Goal: Task Accomplishment & Management: Complete application form

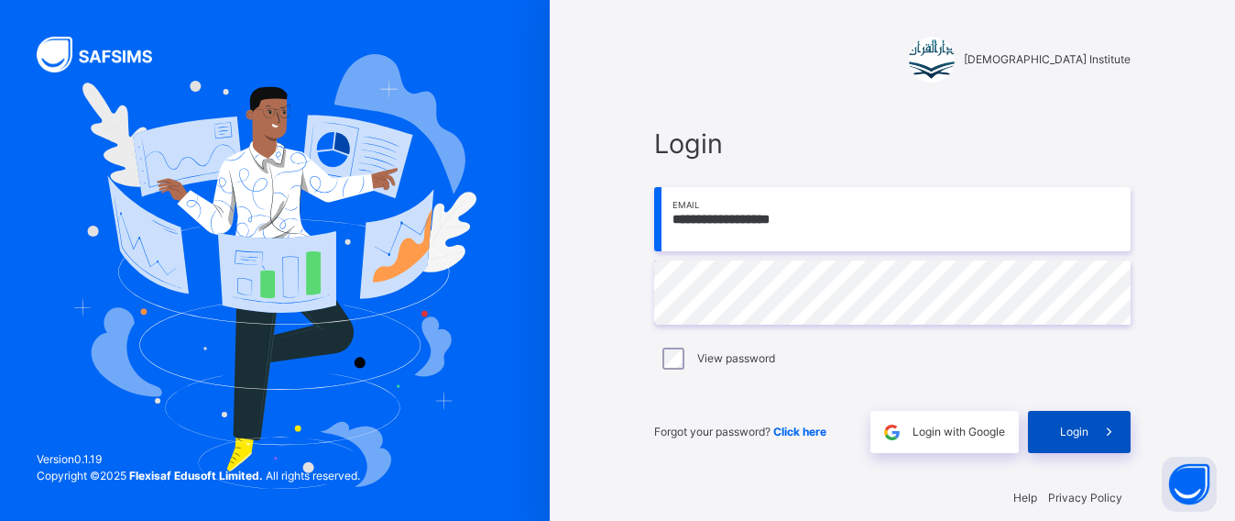
scroll to position [22, 0]
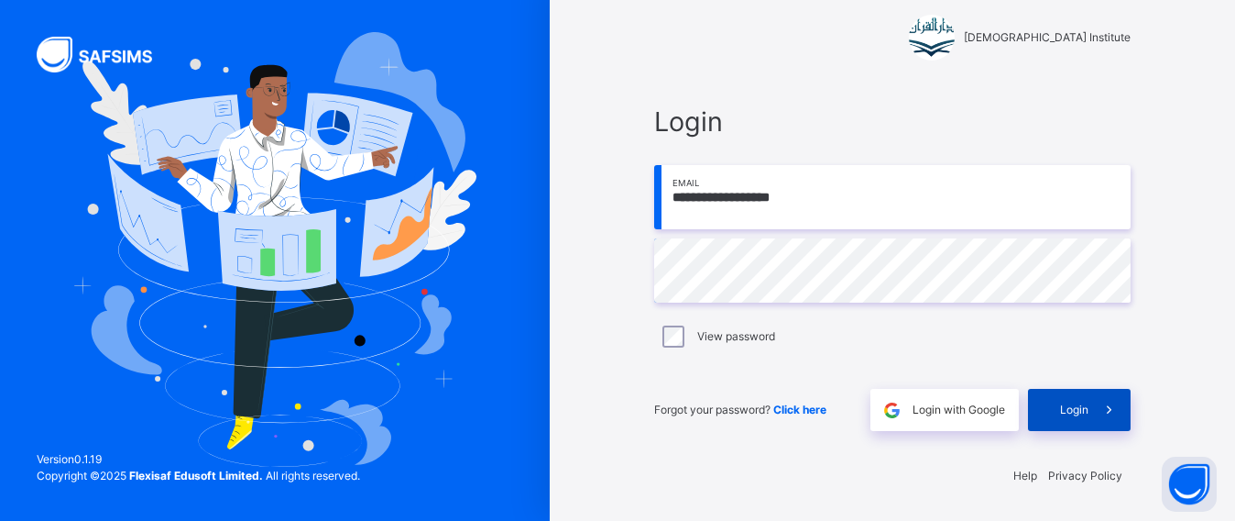
click at [1058, 398] on div "Login" at bounding box center [1079, 410] width 103 height 42
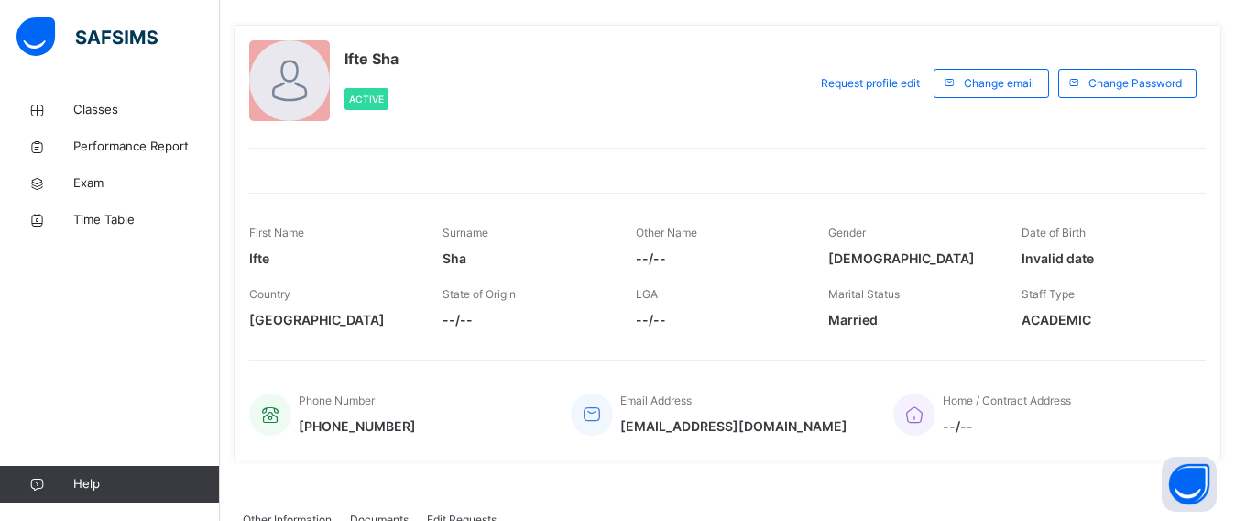
scroll to position [96, 0]
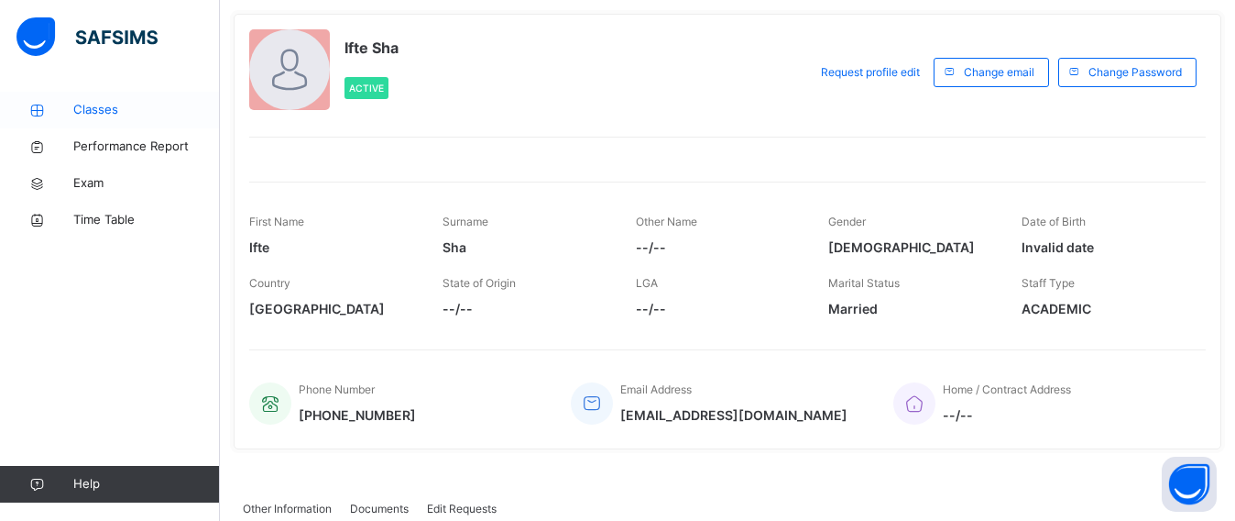
click at [72, 110] on icon at bounding box center [36, 111] width 73 height 14
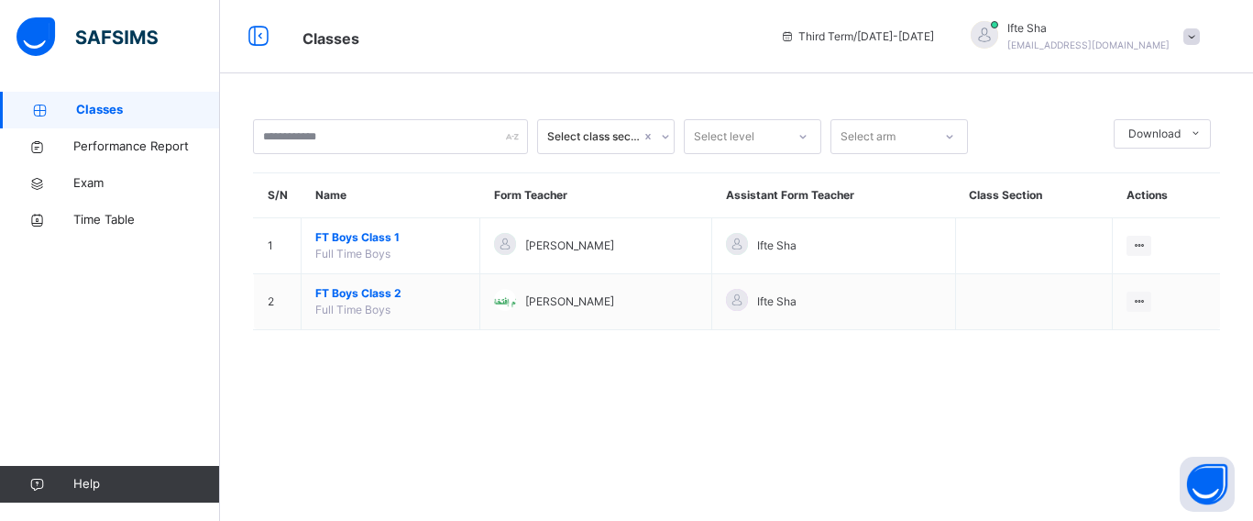
click at [456, 77] on div "Select class section Select level Select arm Download Pdf Report Excel Report S…" at bounding box center [736, 260] width 1033 height 521
click at [1007, 33] on div at bounding box center [984, 37] width 46 height 32
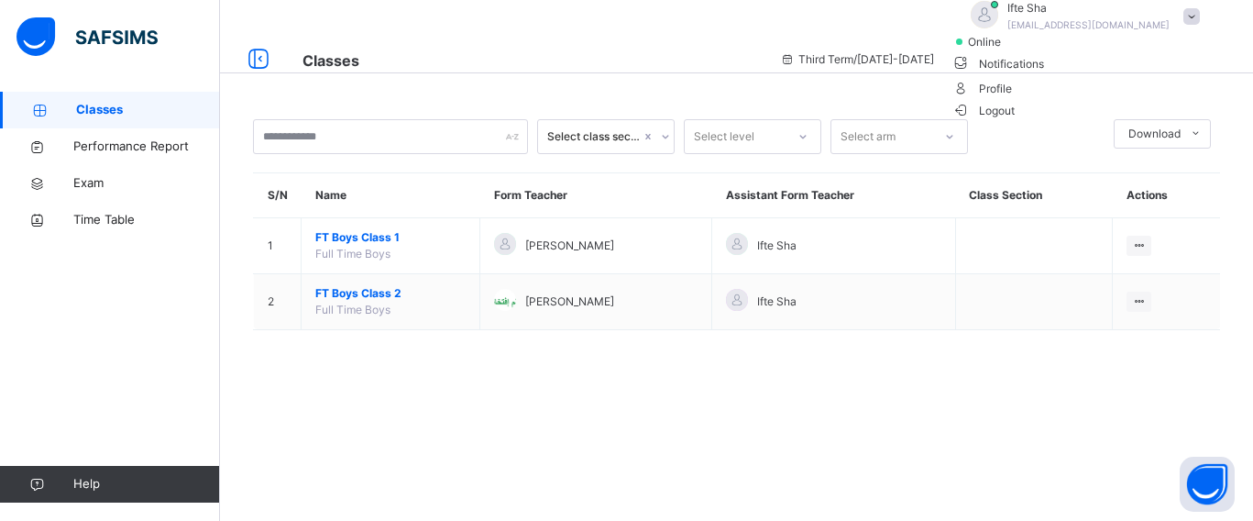
click at [1186, 25] on span at bounding box center [1191, 16] width 16 height 16
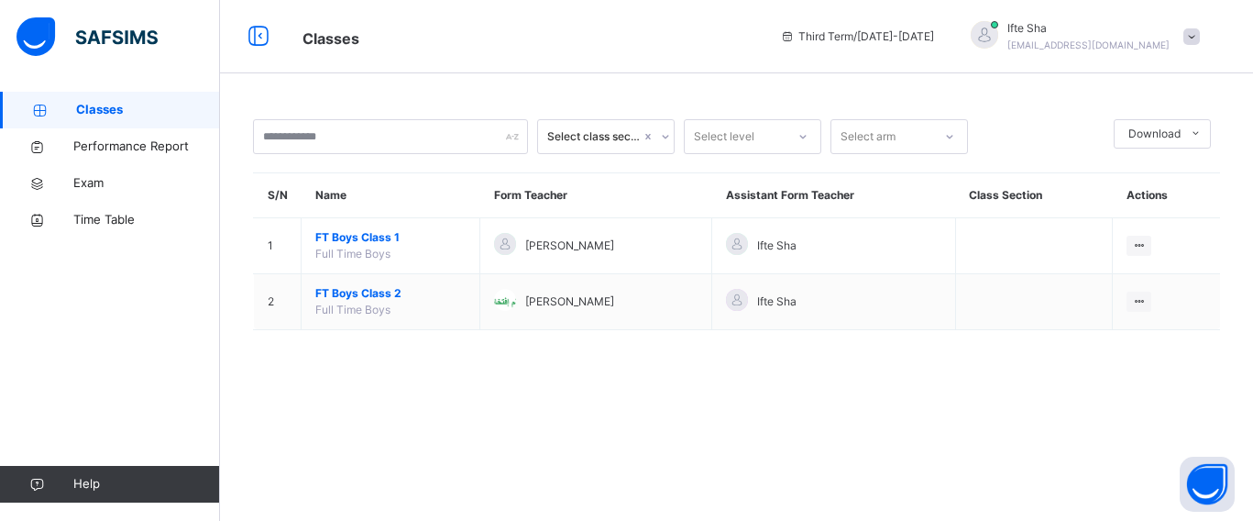
click at [1186, 28] on span at bounding box center [1191, 36] width 16 height 16
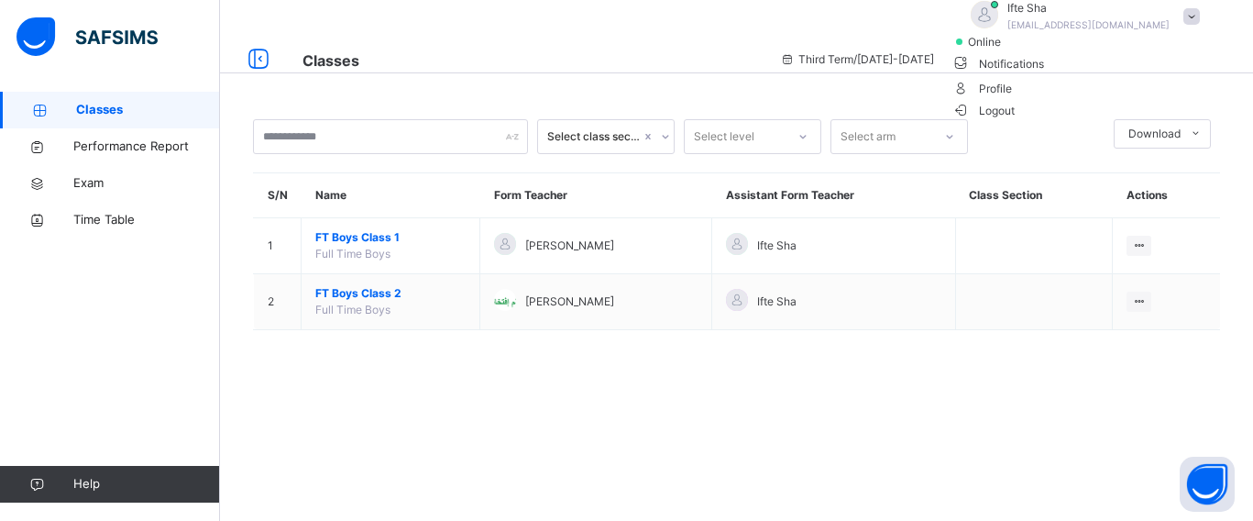
click at [1139, 100] on span "Profile" at bounding box center [1080, 87] width 257 height 25
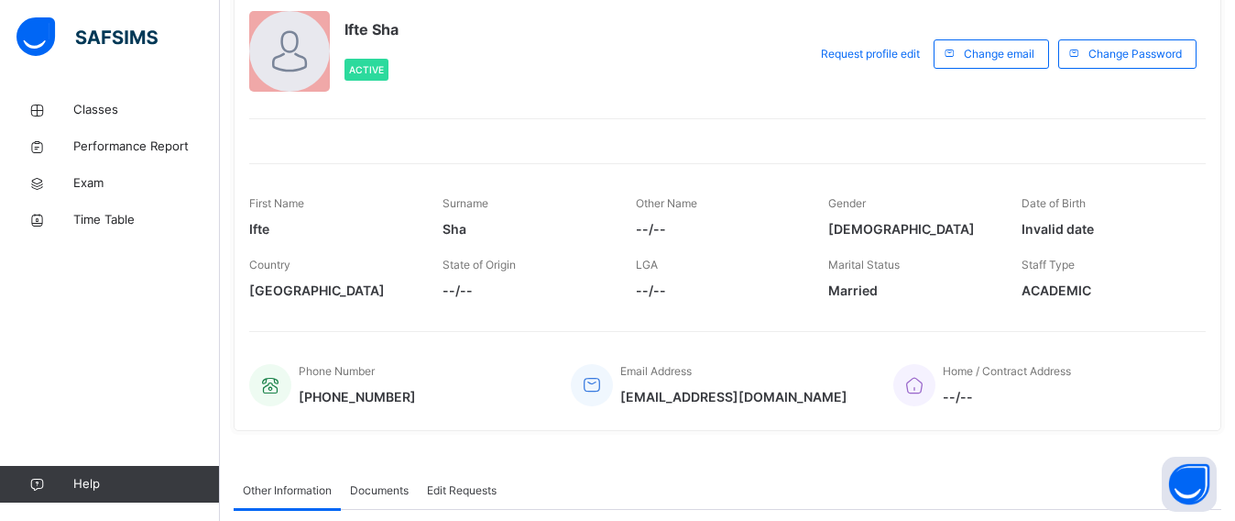
scroll to position [94, 0]
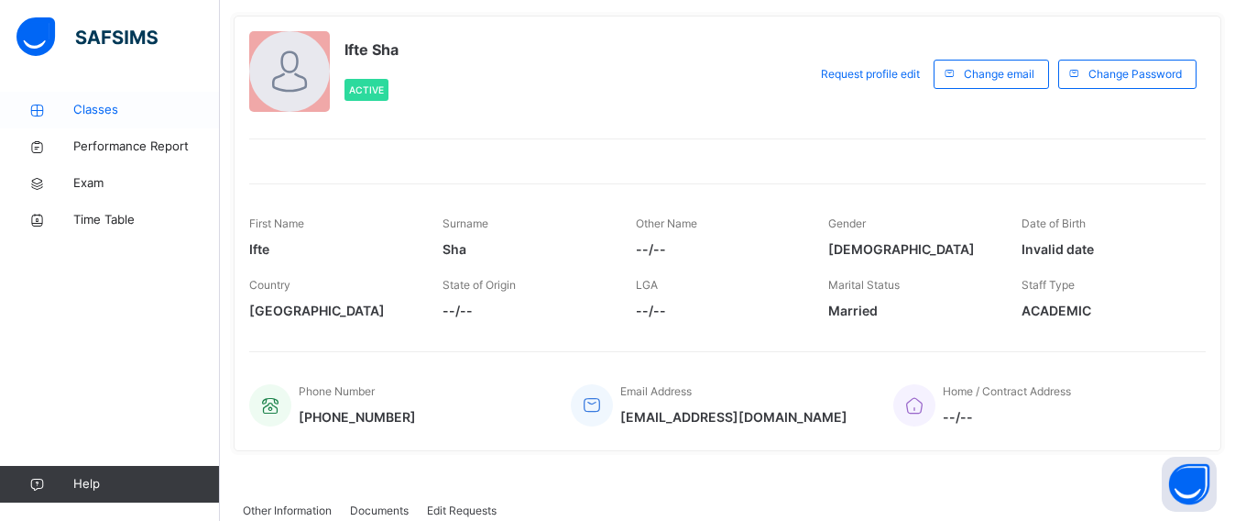
click at [101, 104] on span "Classes" at bounding box center [146, 110] width 147 height 18
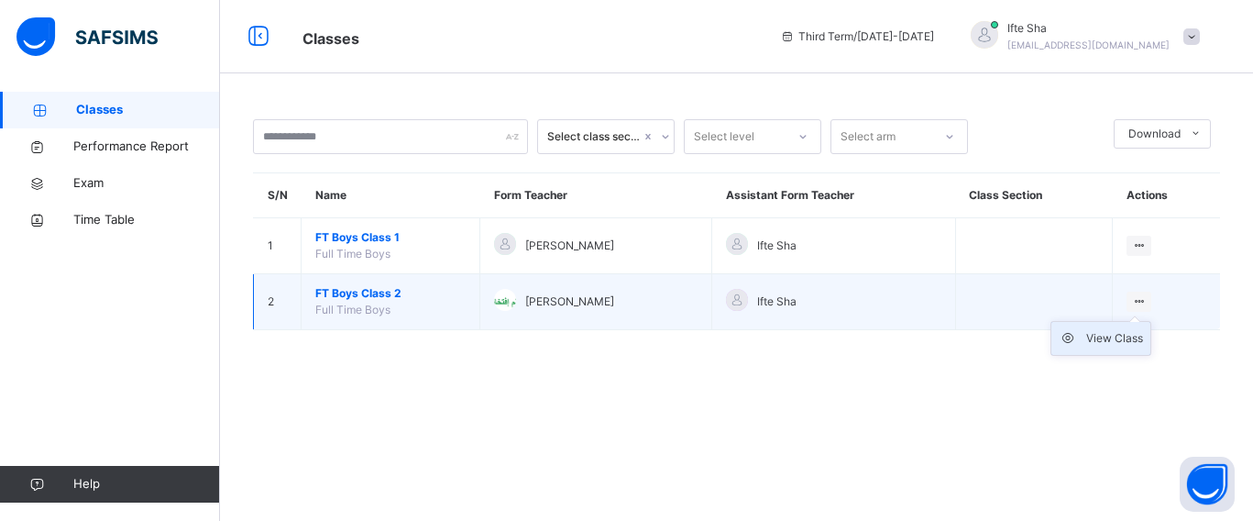
click at [1111, 334] on div "View Class" at bounding box center [1114, 338] width 57 height 18
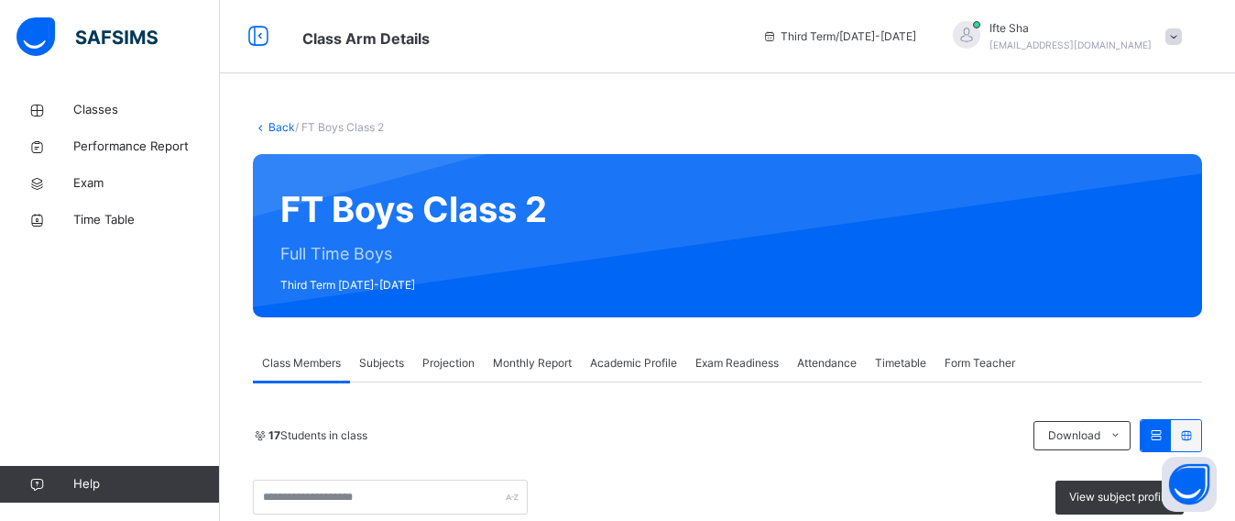
scroll to position [315, 0]
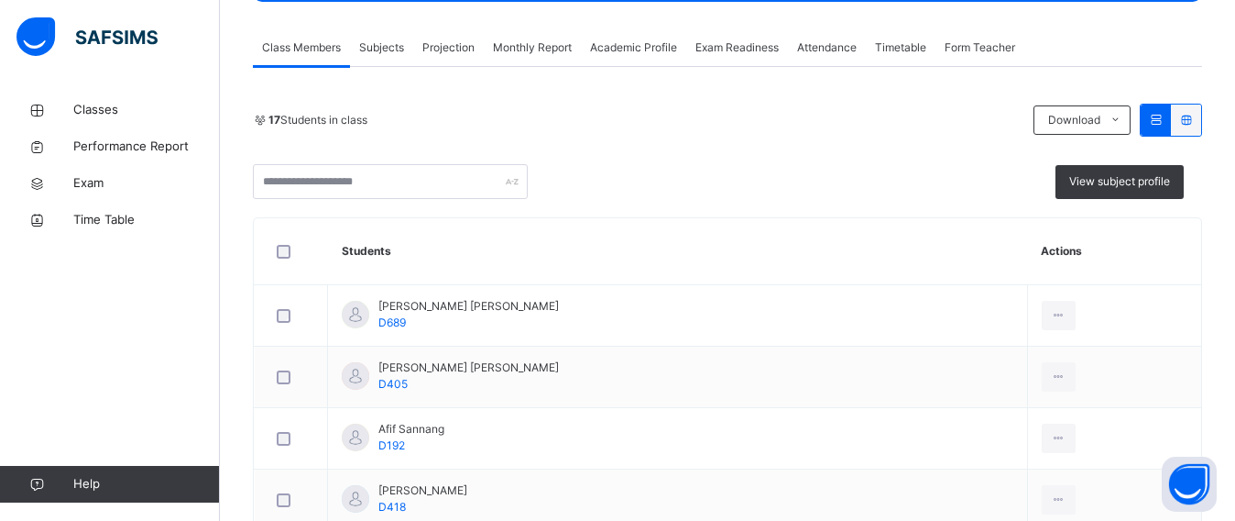
click at [439, 39] on span "Projection" at bounding box center [448, 47] width 52 height 16
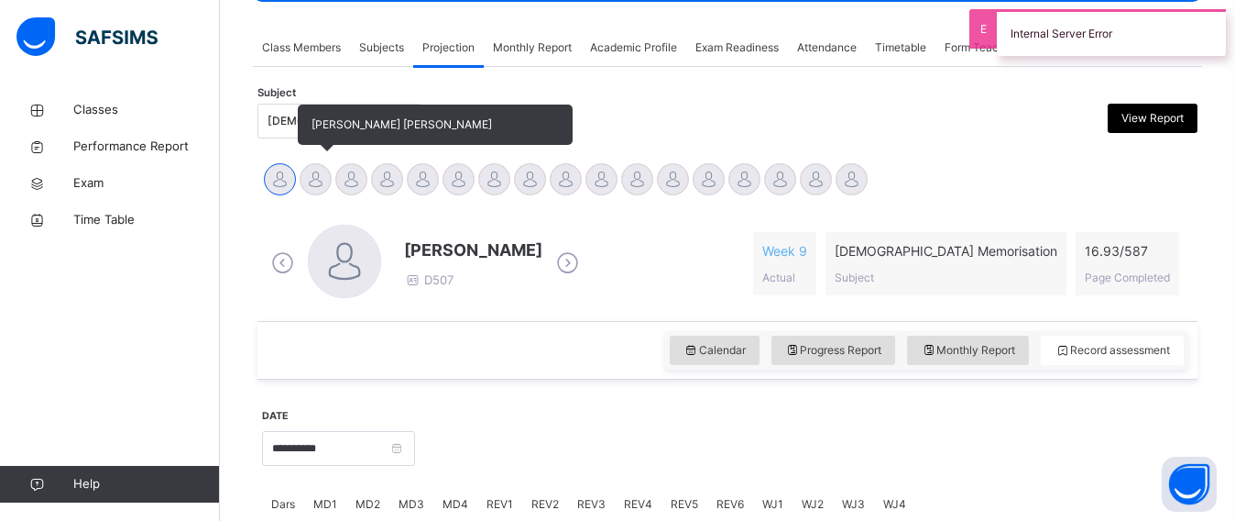
click at [323, 181] on div at bounding box center [316, 179] width 32 height 32
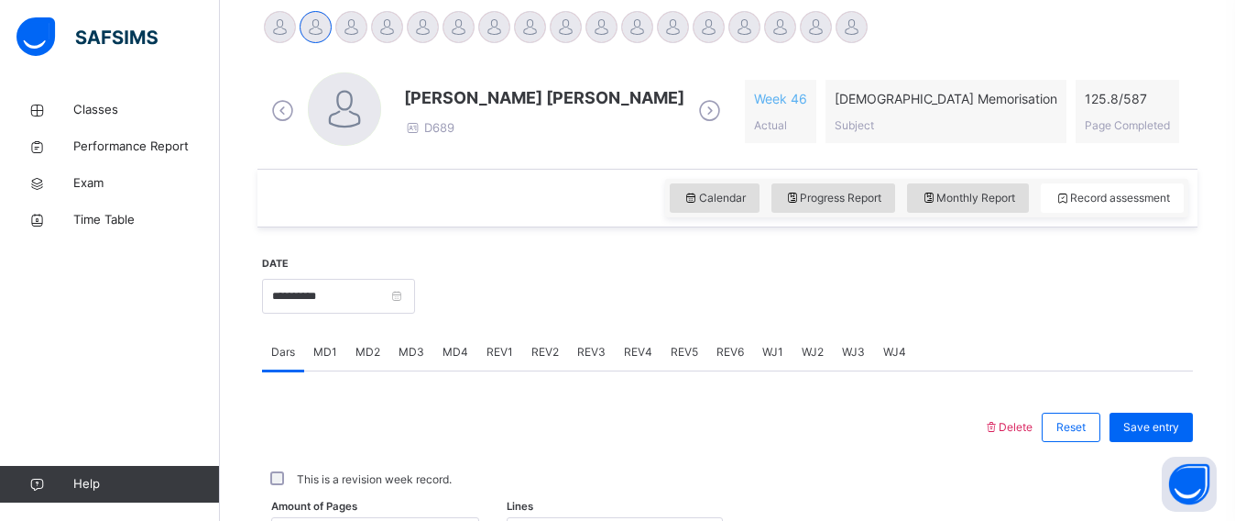
scroll to position [468, 0]
click at [958, 186] on div "Monthly Report" at bounding box center [968, 196] width 122 height 29
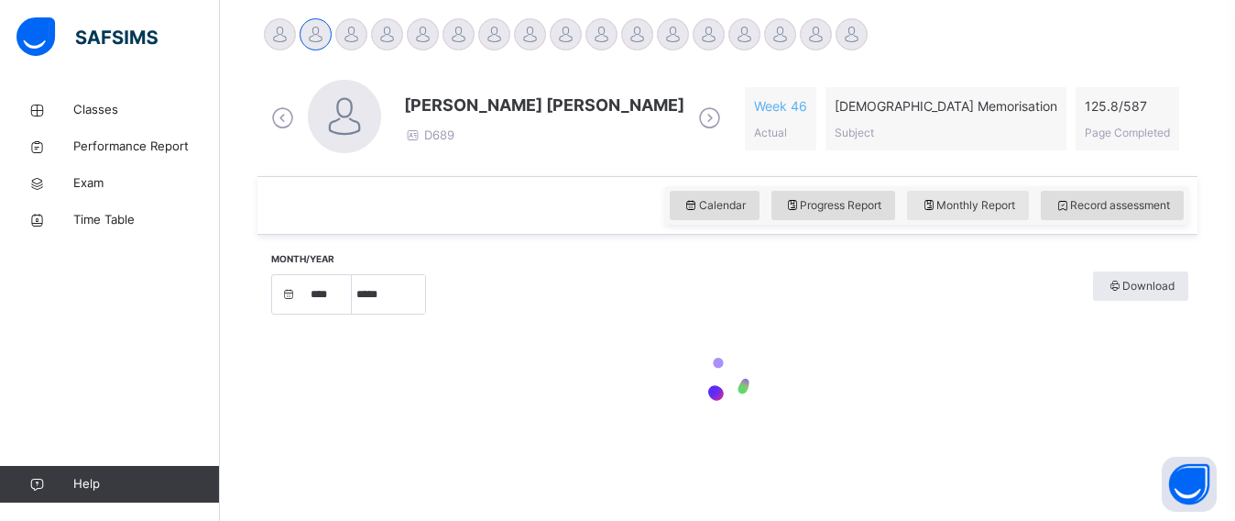
scroll to position [460, 0]
select select "****"
select select "*"
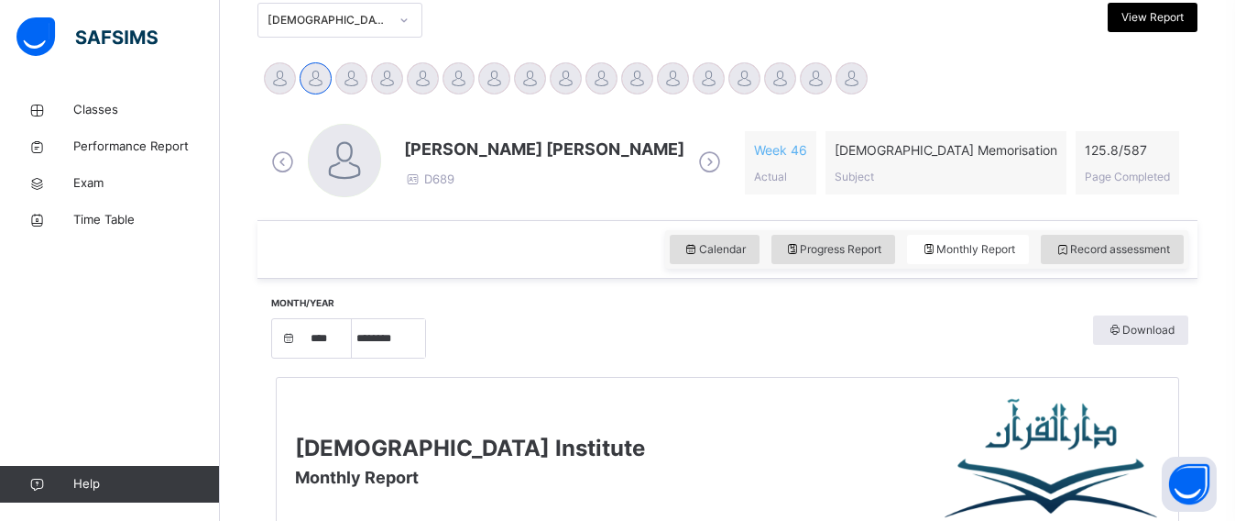
scroll to position [426, 0]
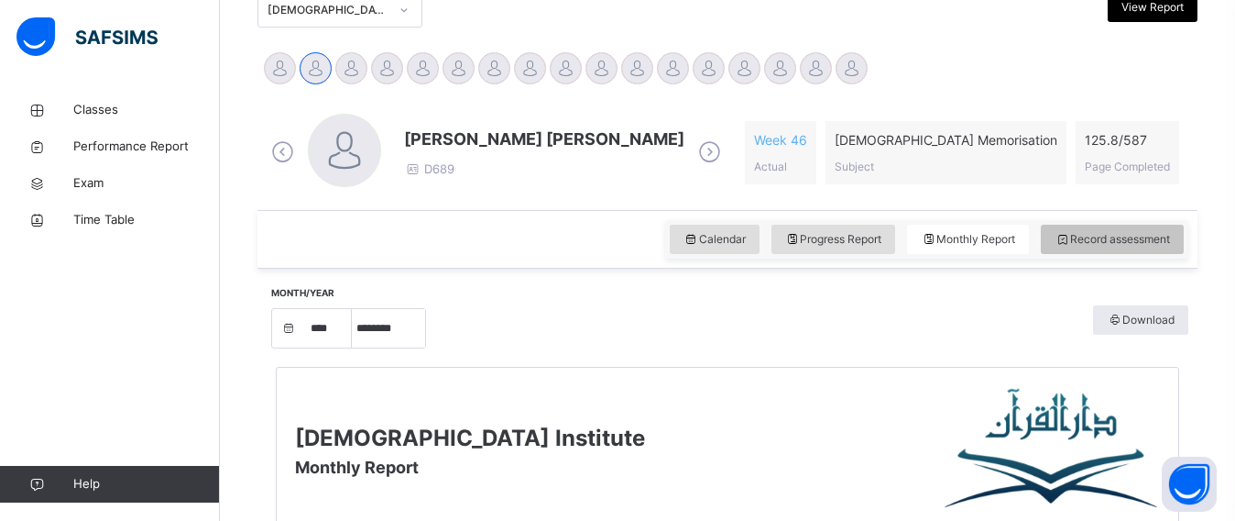
click at [1168, 248] on div "Record assessment" at bounding box center [1112, 239] width 143 height 29
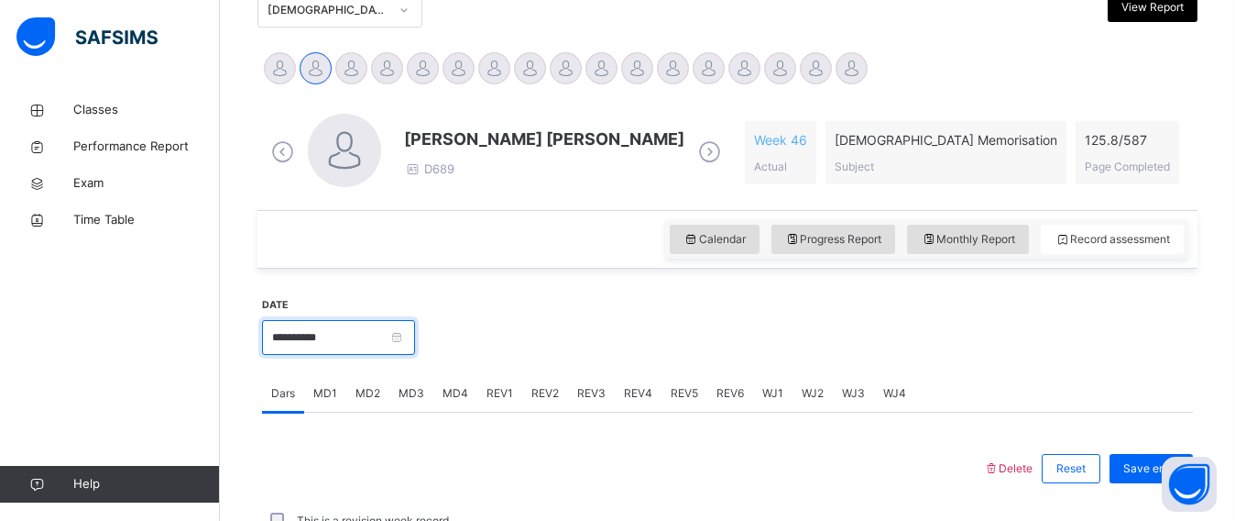
click at [293, 334] on input "**********" at bounding box center [338, 337] width 153 height 35
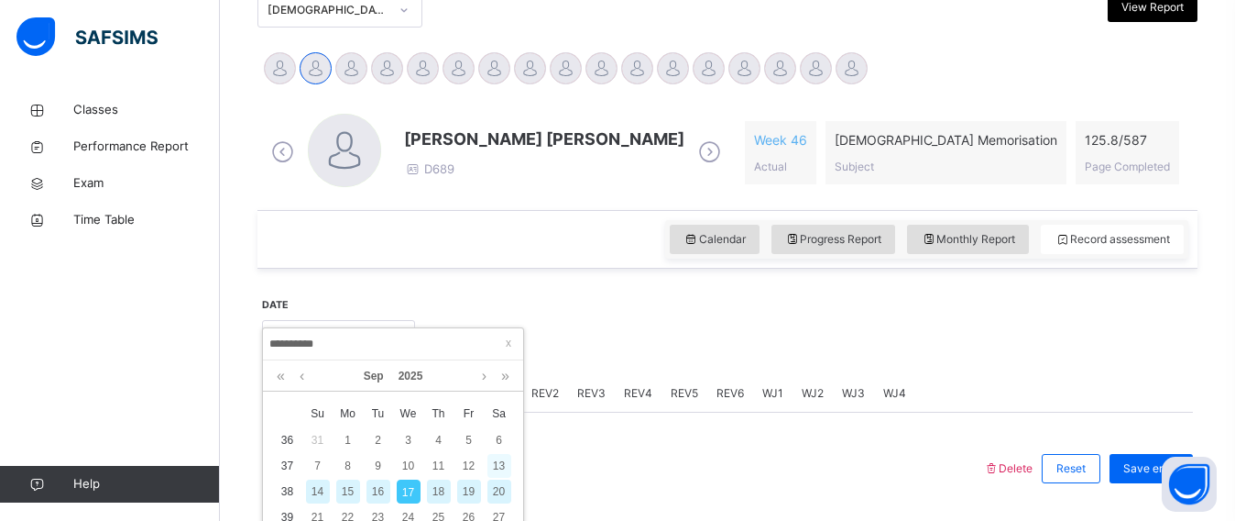
click at [493, 460] on div "13" at bounding box center [500, 466] width 24 height 24
type input "**********"
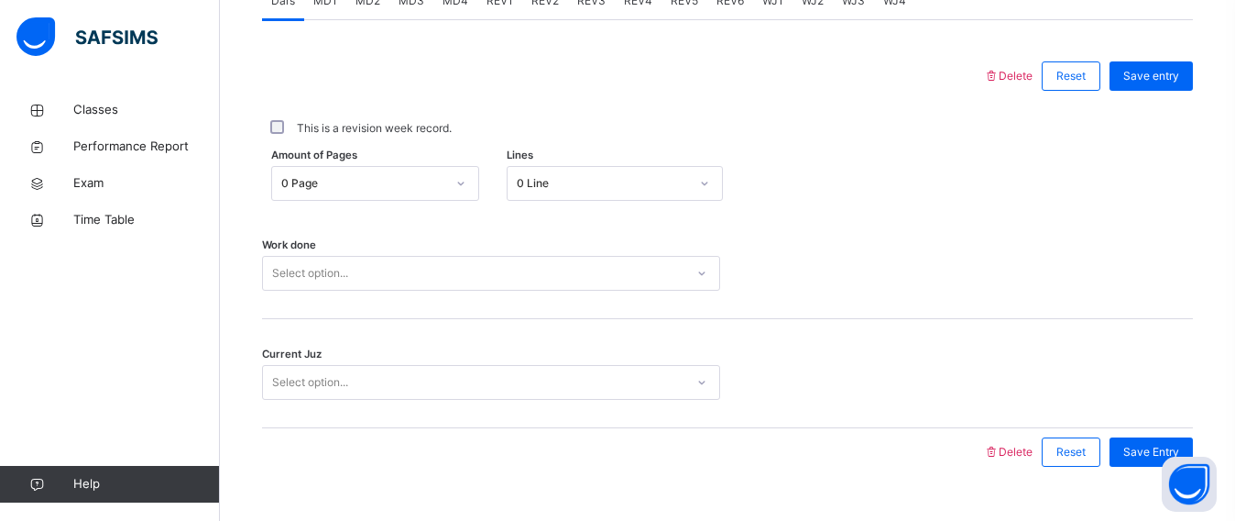
scroll to position [817, 0]
click at [345, 187] on div "0 Page" at bounding box center [363, 184] width 164 height 16
click at [533, 244] on div "Work done Select option..." at bounding box center [727, 265] width 931 height 109
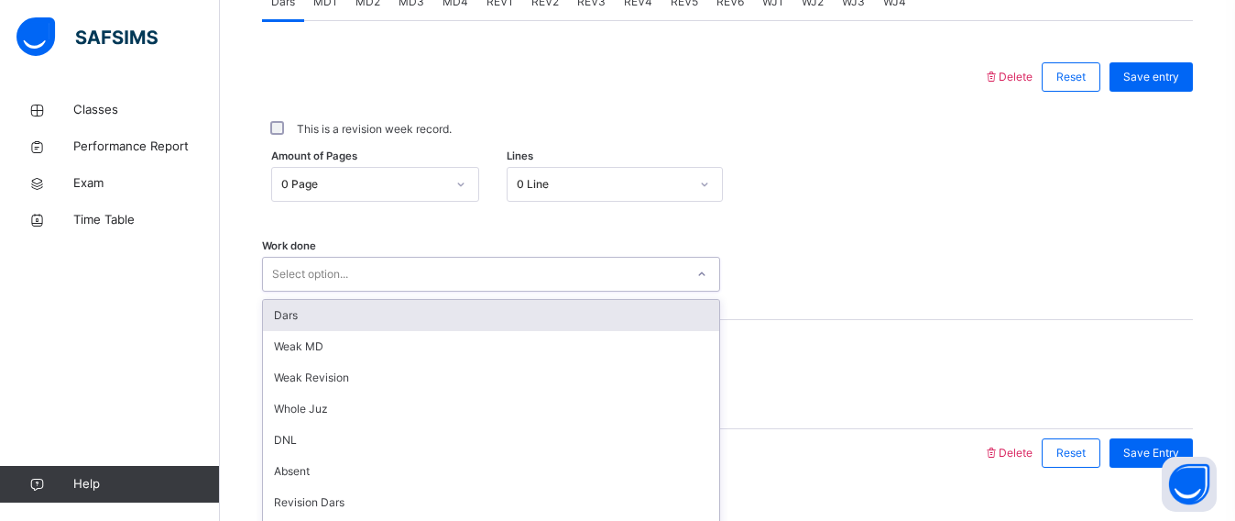
scroll to position [856, 0]
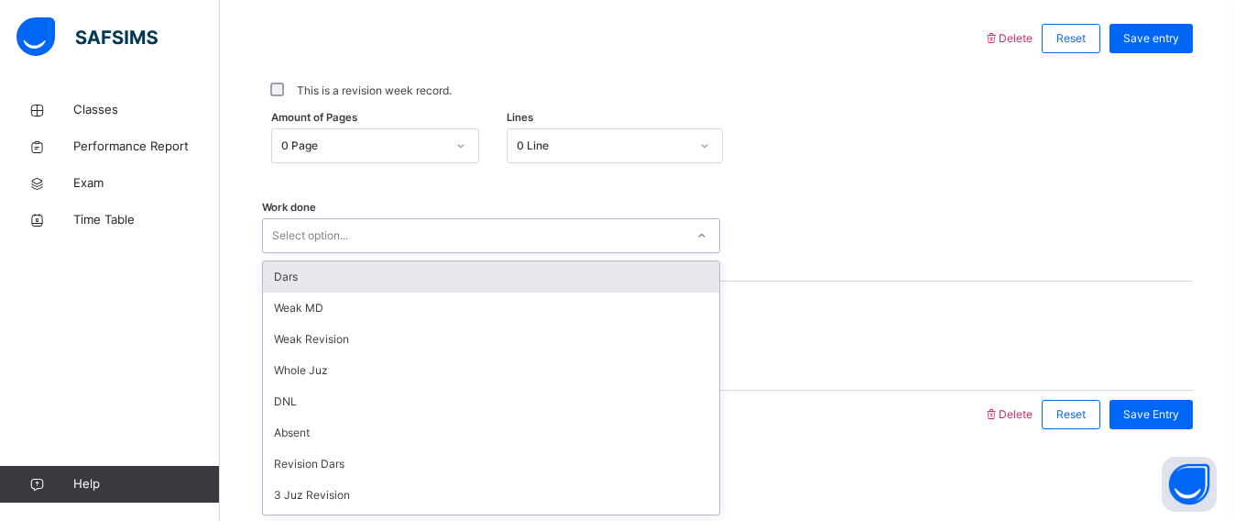
click at [507, 253] on div "option Dars focused, 1 of 16. 16 results available. Use Up and Down to choose o…" at bounding box center [491, 235] width 458 height 35
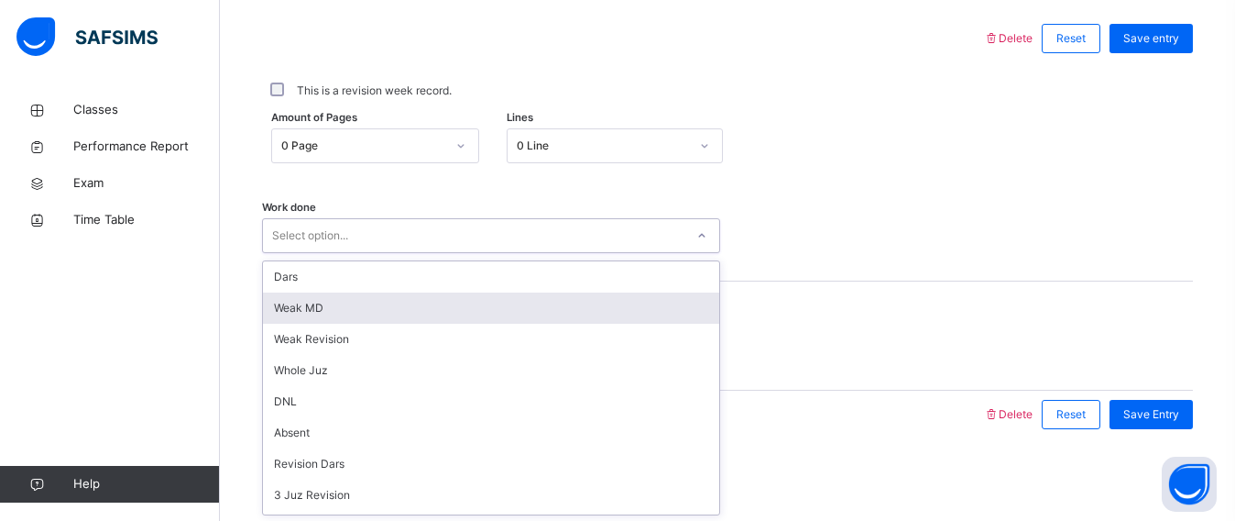
click at [467, 301] on div "Weak MD" at bounding box center [491, 307] width 456 height 31
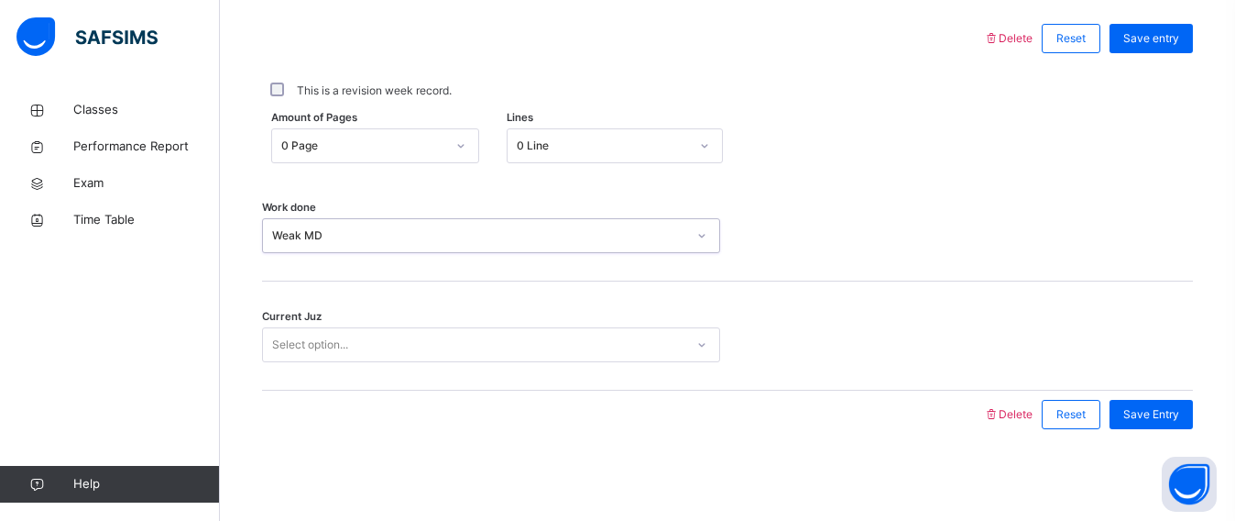
click at [453, 335] on div "Select option..." at bounding box center [474, 345] width 422 height 28
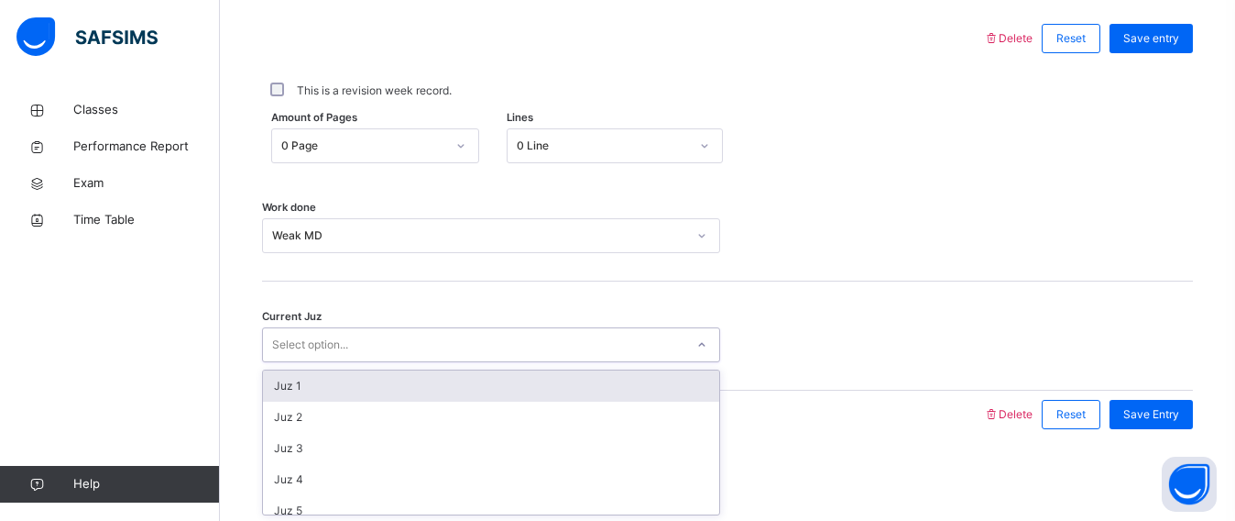
click at [442, 387] on div "Juz 1" at bounding box center [491, 385] width 456 height 31
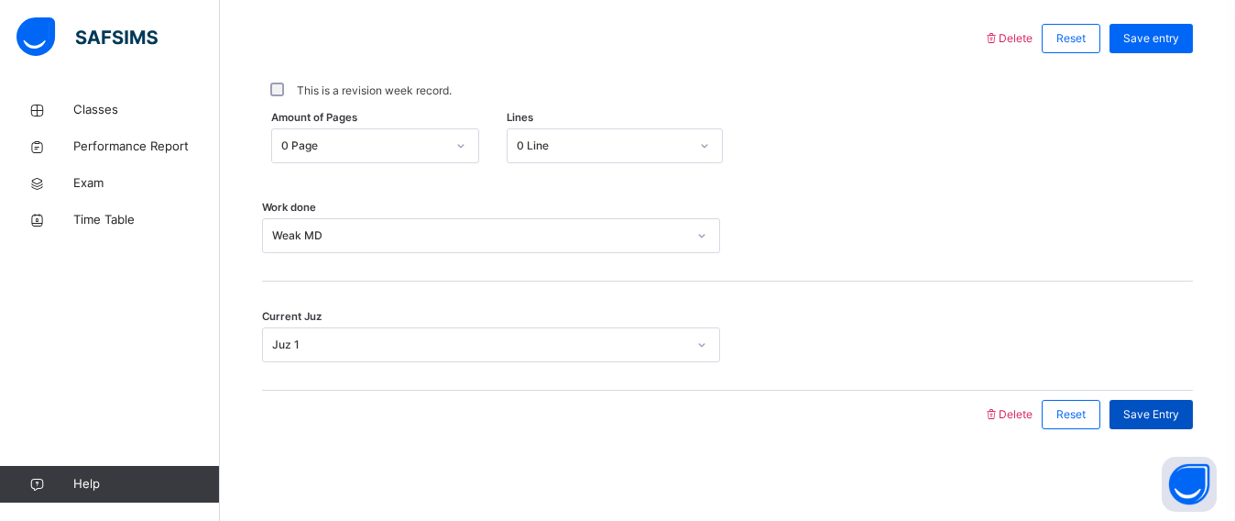
click at [1153, 408] on span "Save Entry" at bounding box center [1152, 414] width 56 height 16
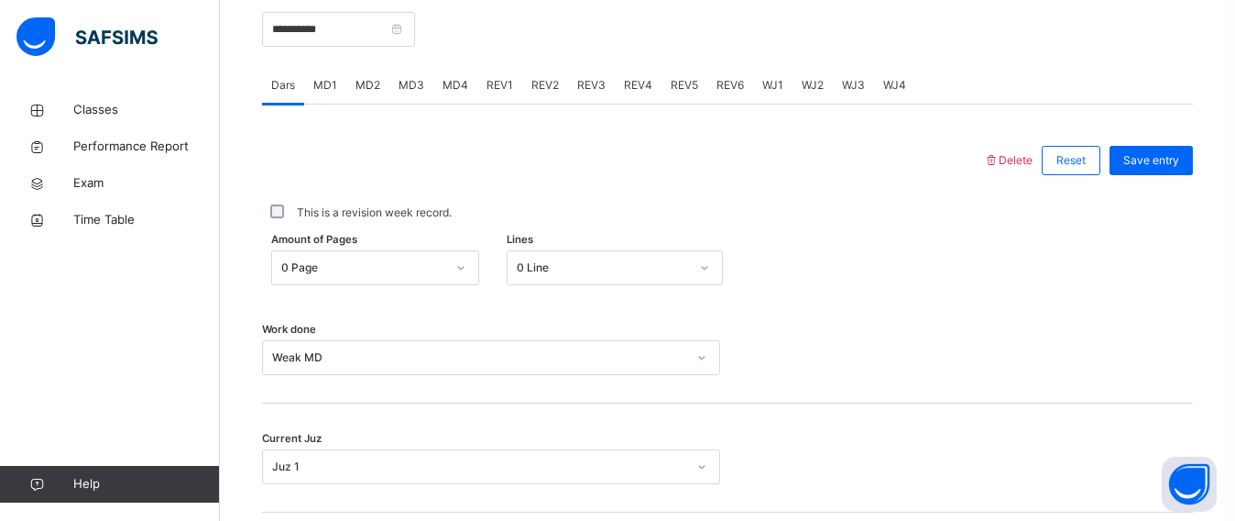
scroll to position [729, 0]
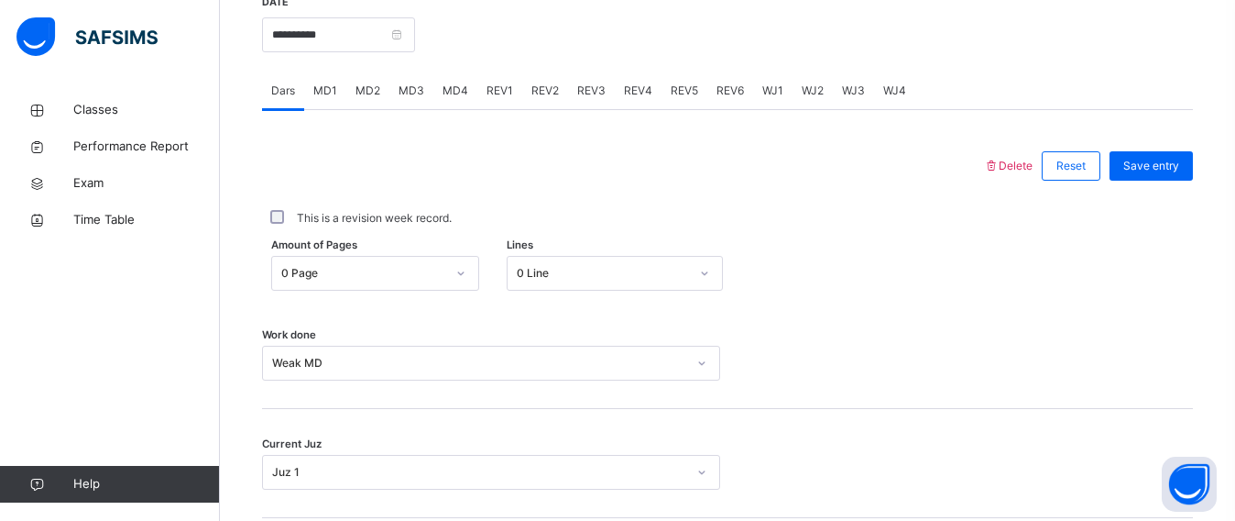
click at [367, 83] on span "MD2" at bounding box center [368, 90] width 25 height 16
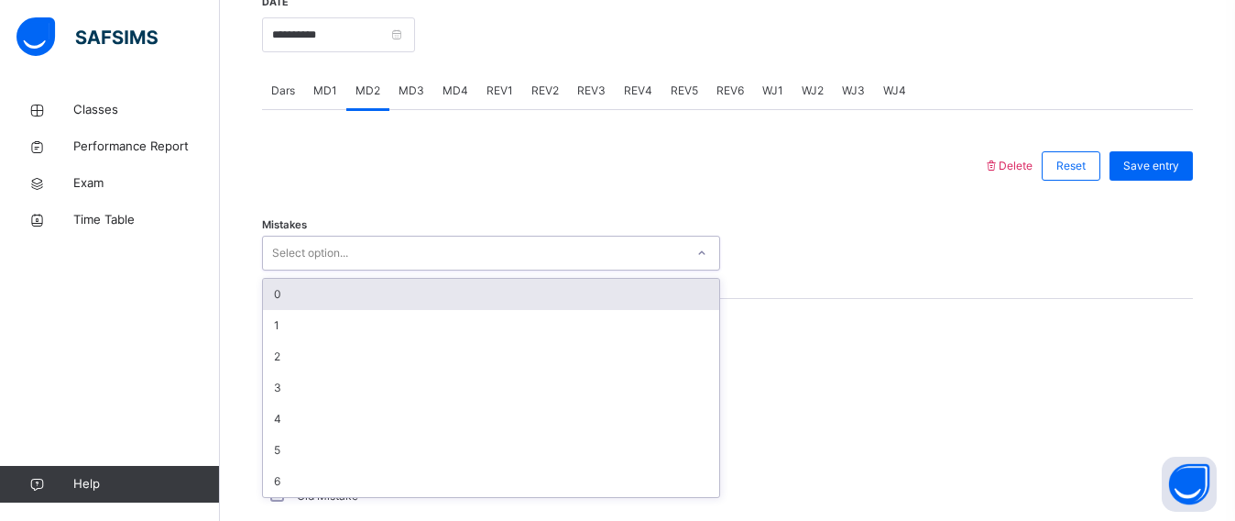
click at [339, 250] on div "Select option..." at bounding box center [310, 253] width 76 height 35
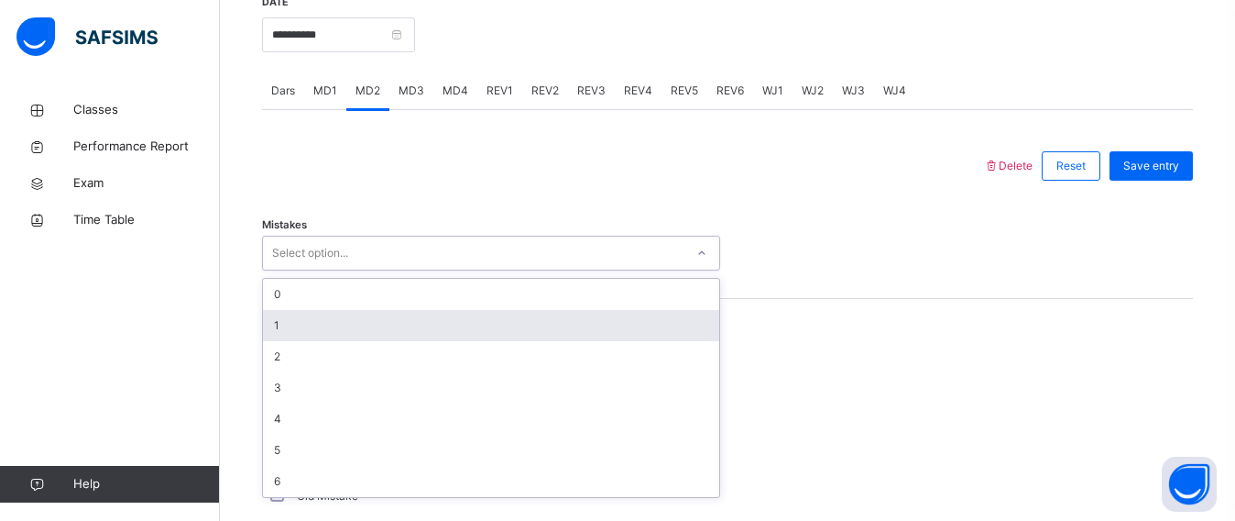
click at [319, 324] on div "1" at bounding box center [491, 325] width 456 height 31
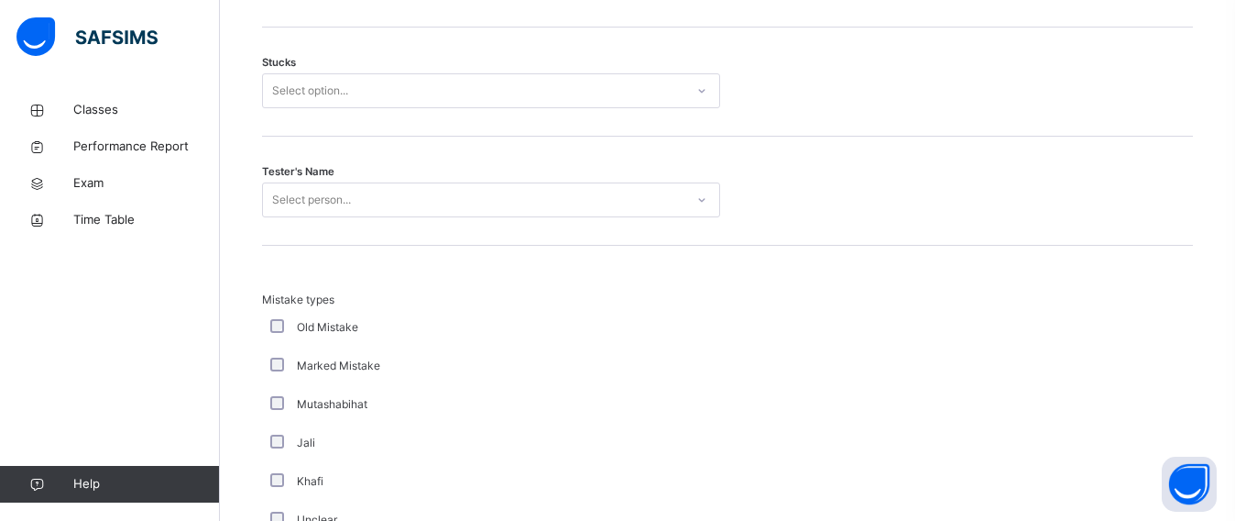
scroll to position [1592, 0]
click at [412, 101] on div "Select option..." at bounding box center [474, 90] width 422 height 28
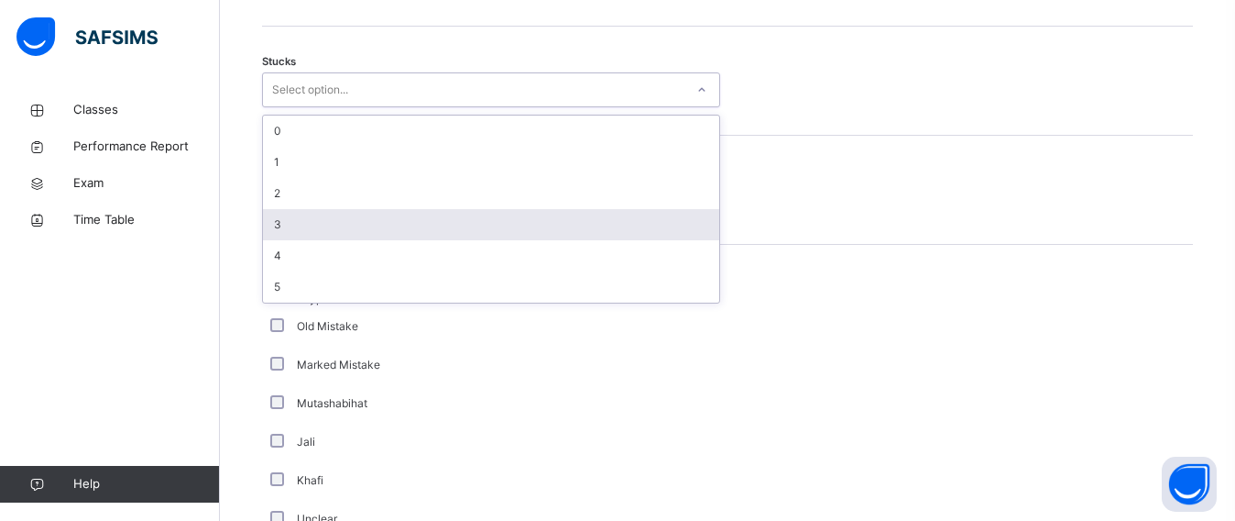
click at [308, 210] on div "3" at bounding box center [491, 224] width 456 height 31
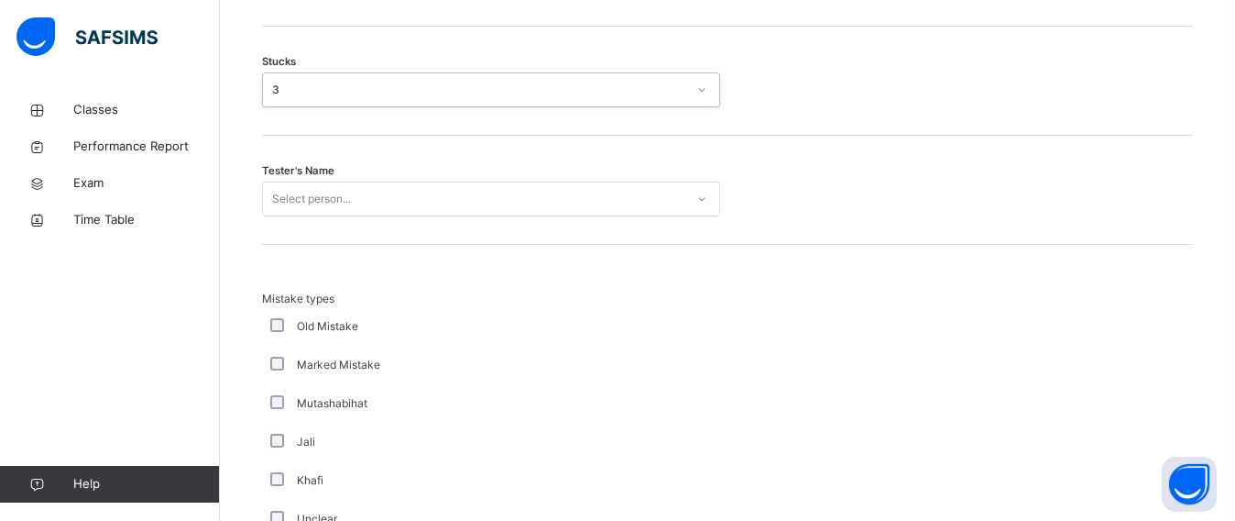
click at [309, 207] on div "Select person..." at bounding box center [311, 198] width 79 height 35
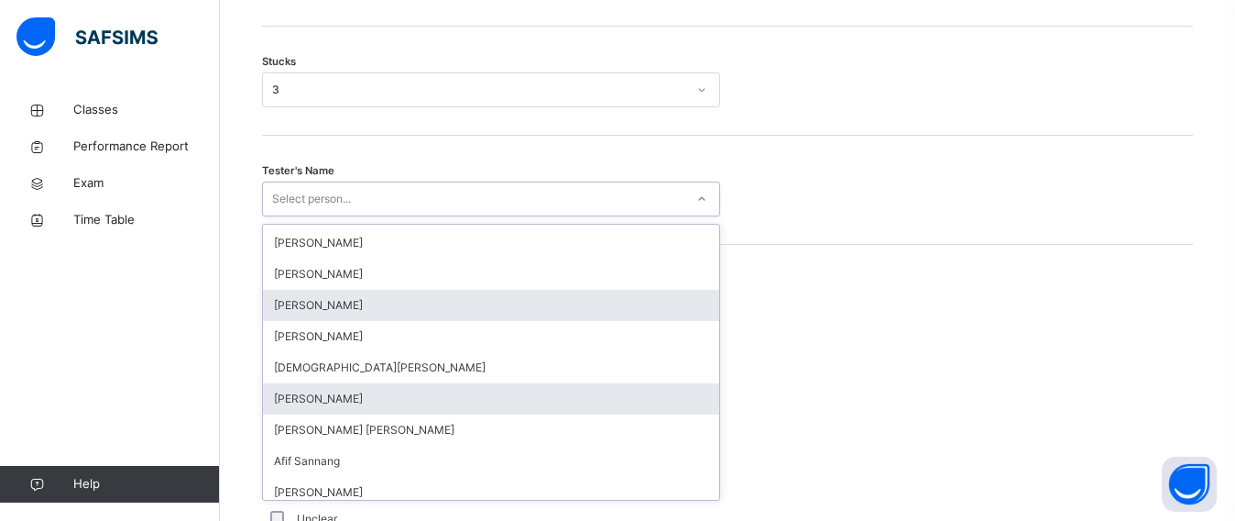
scroll to position [674, 0]
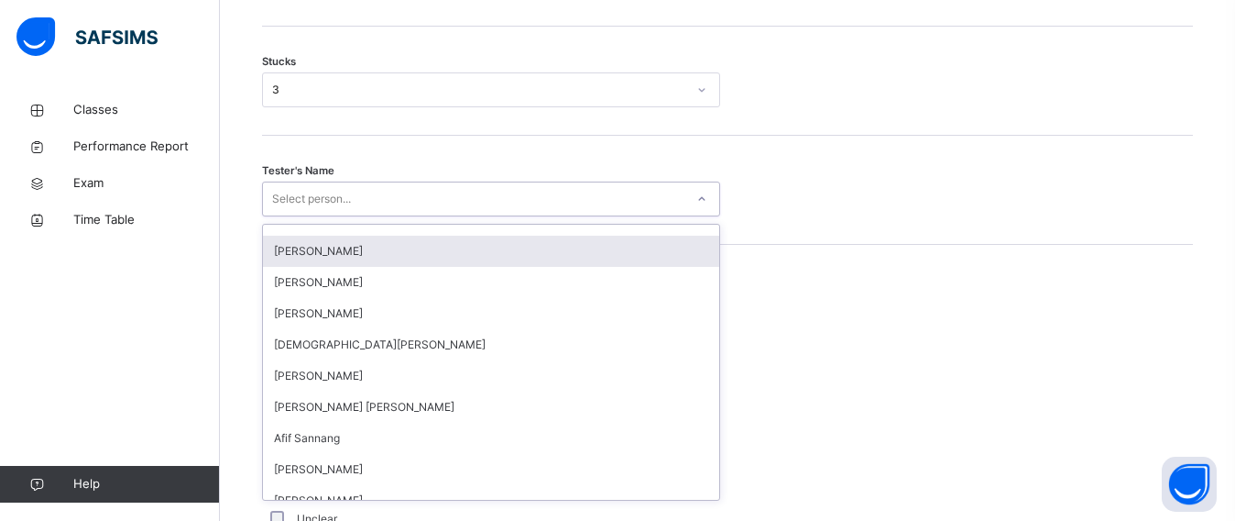
click at [309, 247] on div "[PERSON_NAME]" at bounding box center [491, 251] width 456 height 31
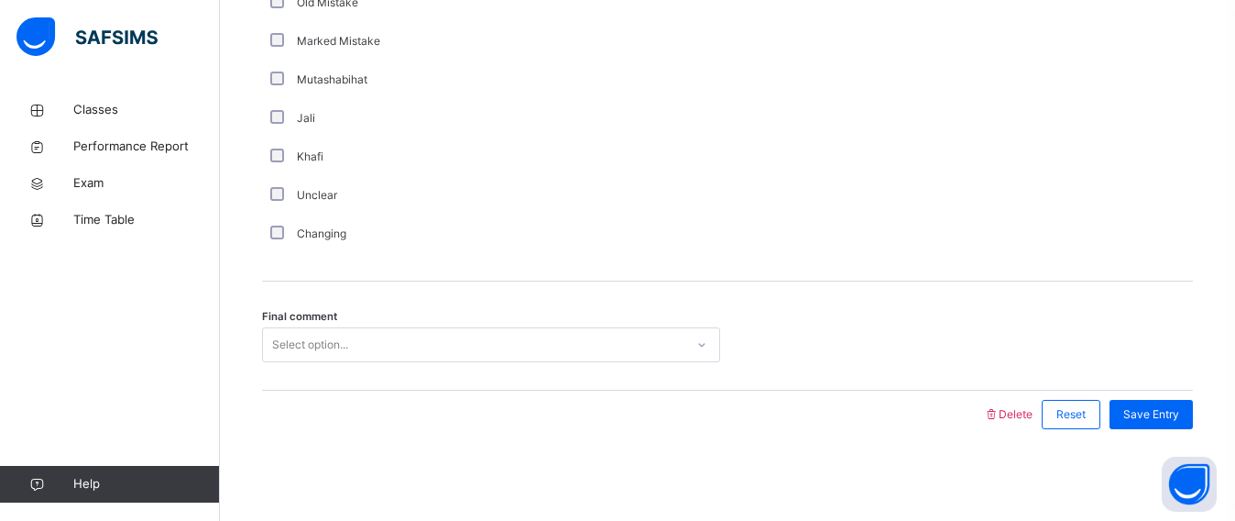
scroll to position [1908, 0]
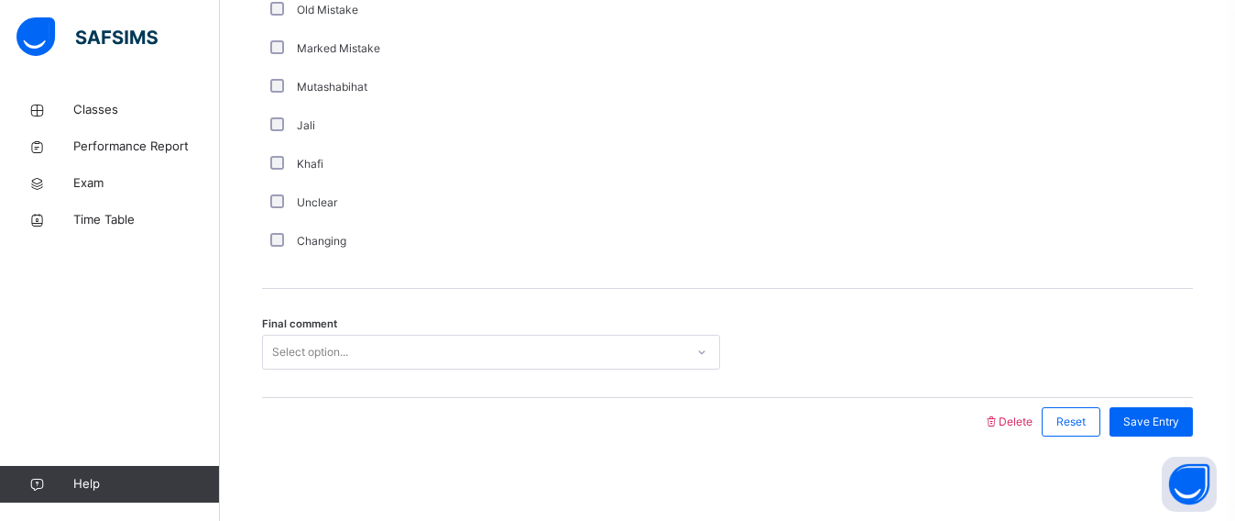
click at [397, 366] on div "Final comment Select option..." at bounding box center [727, 343] width 931 height 109
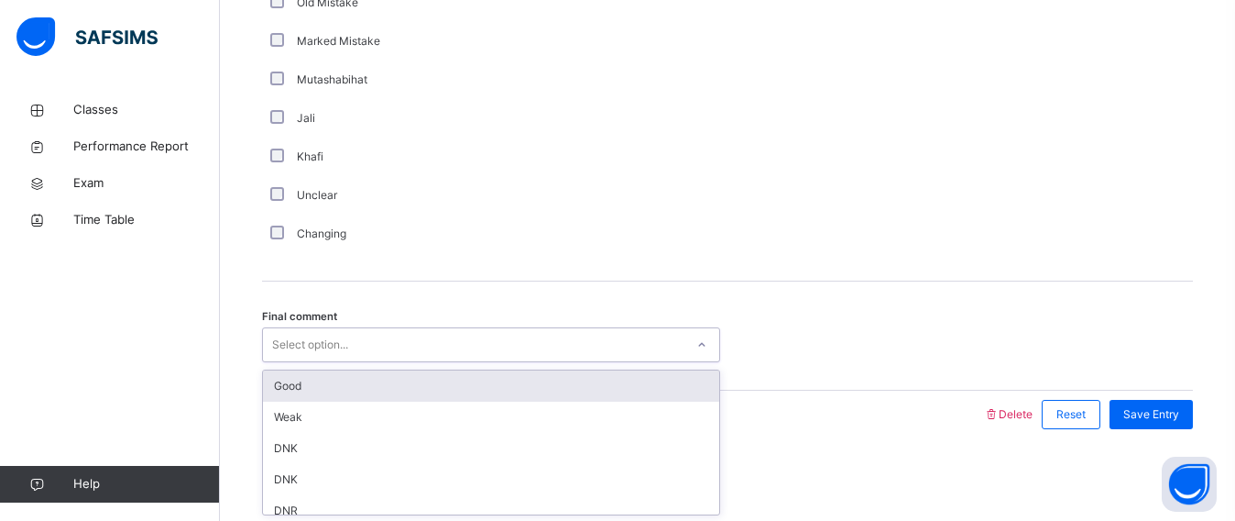
click at [395, 376] on div "Good" at bounding box center [491, 385] width 456 height 31
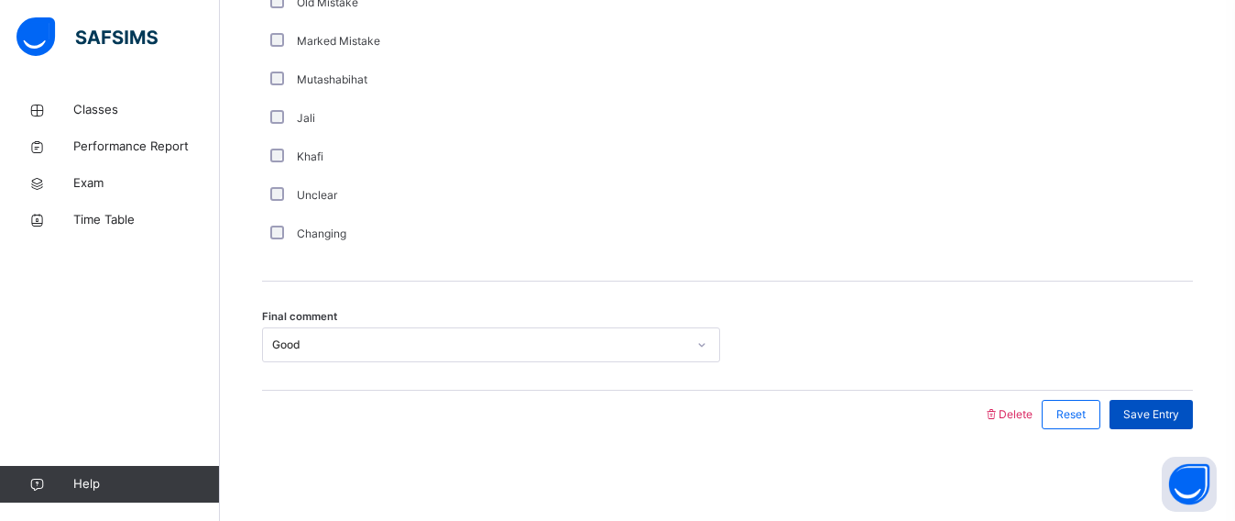
click at [1148, 416] on span "Save Entry" at bounding box center [1152, 414] width 56 height 16
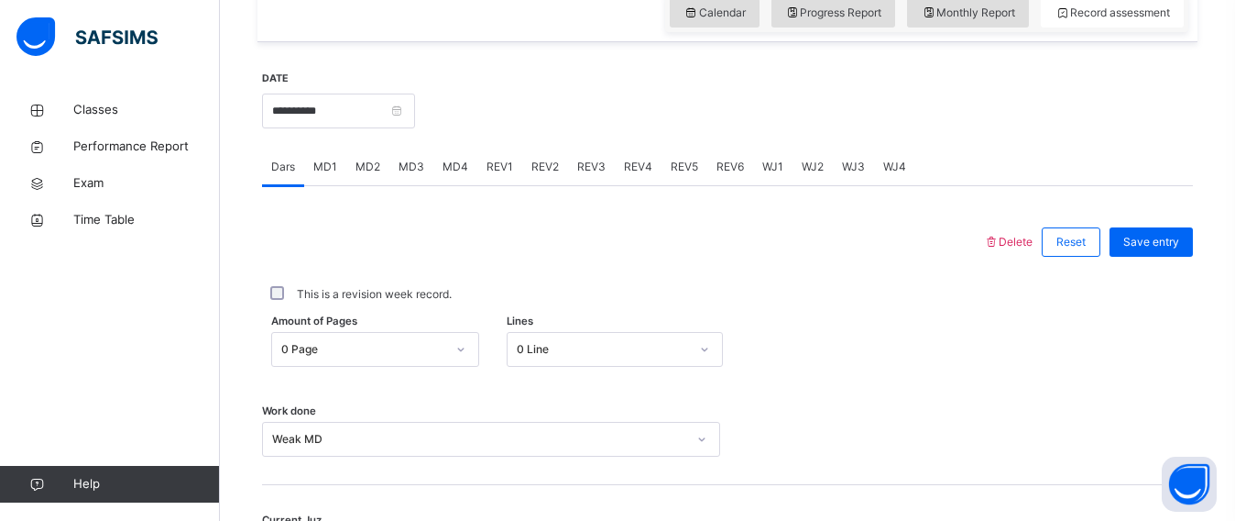
scroll to position [654, 0]
click at [492, 153] on div "REV1" at bounding box center [499, 165] width 45 height 37
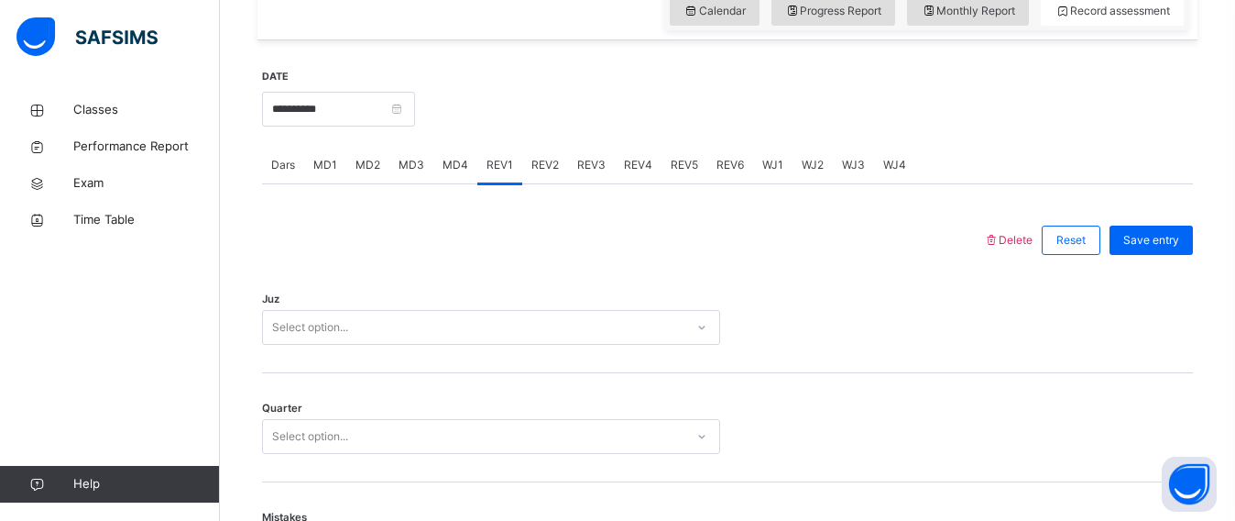
click at [281, 336] on div "Select option..." at bounding box center [491, 327] width 458 height 35
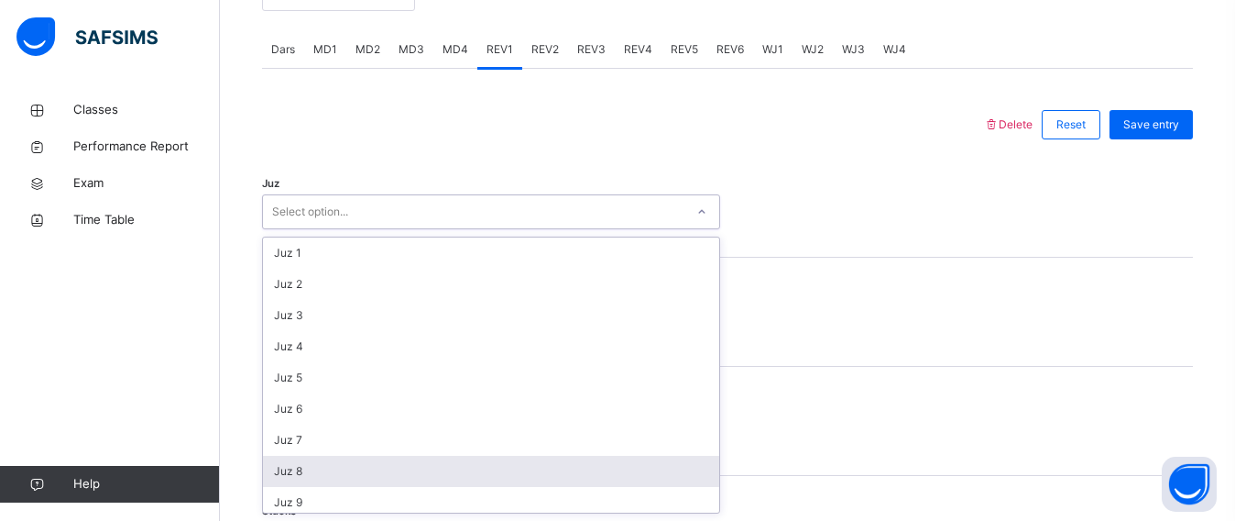
scroll to position [660, 0]
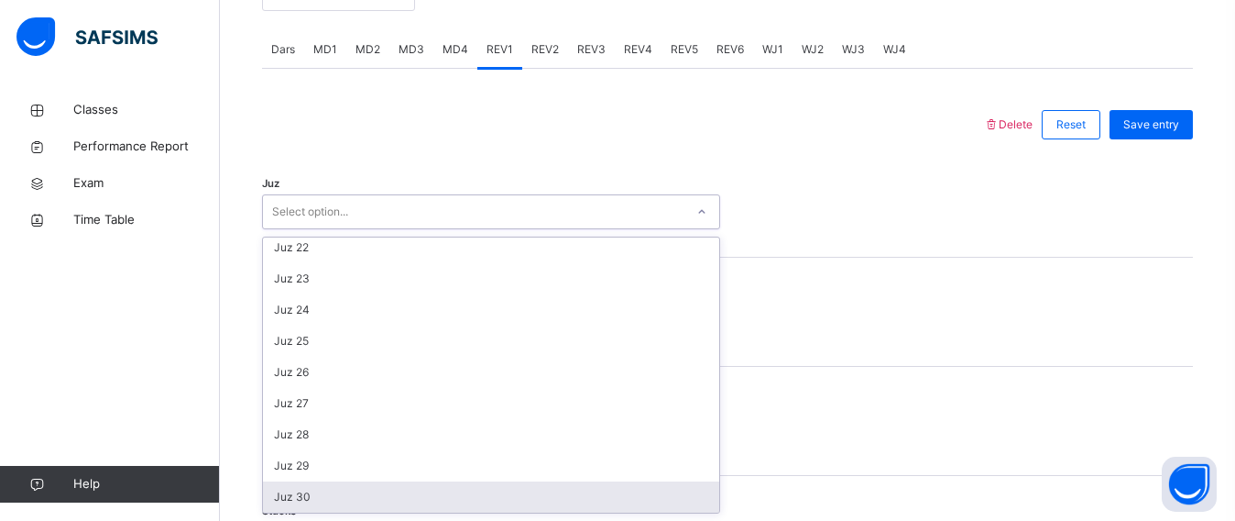
click at [313, 499] on div "Juz 30" at bounding box center [491, 496] width 456 height 31
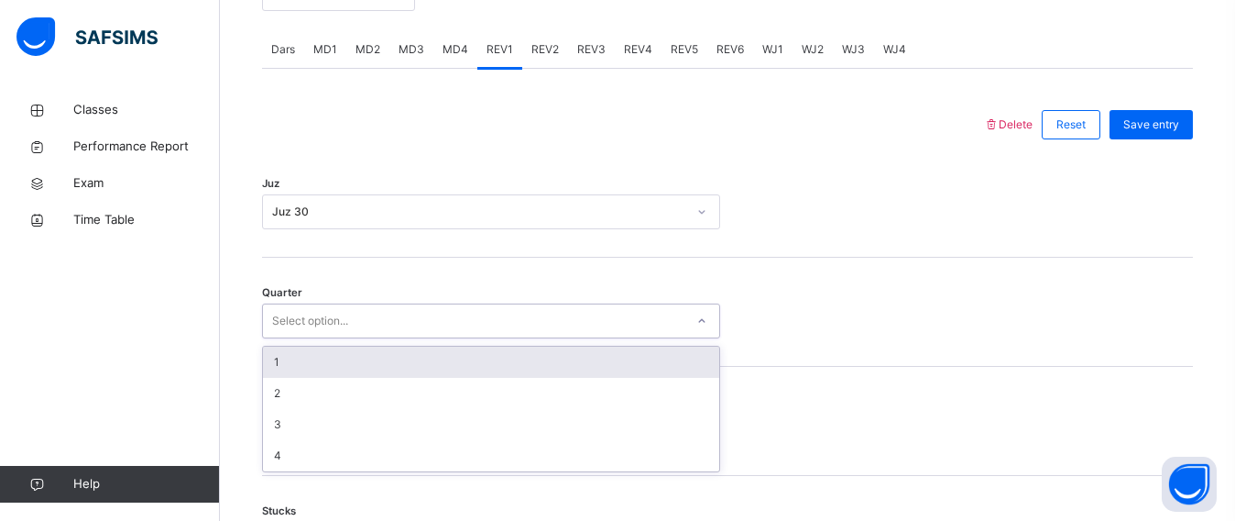
click at [360, 303] on div "Select option..." at bounding box center [491, 320] width 458 height 35
click at [316, 361] on div "1" at bounding box center [491, 361] width 456 height 31
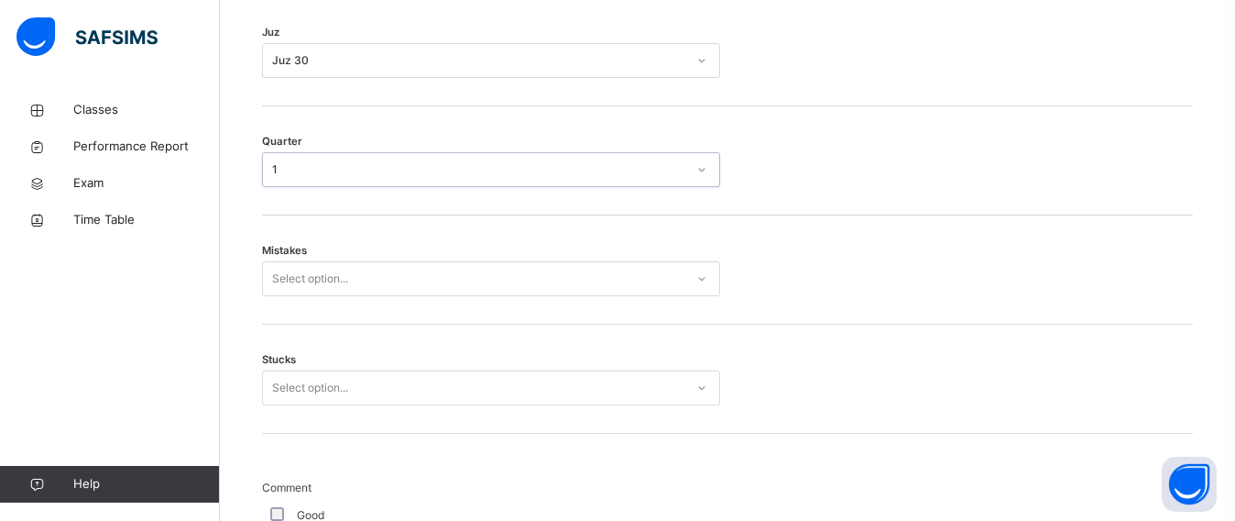
click at [305, 296] on div "Select option..." at bounding box center [491, 278] width 458 height 35
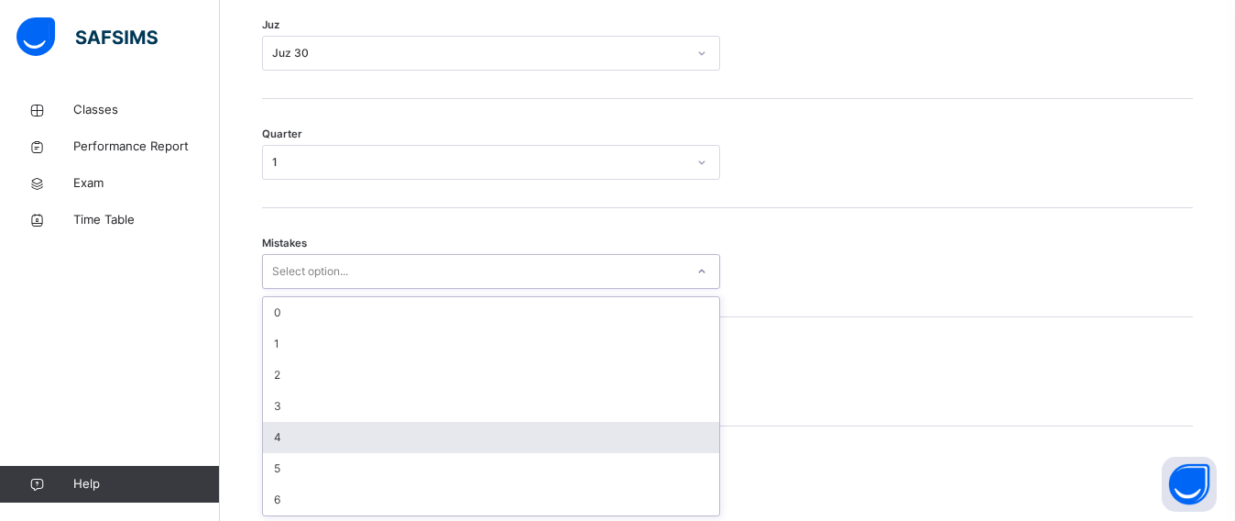
scroll to position [931, 0]
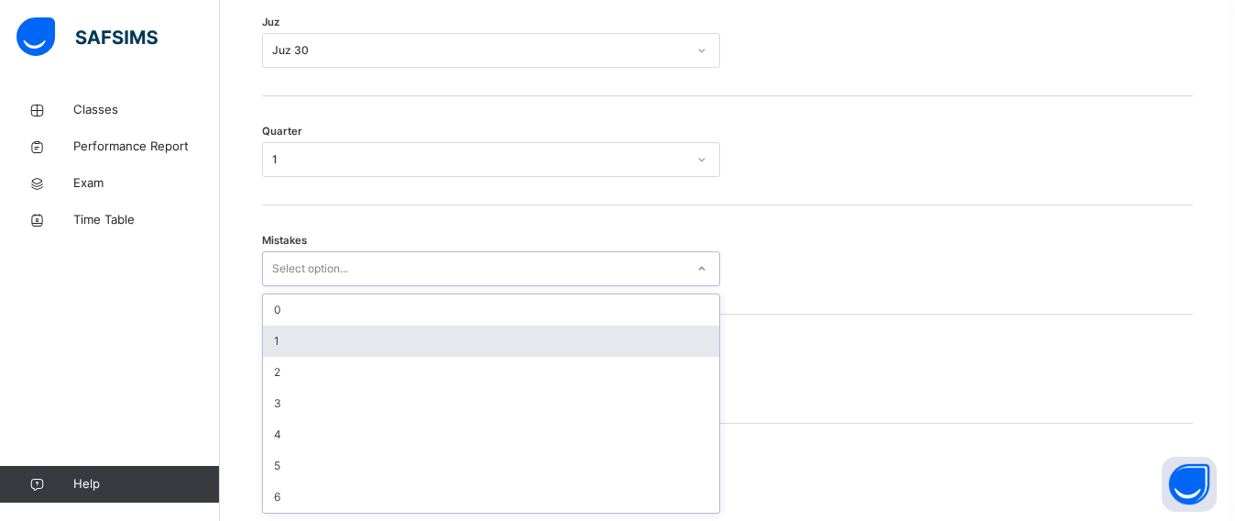
click at [299, 342] on div "1" at bounding box center [491, 340] width 456 height 31
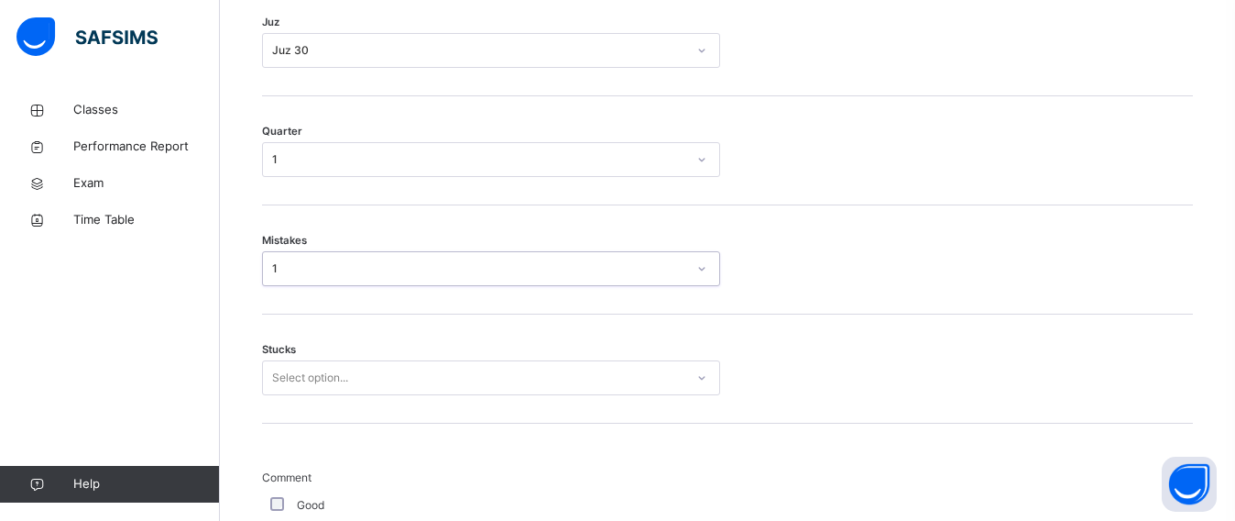
click at [288, 381] on div "Stucks Select option..." at bounding box center [727, 368] width 931 height 109
click at [292, 378] on div "Select option..." at bounding box center [491, 377] width 458 height 35
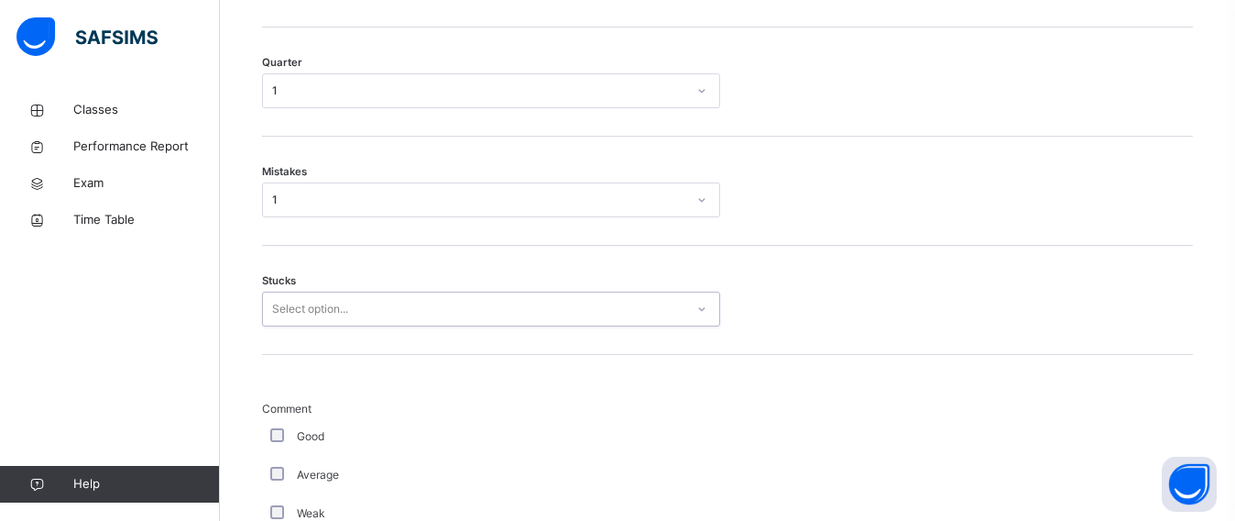
scroll to position [1009, 0]
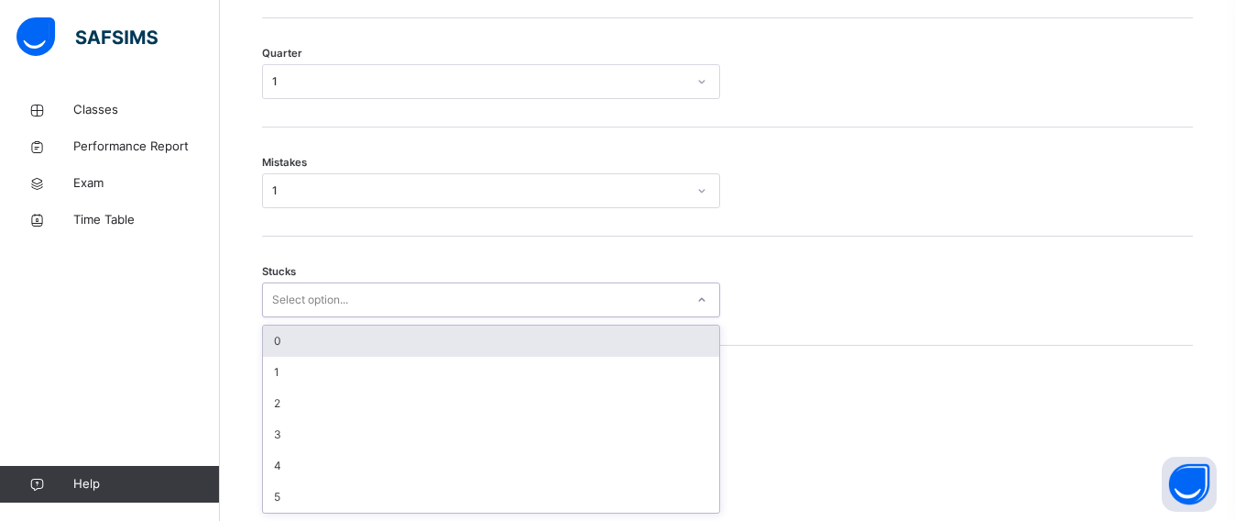
click at [344, 311] on div "Select option..." at bounding box center [310, 299] width 76 height 35
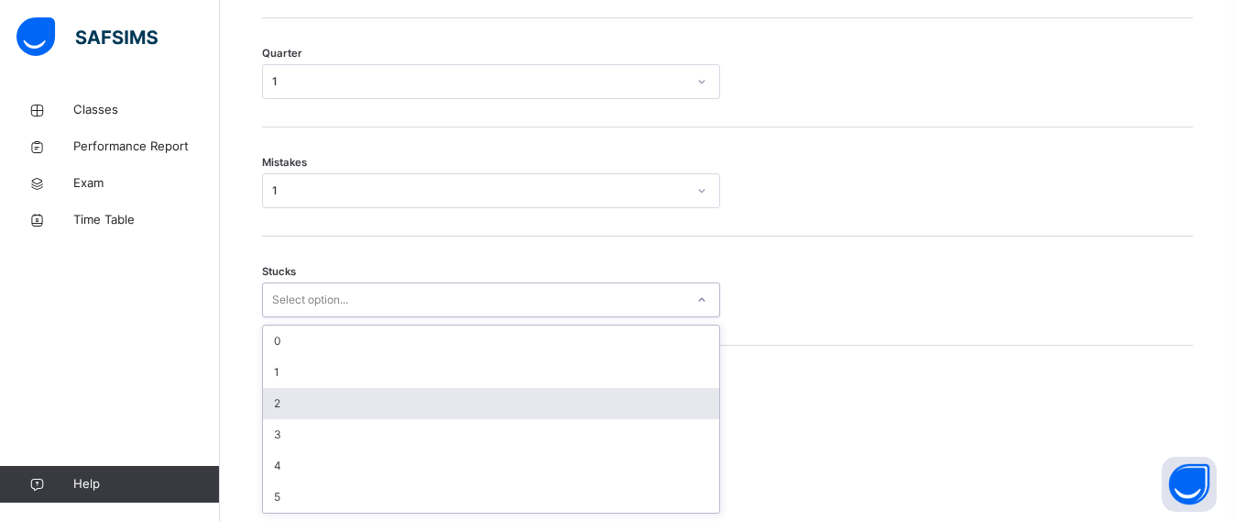
click at [274, 395] on div "2" at bounding box center [491, 403] width 456 height 31
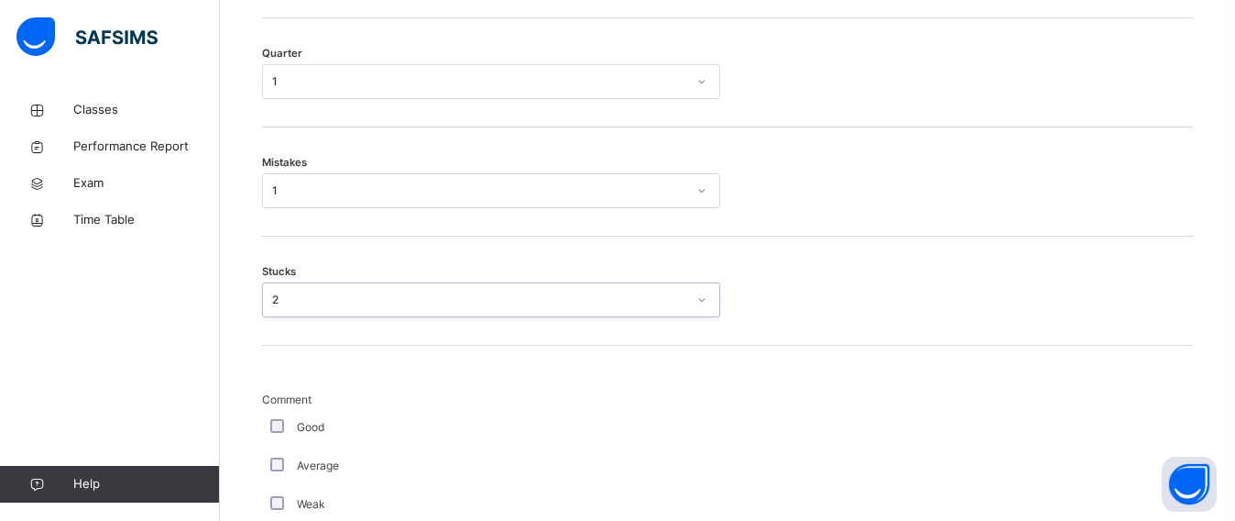
click at [276, 455] on div "Average" at bounding box center [491, 465] width 458 height 38
click at [274, 451] on div "Average" at bounding box center [491, 465] width 458 height 38
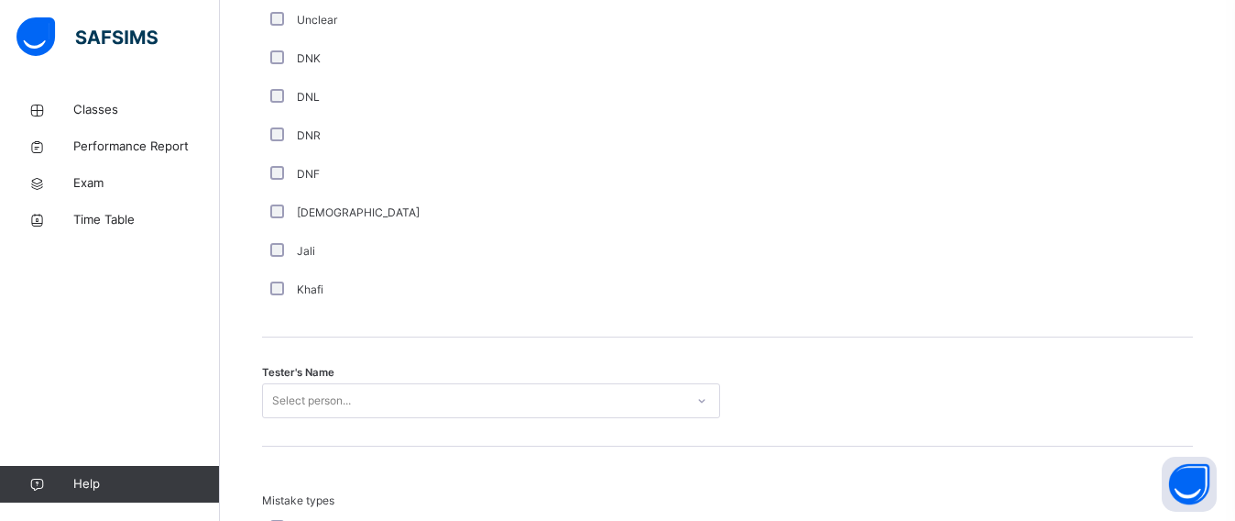
scroll to position [1617, 0]
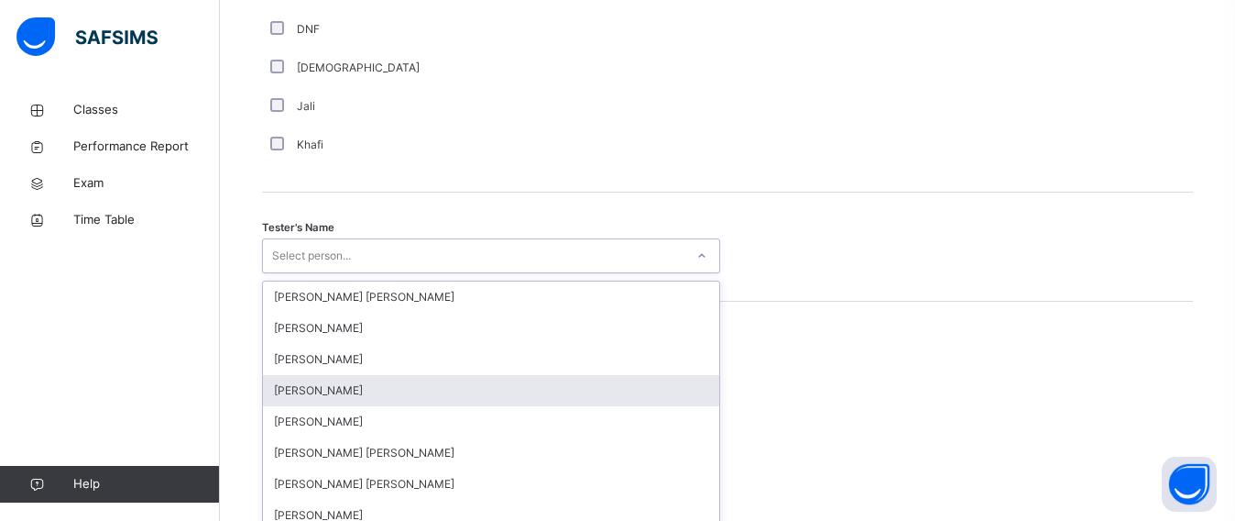
click at [360, 273] on div "option [PERSON_NAME] focused, 4 of 90. 90 results available. Use Up and Down to…" at bounding box center [491, 255] width 458 height 35
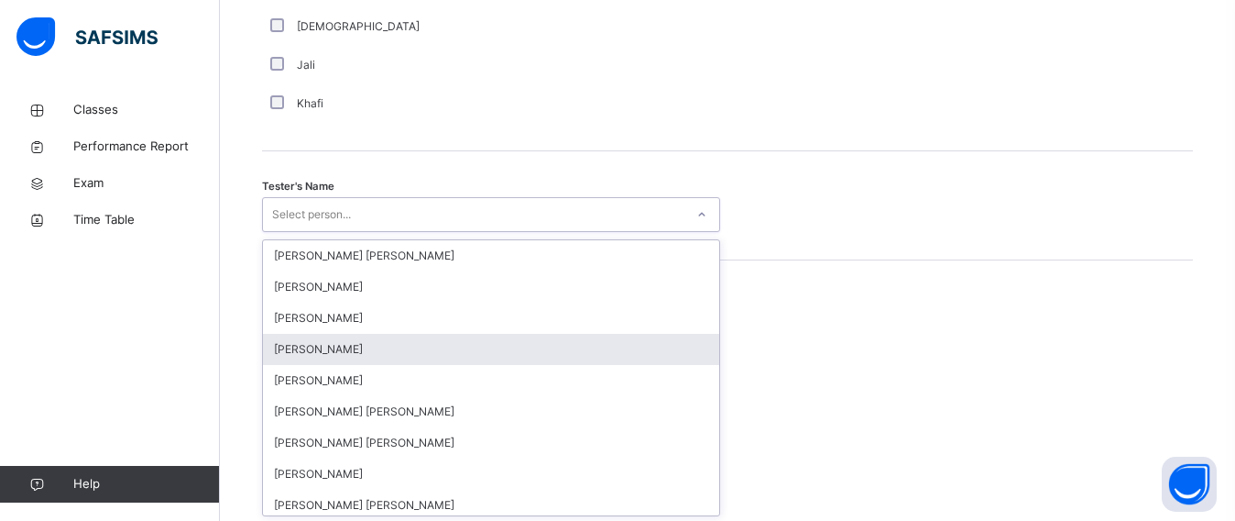
scroll to position [1797, 0]
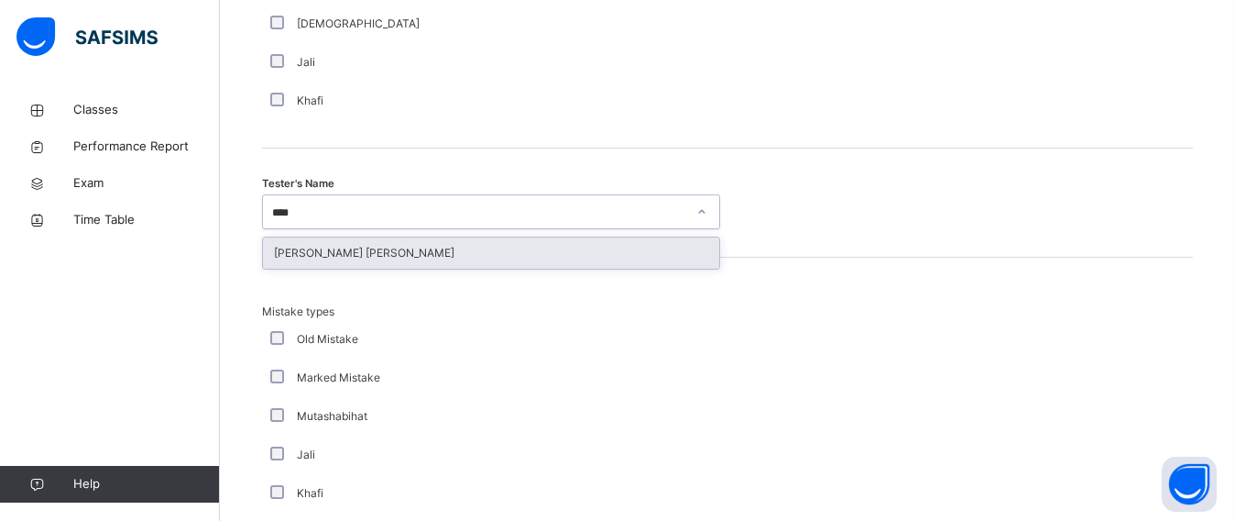
type input "****"
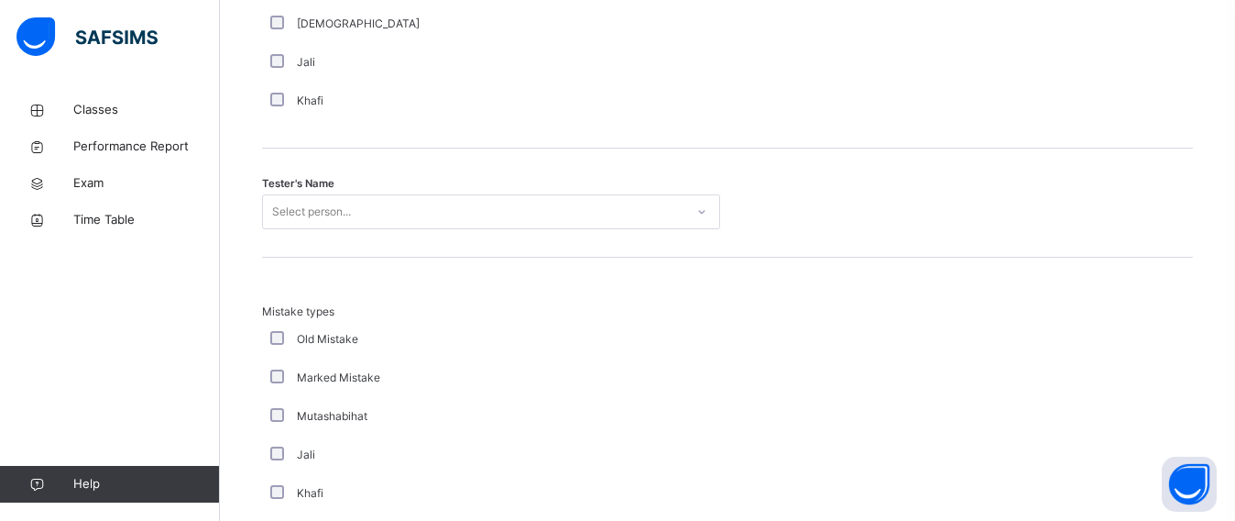
click at [318, 399] on div "Mutashabihat" at bounding box center [491, 416] width 458 height 38
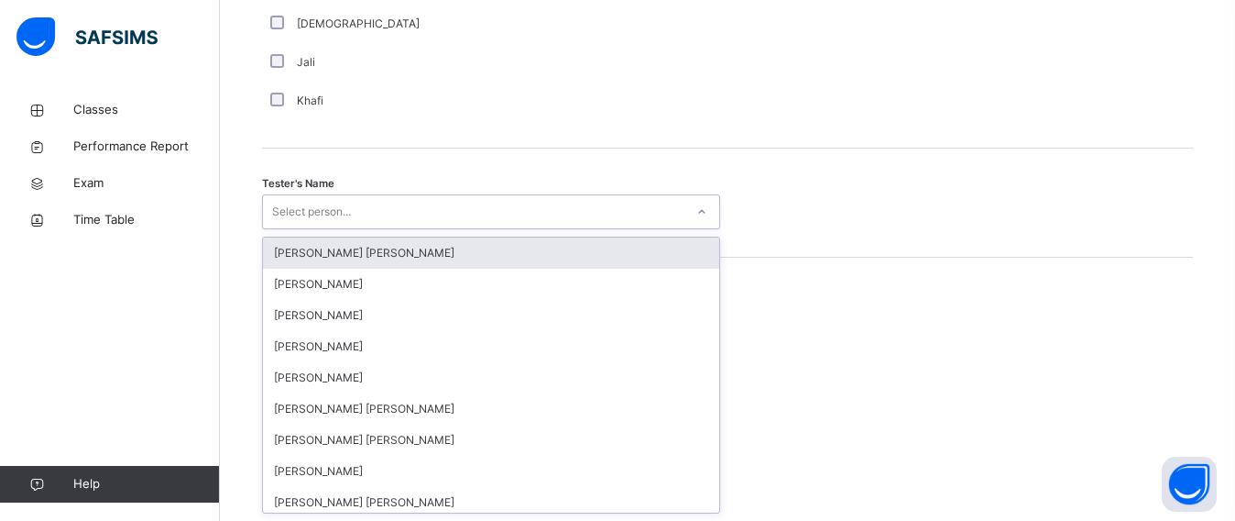
click at [314, 224] on div "Select person..." at bounding box center [311, 211] width 79 height 35
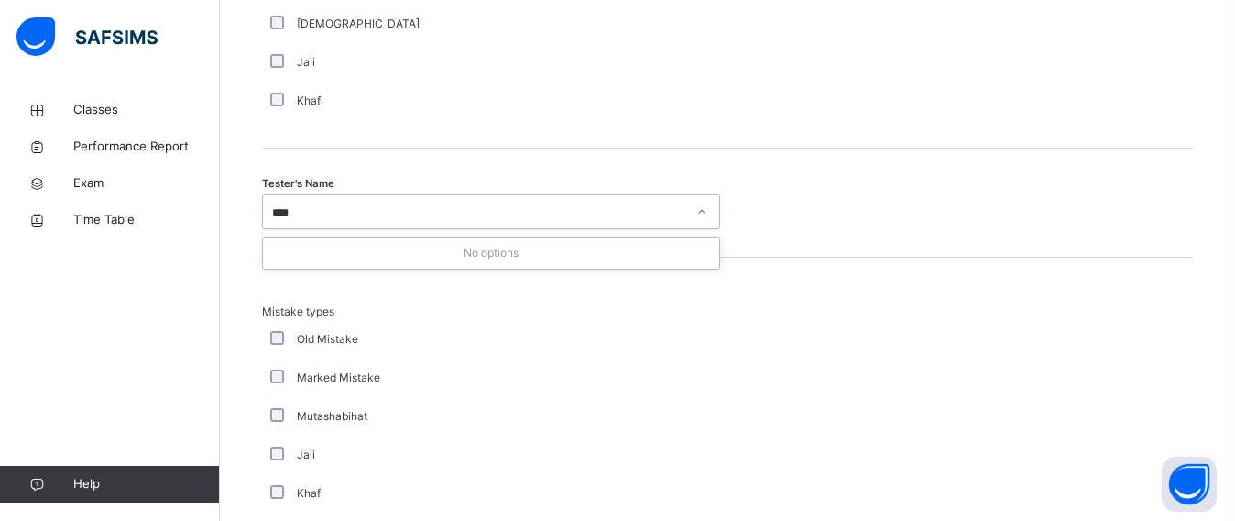
type input "***"
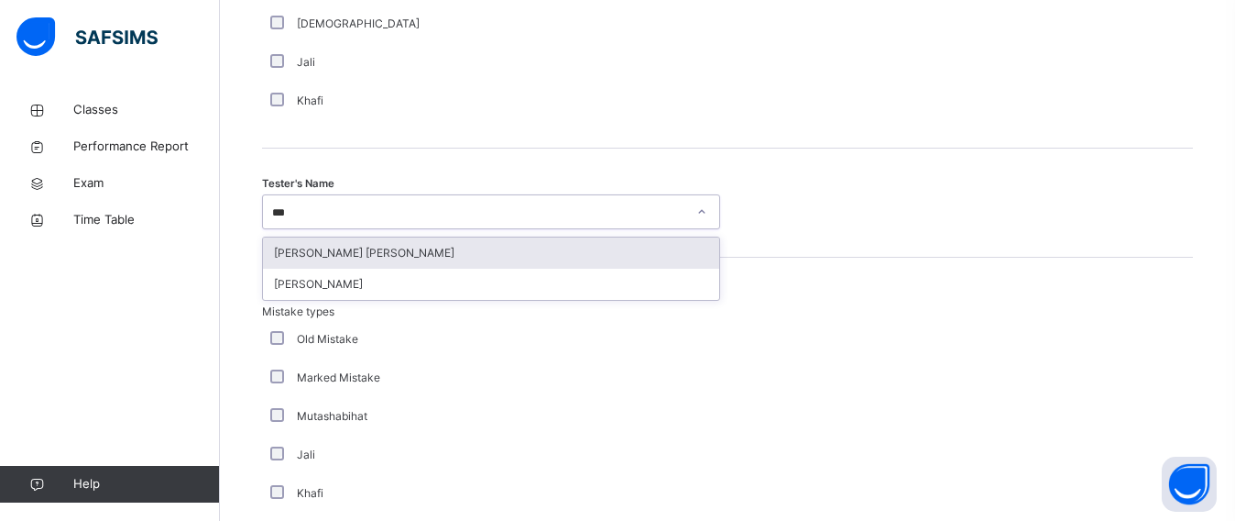
click at [326, 252] on div "[PERSON_NAME] [PERSON_NAME]" at bounding box center [491, 252] width 456 height 31
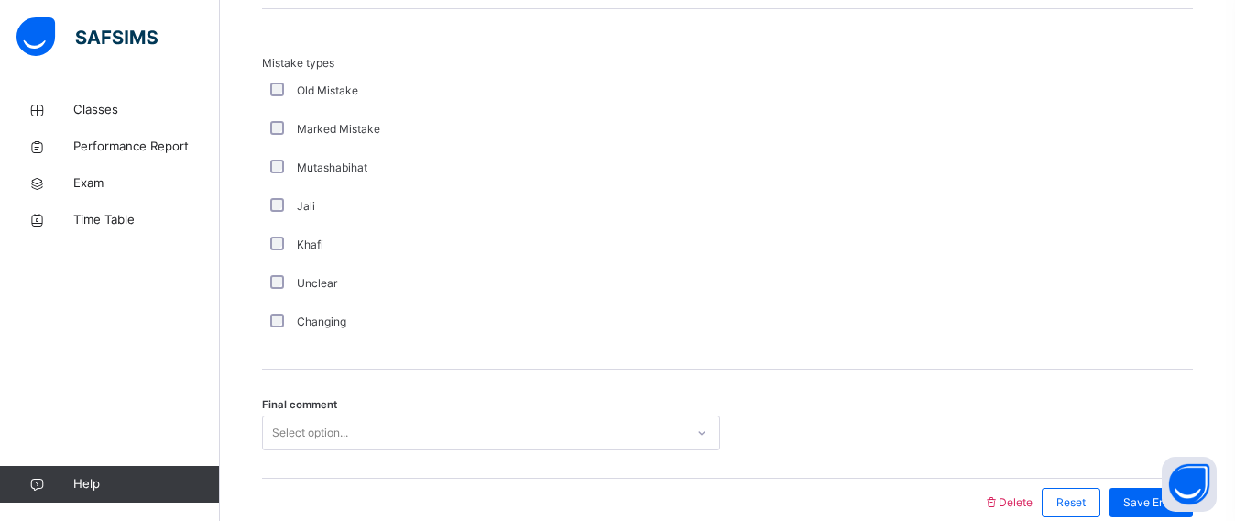
scroll to position [2133, 0]
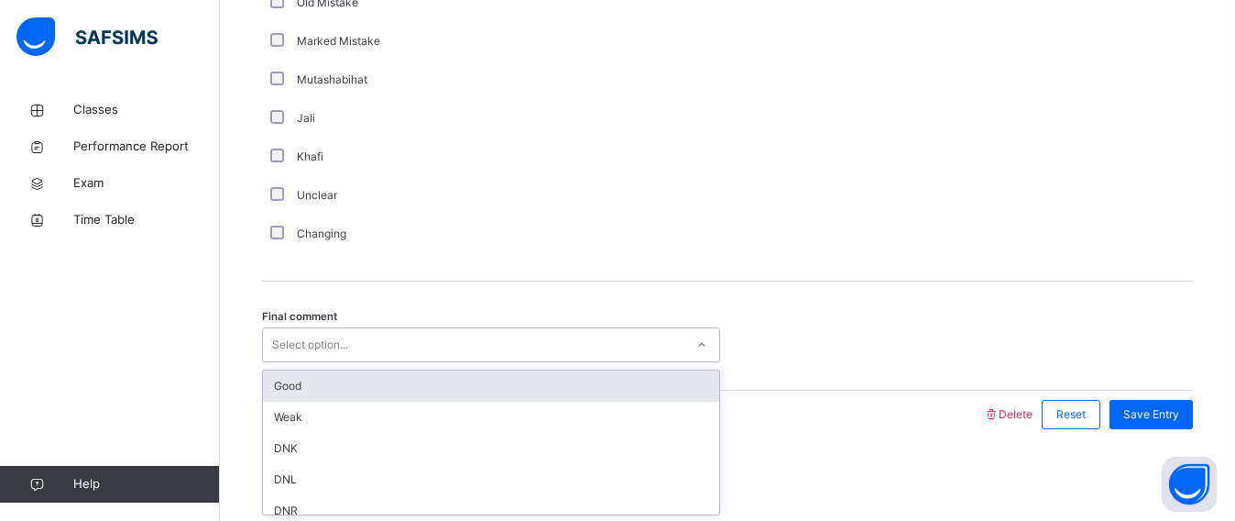
click at [373, 350] on div "Select option..." at bounding box center [474, 345] width 422 height 28
click at [372, 390] on div "Good" at bounding box center [491, 385] width 456 height 31
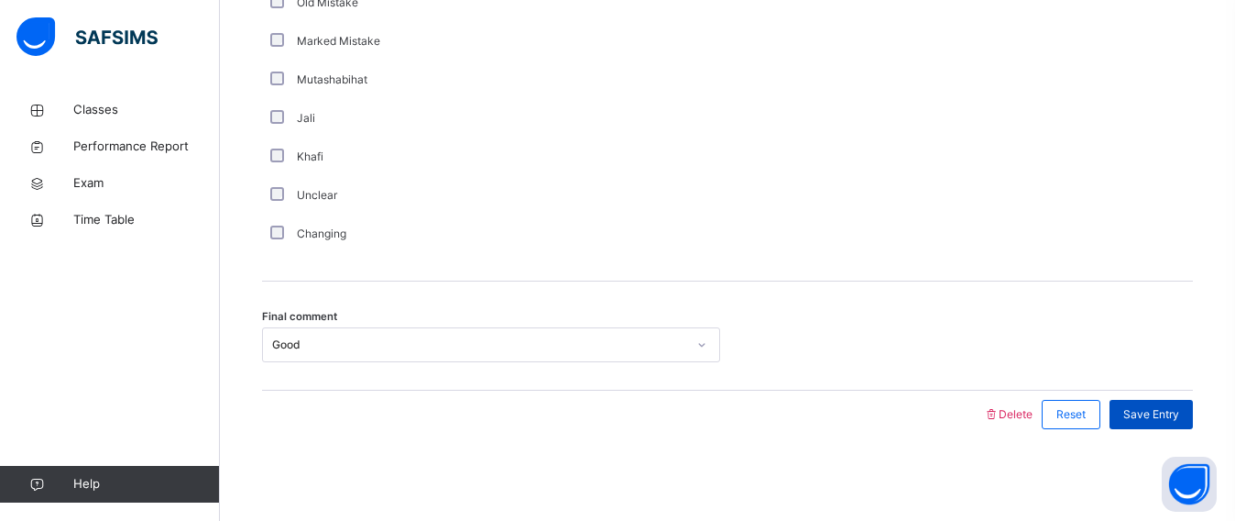
click at [1135, 406] on div "Save Entry" at bounding box center [1151, 414] width 83 height 29
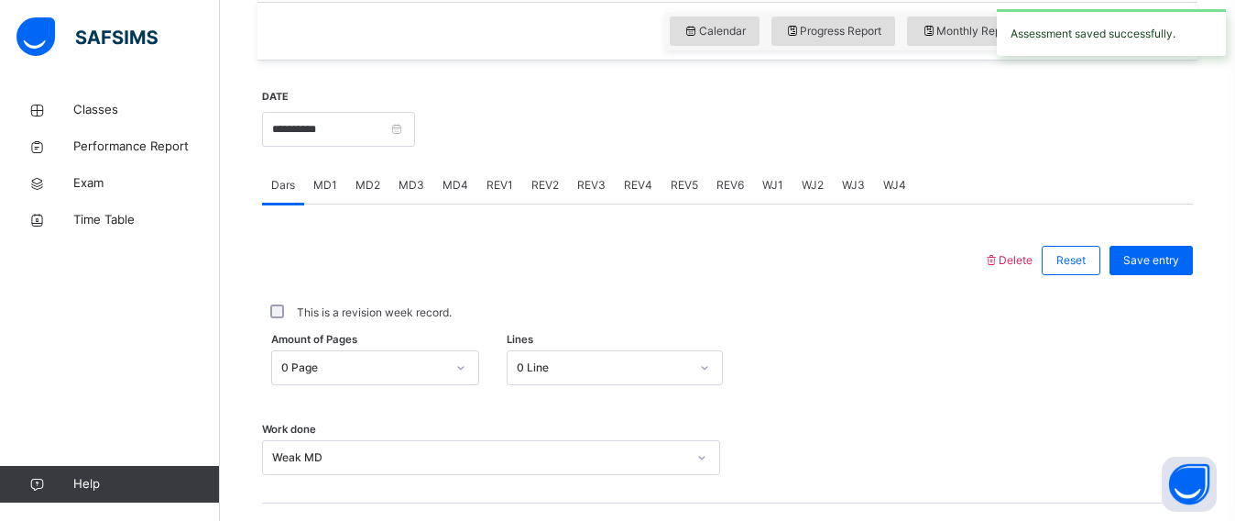
scroll to position [540, 0]
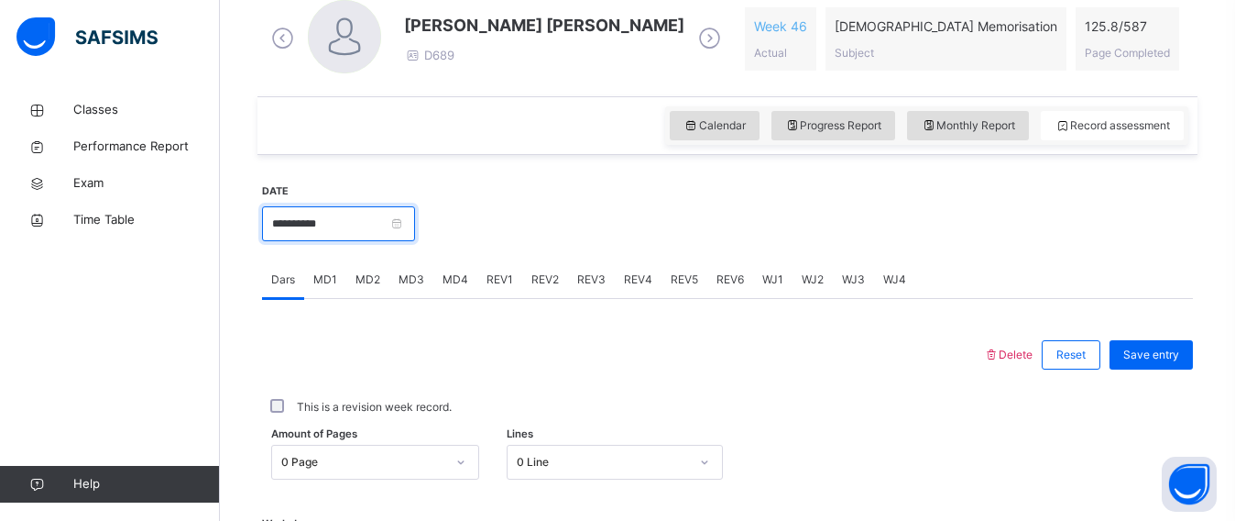
click at [348, 230] on input "**********" at bounding box center [338, 223] width 153 height 35
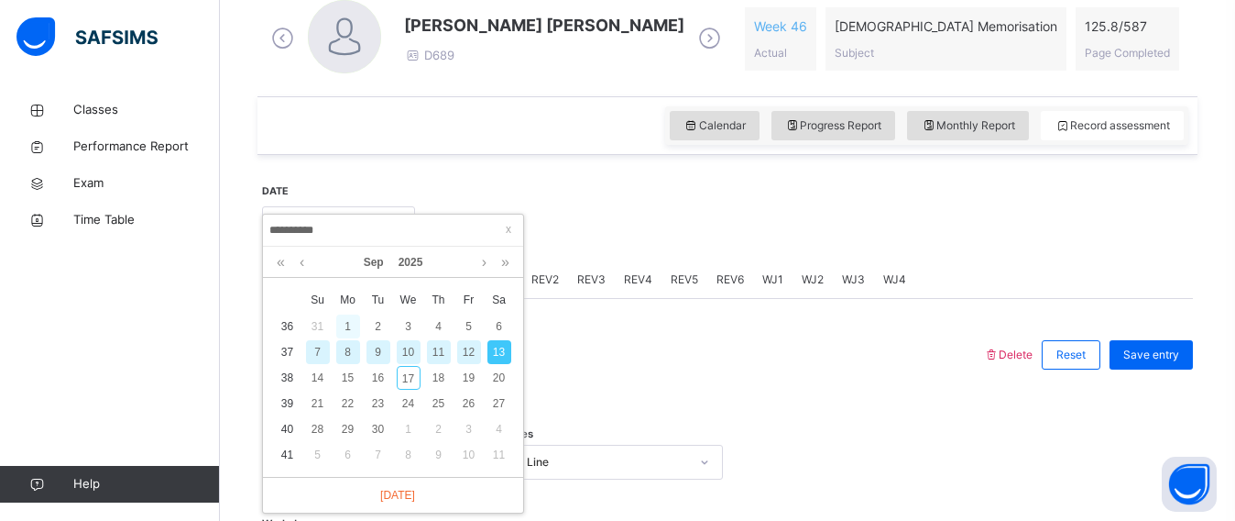
click at [345, 317] on div "1" at bounding box center [348, 326] width 24 height 24
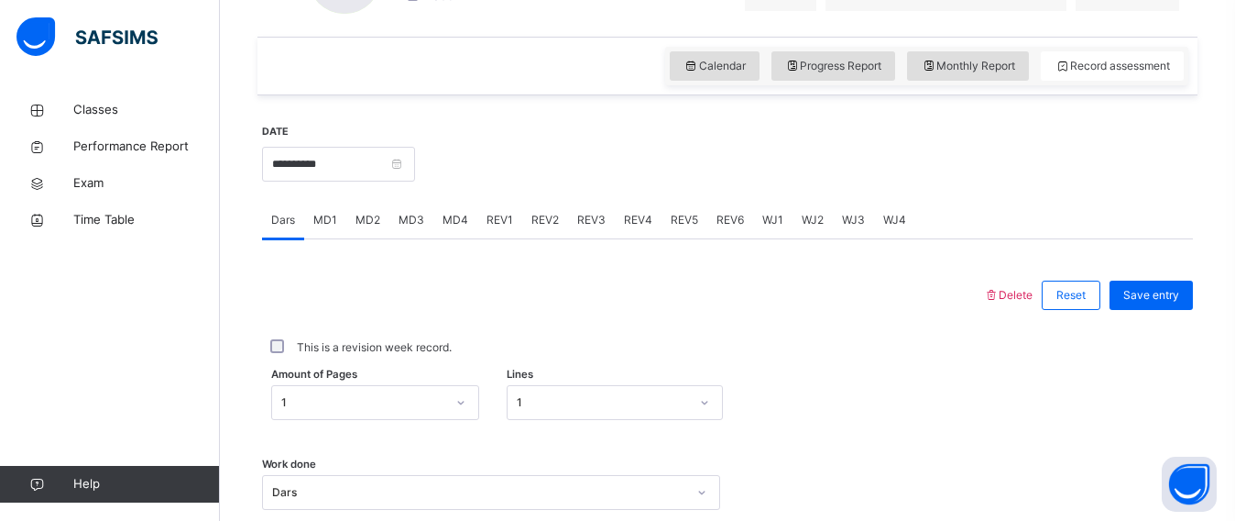
scroll to position [587, 0]
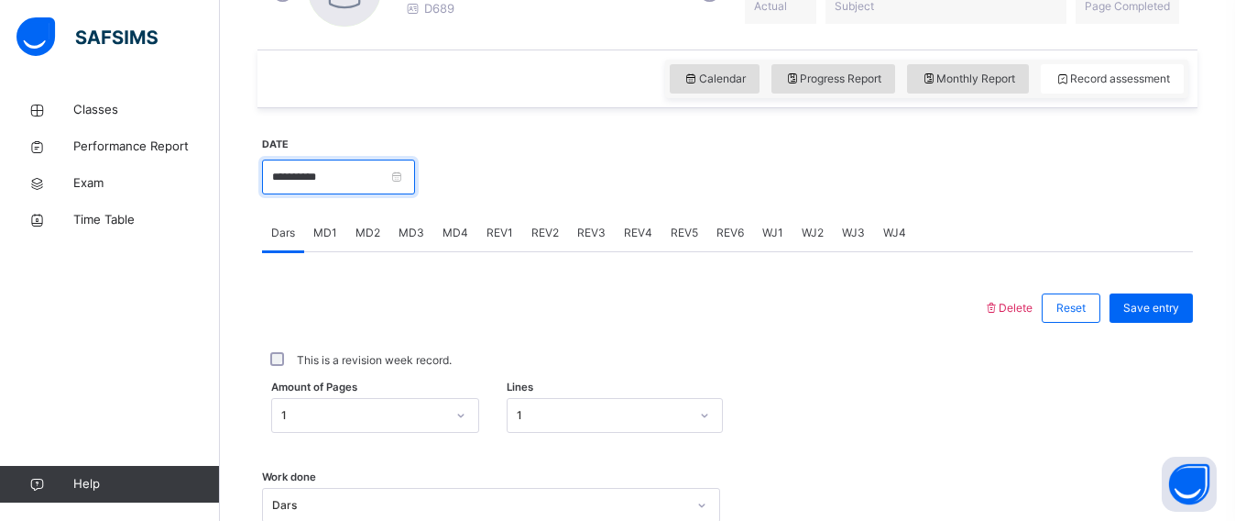
click at [330, 174] on input "**********" at bounding box center [338, 176] width 153 height 35
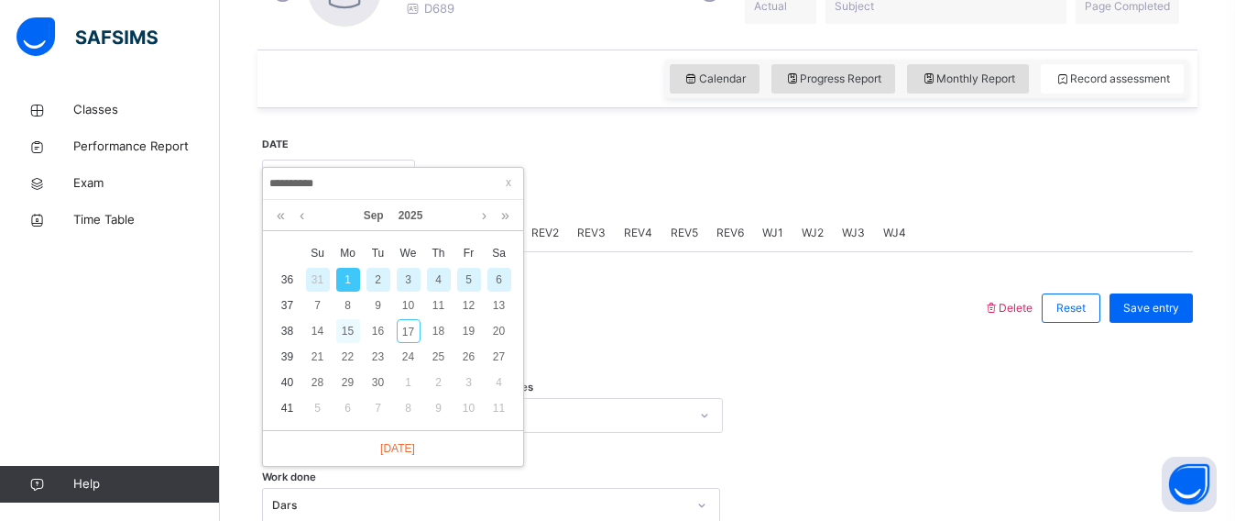
click at [345, 324] on div "15" at bounding box center [348, 331] width 24 height 24
type input "**********"
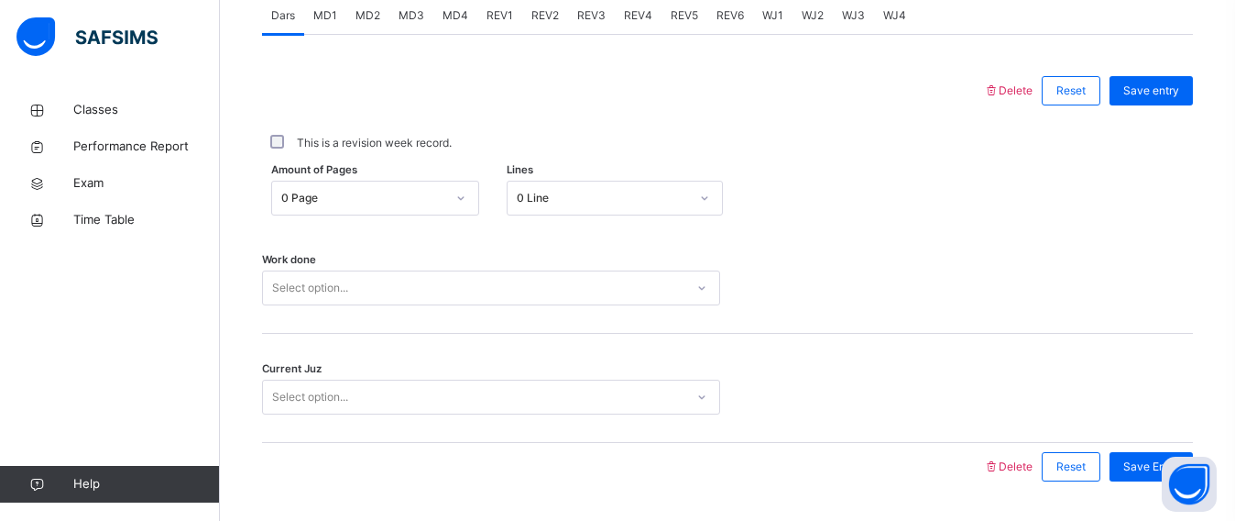
scroll to position [805, 0]
click at [325, 290] on div "Select option..." at bounding box center [491, 286] width 458 height 35
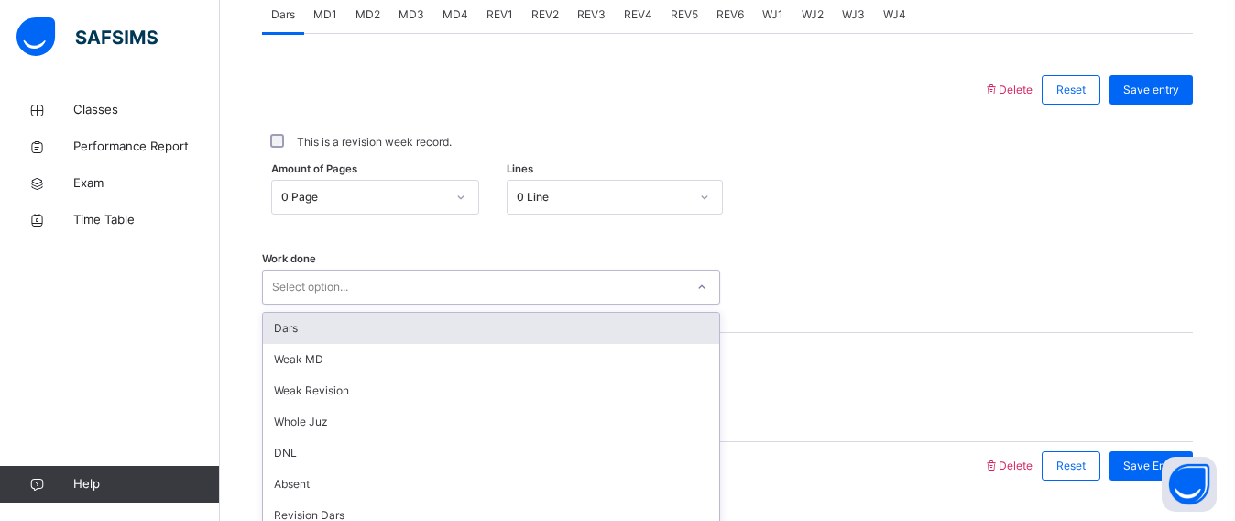
scroll to position [856, 0]
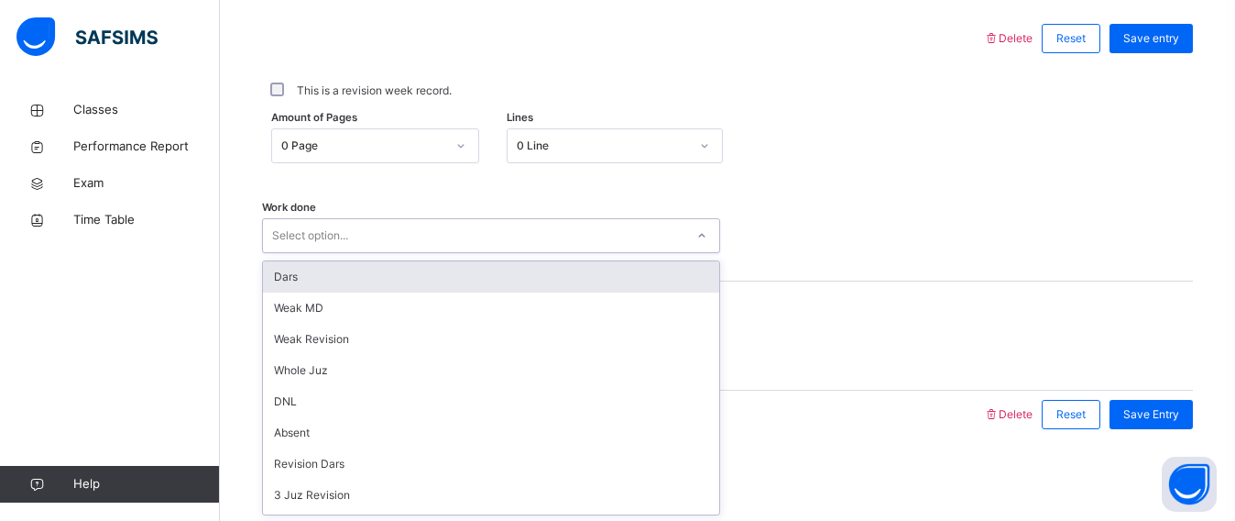
click at [317, 280] on div "Dars" at bounding box center [491, 276] width 456 height 31
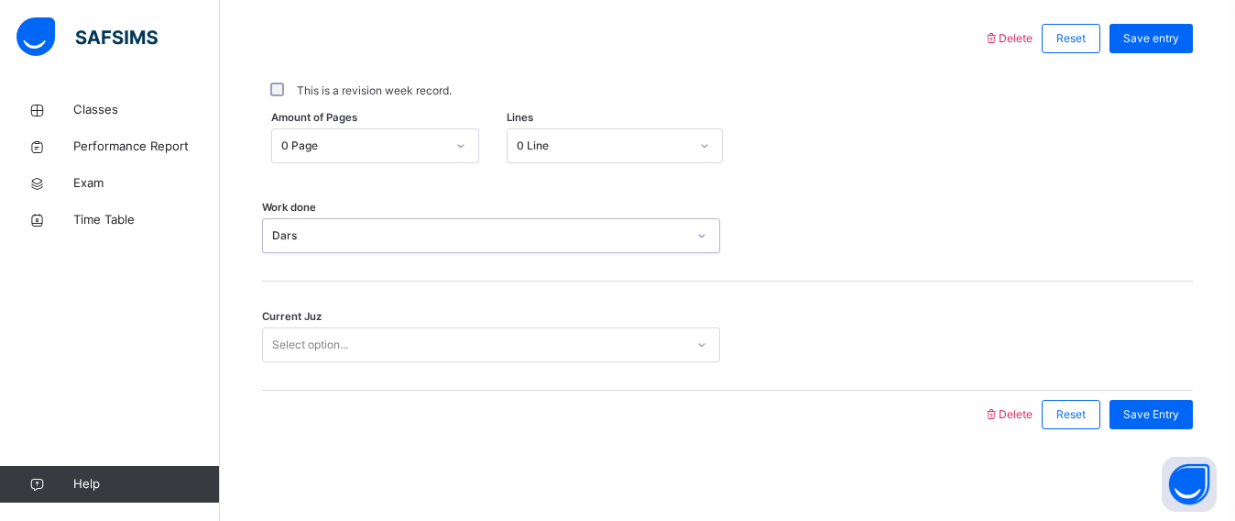
click at [291, 128] on div "0 Page" at bounding box center [375, 145] width 208 height 35
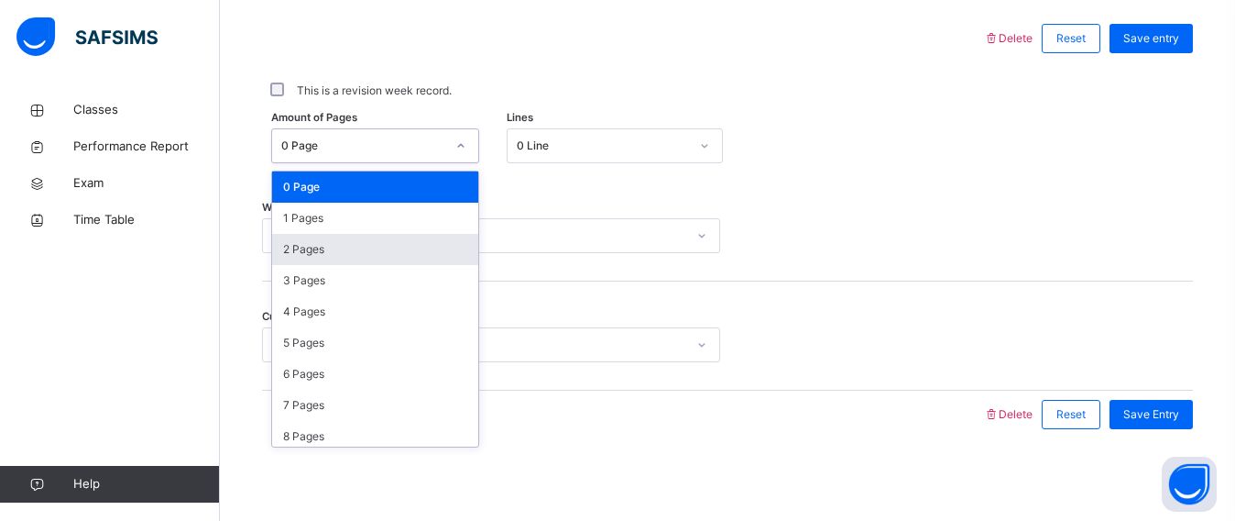
click at [330, 237] on div "2 Pages" at bounding box center [375, 249] width 206 height 31
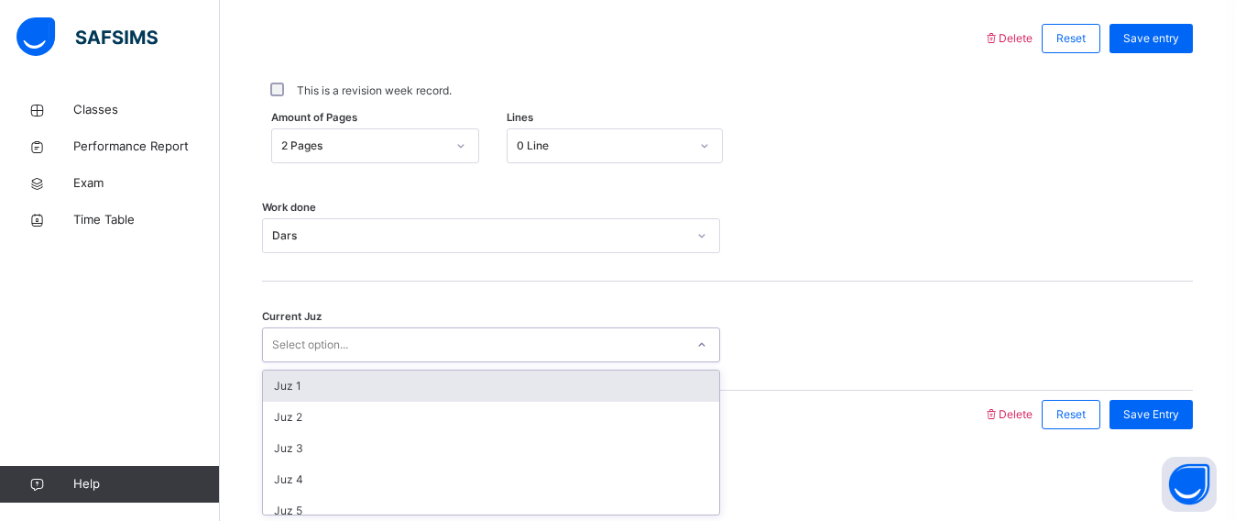
click at [315, 345] on div "Select option..." at bounding box center [310, 344] width 76 height 35
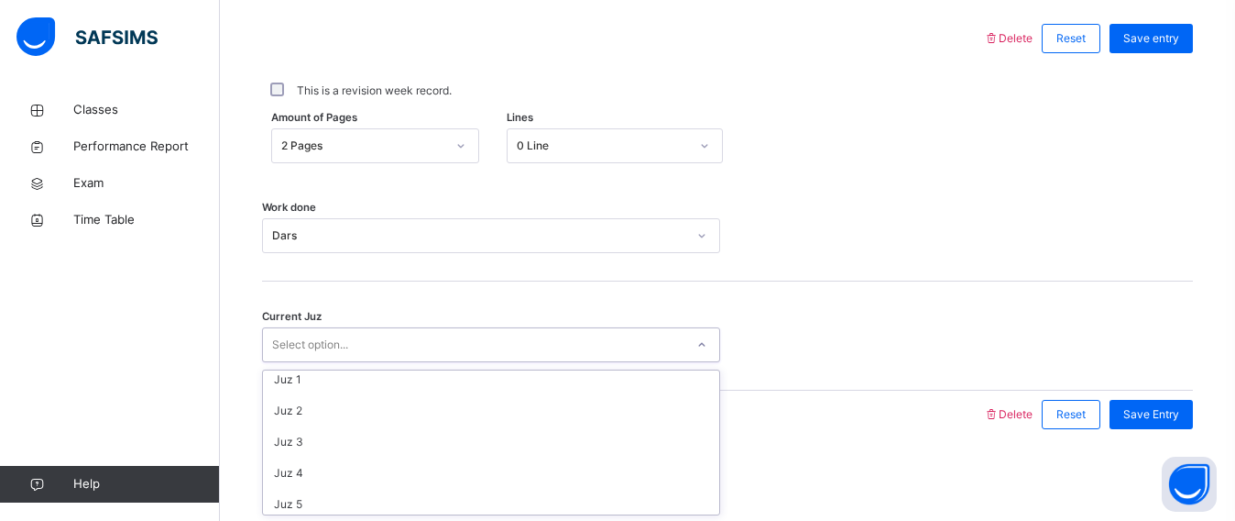
scroll to position [0, 0]
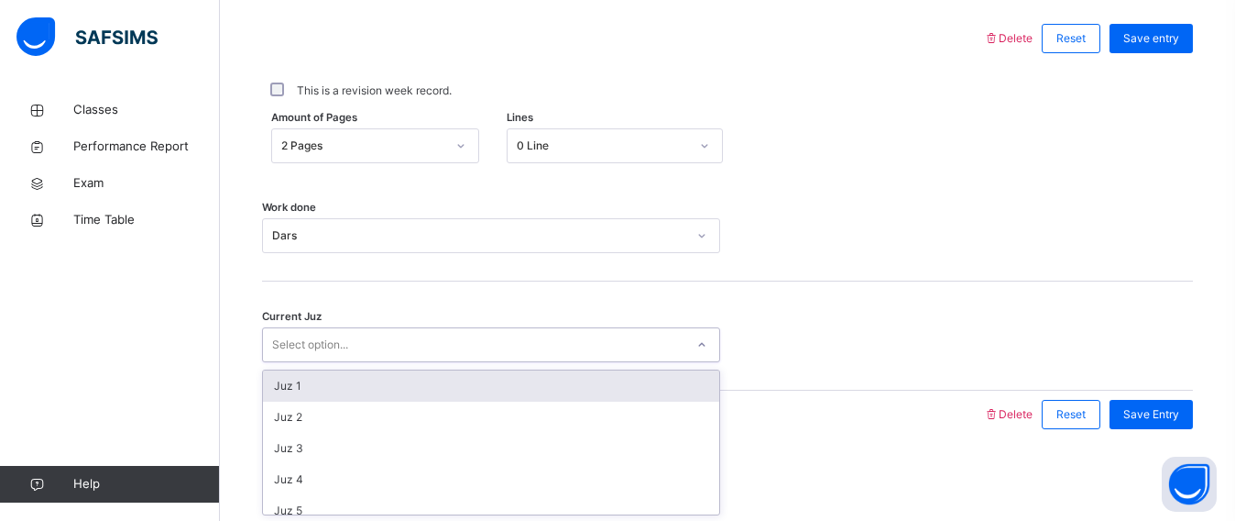
click at [345, 375] on div "Juz 1" at bounding box center [491, 385] width 456 height 31
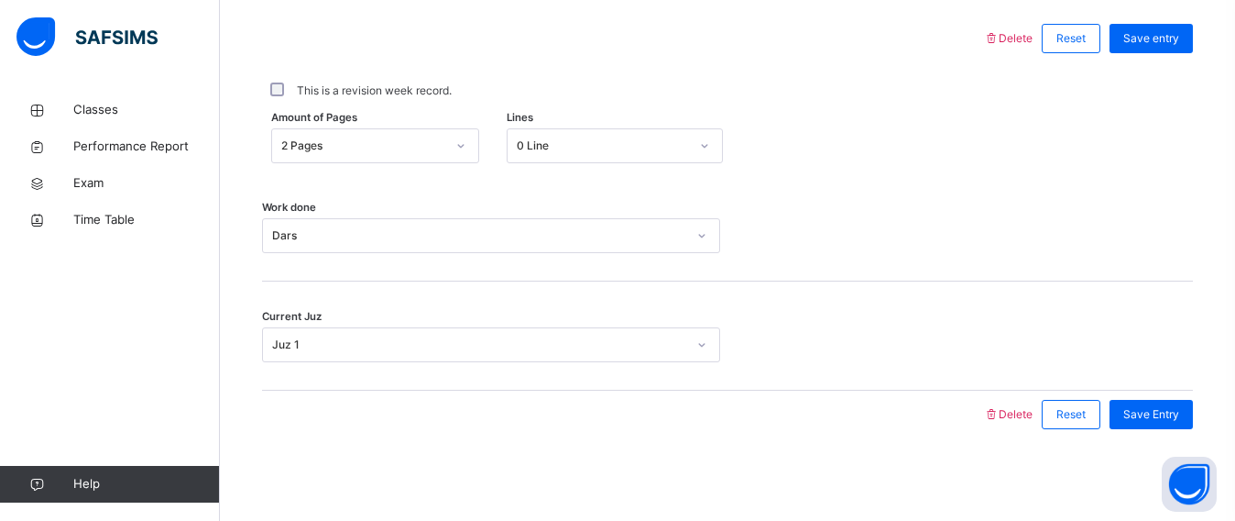
click at [1102, 358] on div "Current Juz Juz 1" at bounding box center [727, 344] width 931 height 35
click at [1159, 401] on div "Save Entry" at bounding box center [1151, 414] width 83 height 29
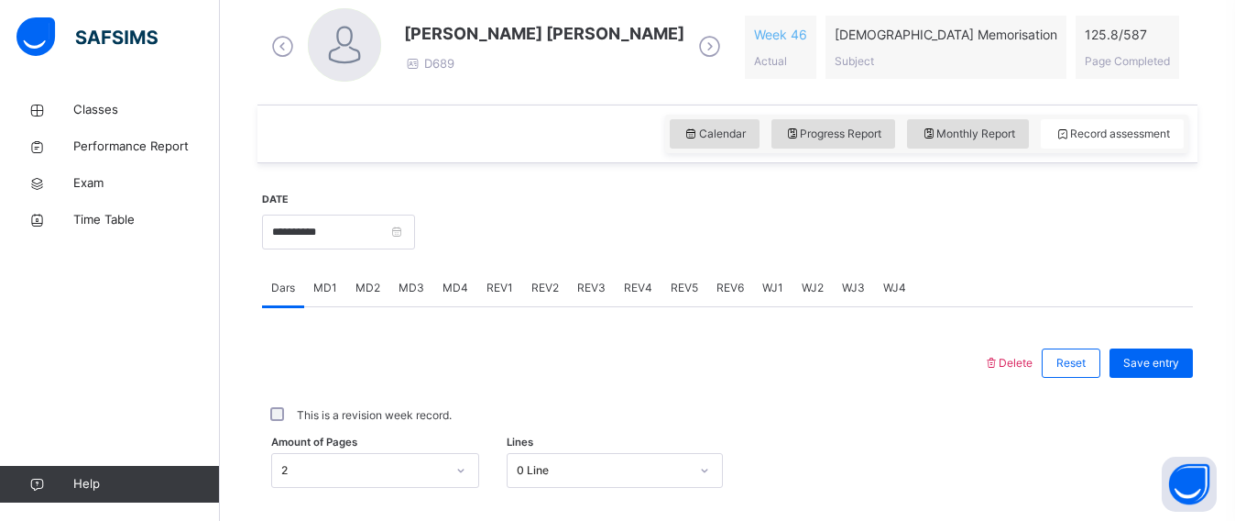
scroll to position [539, 0]
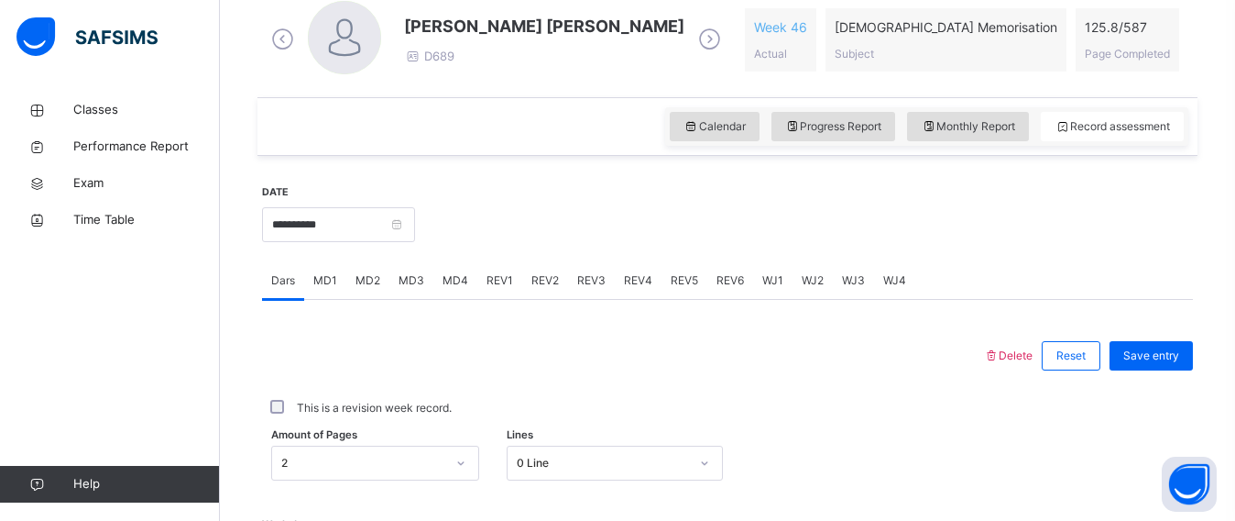
click at [363, 278] on span "MD2" at bounding box center [368, 280] width 25 height 16
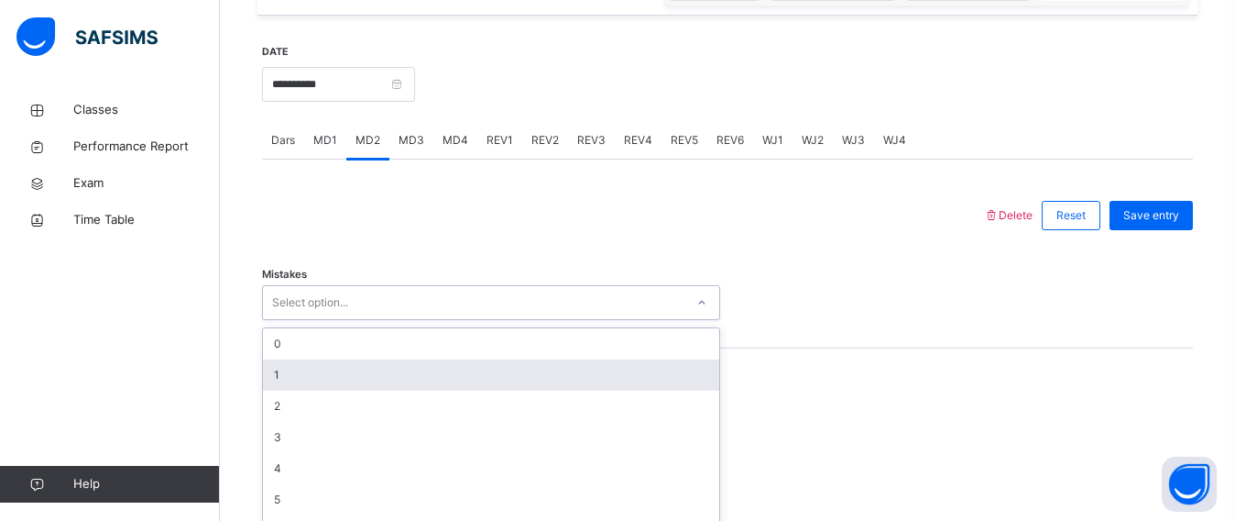
click at [366, 320] on div "option 1 focused, 2 of 7. 7 results available. Use Up and Down to choose option…" at bounding box center [491, 302] width 458 height 35
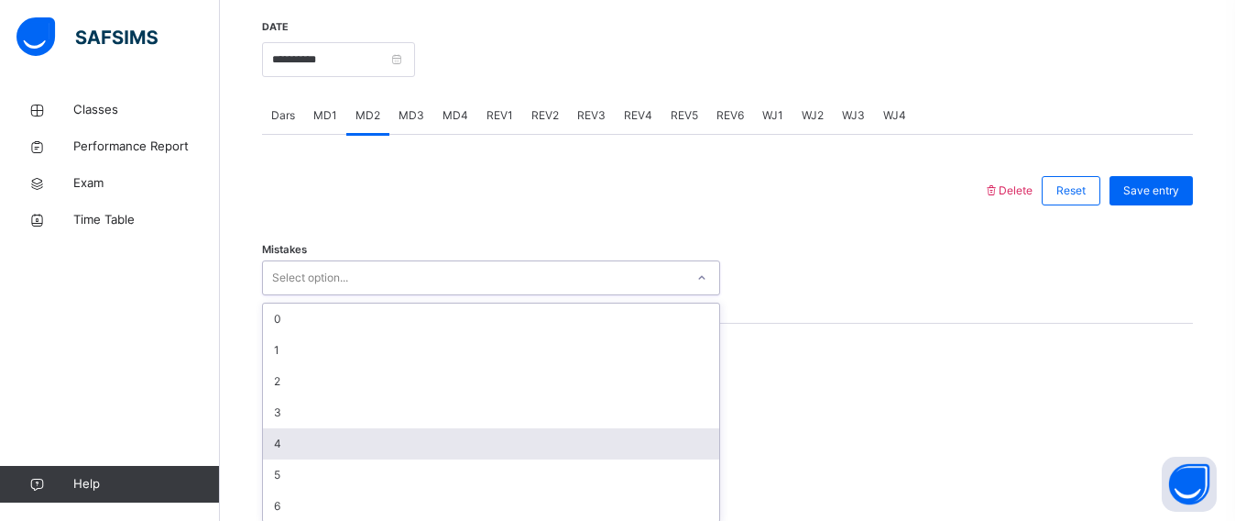
scroll to position [713, 0]
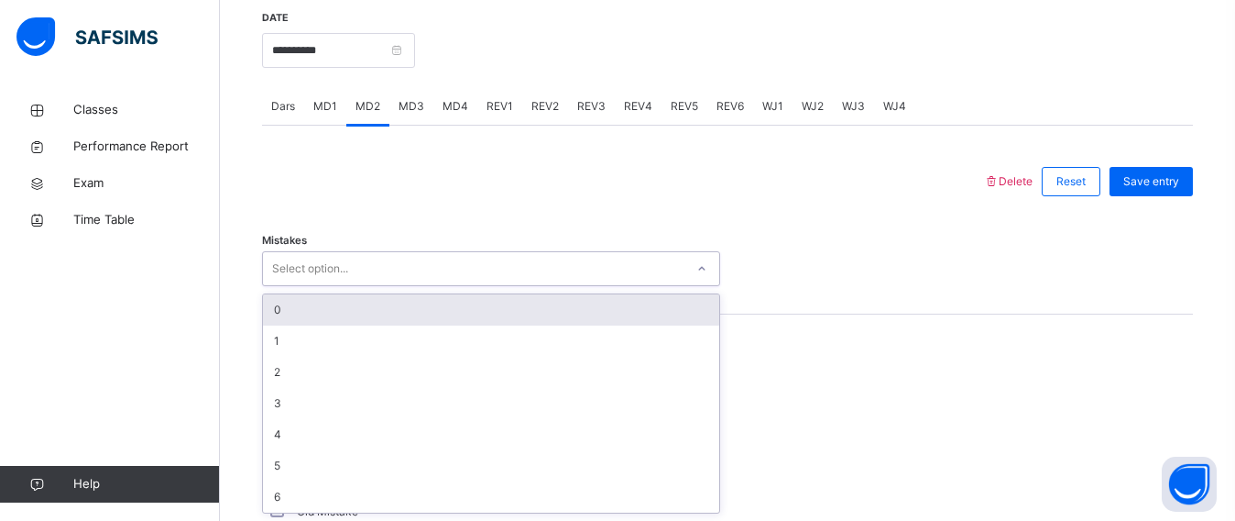
click at [291, 304] on div "0" at bounding box center [491, 309] width 456 height 31
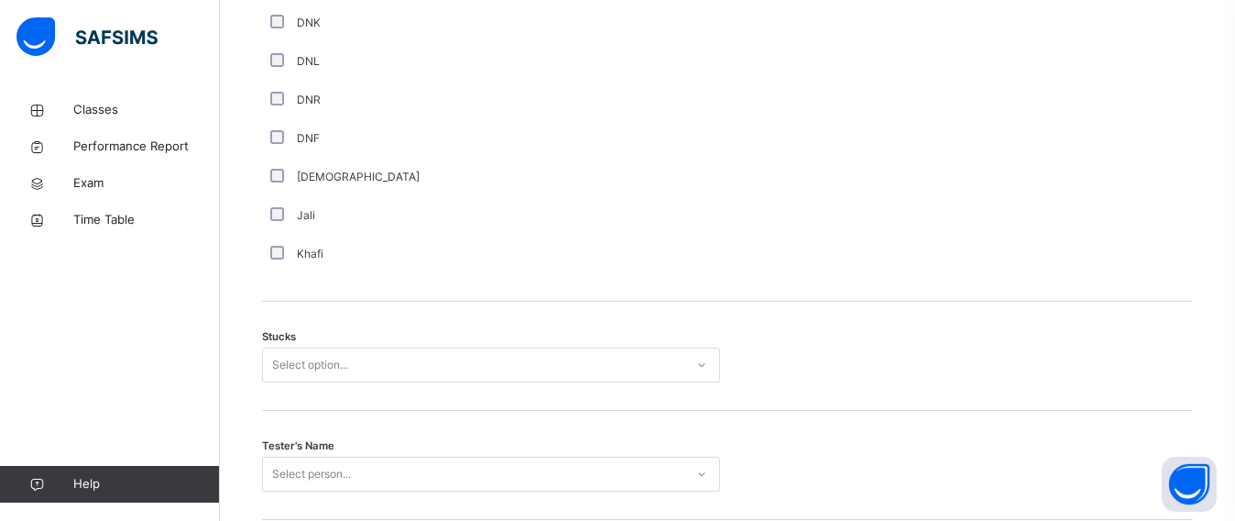
scroll to position [1318, 0]
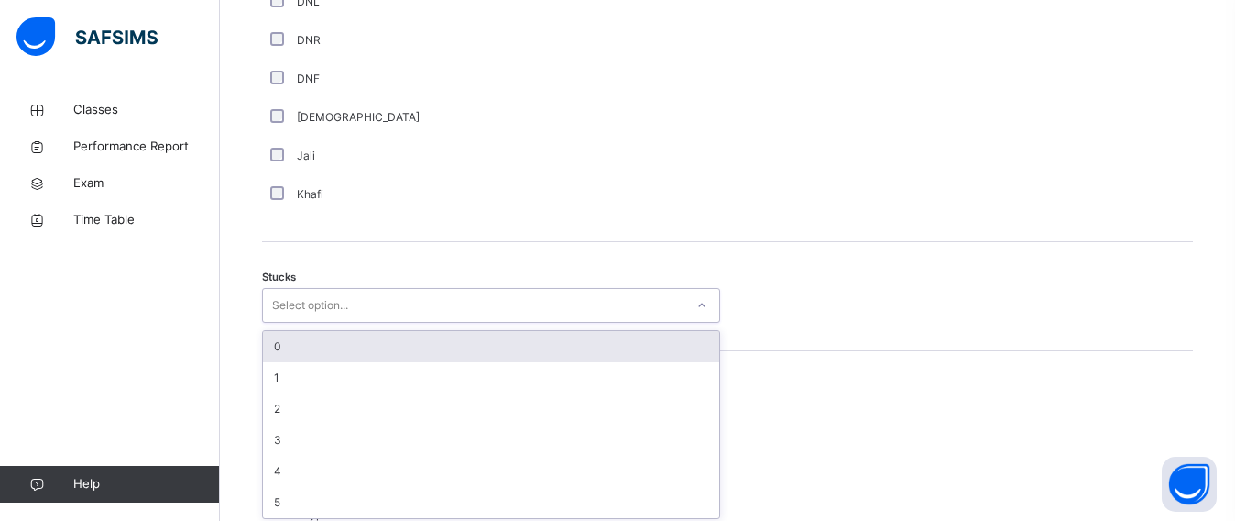
click at [395, 323] on div "option 0 focused, 1 of 6. 6 results available. Use Up and Down to choose option…" at bounding box center [491, 305] width 458 height 35
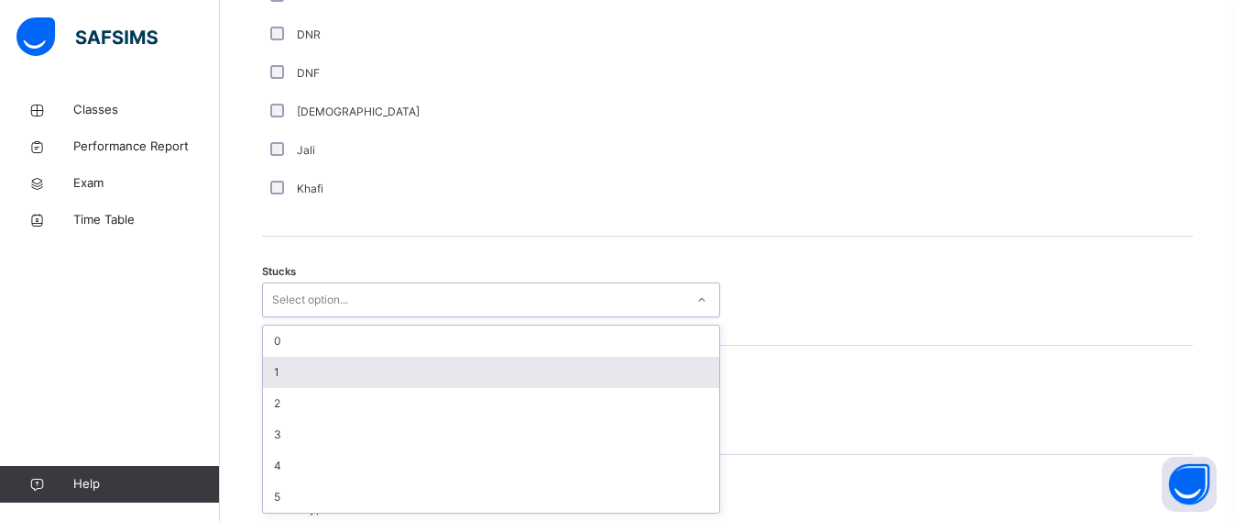
click at [347, 363] on div "1" at bounding box center [491, 371] width 456 height 31
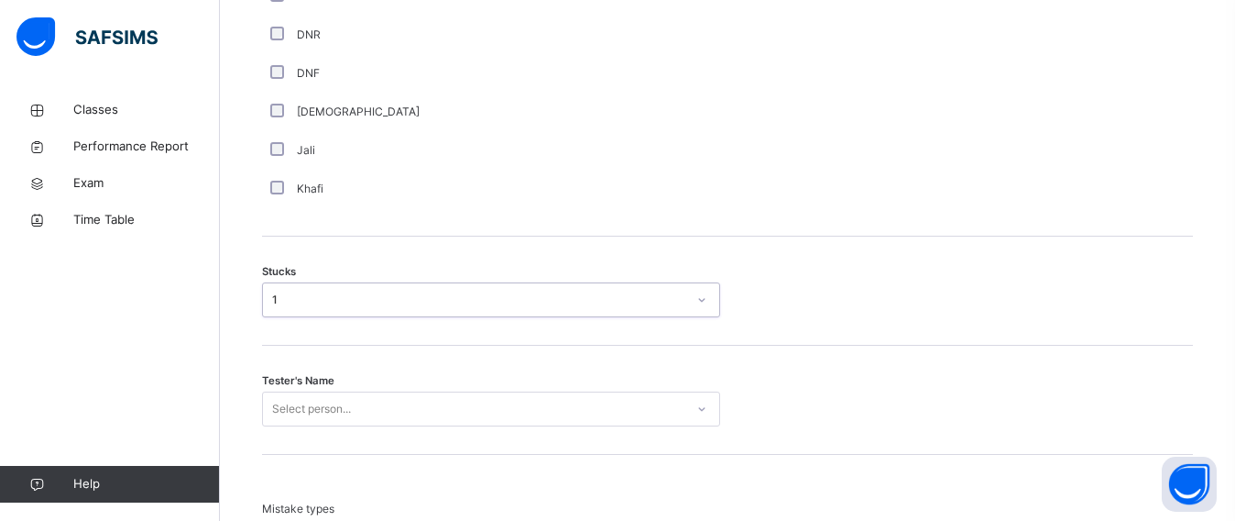
click at [362, 406] on div "Select person..." at bounding box center [491, 408] width 458 height 35
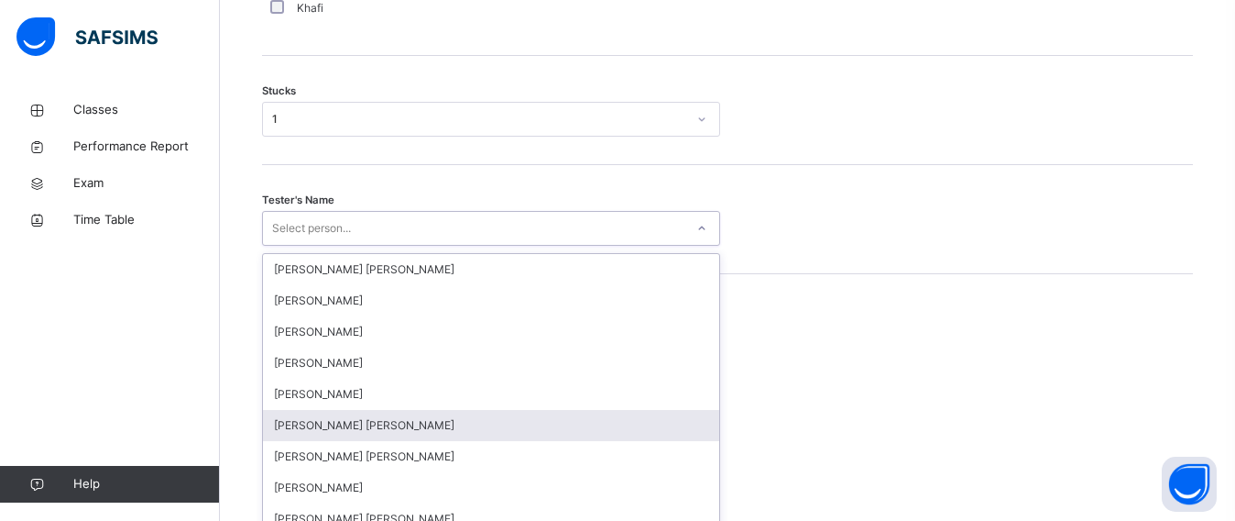
scroll to position [1579, 0]
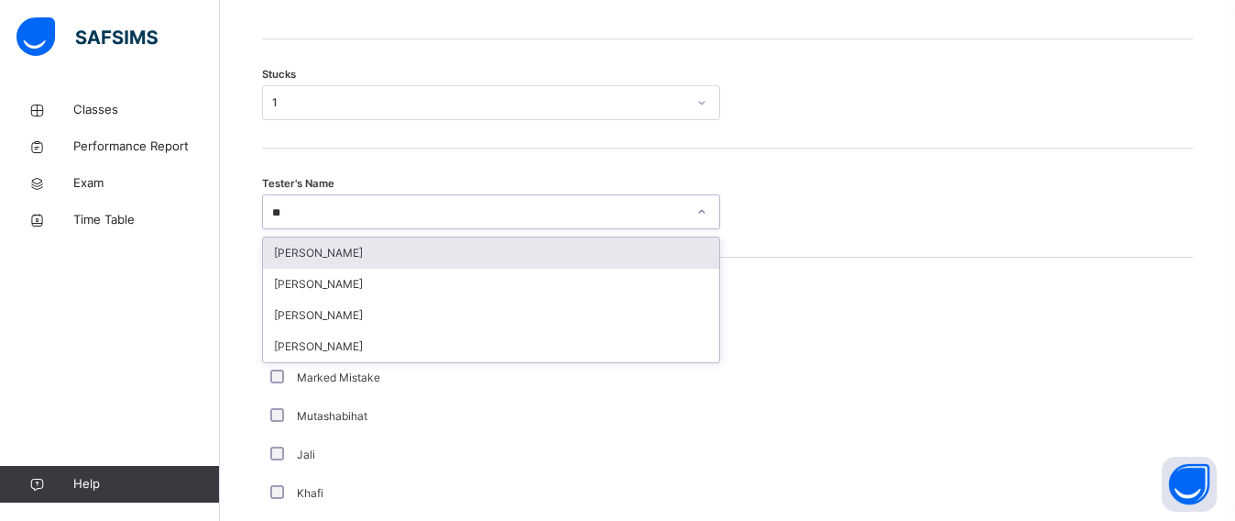
type input "***"
click at [382, 245] on div "[PERSON_NAME]" at bounding box center [491, 252] width 456 height 31
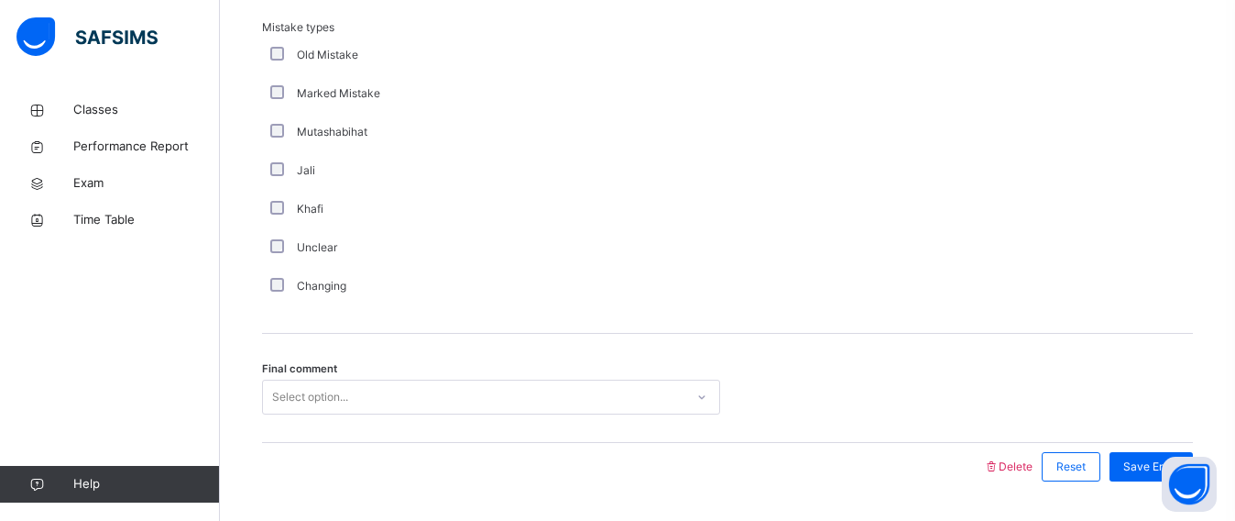
scroll to position [1915, 0]
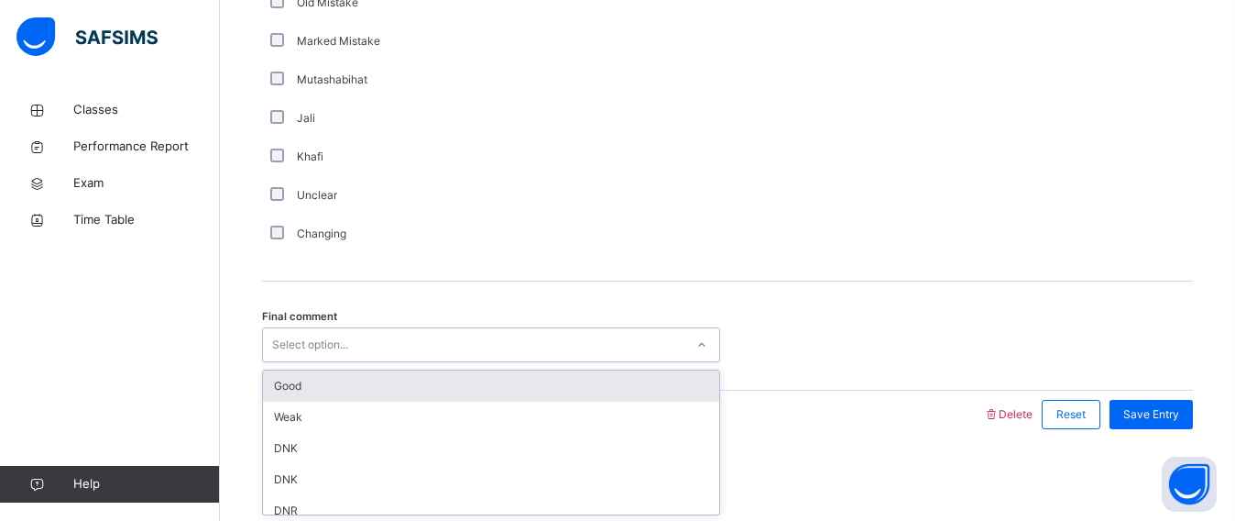
click at [410, 342] on div "Select option..." at bounding box center [474, 345] width 422 height 28
click at [389, 383] on div "Good" at bounding box center [491, 385] width 456 height 31
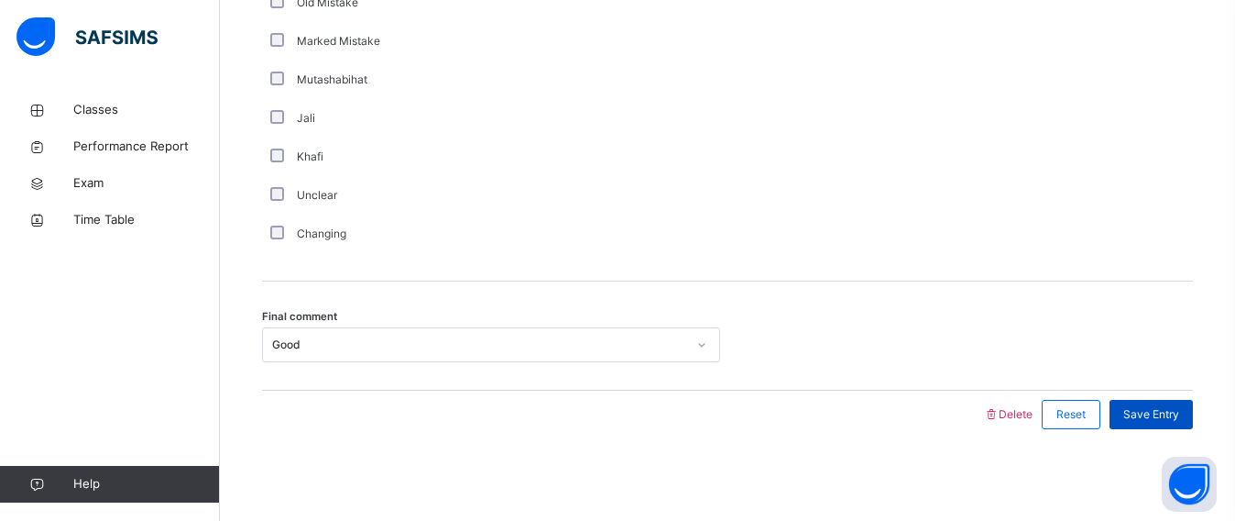
click at [1161, 419] on span "Save Entry" at bounding box center [1152, 414] width 56 height 16
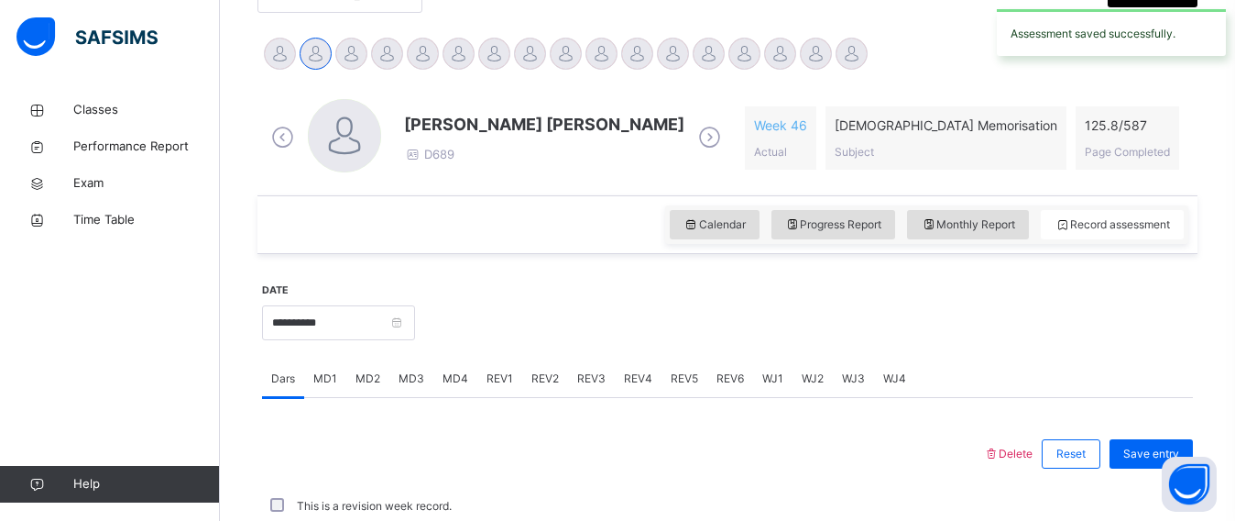
scroll to position [856, 0]
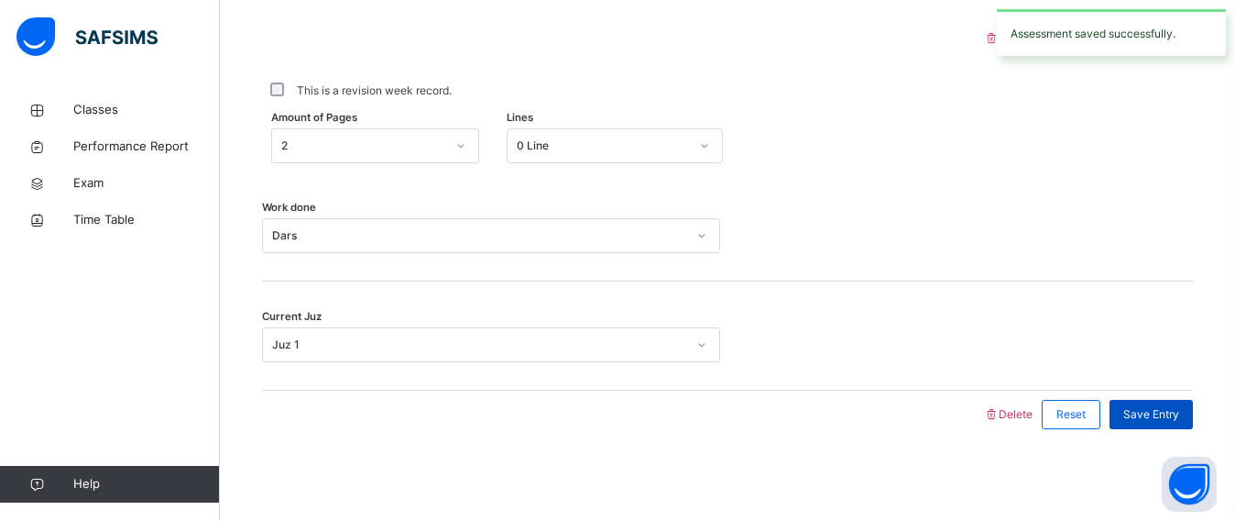
click at [1160, 419] on span "Save Entry" at bounding box center [1152, 414] width 56 height 16
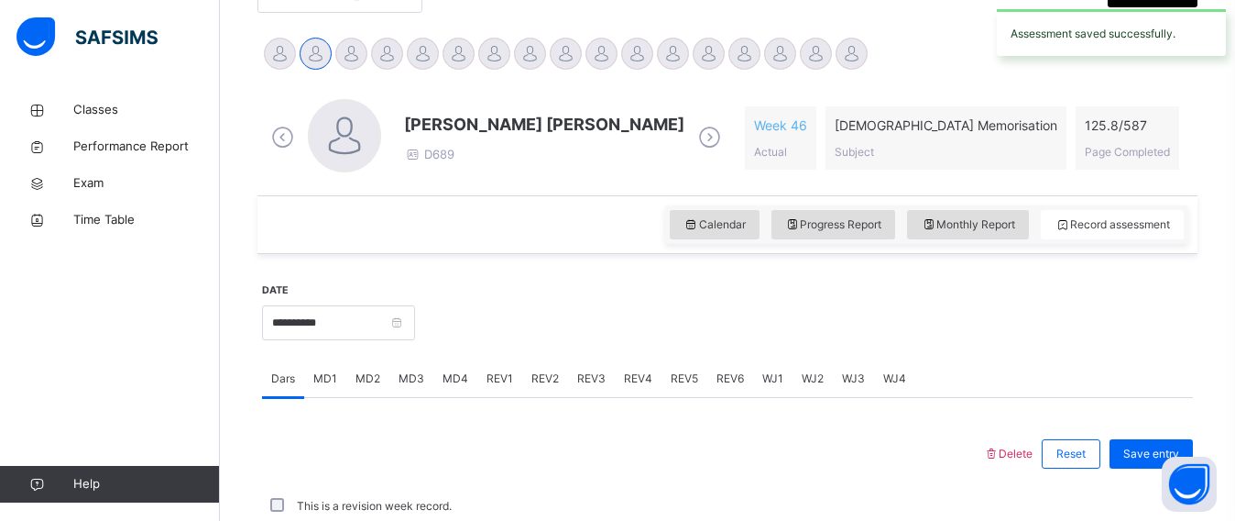
scroll to position [630, 0]
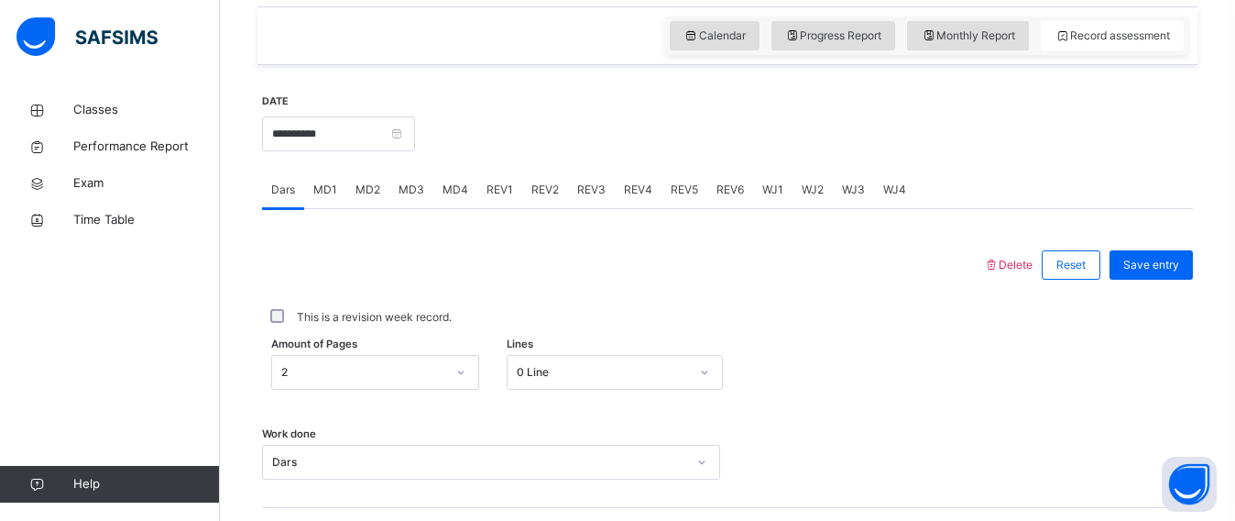
click at [409, 190] on span "MD3" at bounding box center [412, 189] width 26 height 16
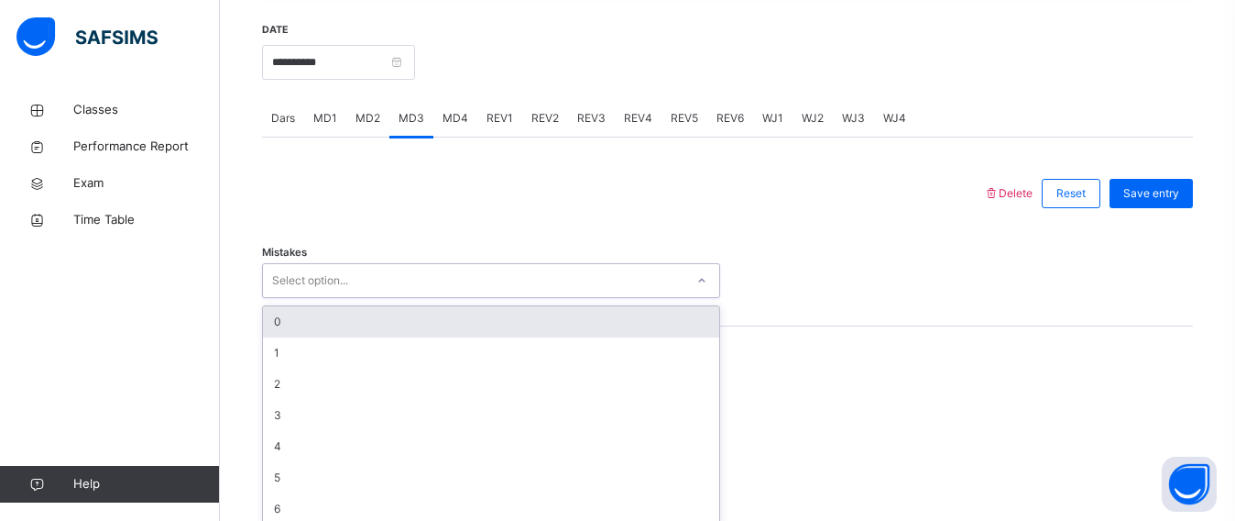
click at [321, 298] on div "option 0 focused, 1 of 7. 7 results available. Use Up and Down to choose option…" at bounding box center [491, 280] width 458 height 35
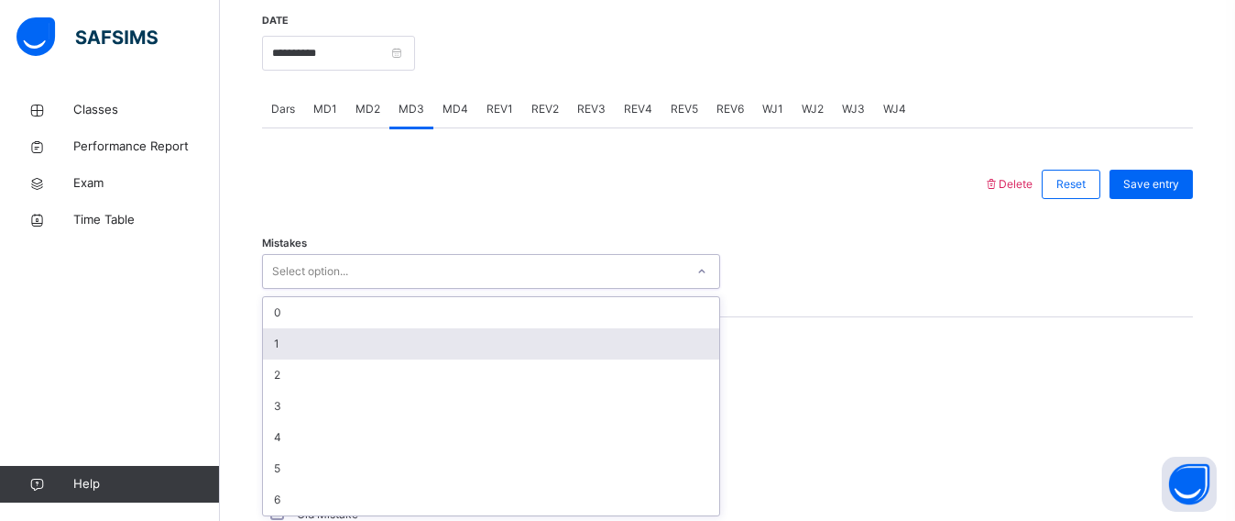
scroll to position [713, 0]
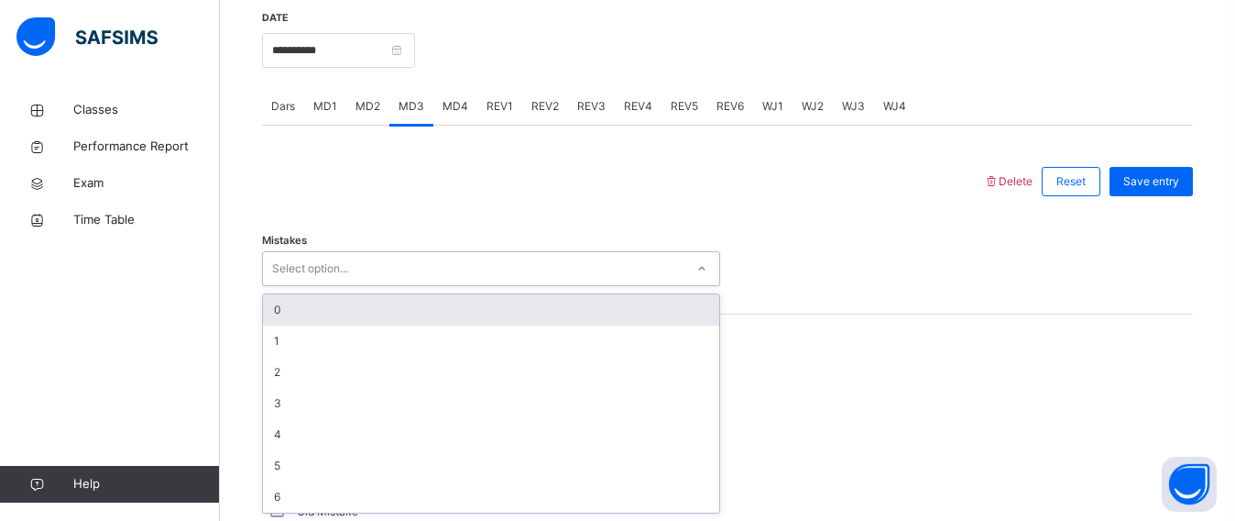
click at [317, 303] on div "0" at bounding box center [491, 309] width 456 height 31
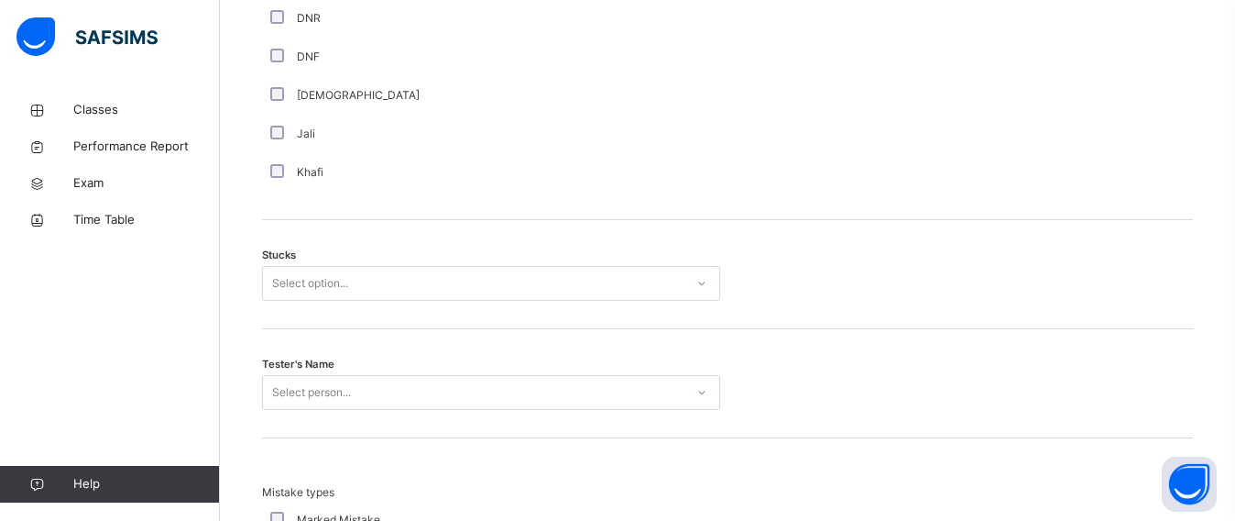
scroll to position [1405, 0]
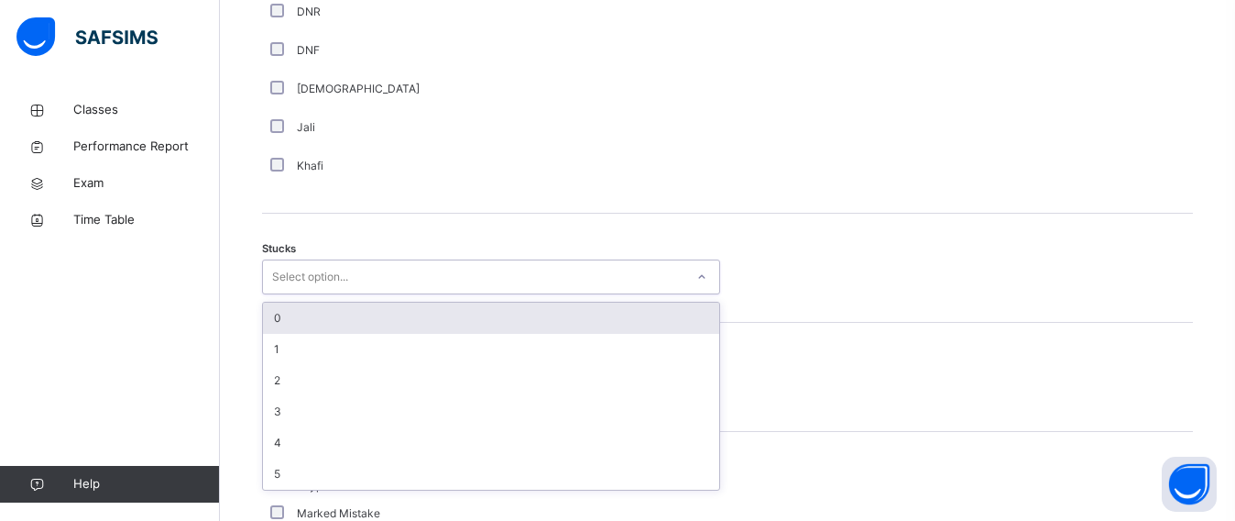
click at [262, 276] on div "Select option..." at bounding box center [491, 276] width 458 height 35
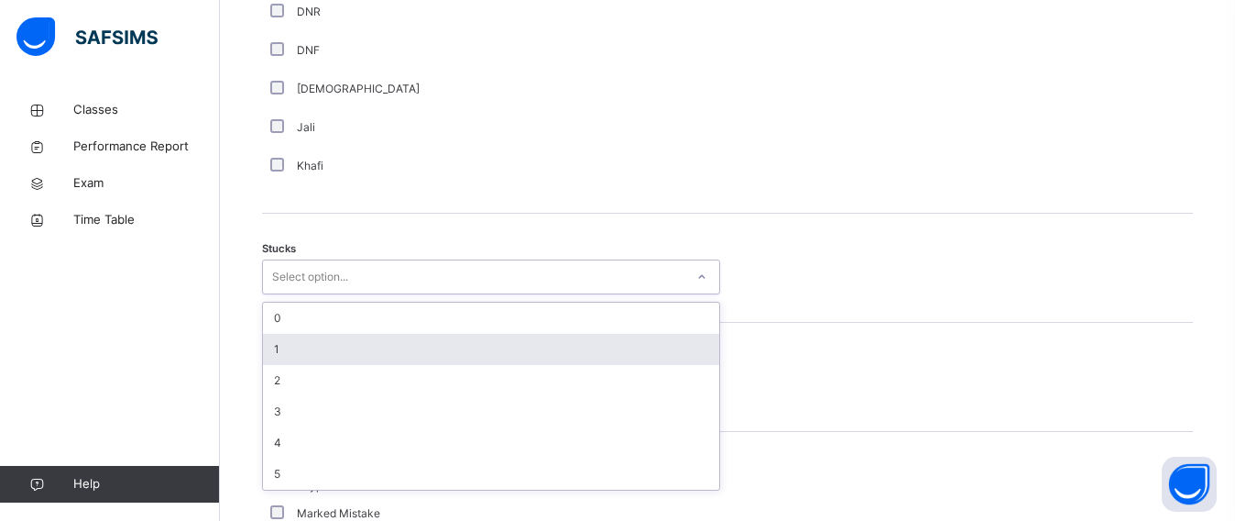
click at [280, 349] on div "1" at bounding box center [491, 349] width 456 height 31
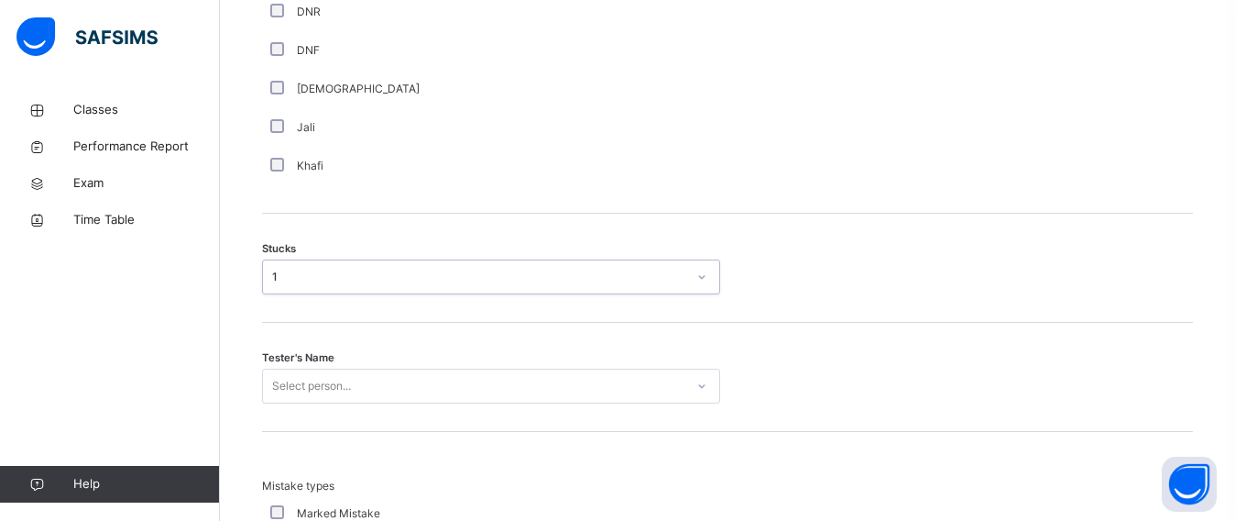
click at [284, 375] on div "Select person..." at bounding box center [491, 385] width 458 height 35
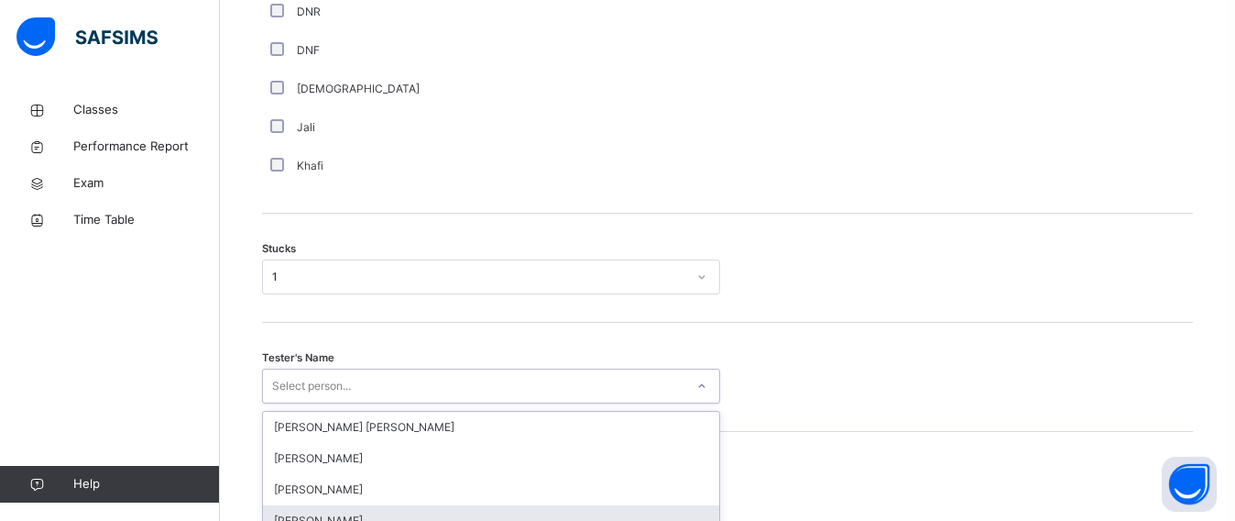
scroll to position [1579, 0]
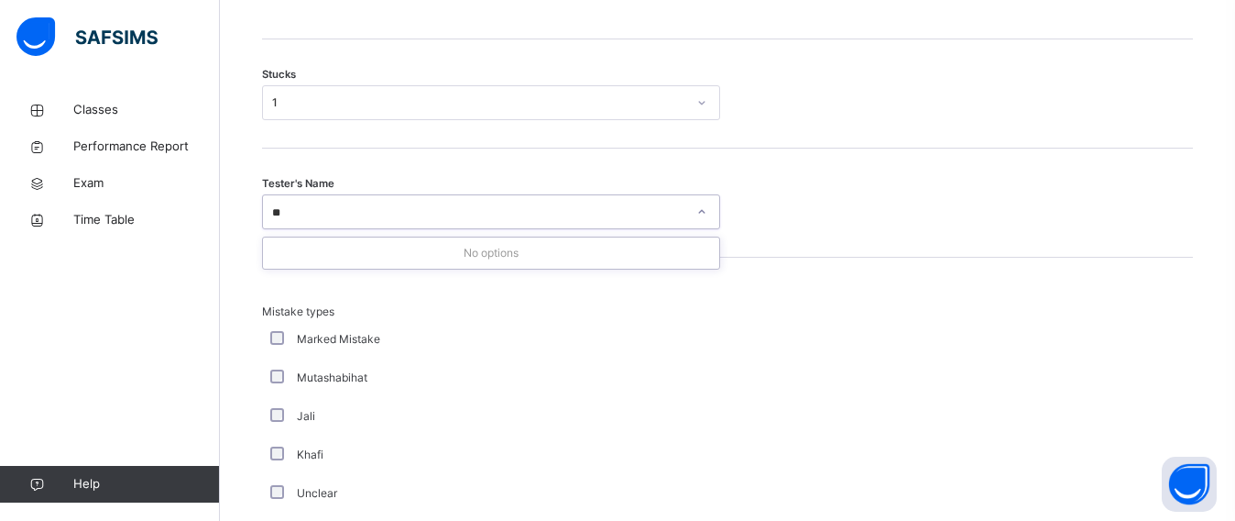
type input "*"
type input "****"
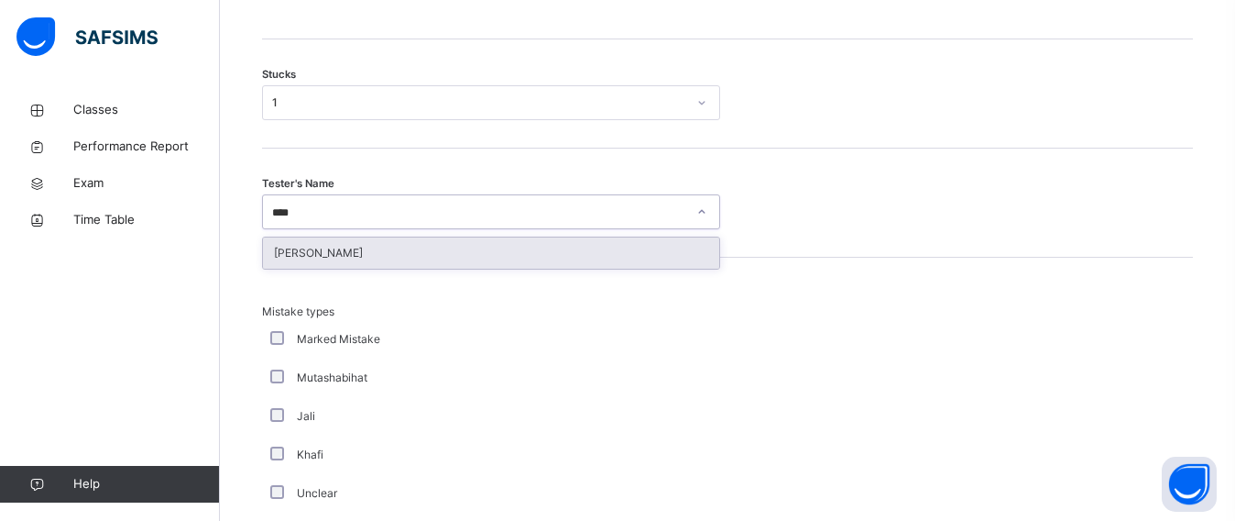
click at [310, 246] on div "[PERSON_NAME]" at bounding box center [491, 252] width 456 height 31
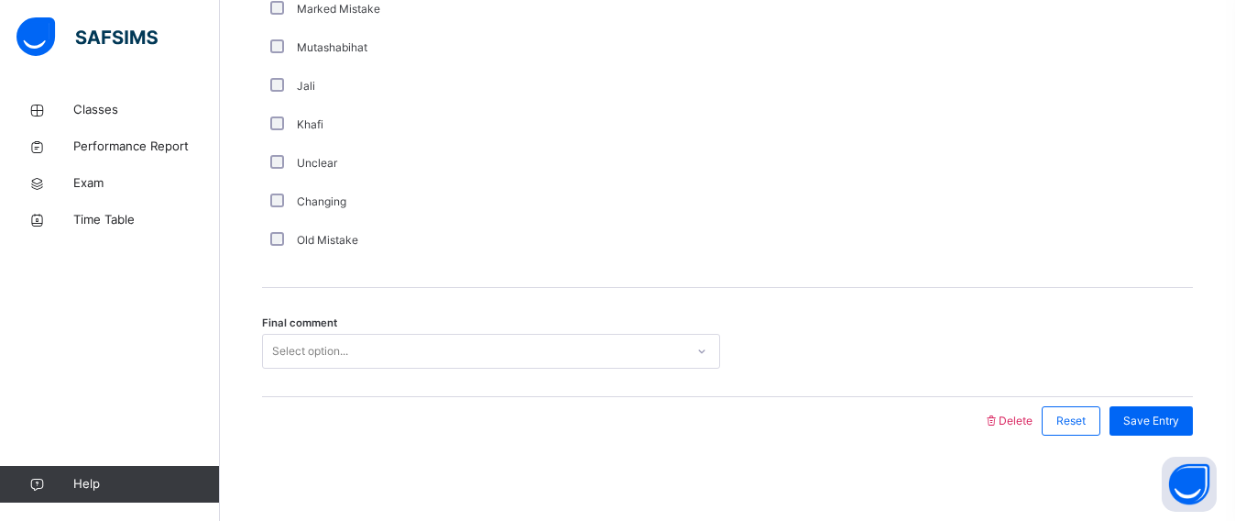
scroll to position [1915, 0]
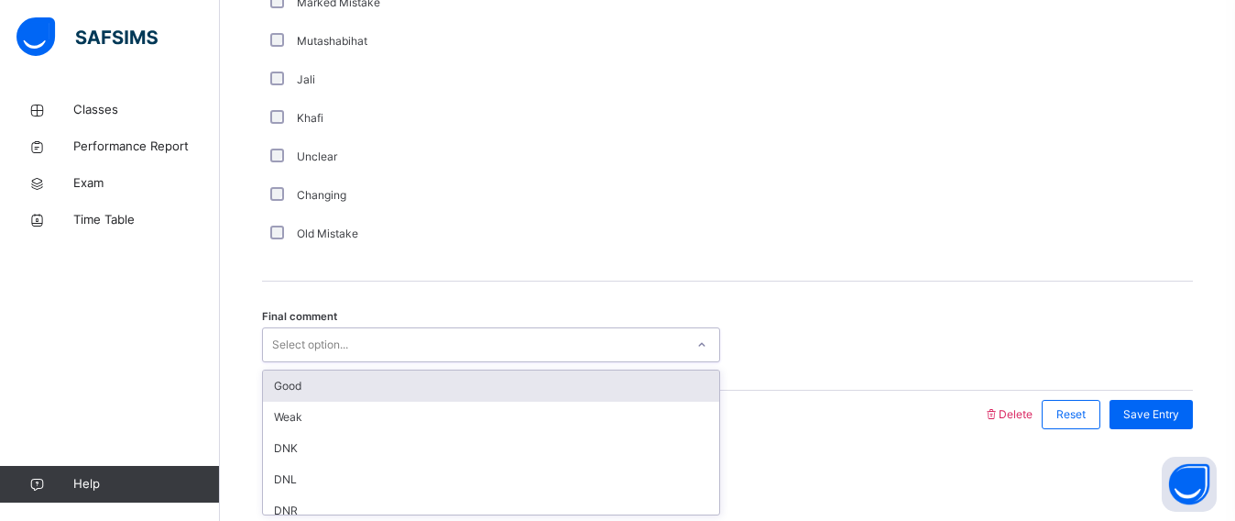
click at [453, 352] on div "Select option..." at bounding box center [474, 345] width 422 height 28
click at [447, 386] on div "Good" at bounding box center [491, 385] width 456 height 31
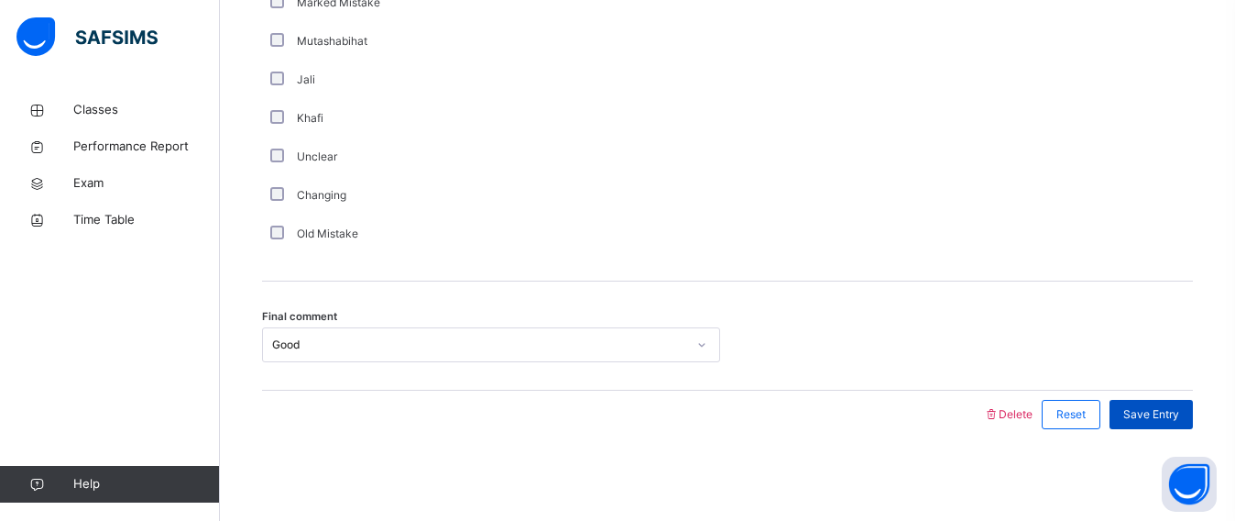
click at [1133, 421] on div "Save Entry" at bounding box center [1151, 414] width 83 height 29
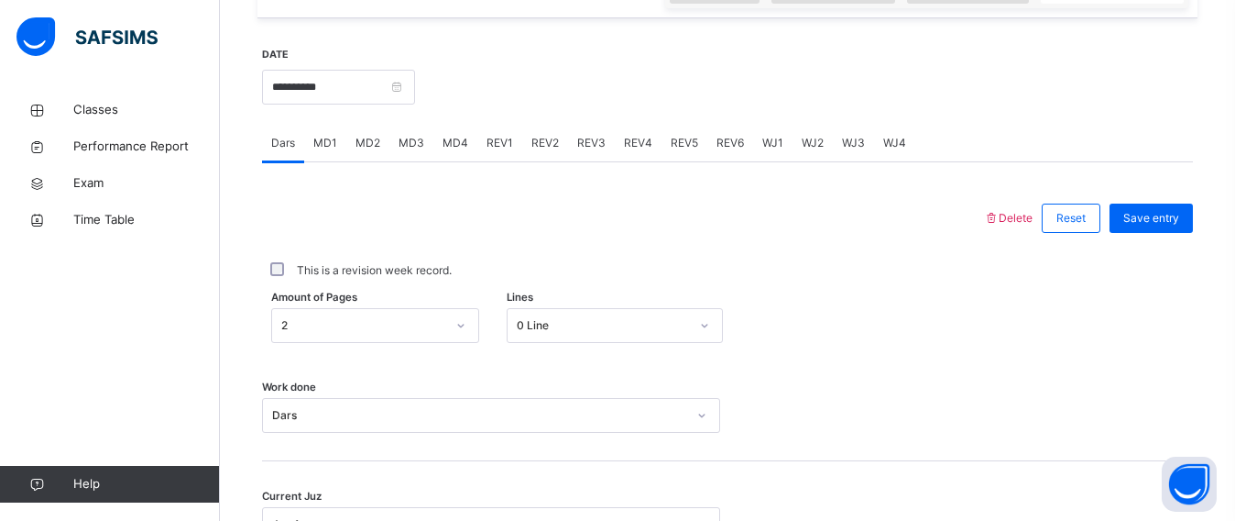
scroll to position [674, 0]
click at [443, 141] on span "MD4" at bounding box center [456, 145] width 26 height 16
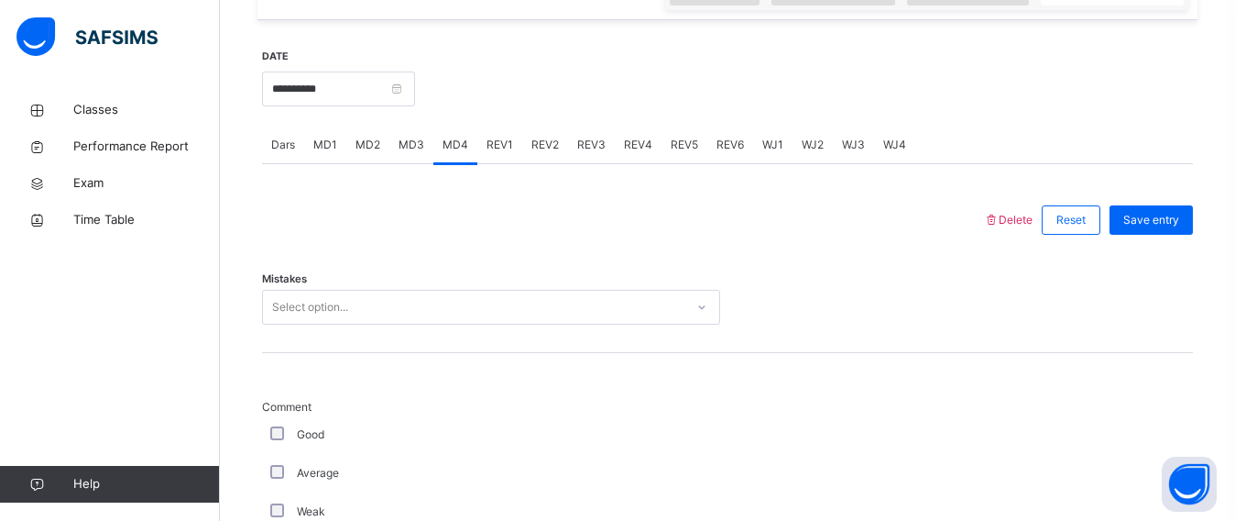
click at [348, 288] on div "Mistakes Select option..." at bounding box center [727, 298] width 931 height 109
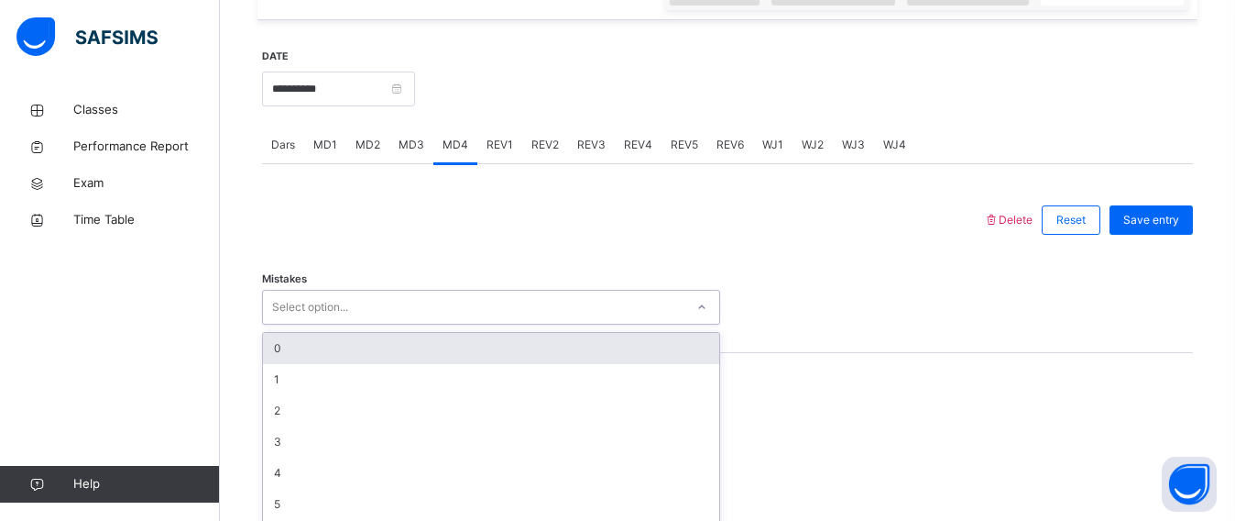
click at [352, 312] on div "option 0 focused, 1 of 7. 7 results available. Use Up and Down to choose option…" at bounding box center [491, 307] width 458 height 35
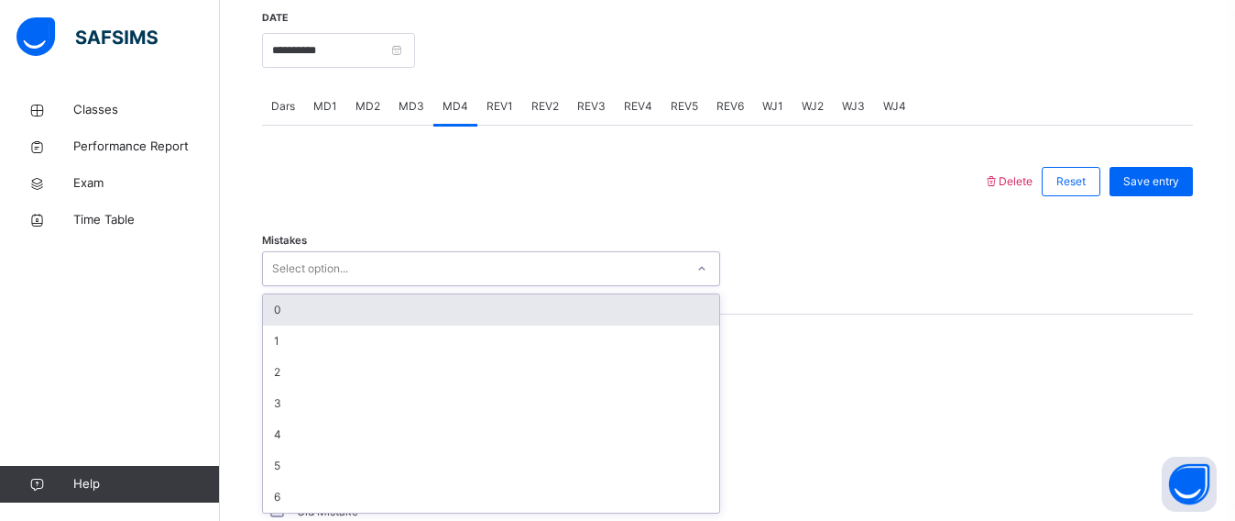
click at [340, 304] on div "0" at bounding box center [491, 309] width 456 height 31
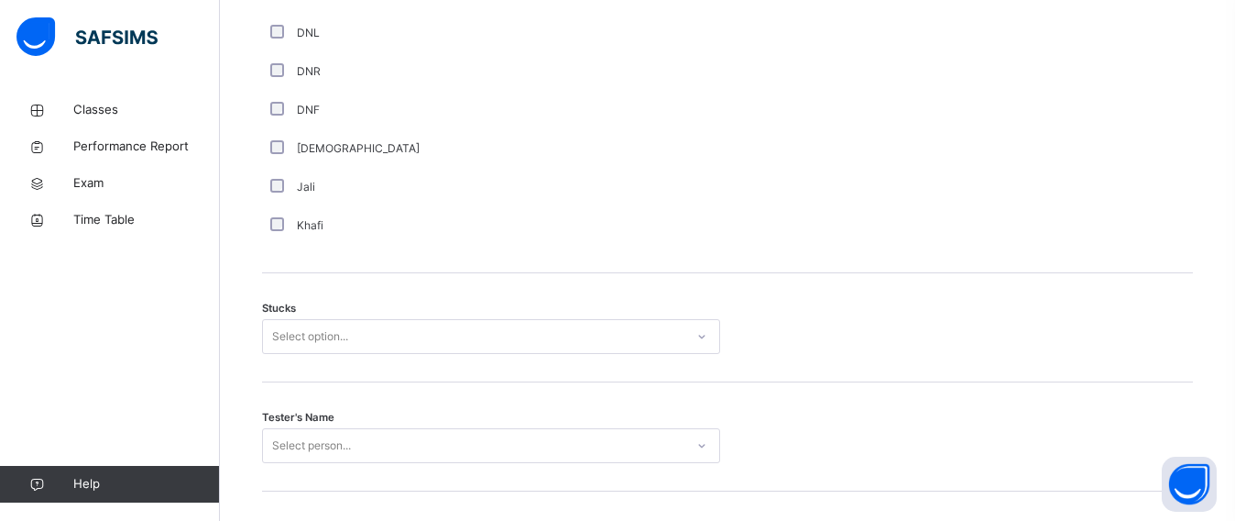
scroll to position [1350, 0]
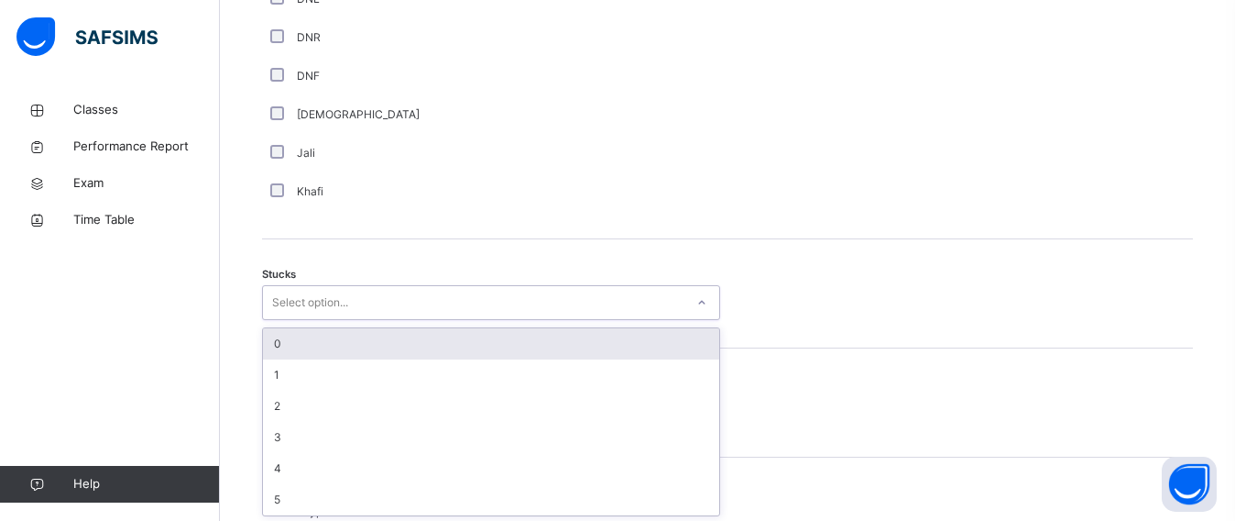
click at [328, 320] on div "option 0 focused, 1 of 6. 6 results available. Use Up and Down to choose option…" at bounding box center [491, 302] width 458 height 35
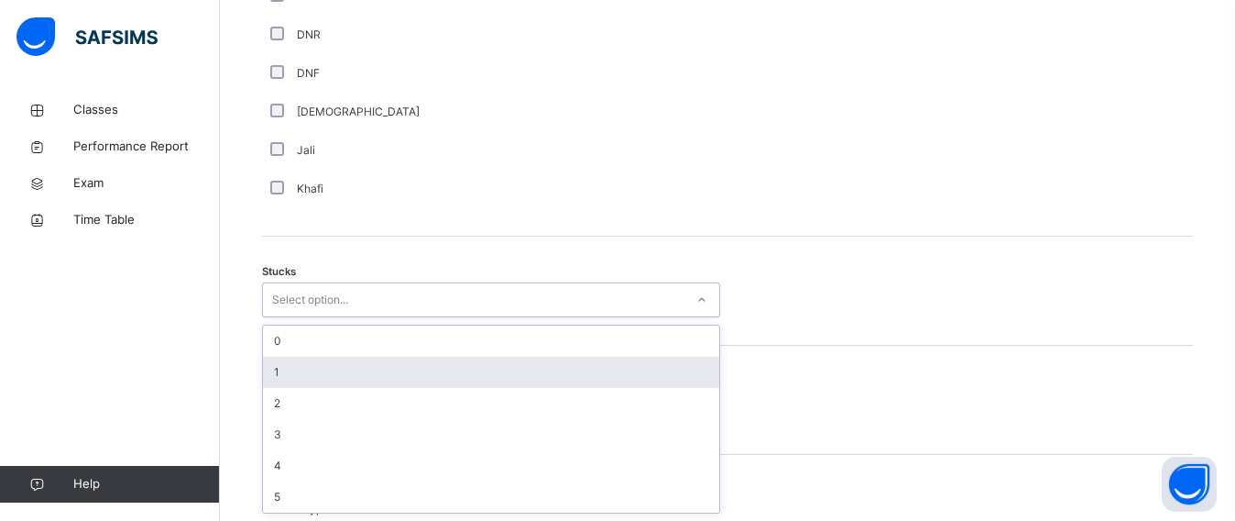
click at [323, 367] on div "1" at bounding box center [491, 371] width 456 height 31
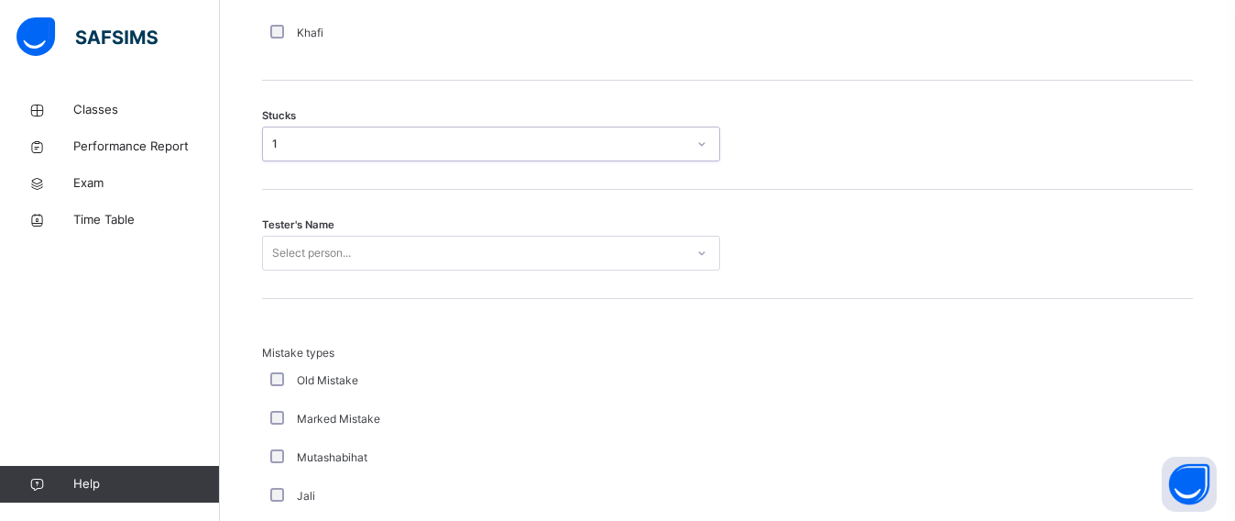
click at [324, 270] on div "Select person..." at bounding box center [491, 253] width 458 height 35
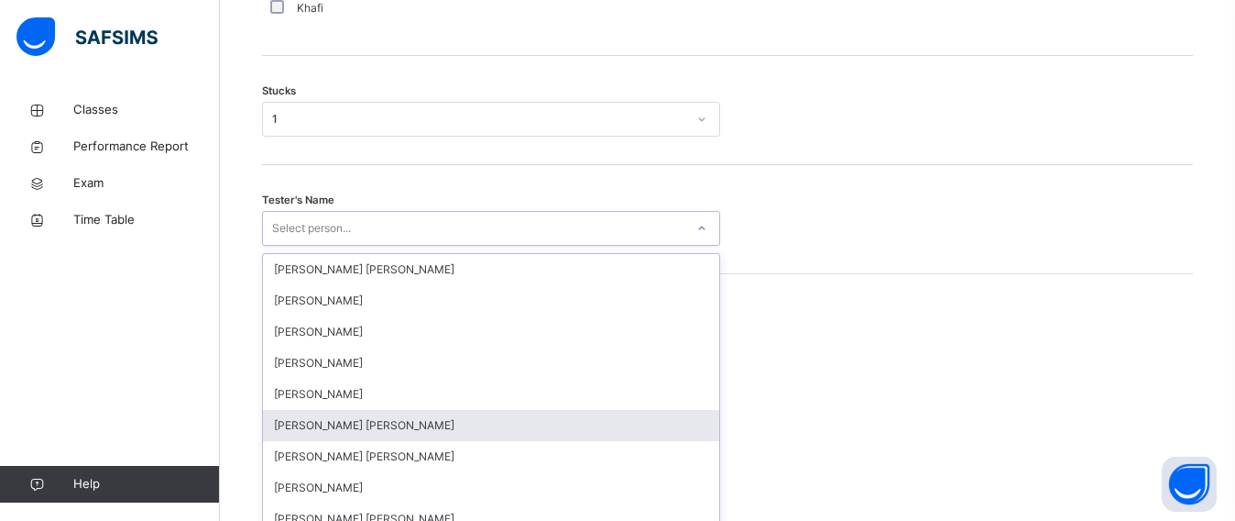
scroll to position [1579, 0]
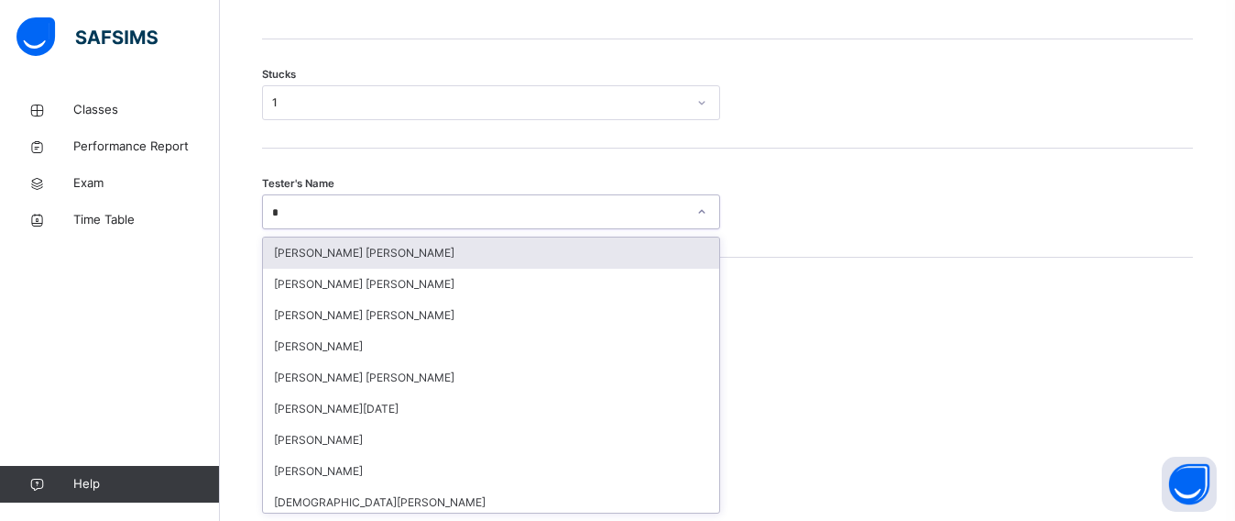
type input "**"
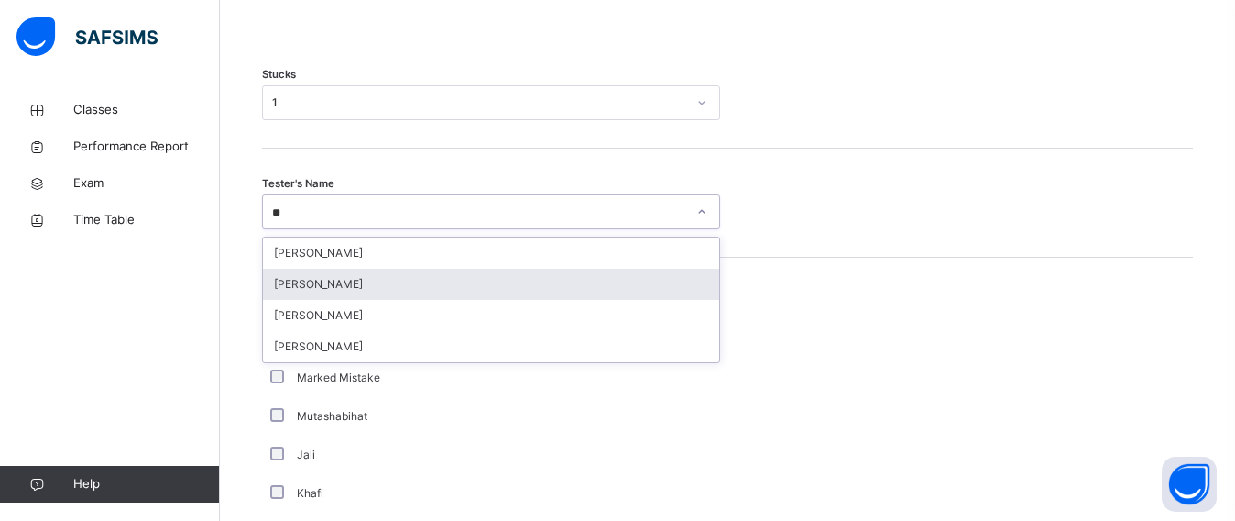
click at [318, 280] on div "[PERSON_NAME]" at bounding box center [491, 284] width 456 height 31
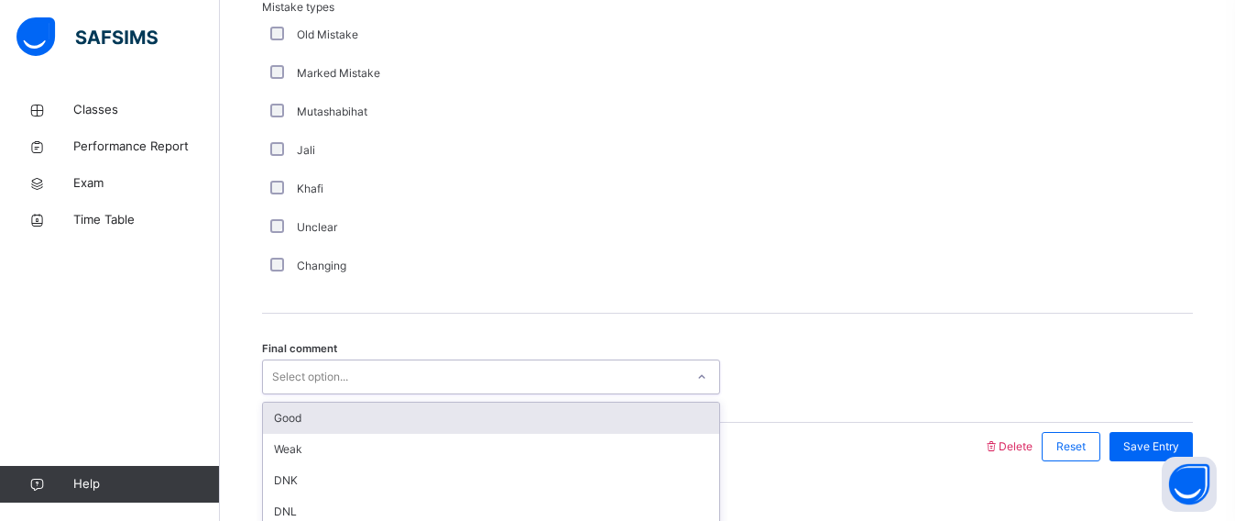
scroll to position [1915, 0]
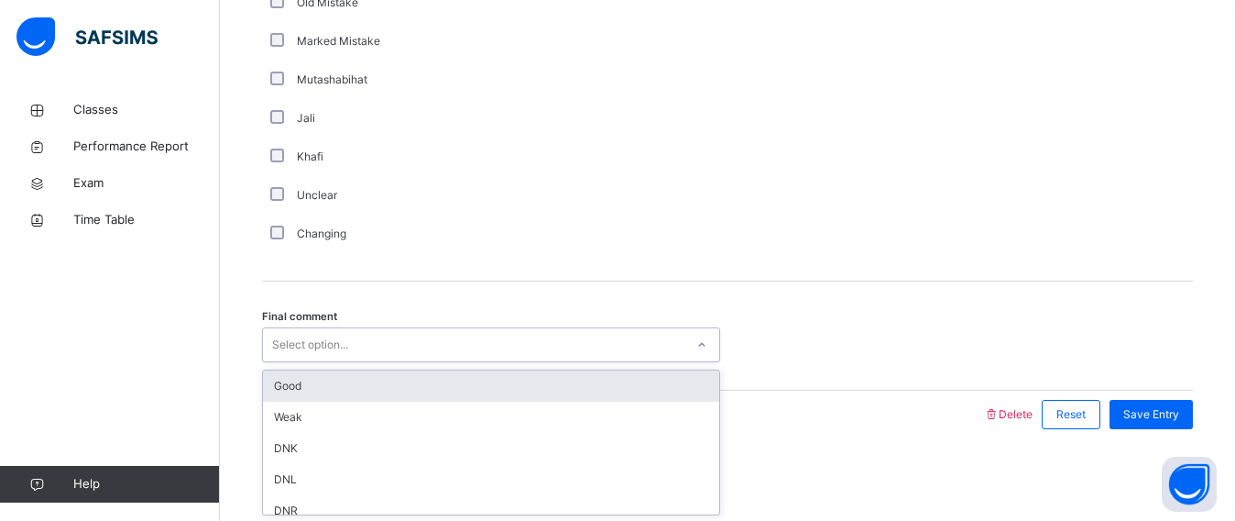
click at [405, 362] on div "option Good focused, 1 of 6. 6 results available. Use Up and Down to choose opt…" at bounding box center [491, 344] width 458 height 35
click at [401, 387] on div "Good" at bounding box center [491, 385] width 456 height 31
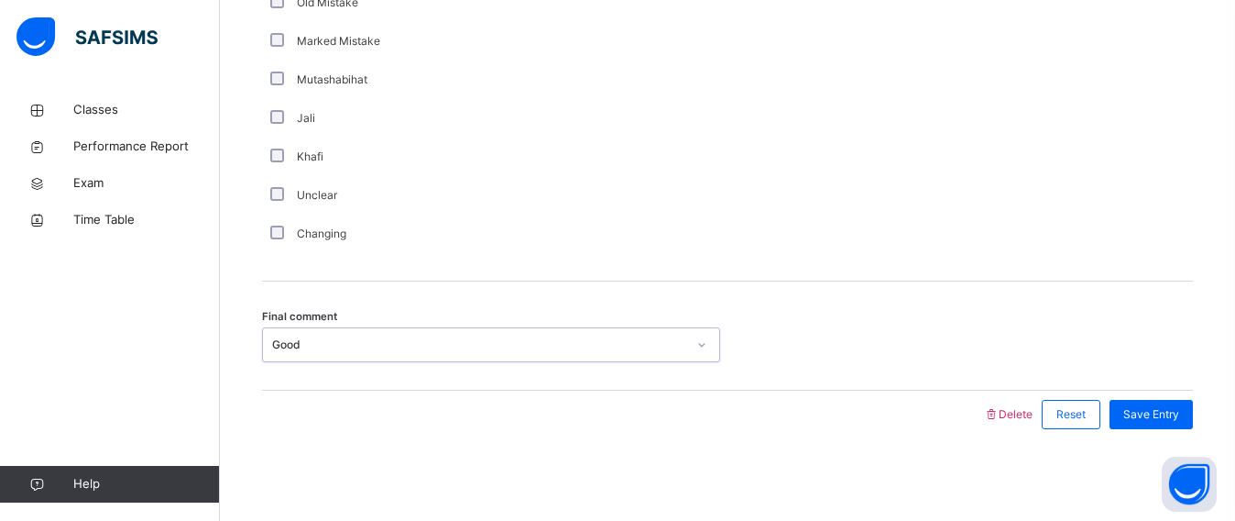
click at [1145, 391] on div "Save Entry" at bounding box center [1147, 414] width 93 height 48
click at [1179, 423] on div "Save Entry" at bounding box center [1151, 414] width 83 height 29
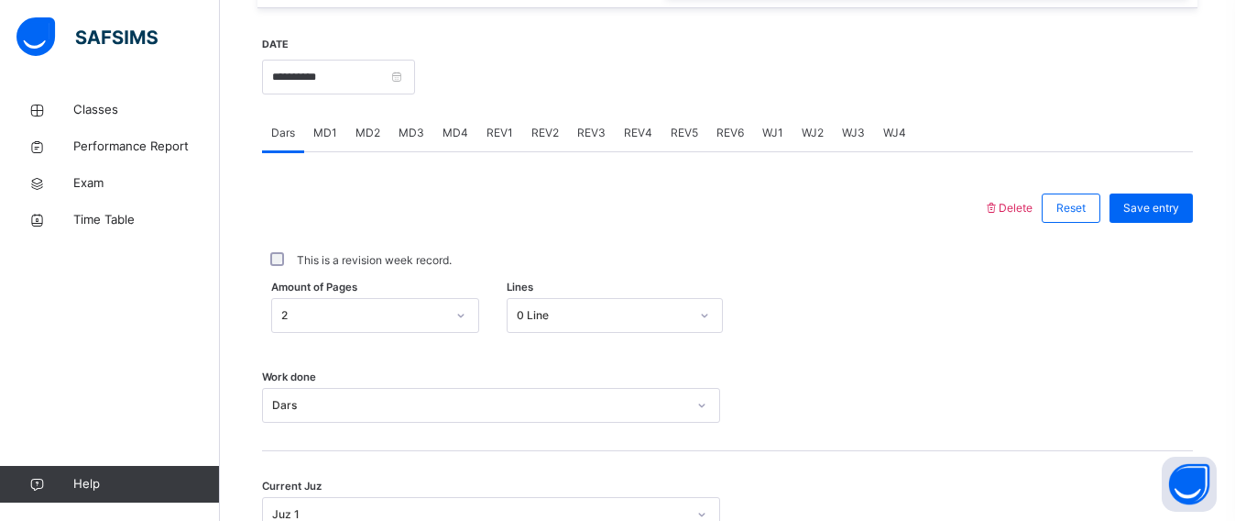
scroll to position [687, 0]
click at [448, 118] on div "MD4" at bounding box center [455, 132] width 44 height 37
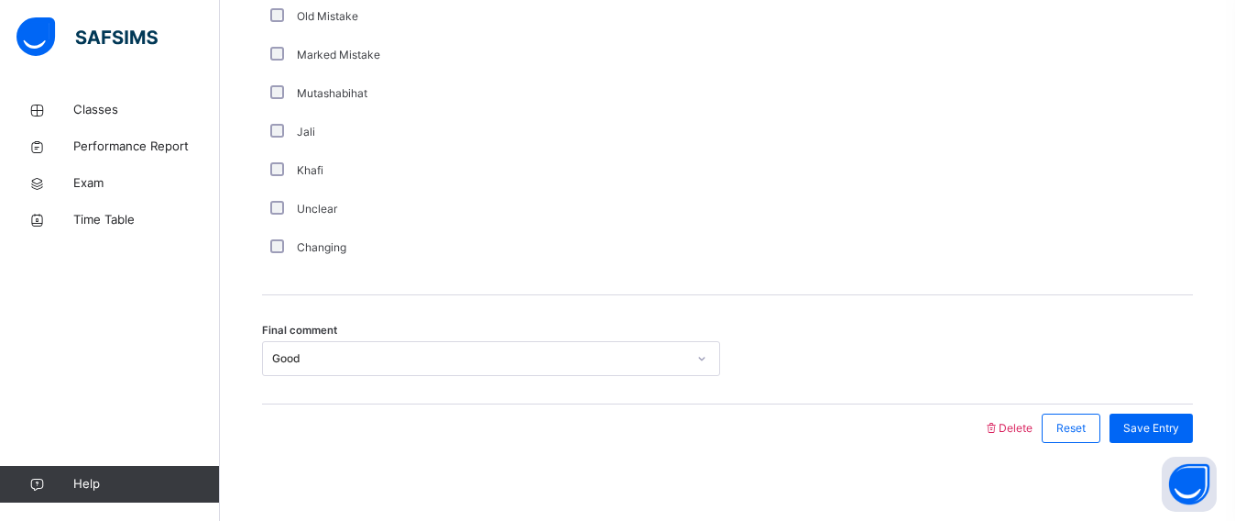
scroll to position [1915, 0]
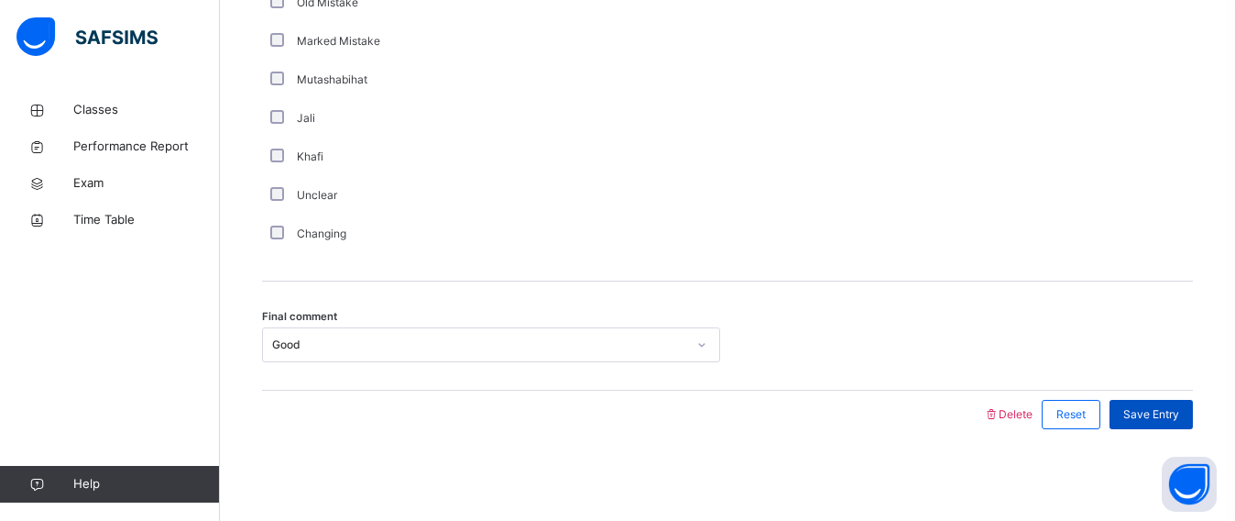
click at [1143, 411] on span "Save Entry" at bounding box center [1152, 414] width 56 height 16
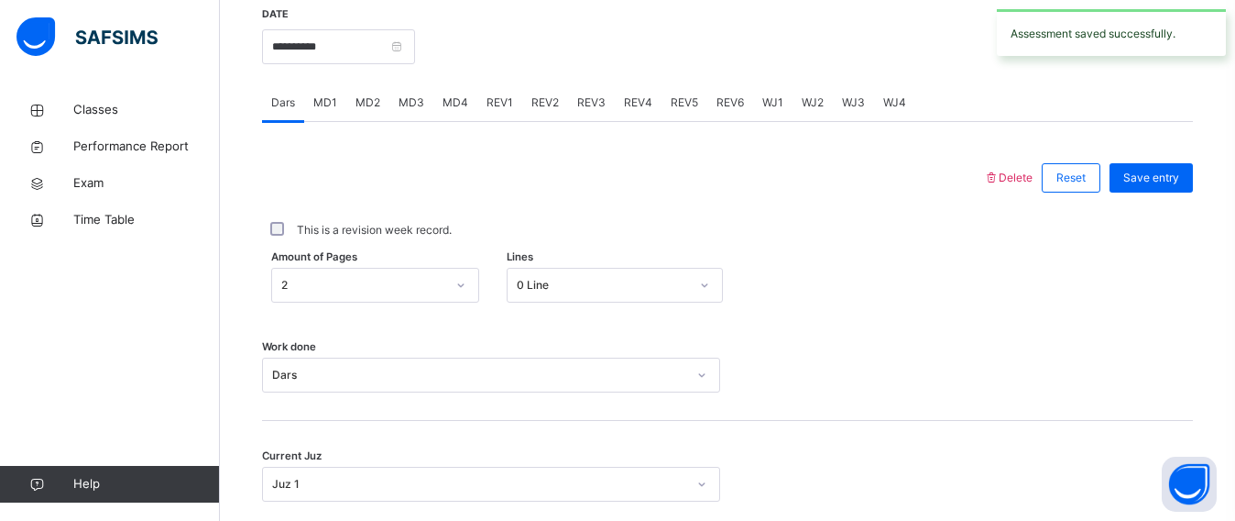
scroll to position [709, 0]
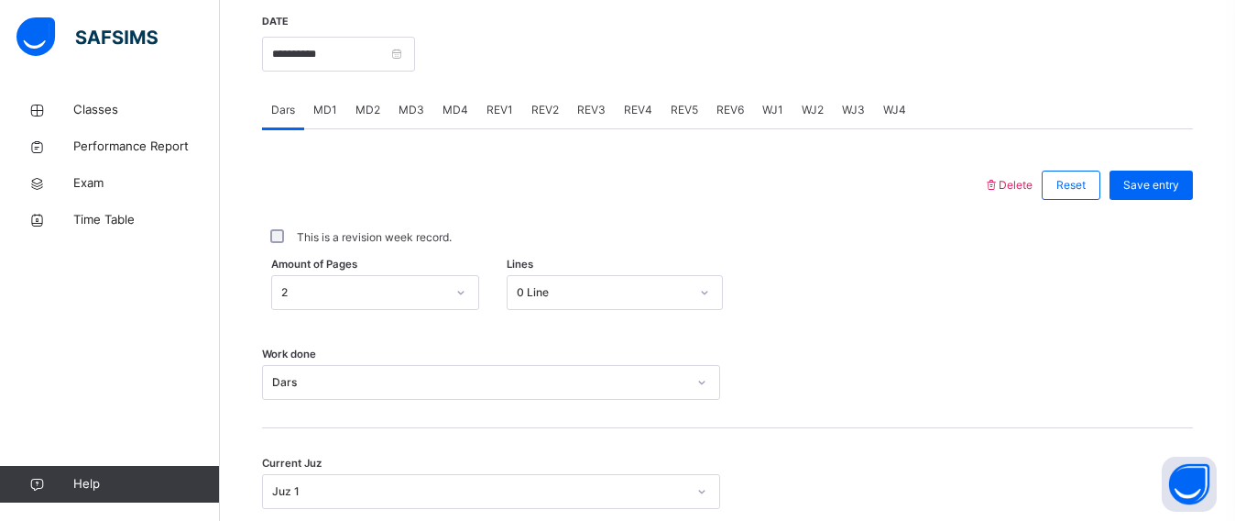
click at [499, 113] on span "REV1" at bounding box center [500, 110] width 27 height 16
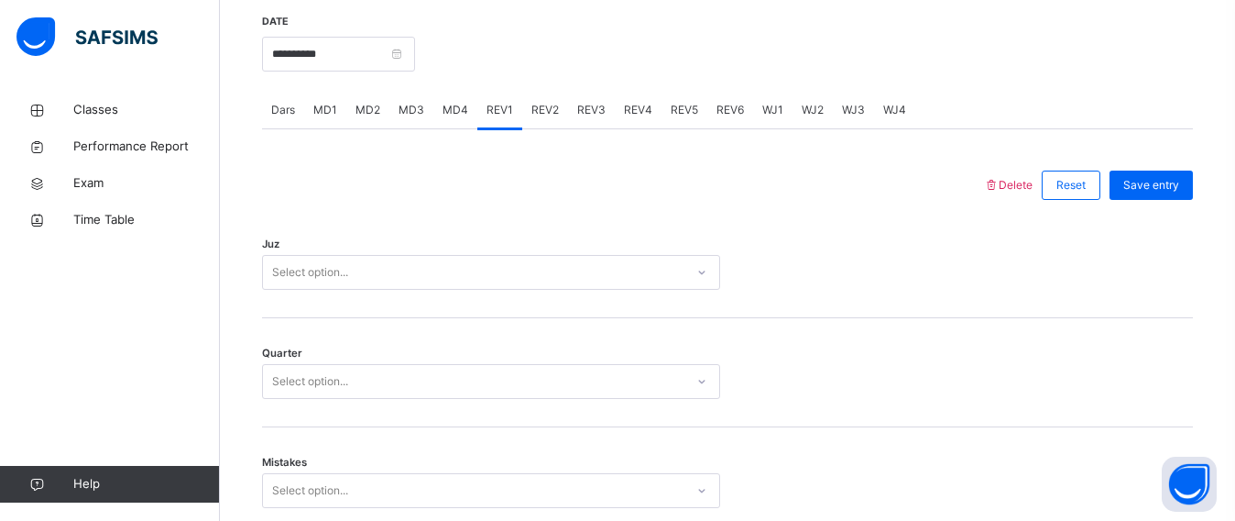
click at [389, 259] on div "Select option..." at bounding box center [491, 272] width 458 height 35
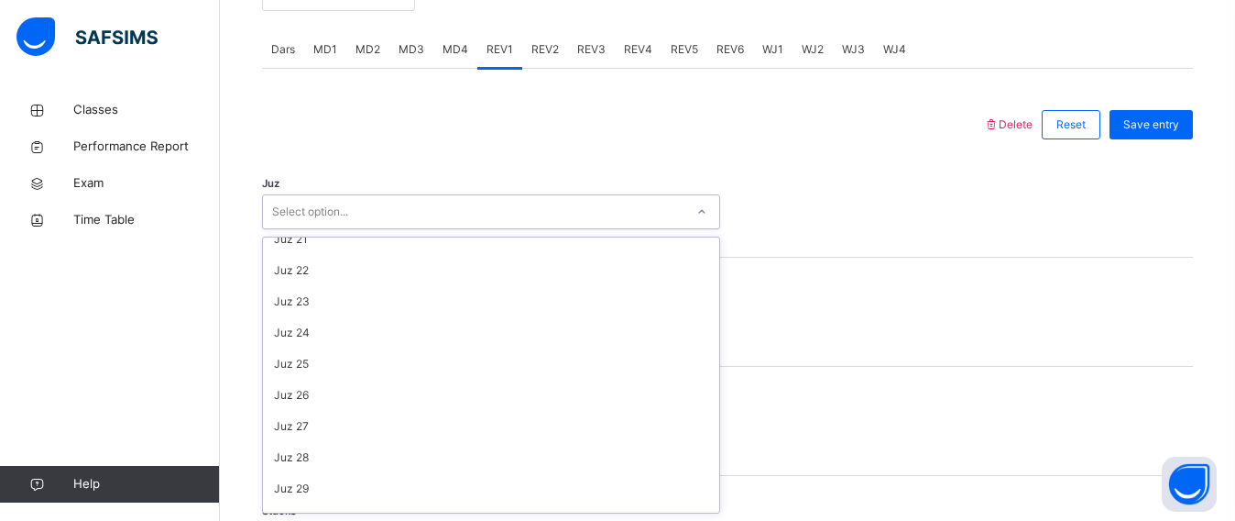
scroll to position [660, 0]
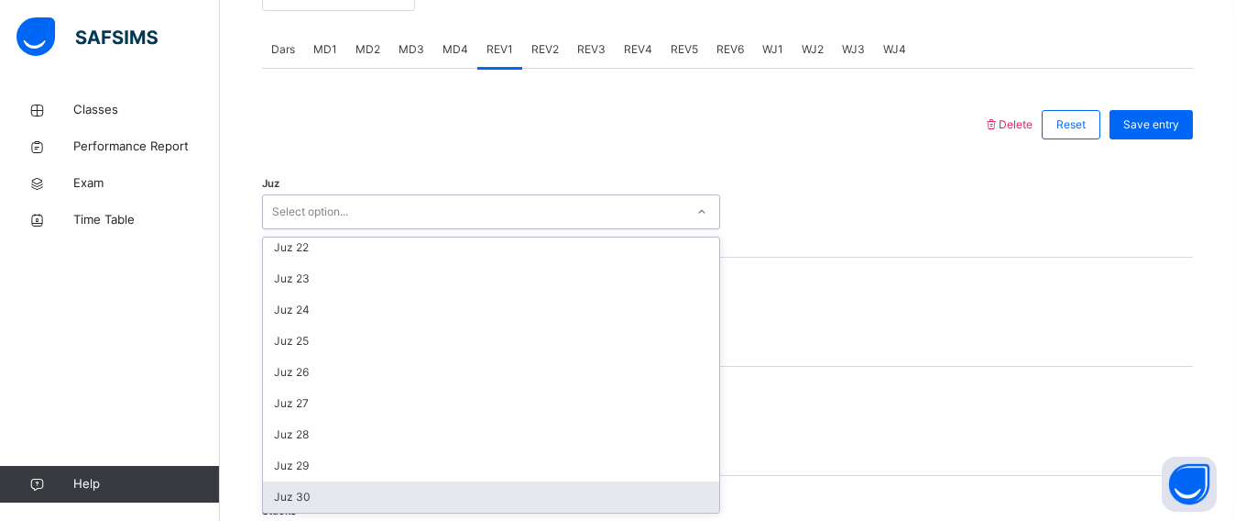
click at [319, 496] on div "Juz 30" at bounding box center [491, 496] width 456 height 31
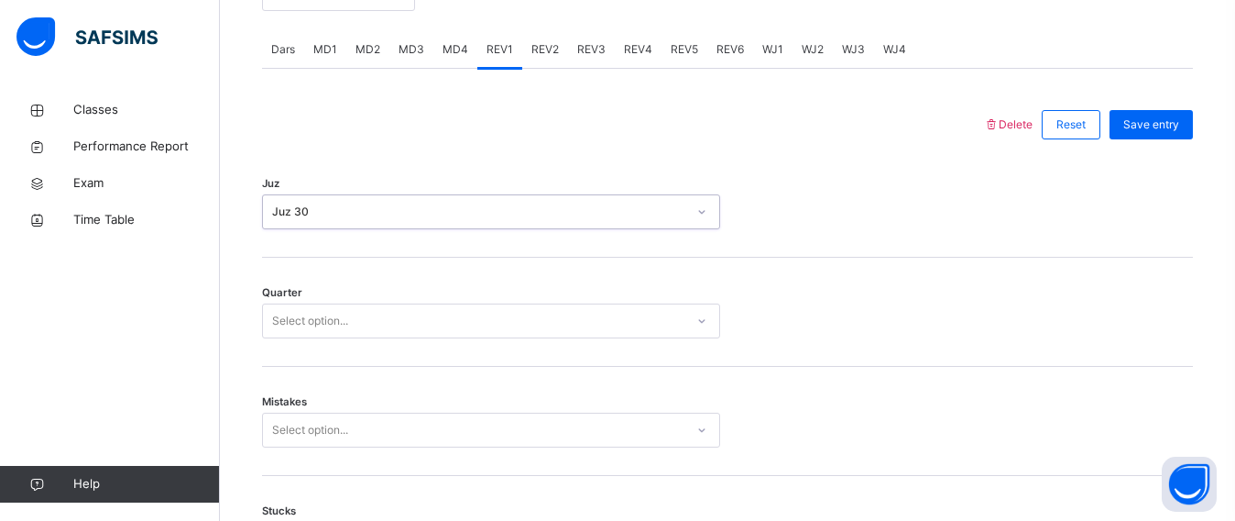
click at [345, 312] on div "Select option..." at bounding box center [310, 320] width 76 height 35
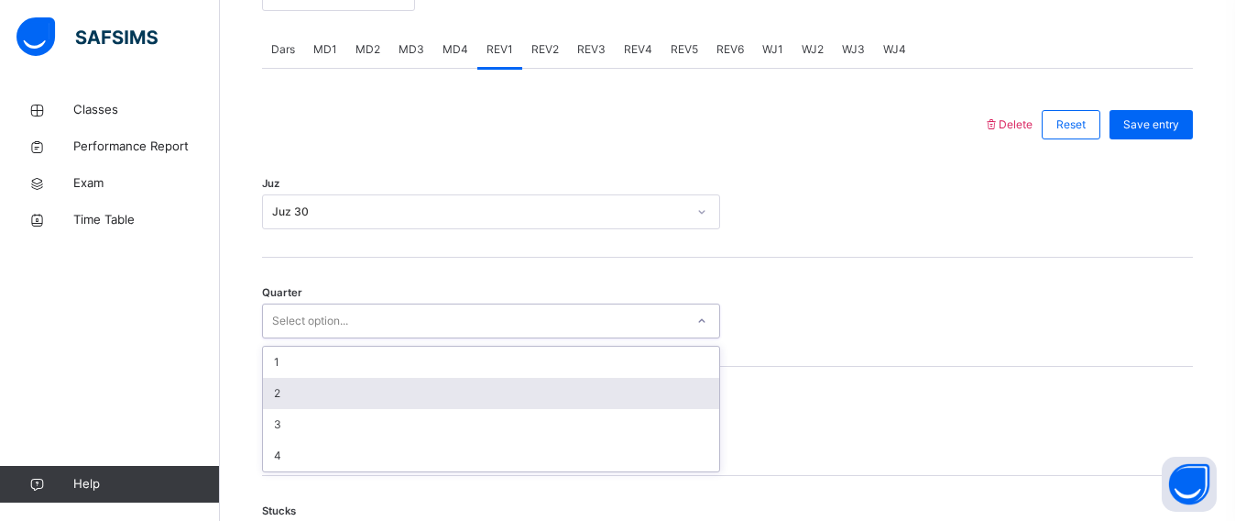
click at [317, 391] on div "2" at bounding box center [491, 393] width 456 height 31
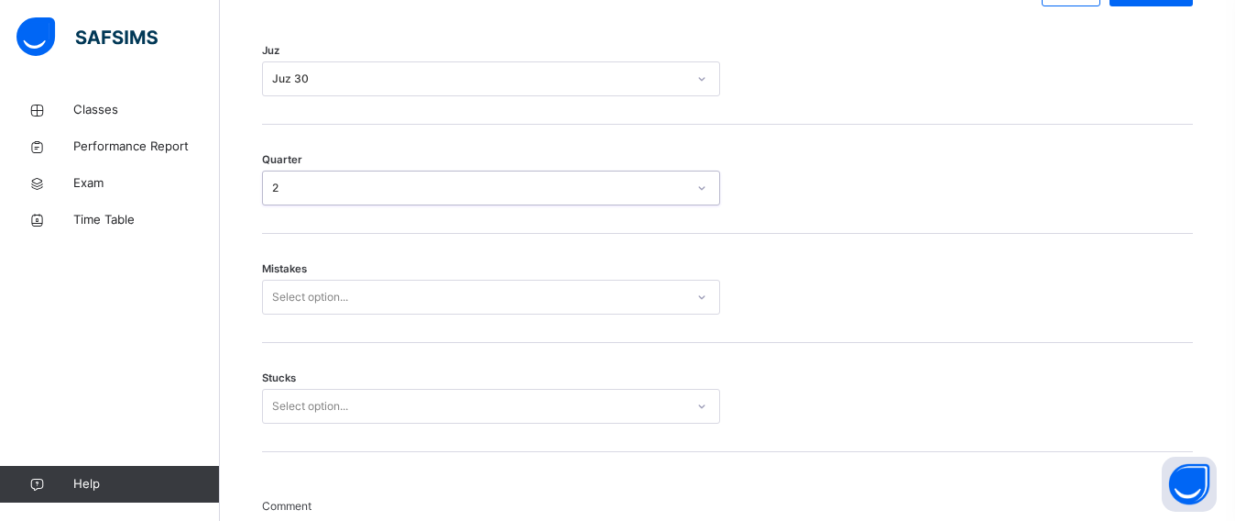
click at [327, 314] on div "Select option..." at bounding box center [491, 297] width 458 height 35
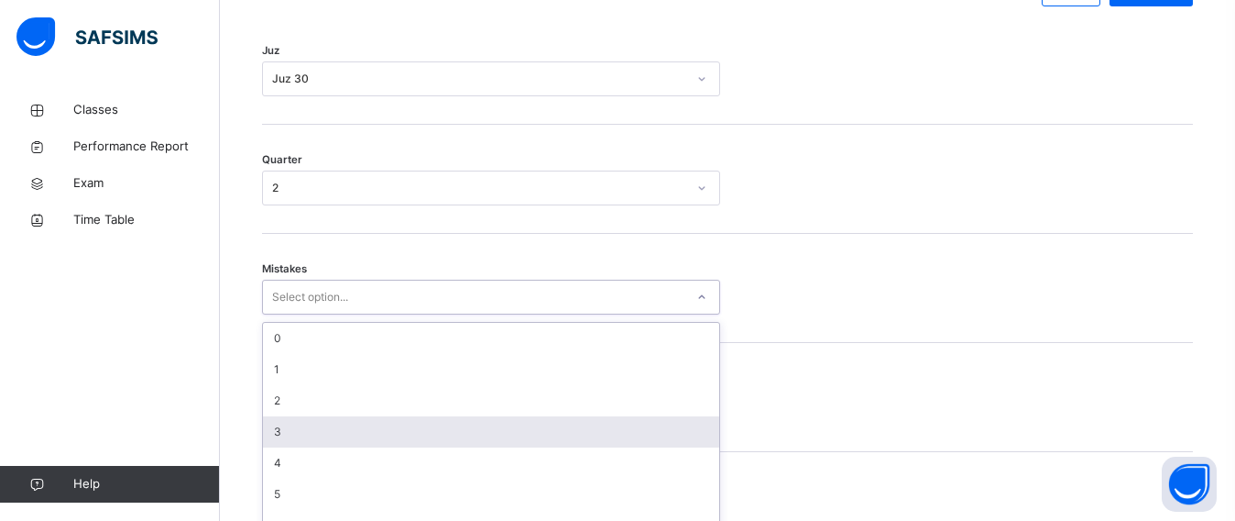
scroll to position [931, 0]
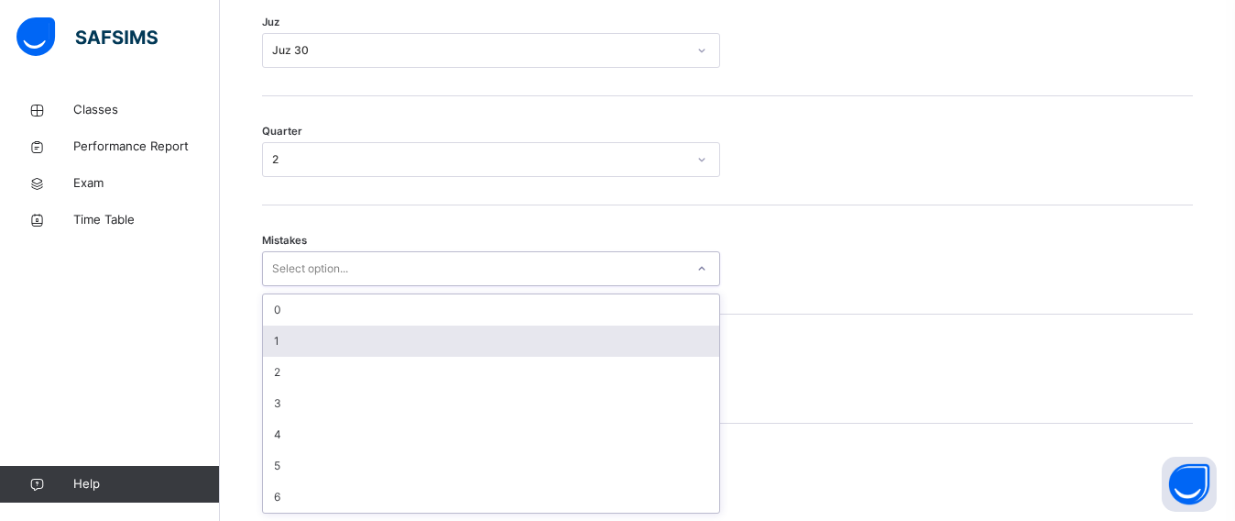
click at [345, 351] on div "1" at bounding box center [491, 340] width 456 height 31
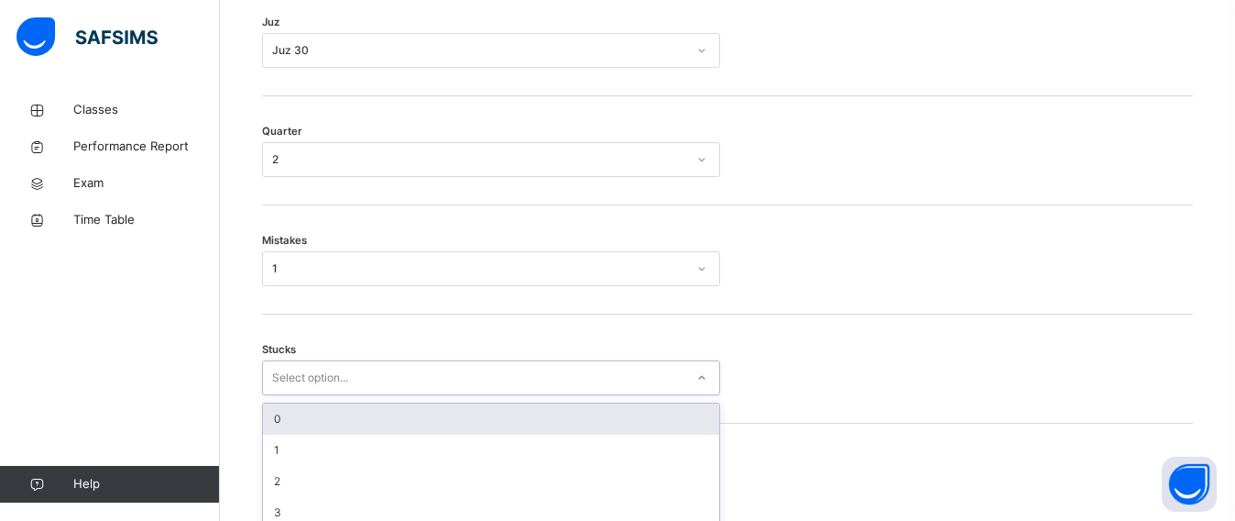
scroll to position [1009, 0]
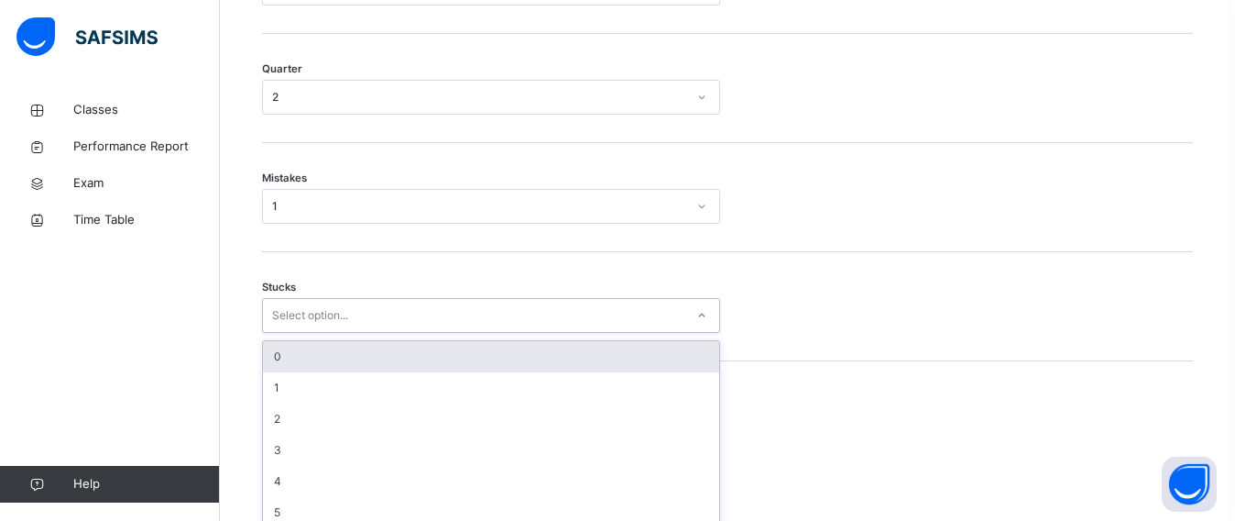
click at [375, 333] on div "option 0 focused, 1 of 6. 6 results available. Use Up and Down to choose option…" at bounding box center [491, 315] width 458 height 35
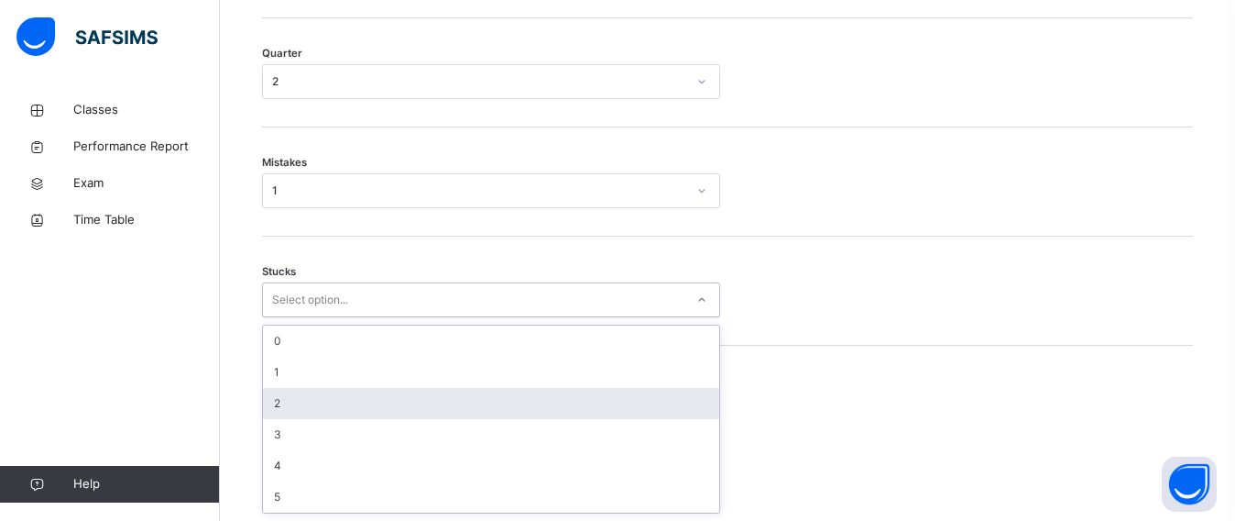
click at [370, 404] on div "2" at bounding box center [491, 403] width 456 height 31
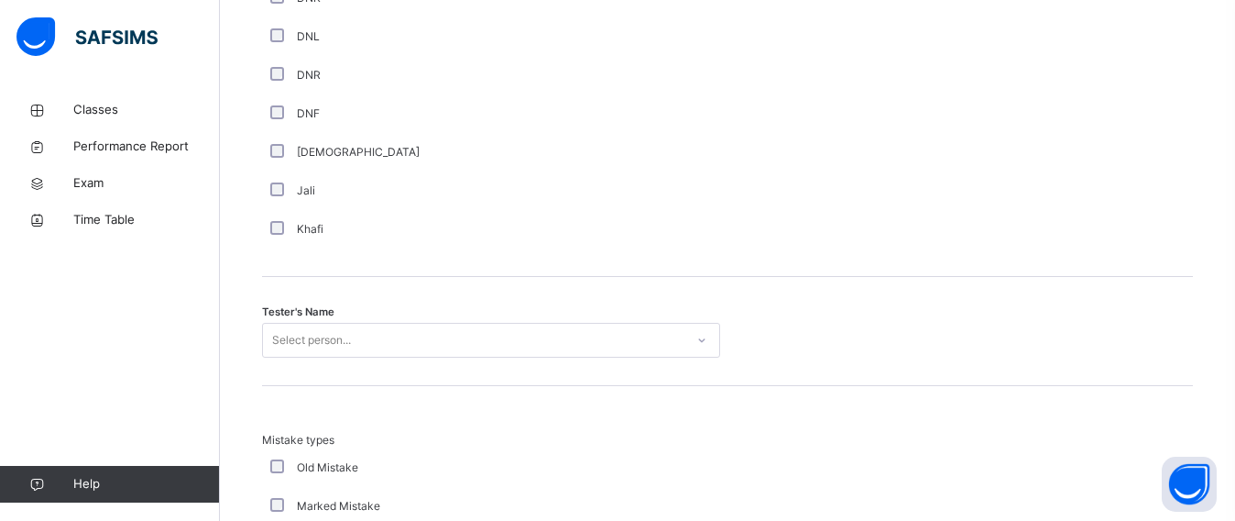
scroll to position [1680, 0]
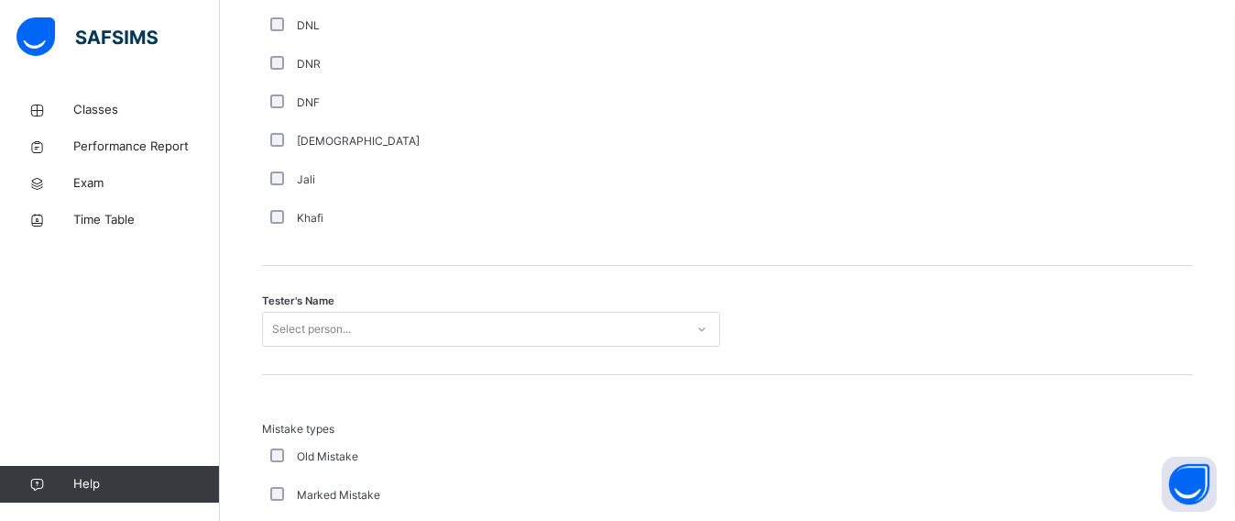
click at [314, 342] on div "Select person..." at bounding box center [491, 329] width 458 height 35
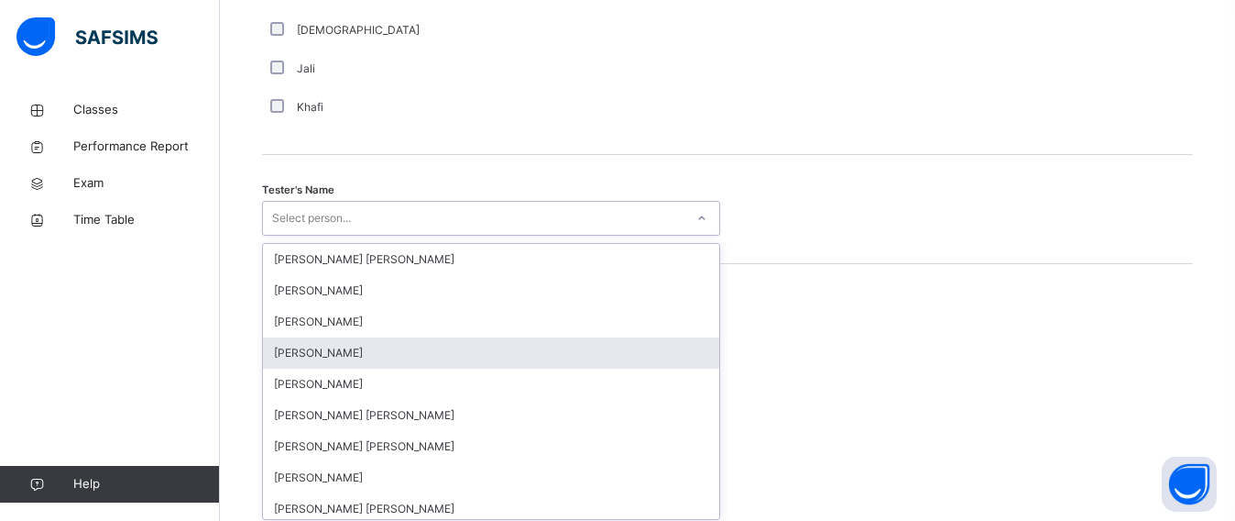
scroll to position [1797, 0]
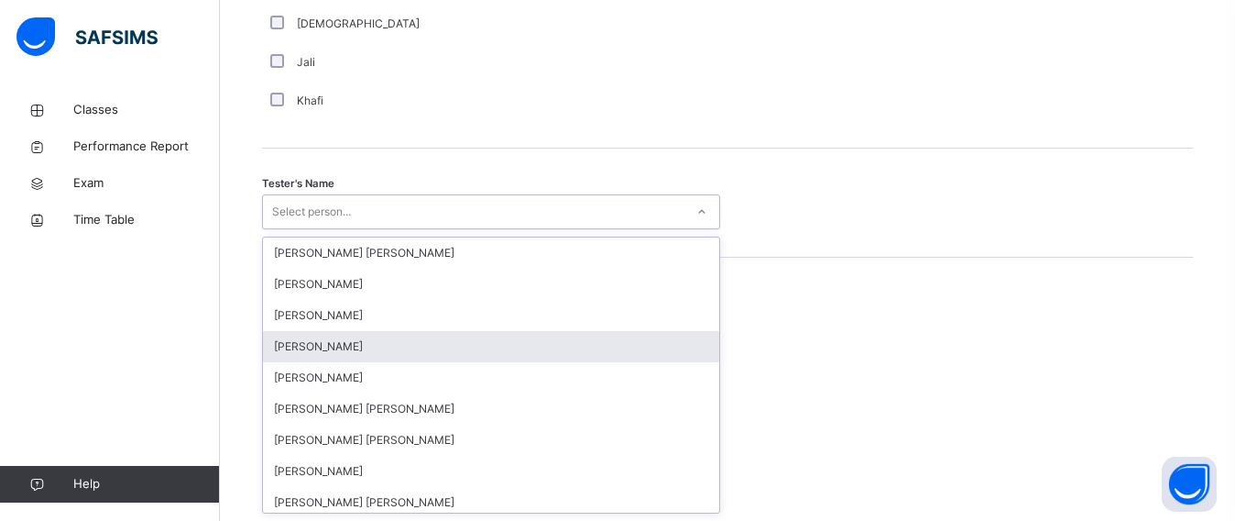
type input "*"
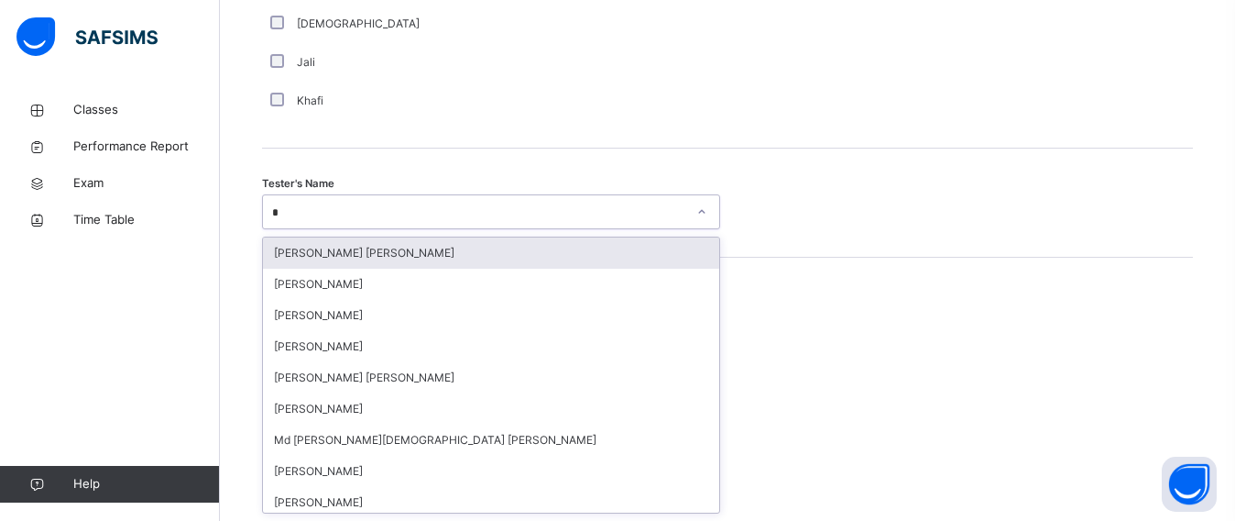
click at [314, 342] on div "[PERSON_NAME]" at bounding box center [491, 346] width 456 height 31
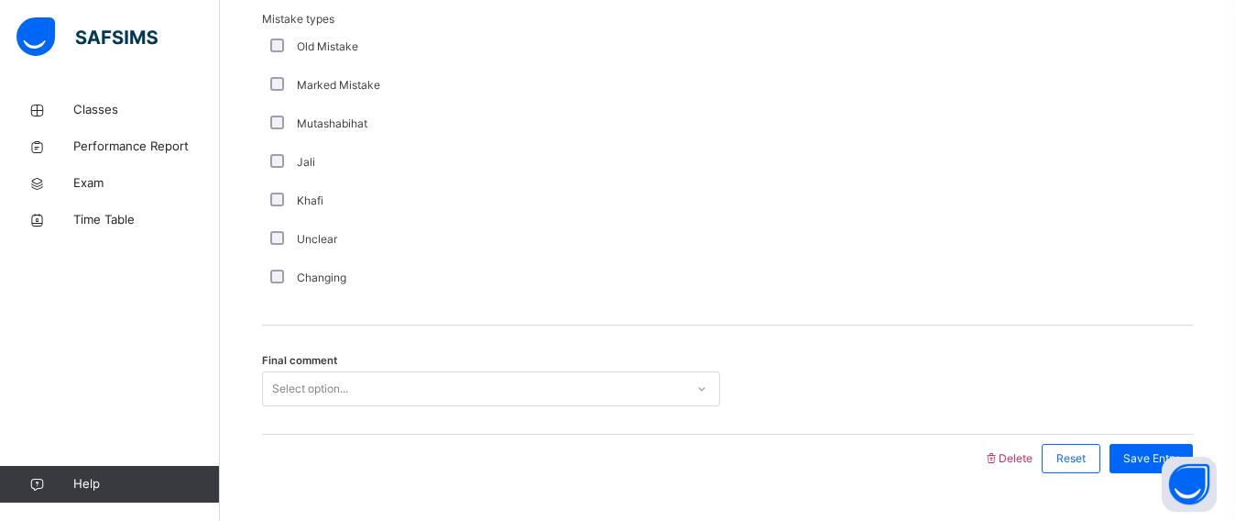
scroll to position [2133, 0]
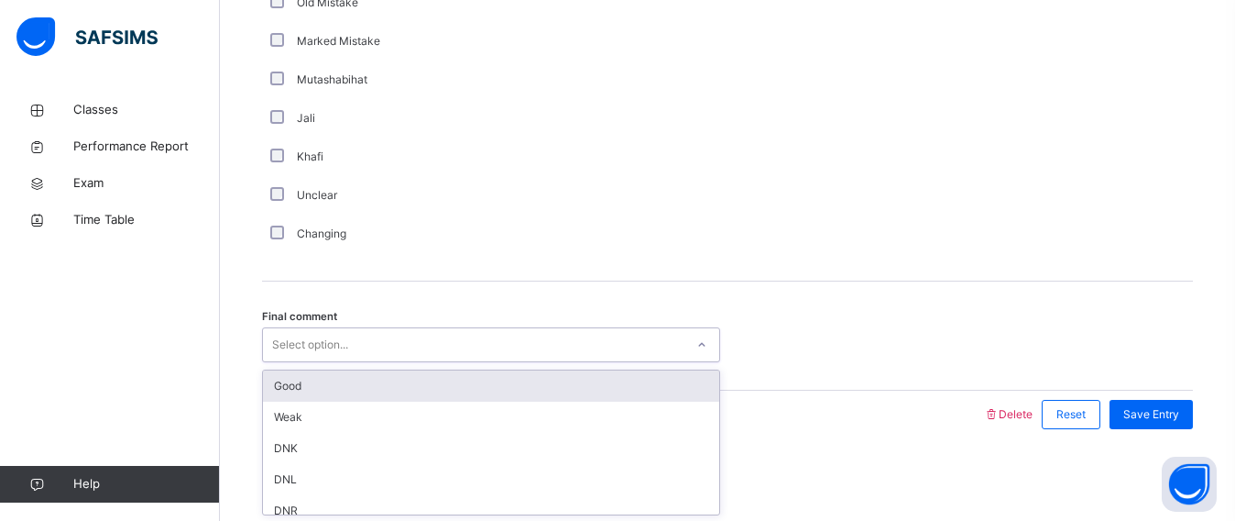
click at [314, 342] on div "Select option..." at bounding box center [310, 344] width 76 height 35
click at [313, 391] on div "Good" at bounding box center [491, 385] width 456 height 31
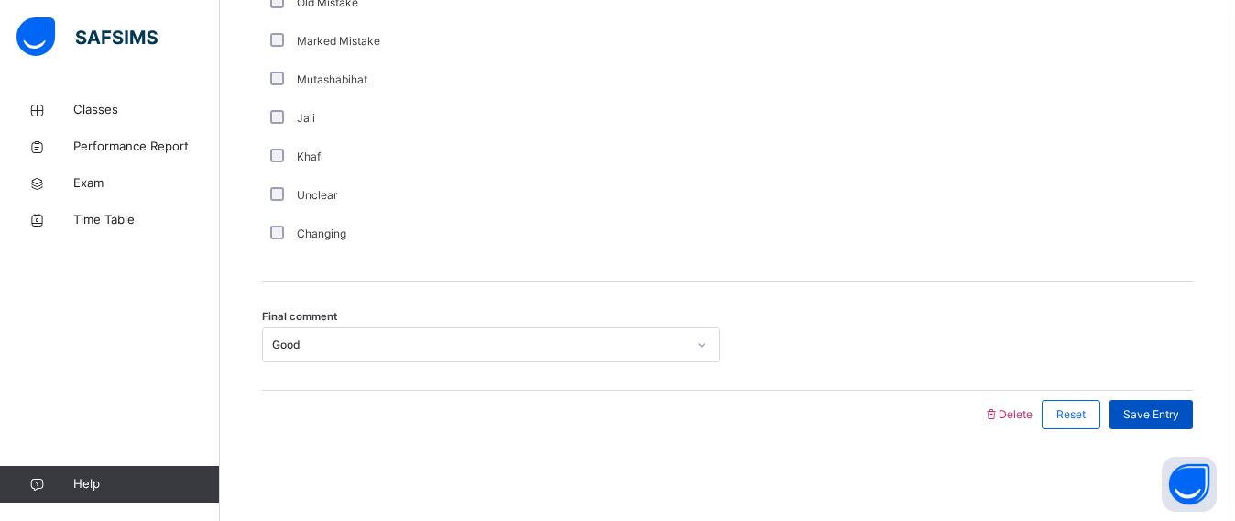
click at [1148, 428] on div "Save Entry" at bounding box center [1151, 414] width 83 height 29
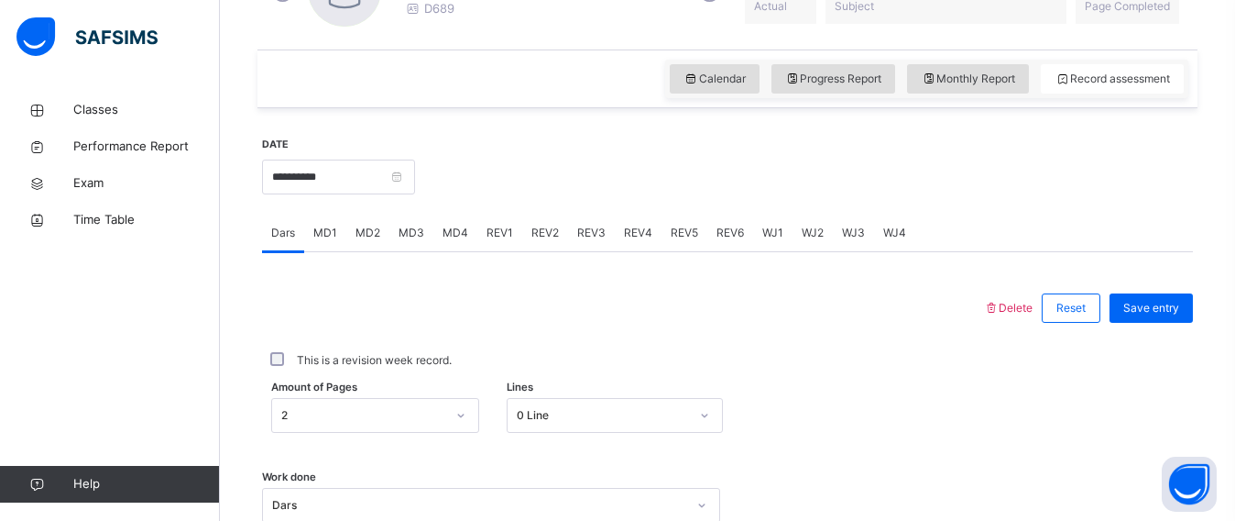
scroll to position [557, 0]
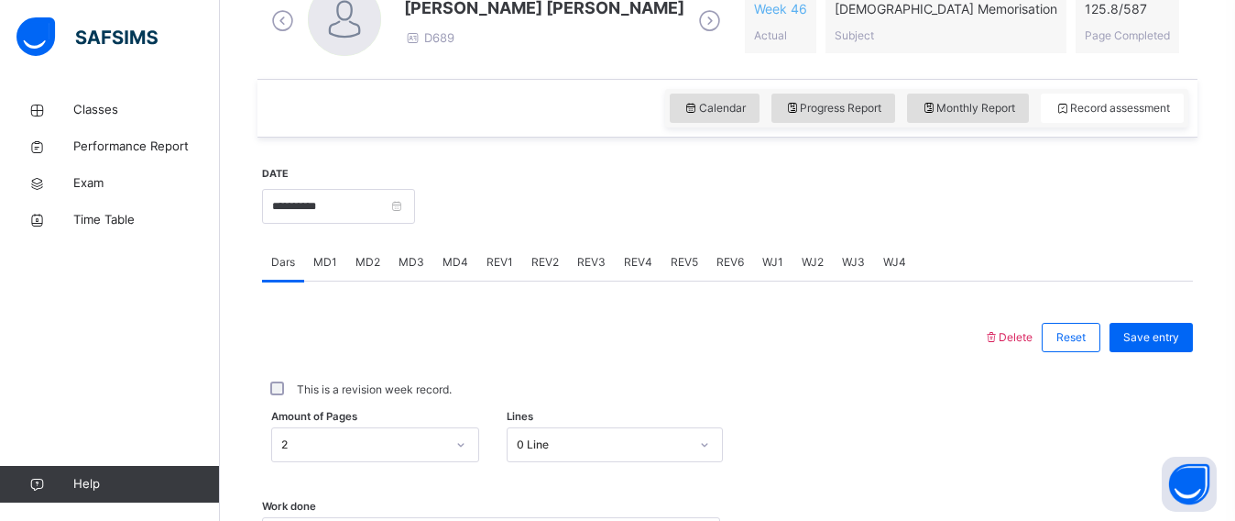
click at [550, 256] on span "REV2" at bounding box center [545, 262] width 27 height 16
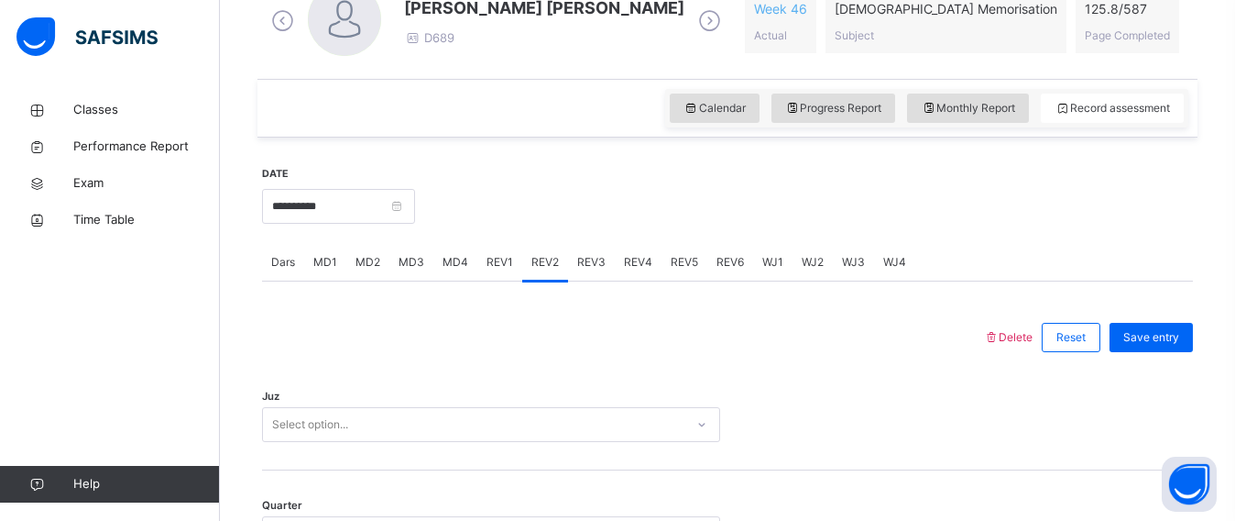
click at [356, 430] on div "Select option..." at bounding box center [491, 424] width 458 height 35
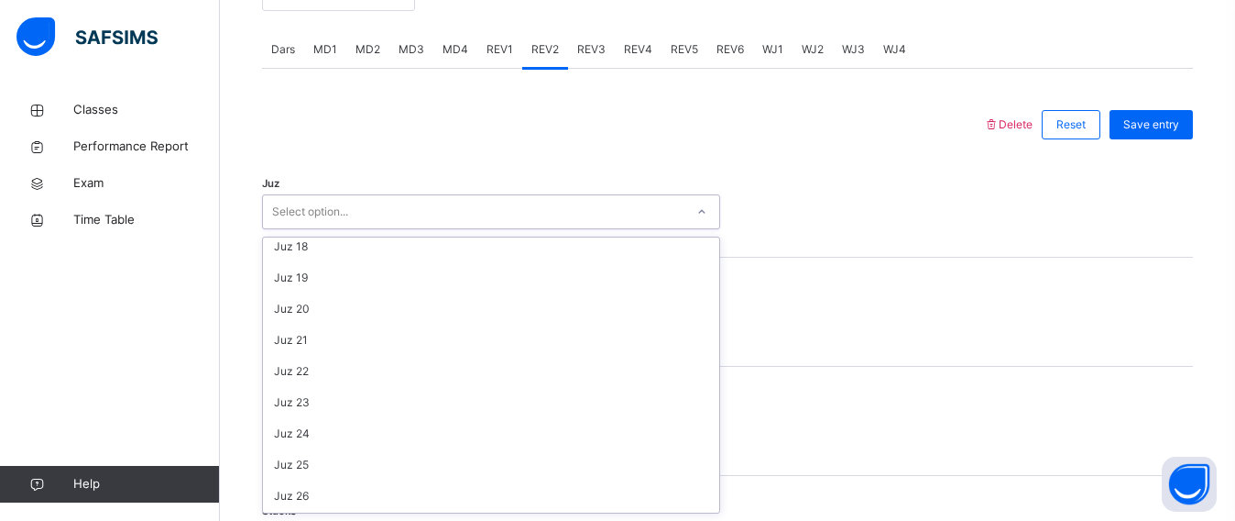
scroll to position [660, 0]
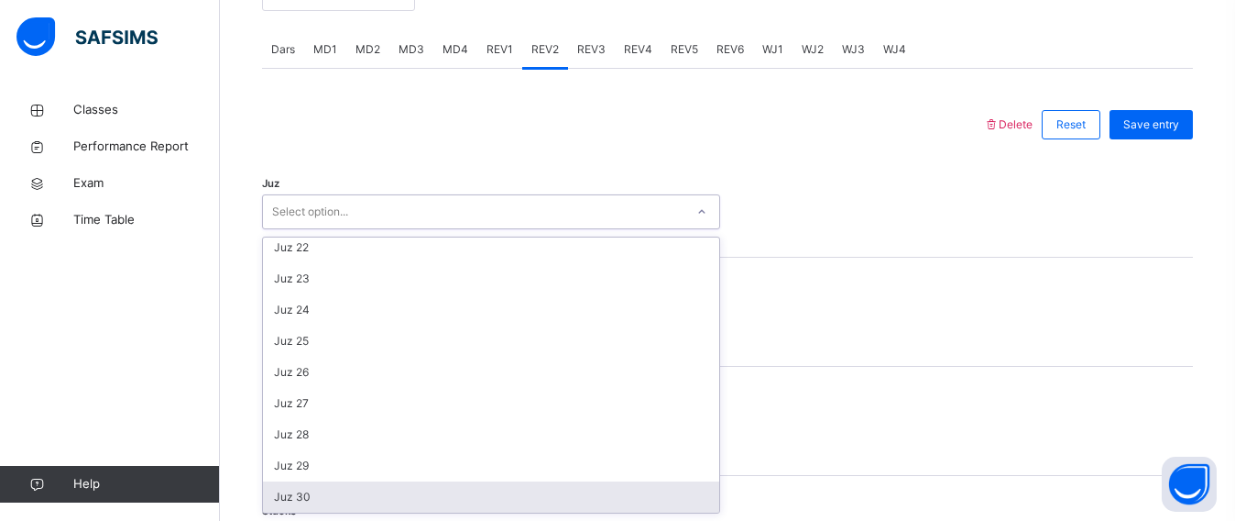
click at [331, 502] on div "Juz 30" at bounding box center [491, 496] width 456 height 31
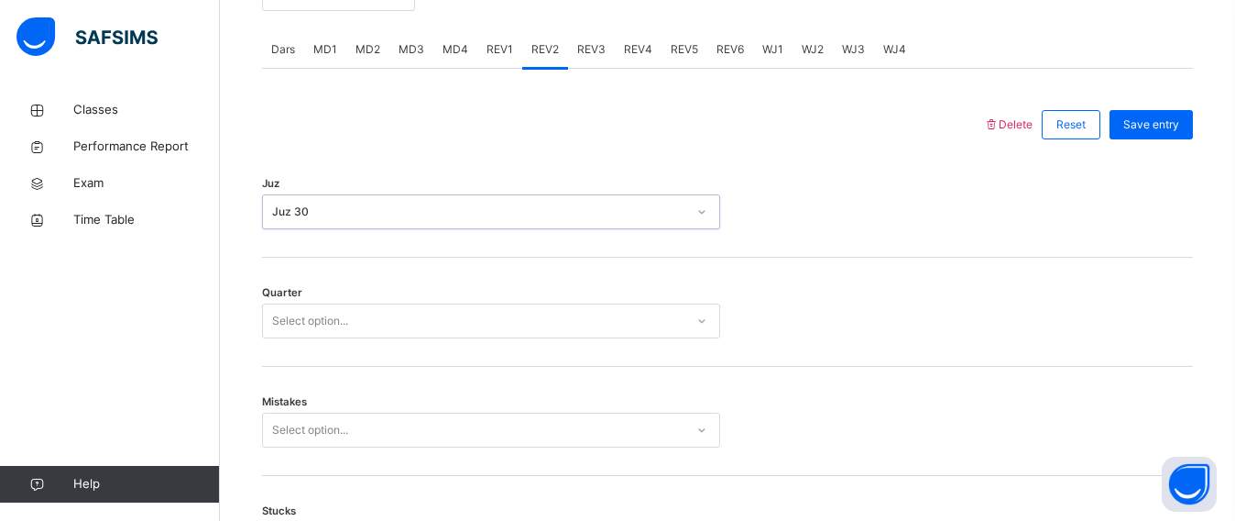
click at [455, 308] on div "Select option..." at bounding box center [474, 321] width 422 height 28
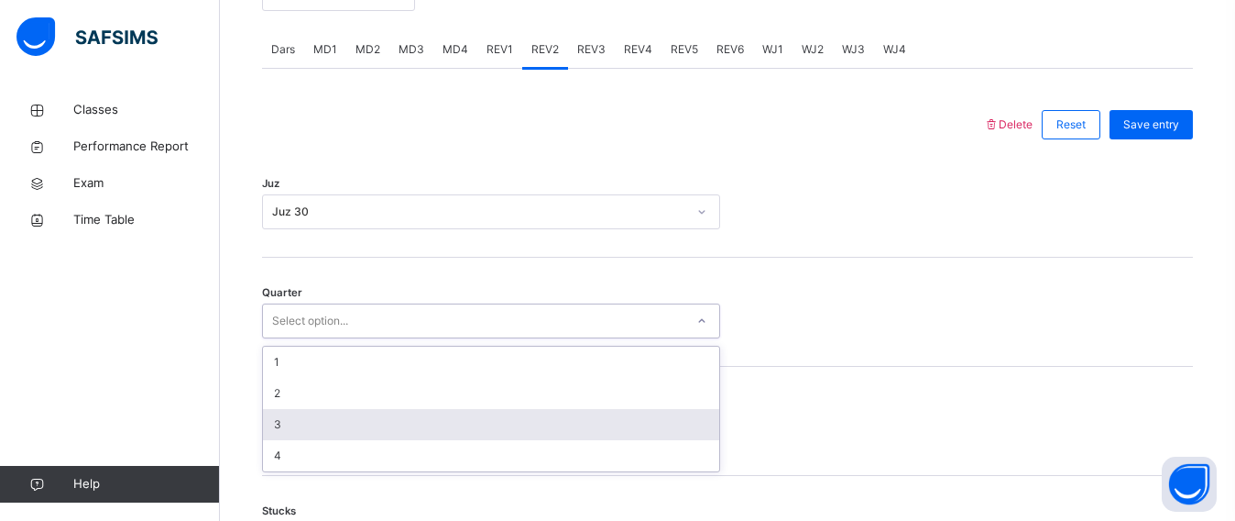
click at [383, 413] on div "3" at bounding box center [491, 424] width 456 height 31
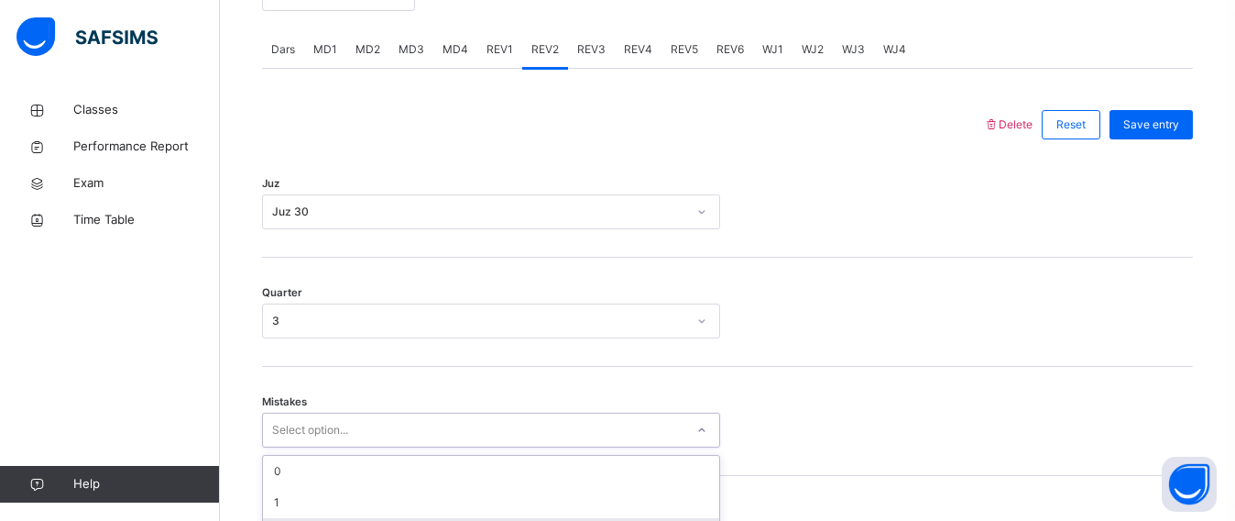
click at [377, 424] on div "option 2 focused, 3 of 7. 7 results available. Use Up and Down to choose option…" at bounding box center [491, 429] width 458 height 35
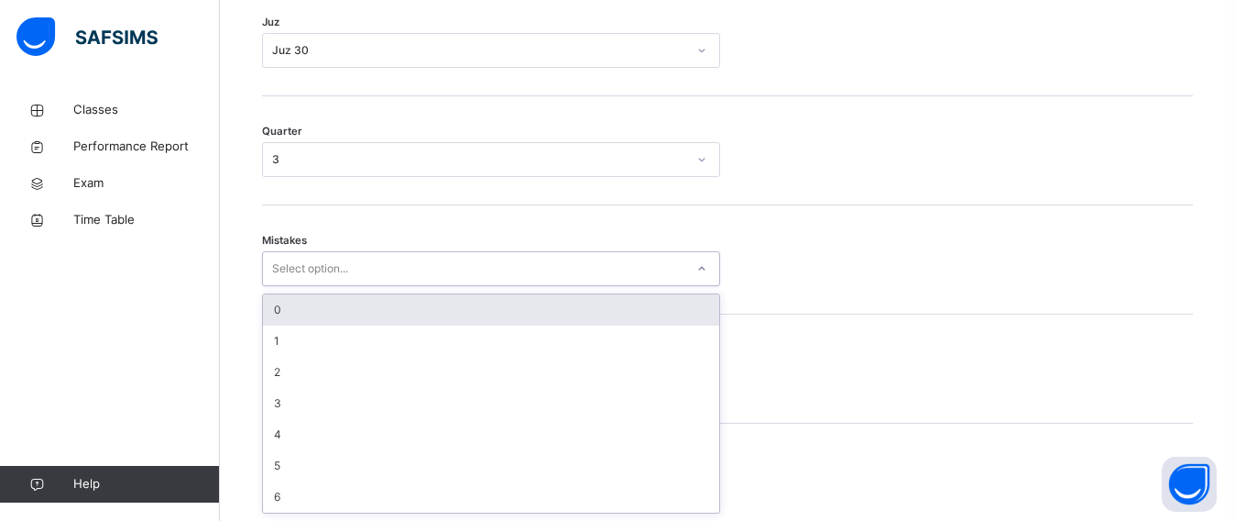
click at [355, 302] on div "0" at bounding box center [491, 309] width 456 height 31
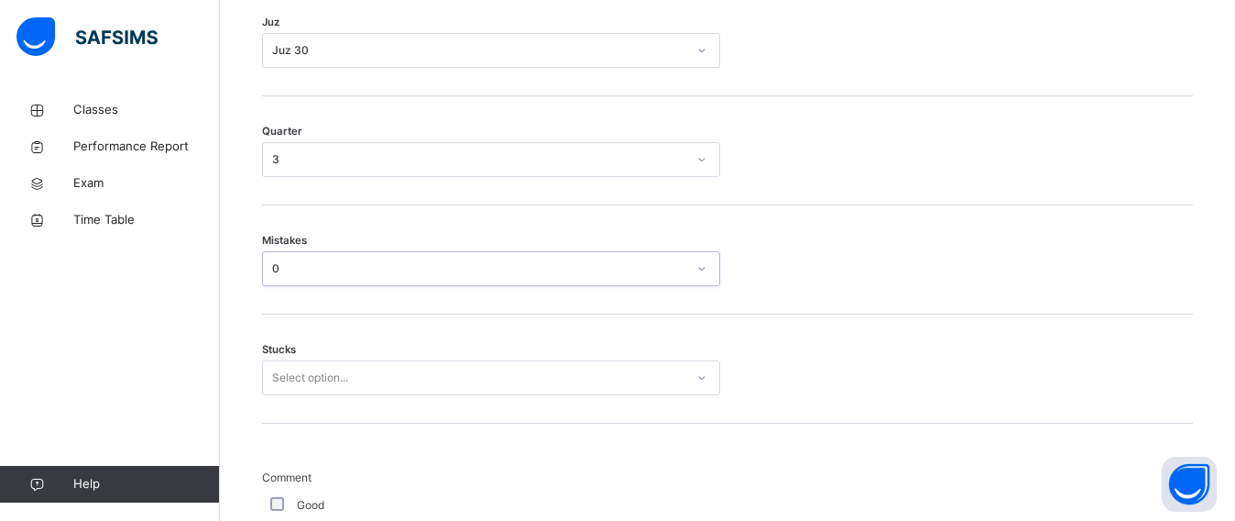
click at [343, 376] on div "Select option..." at bounding box center [491, 377] width 458 height 35
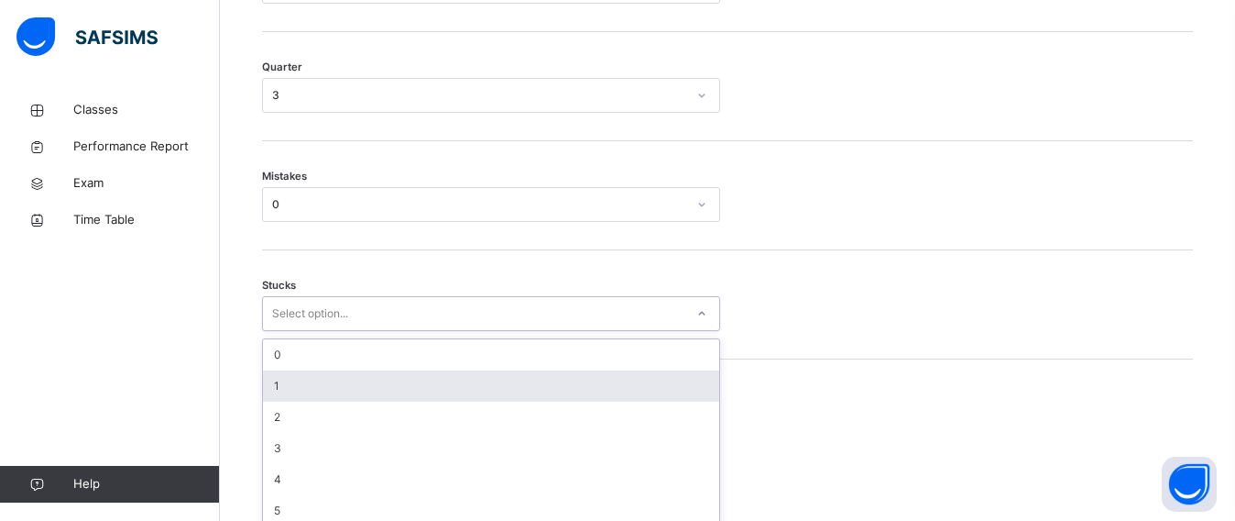
scroll to position [1009, 0]
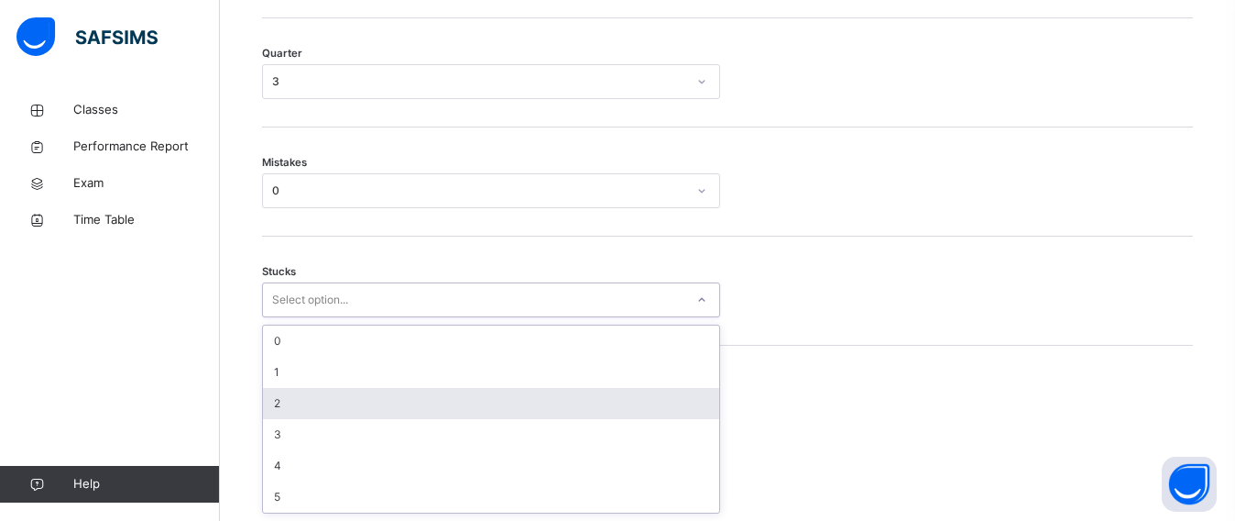
click at [320, 402] on div "2" at bounding box center [491, 403] width 456 height 31
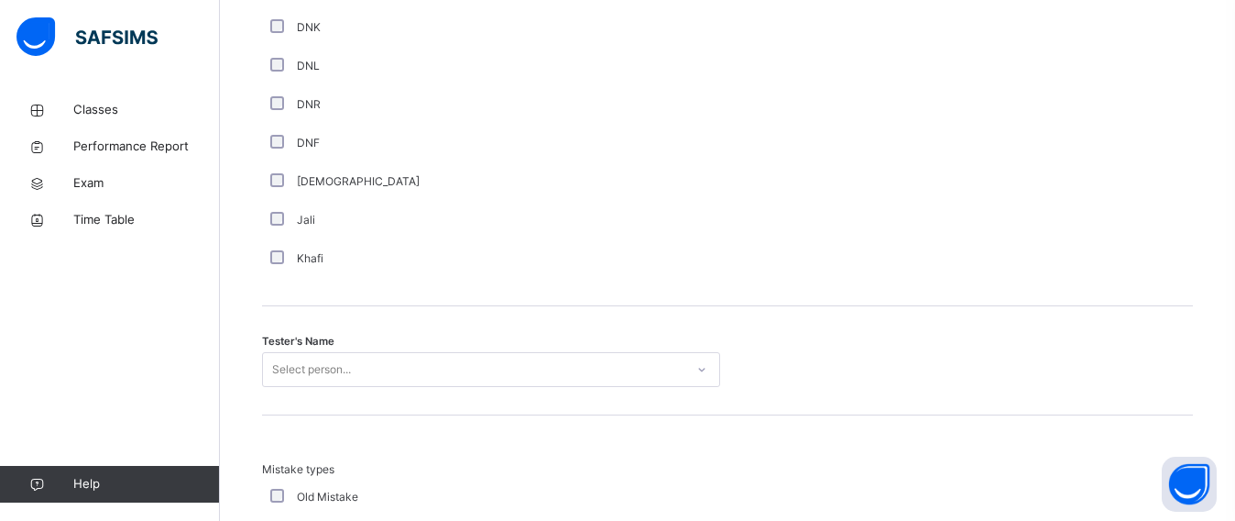
scroll to position [1642, 0]
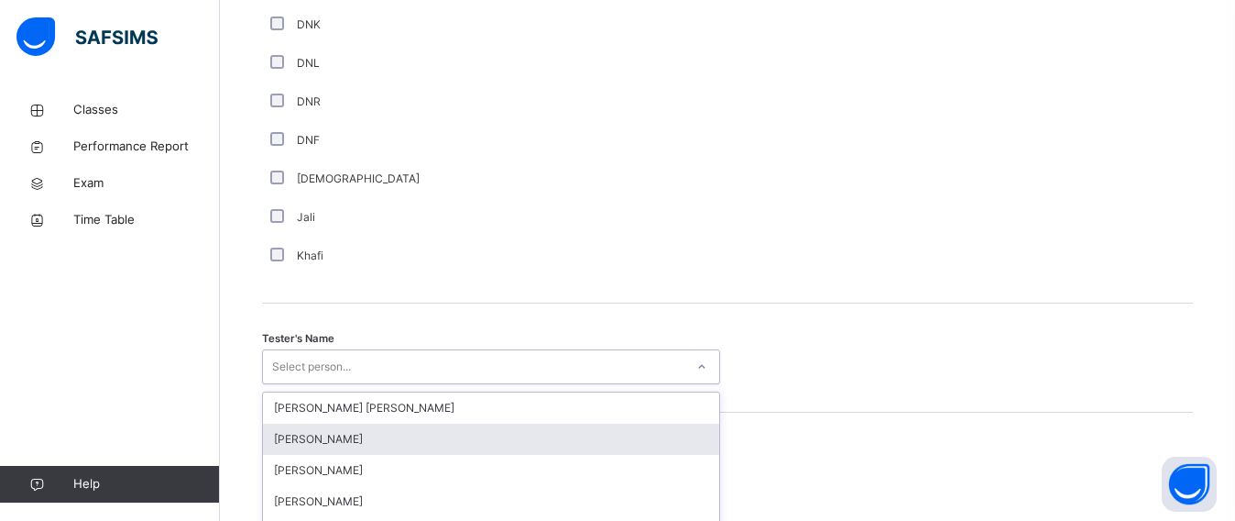
click at [423, 378] on div "option [PERSON_NAME] focused, 2 of 90. 90 results available. Use Up and Down to…" at bounding box center [491, 366] width 458 height 35
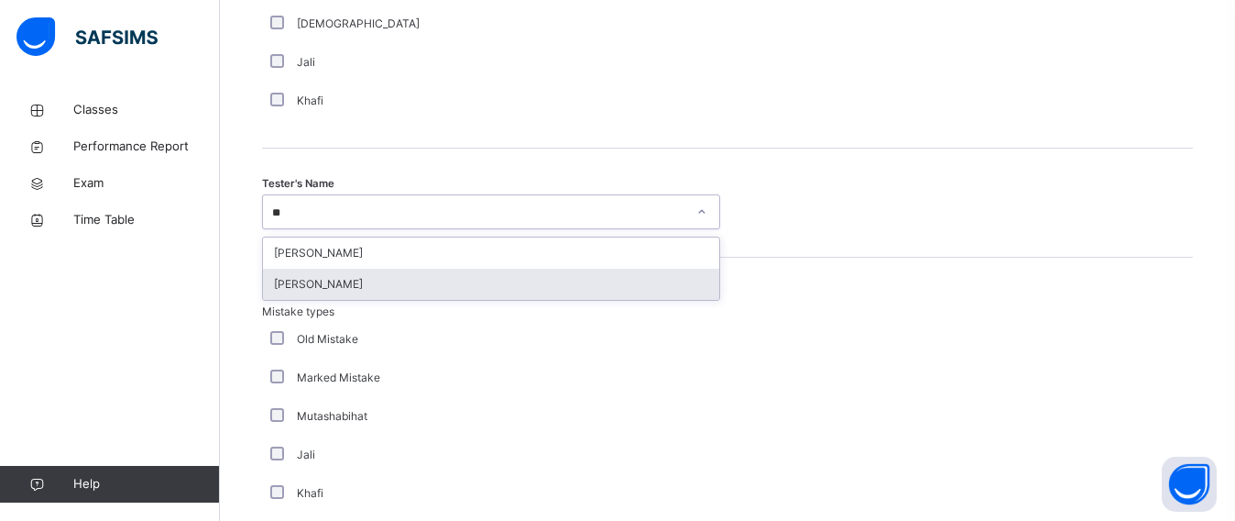
type input "*"
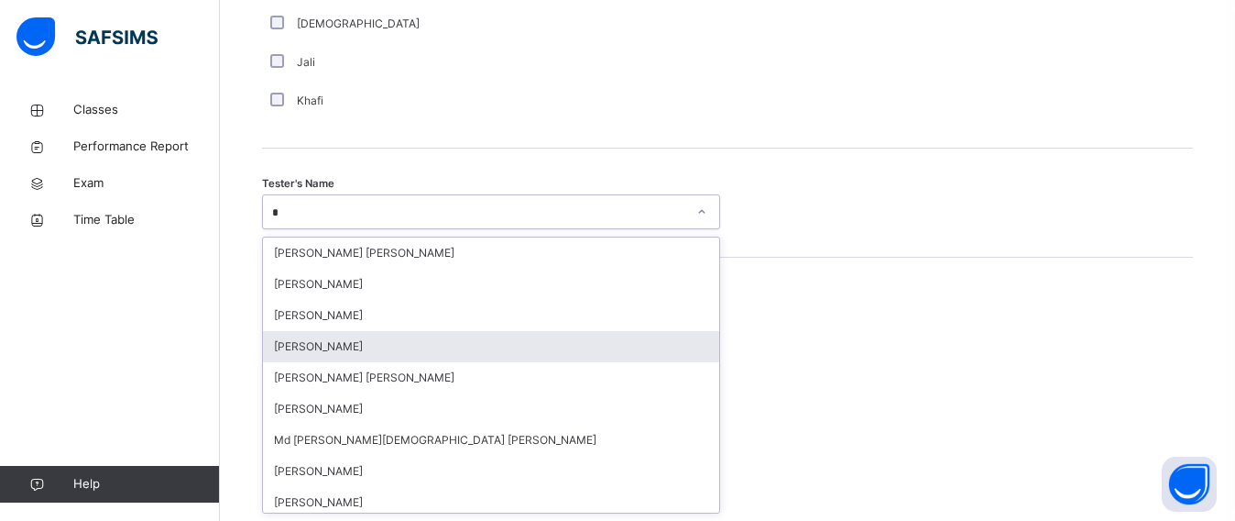
click at [318, 337] on div "[PERSON_NAME]" at bounding box center [491, 346] width 456 height 31
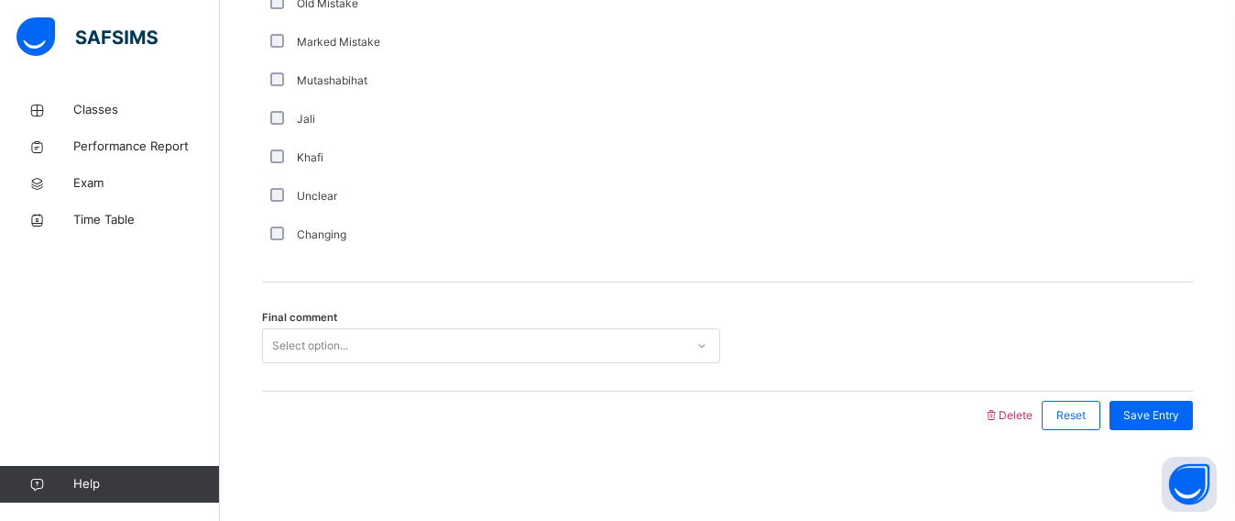
scroll to position [2133, 0]
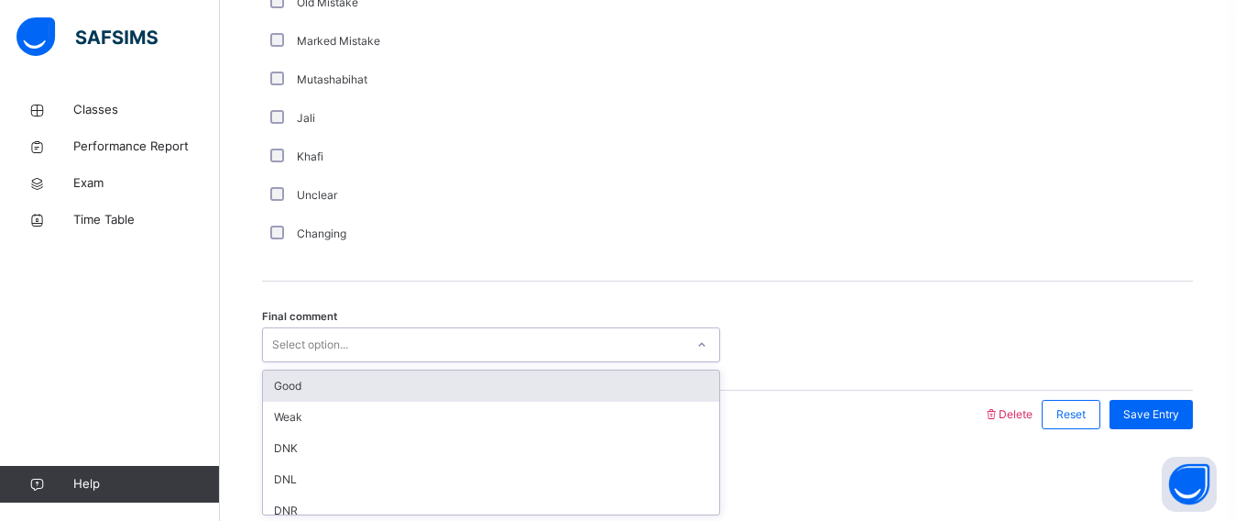
click at [344, 337] on div "Select option..." at bounding box center [310, 344] width 76 height 35
click at [361, 388] on div "Good" at bounding box center [491, 385] width 456 height 31
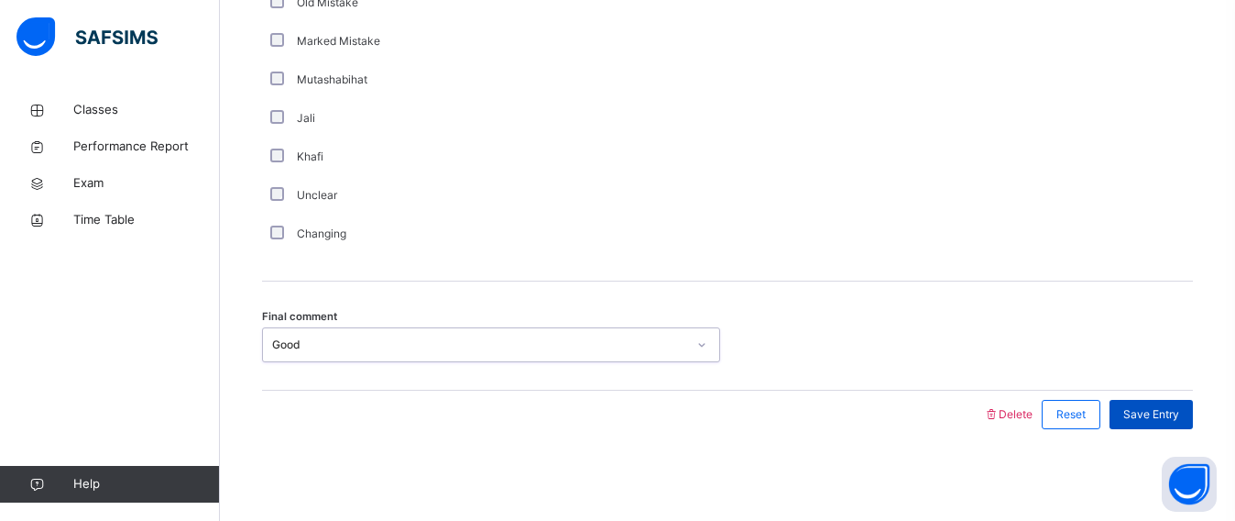
click at [1145, 400] on div "Save Entry" at bounding box center [1151, 414] width 83 height 29
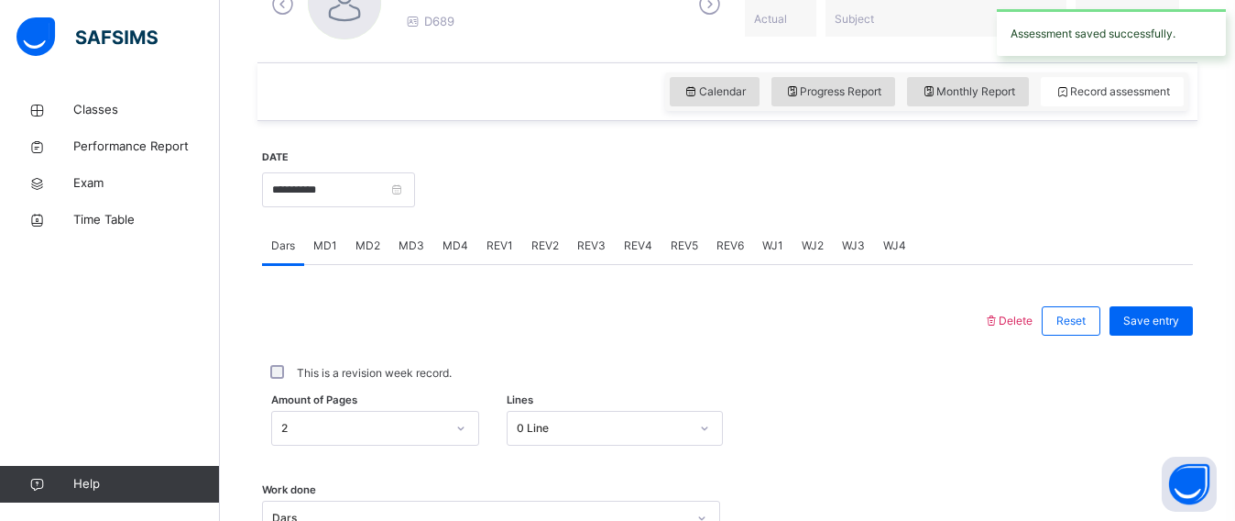
scroll to position [578, 0]
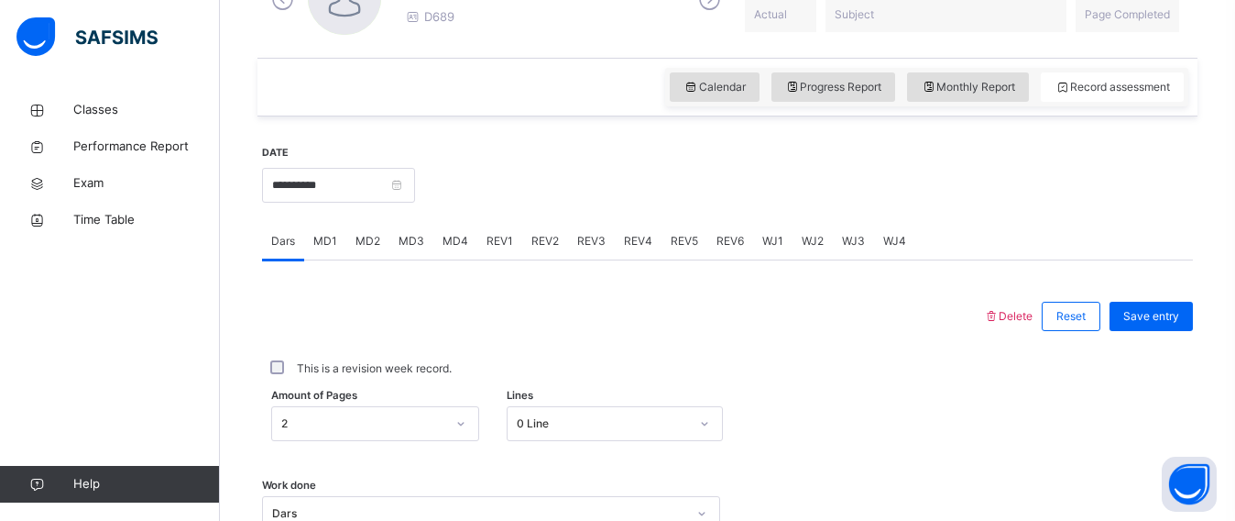
click at [577, 240] on span "REV3" at bounding box center [591, 241] width 28 height 16
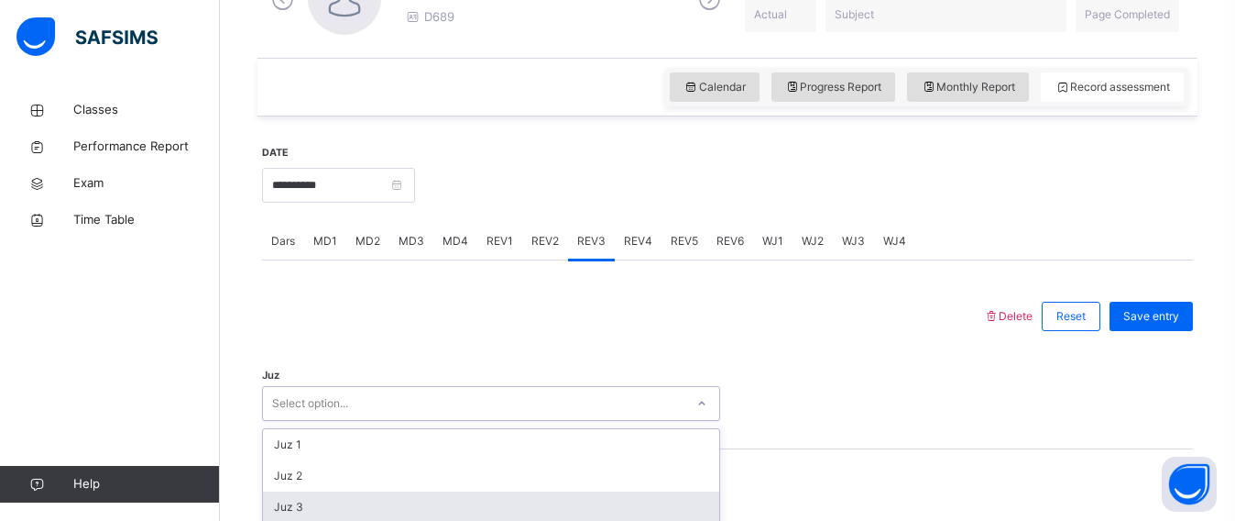
click at [368, 413] on div "option Juz 3 focused, 3 of 30. 30 results available. Use Up and Down to choose …" at bounding box center [491, 403] width 458 height 35
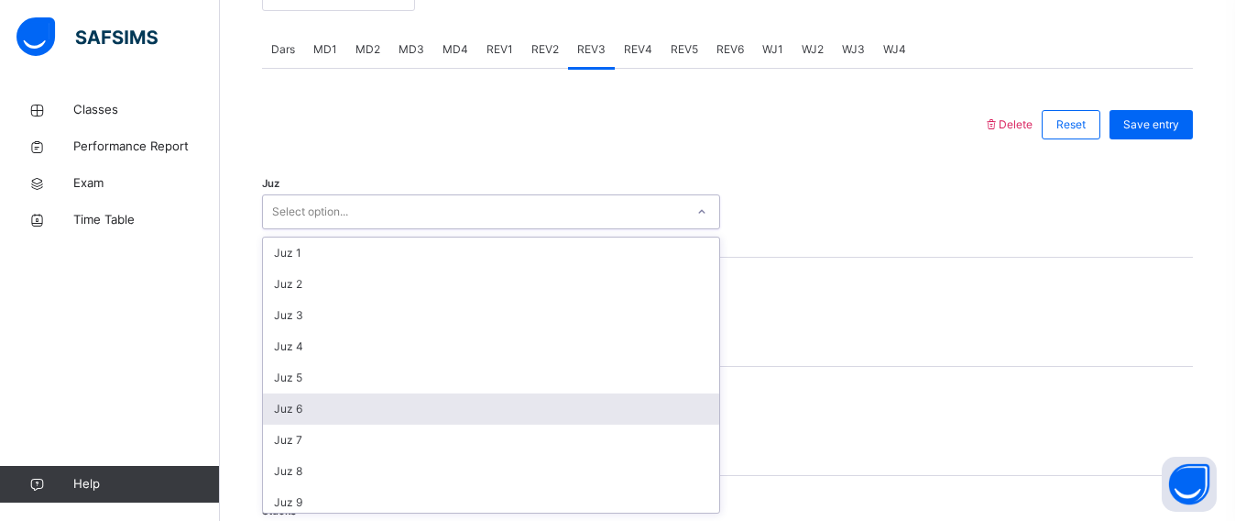
scroll to position [660, 0]
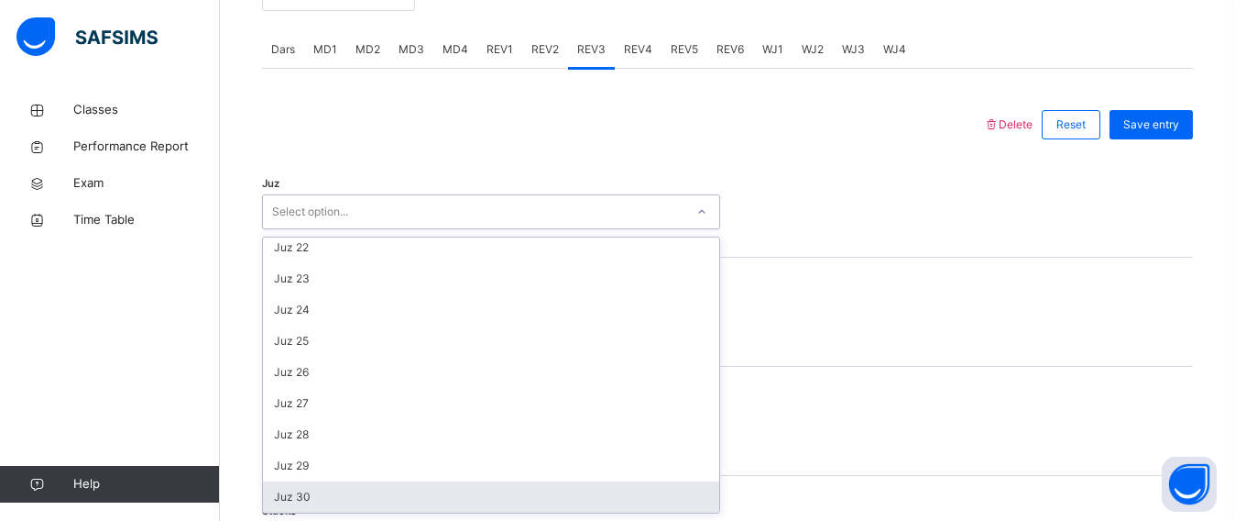
click at [280, 491] on div "Juz 30" at bounding box center [491, 496] width 456 height 31
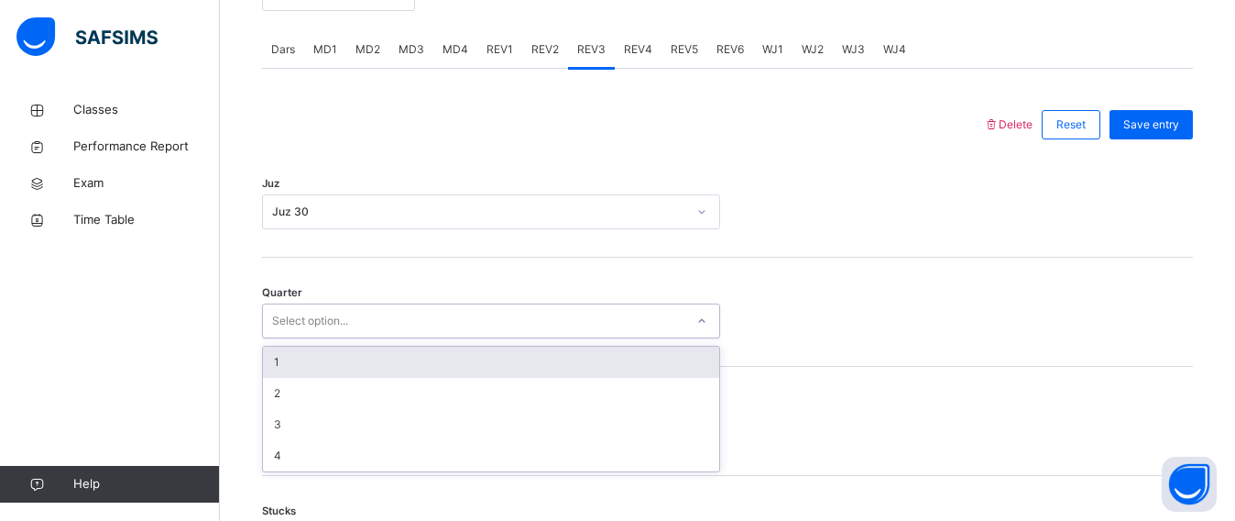
click at [332, 336] on div "Select option..." at bounding box center [491, 320] width 458 height 35
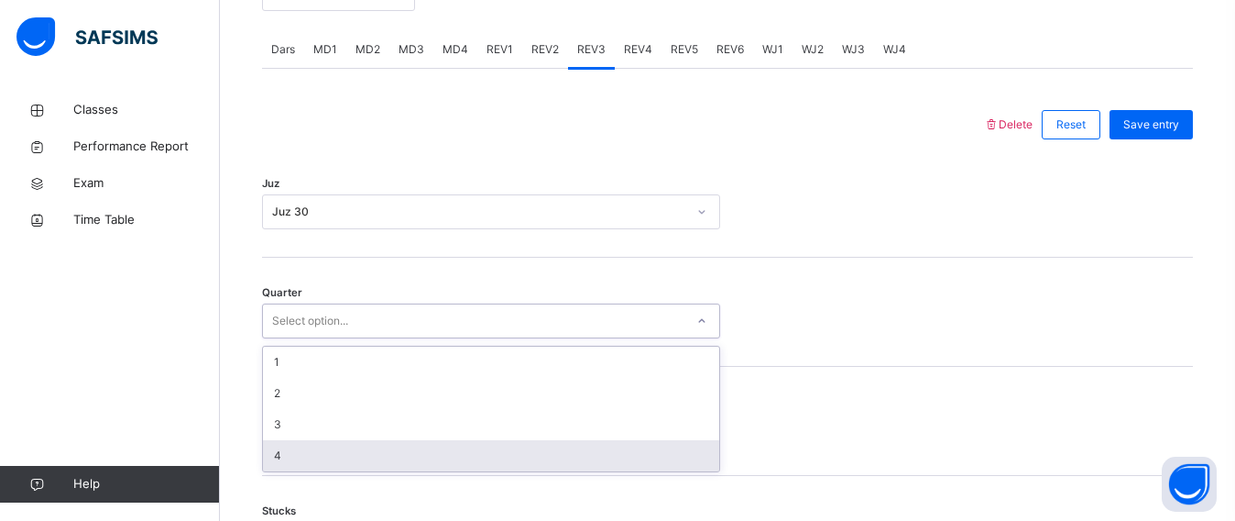
click at [309, 460] on div "4" at bounding box center [491, 455] width 456 height 31
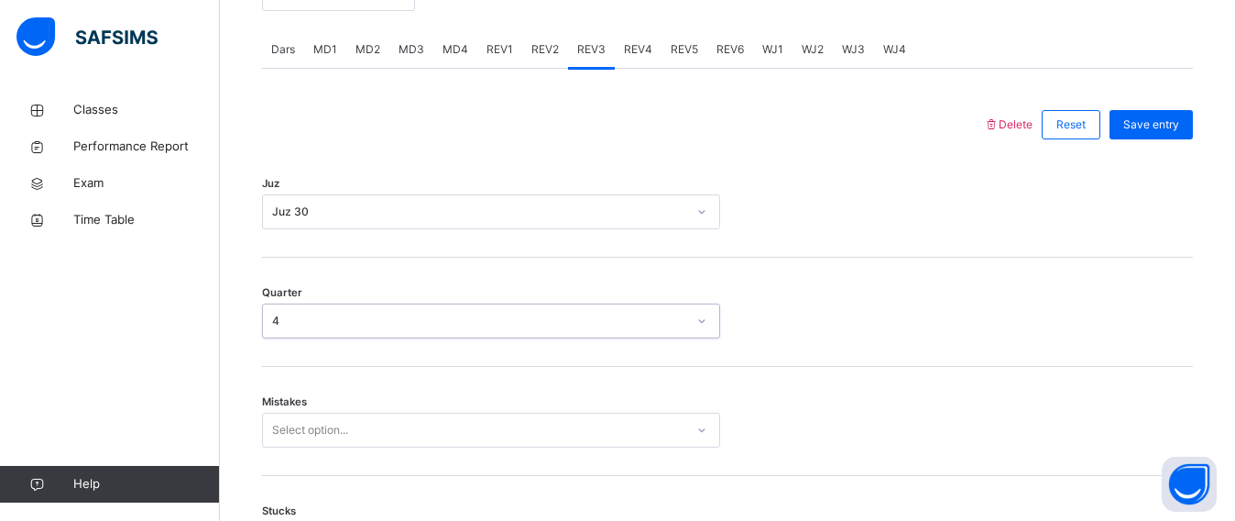
click at [309, 439] on div "Select option..." at bounding box center [491, 429] width 458 height 35
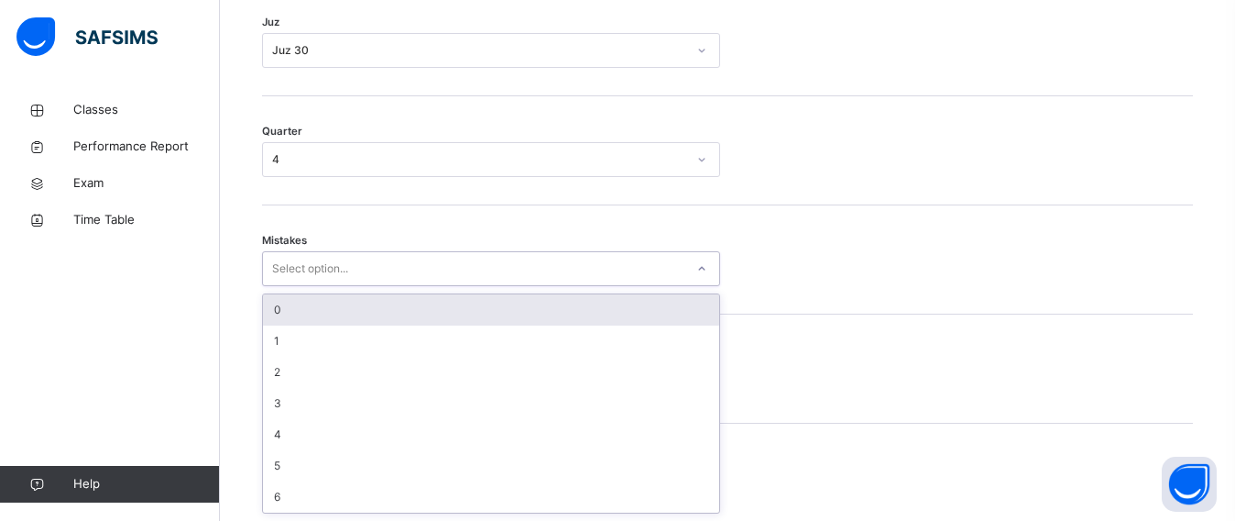
click at [374, 297] on div "0" at bounding box center [491, 309] width 456 height 31
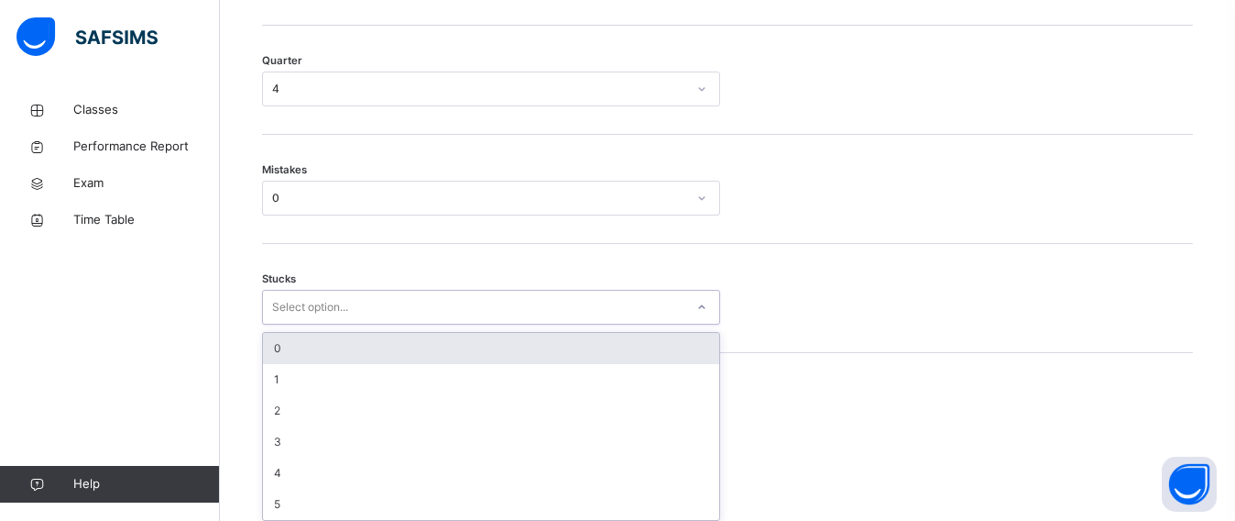
click at [363, 324] on div "option 0 focused, 1 of 6. 6 results available. Use Up and Down to choose option…" at bounding box center [491, 307] width 458 height 35
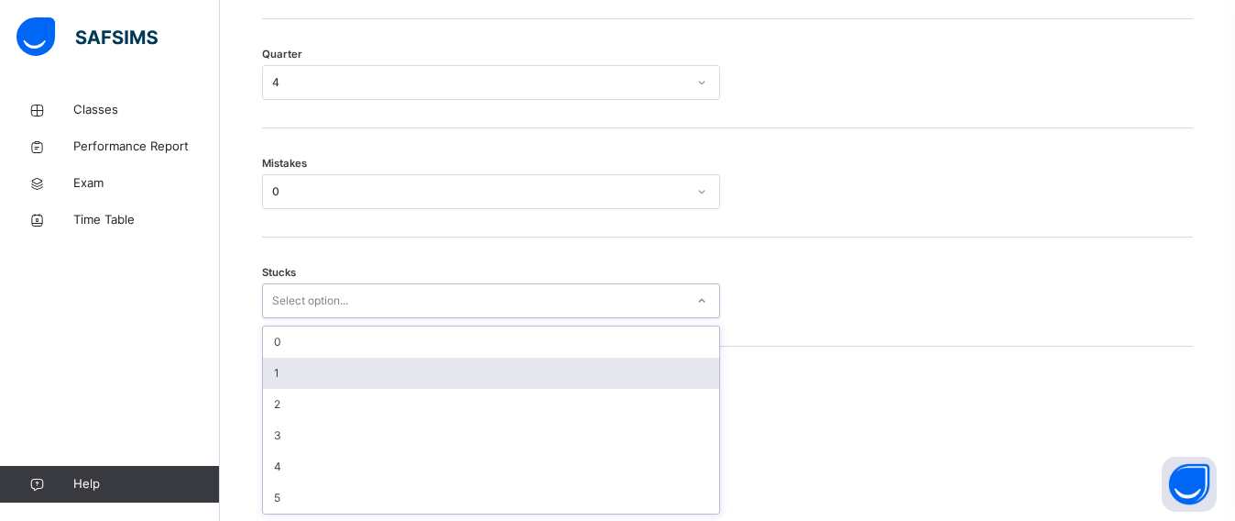
scroll to position [1009, 0]
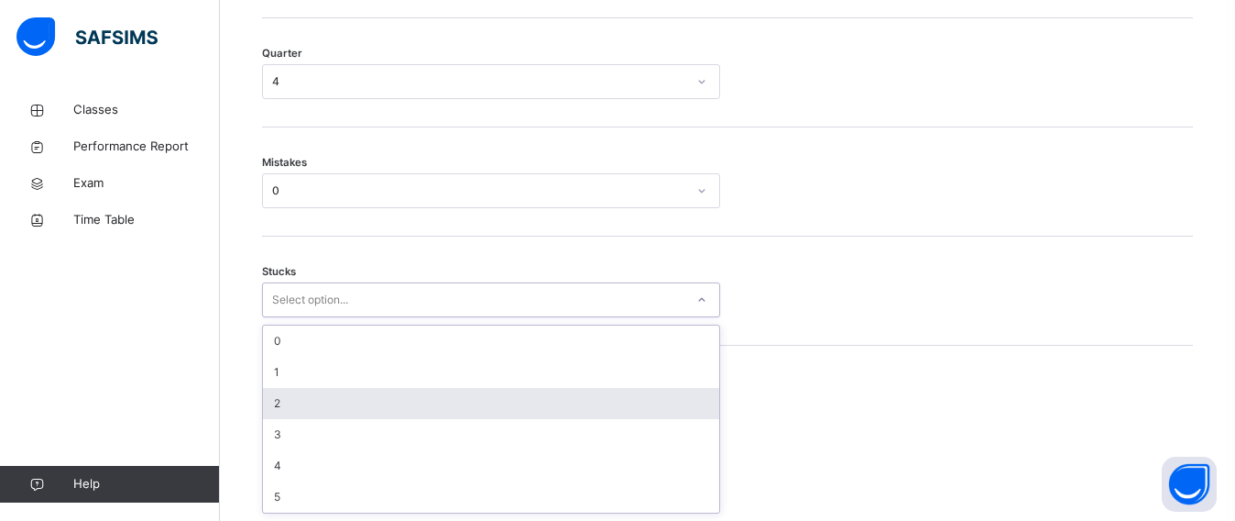
click at [360, 392] on div "2" at bounding box center [491, 403] width 456 height 31
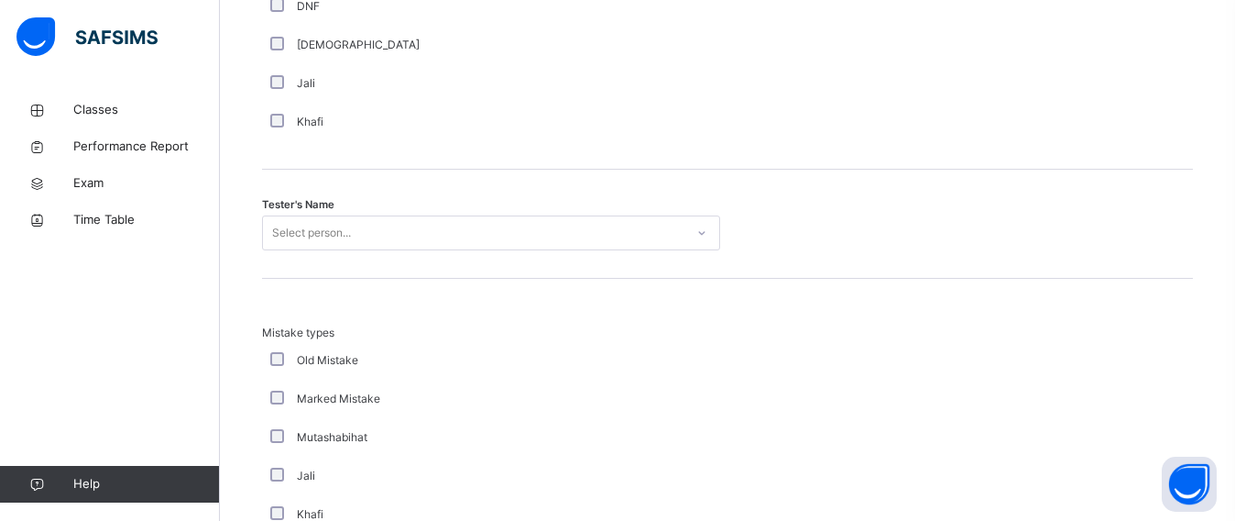
scroll to position [1865, 0]
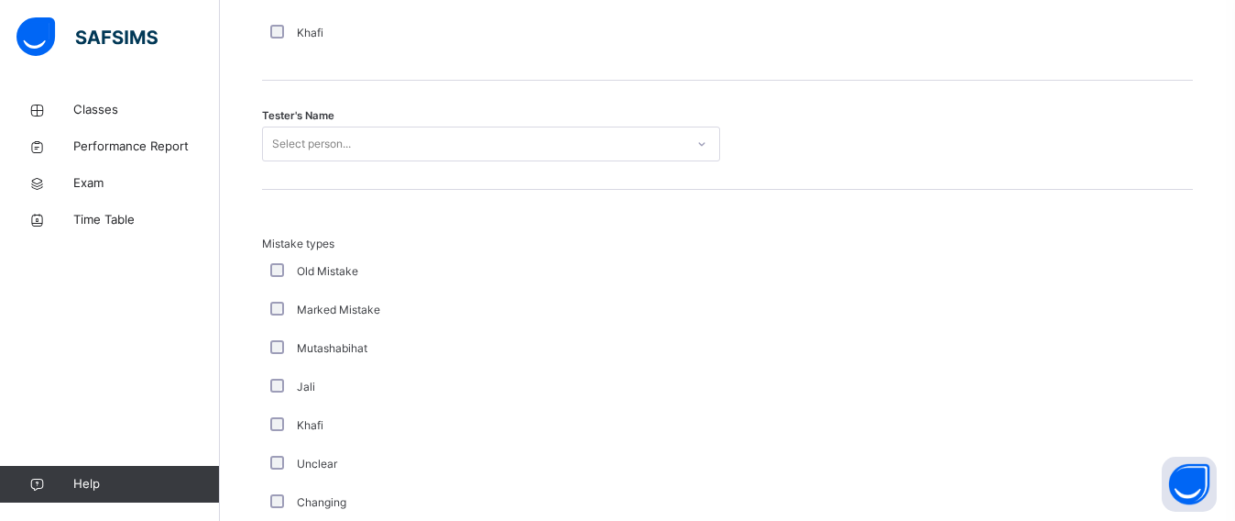
click at [473, 125] on div "Tester's Name Select person..." at bounding box center [727, 135] width 931 height 109
click at [466, 139] on div "Select person..." at bounding box center [474, 144] width 422 height 28
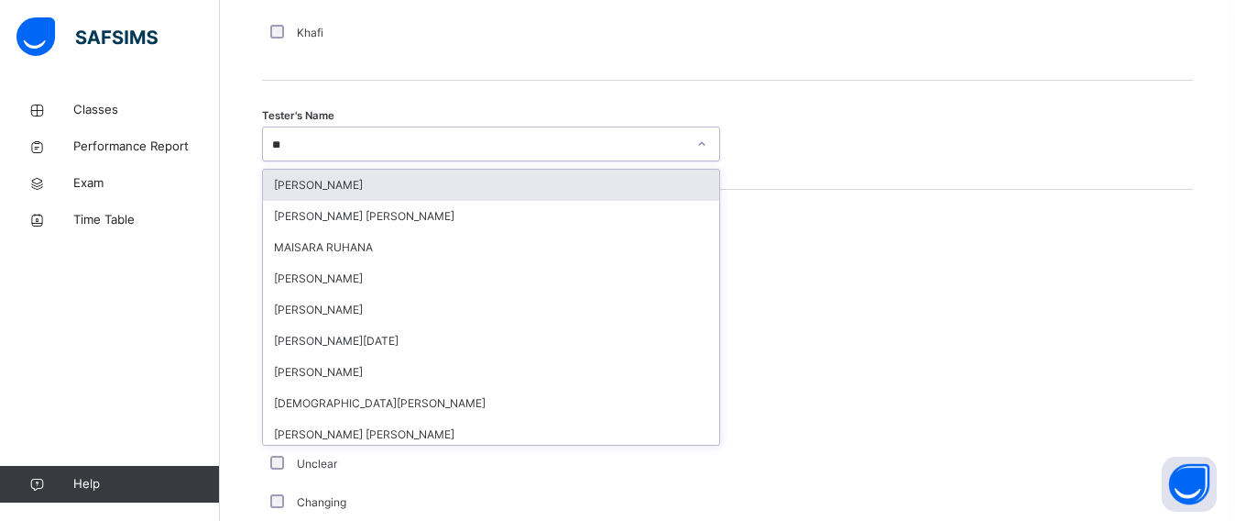
type input "***"
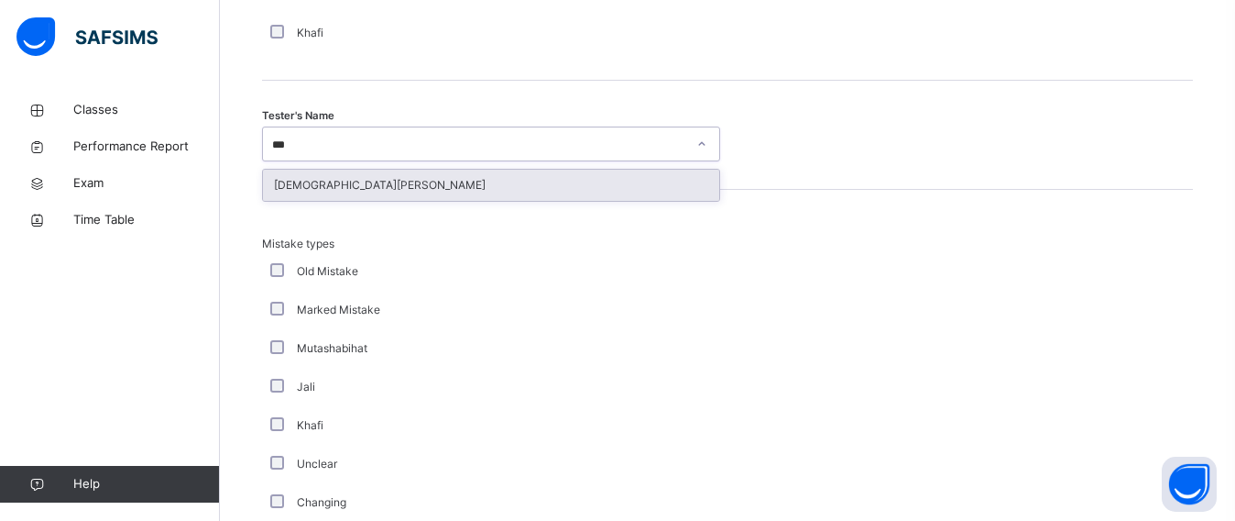
click at [465, 177] on div "[DEMOGRAPHIC_DATA][PERSON_NAME]" at bounding box center [491, 185] width 456 height 31
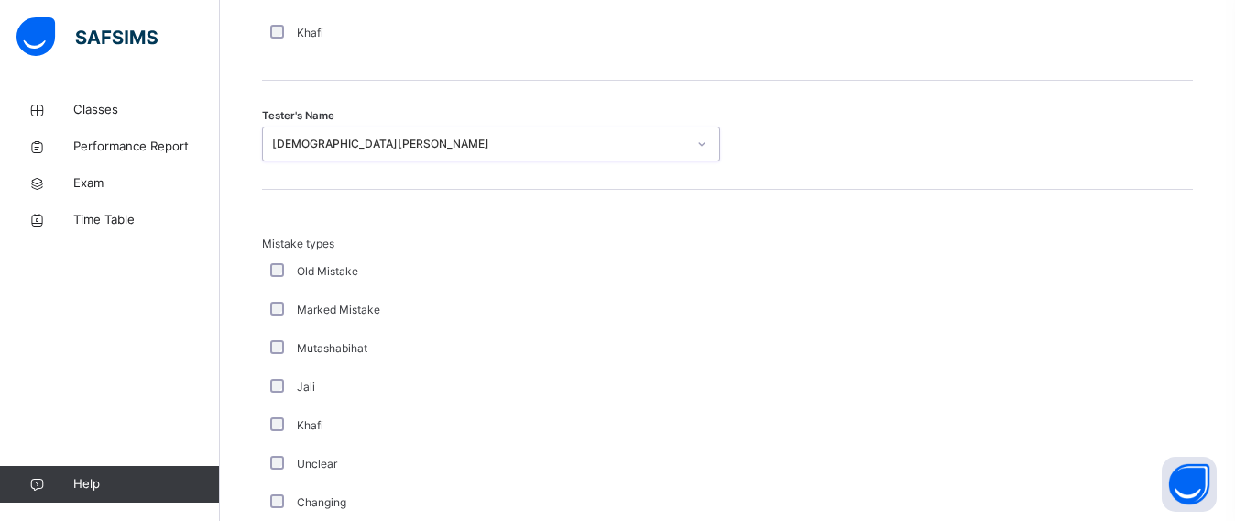
scroll to position [2133, 0]
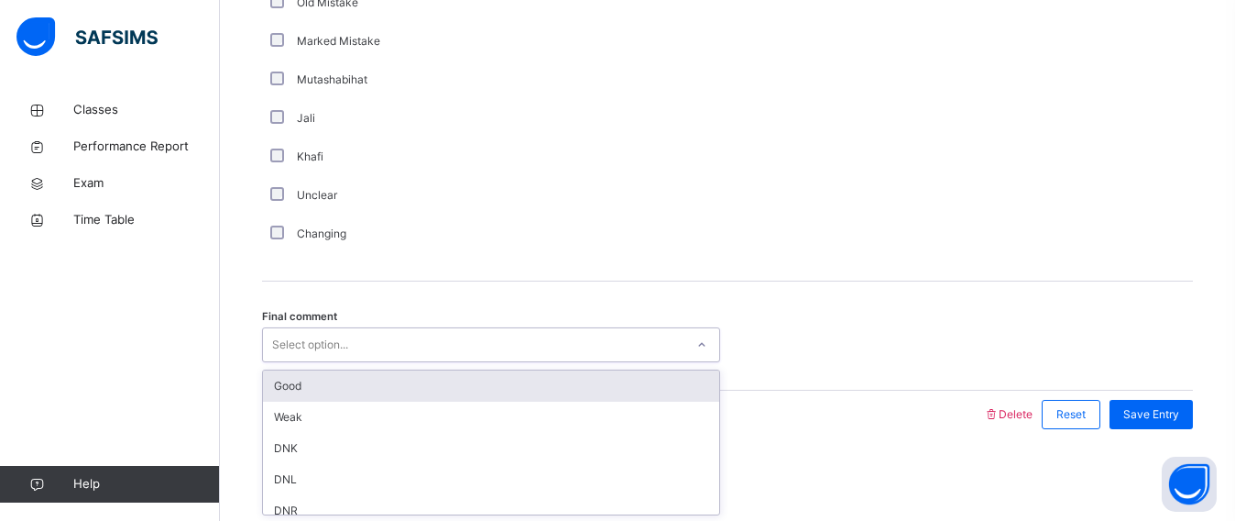
click at [419, 334] on div "Select option..." at bounding box center [474, 345] width 422 height 28
click at [399, 378] on div "Good" at bounding box center [491, 385] width 456 height 31
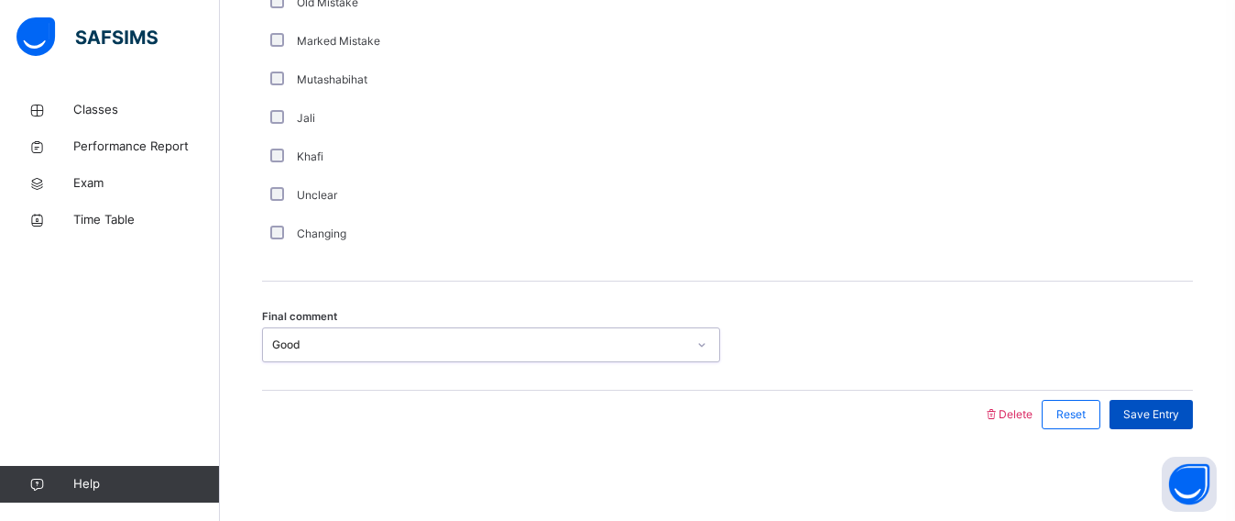
click at [1170, 422] on div "Save Entry" at bounding box center [1151, 414] width 83 height 29
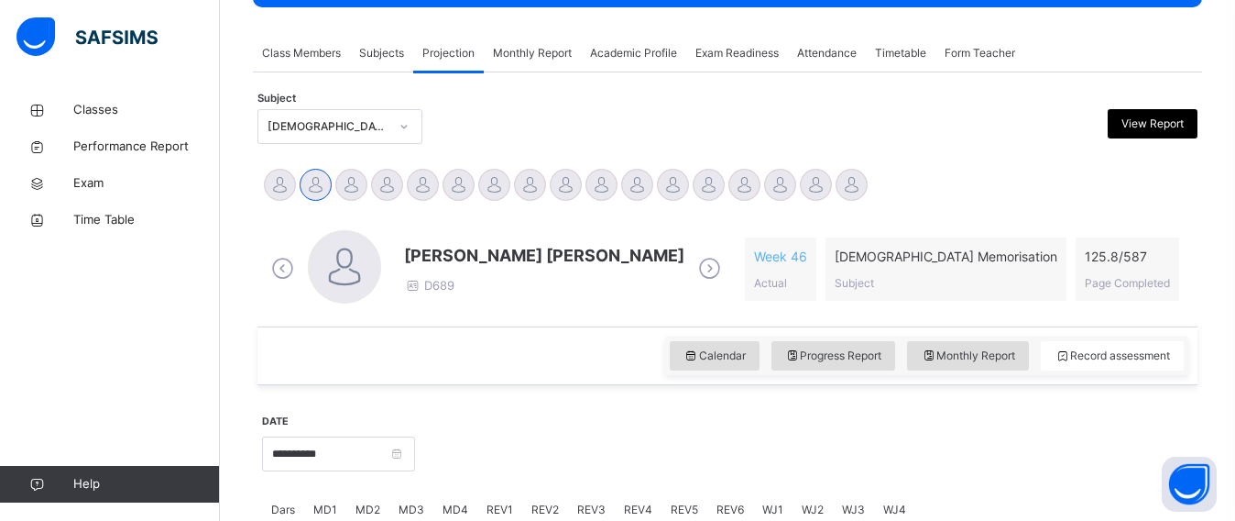
scroll to position [306, 0]
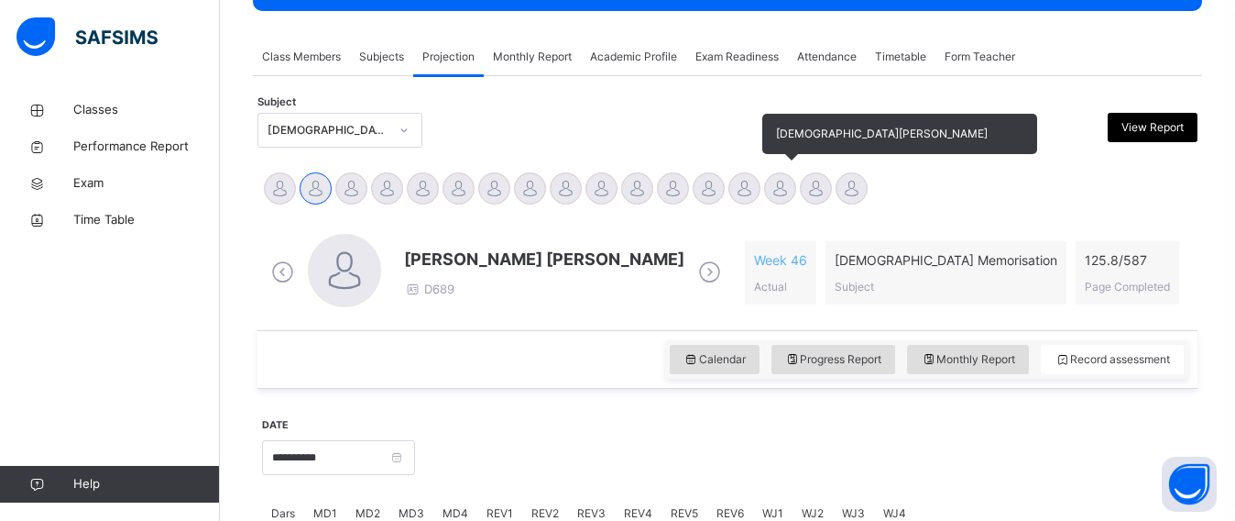
drag, startPoint x: 1190, startPoint y: 429, endPoint x: 773, endPoint y: 185, distance: 483.0
click at [773, 185] on div at bounding box center [780, 188] width 32 height 32
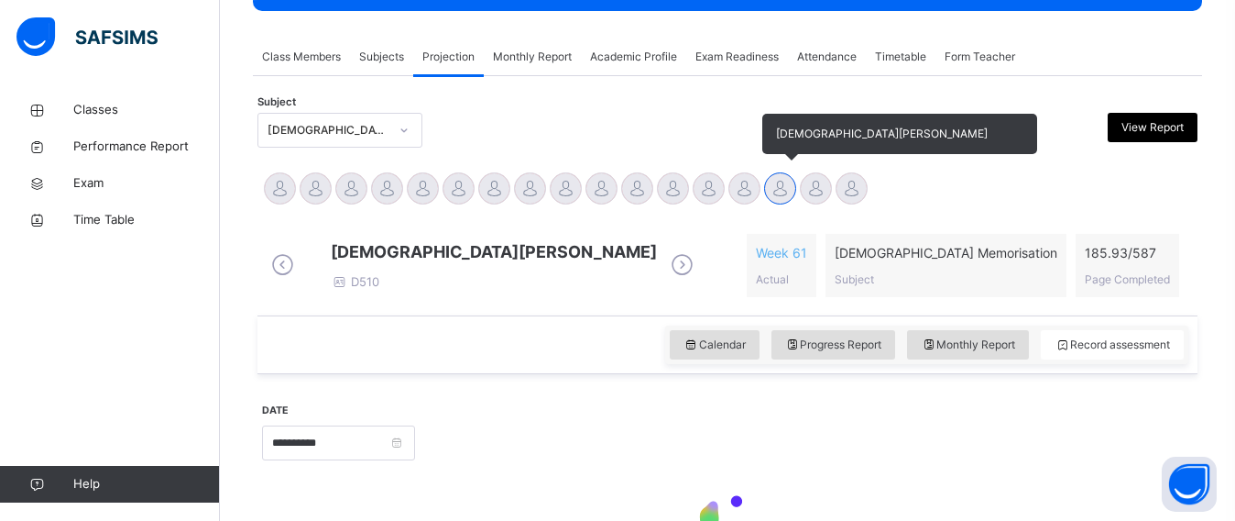
click at [773, 183] on div at bounding box center [780, 188] width 32 height 32
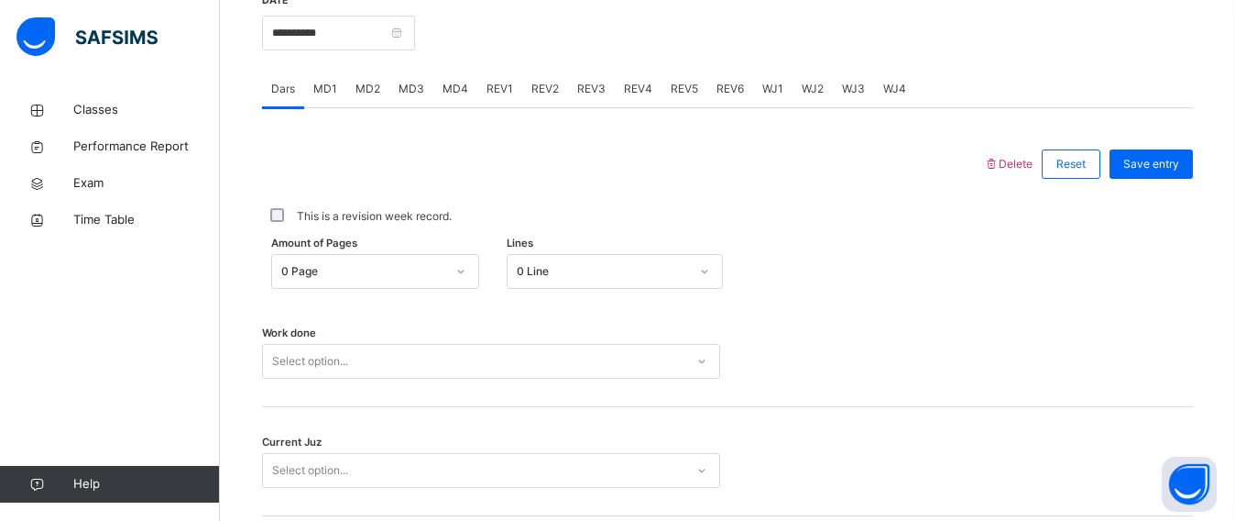
scroll to position [670, 0]
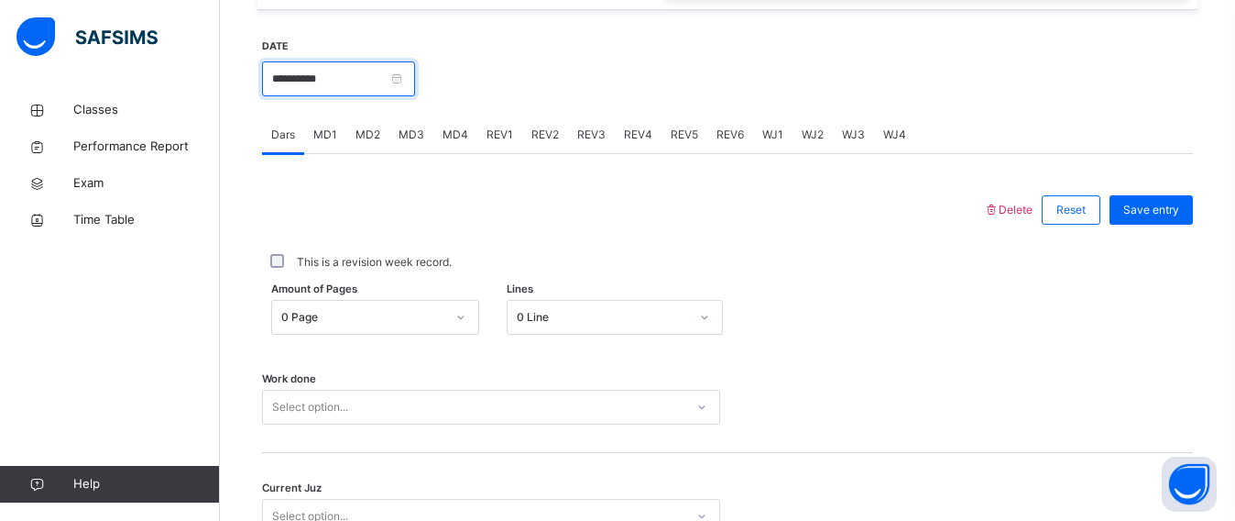
click at [327, 87] on input "**********" at bounding box center [338, 78] width 153 height 35
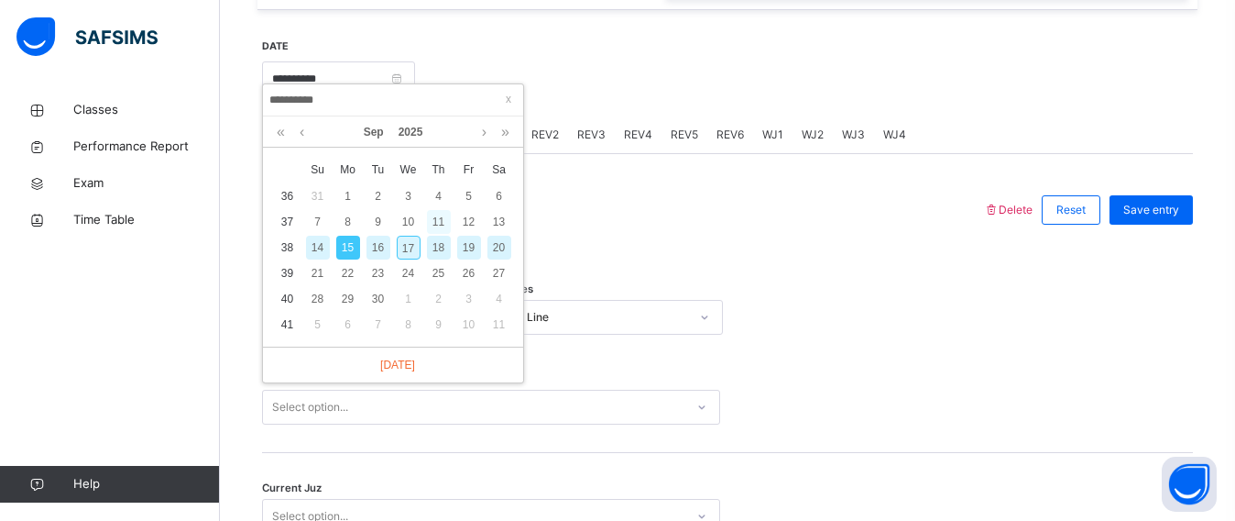
click at [449, 225] on div "11" at bounding box center [439, 222] width 24 height 24
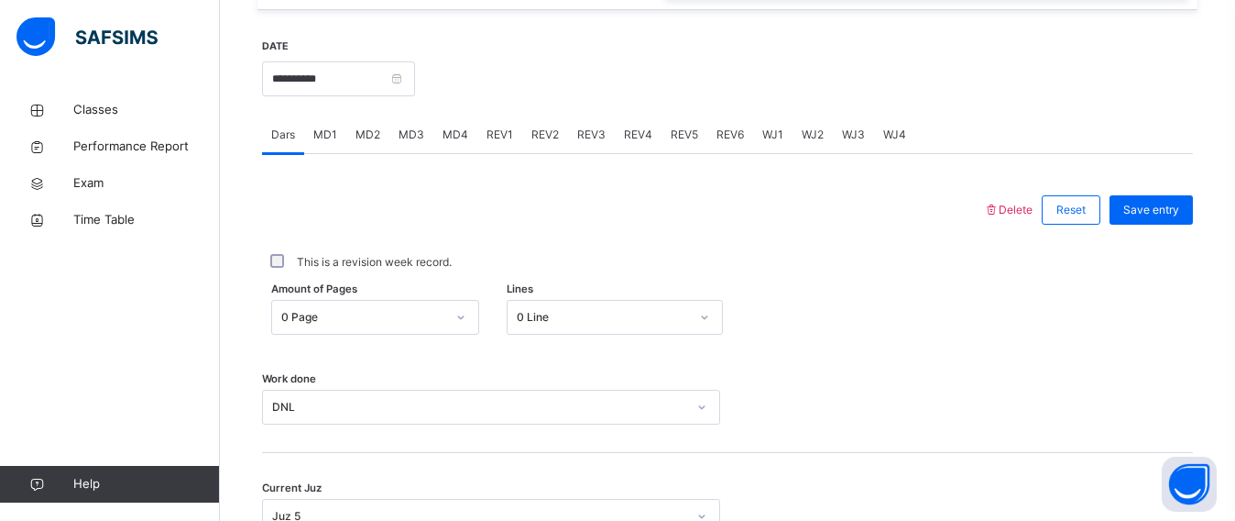
click at [501, 142] on span "REV1" at bounding box center [500, 134] width 27 height 16
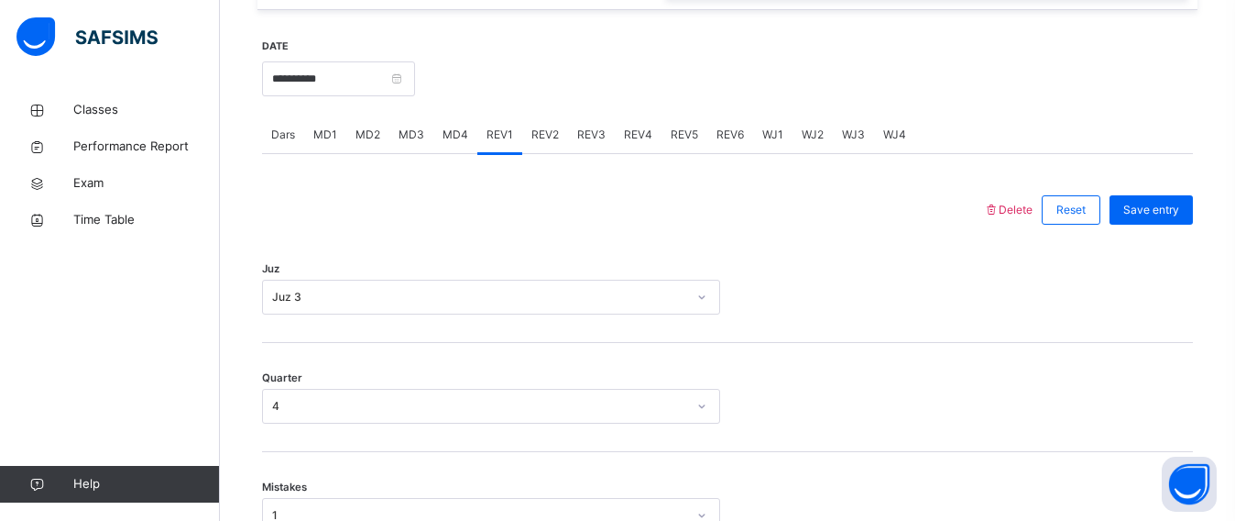
drag, startPoint x: 534, startPoint y: 146, endPoint x: 278, endPoint y: 142, distance: 256.6
click at [278, 142] on span "Dars" at bounding box center [283, 134] width 24 height 16
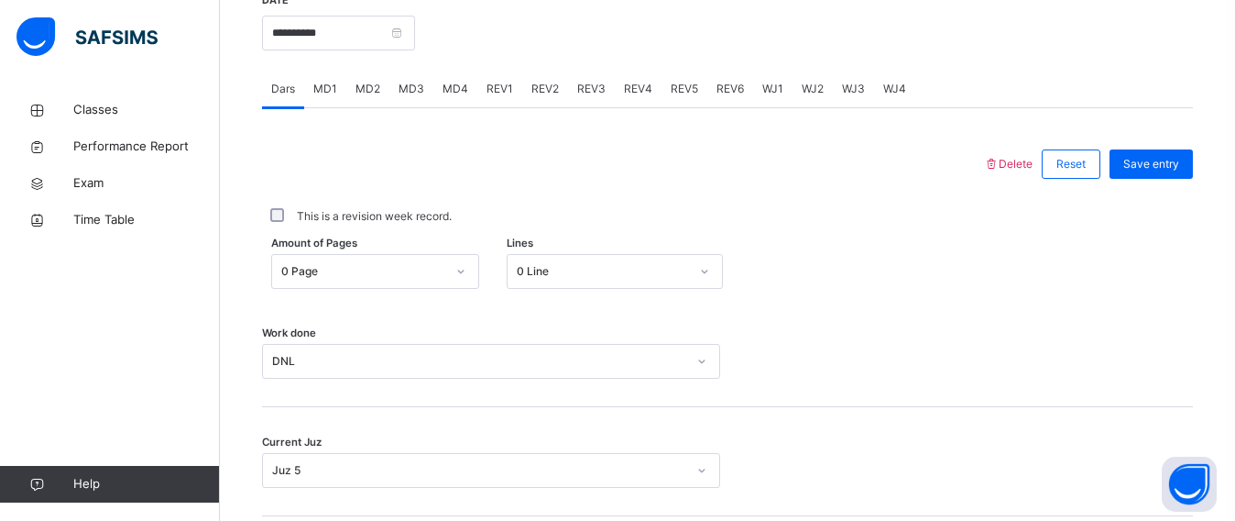
scroll to position [856, 0]
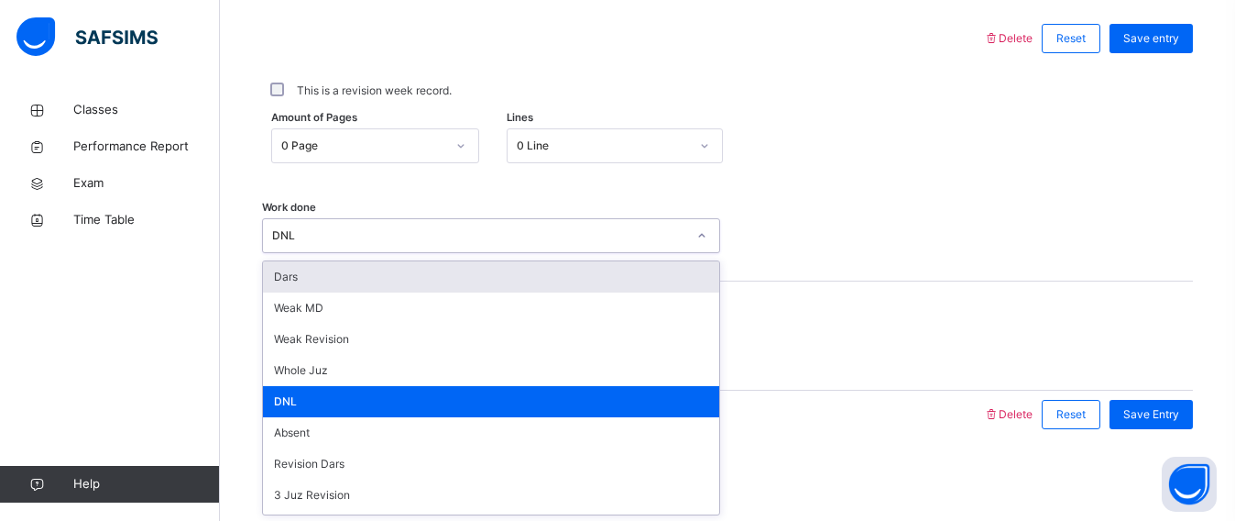
click at [401, 234] on div "DNL" at bounding box center [479, 235] width 414 height 16
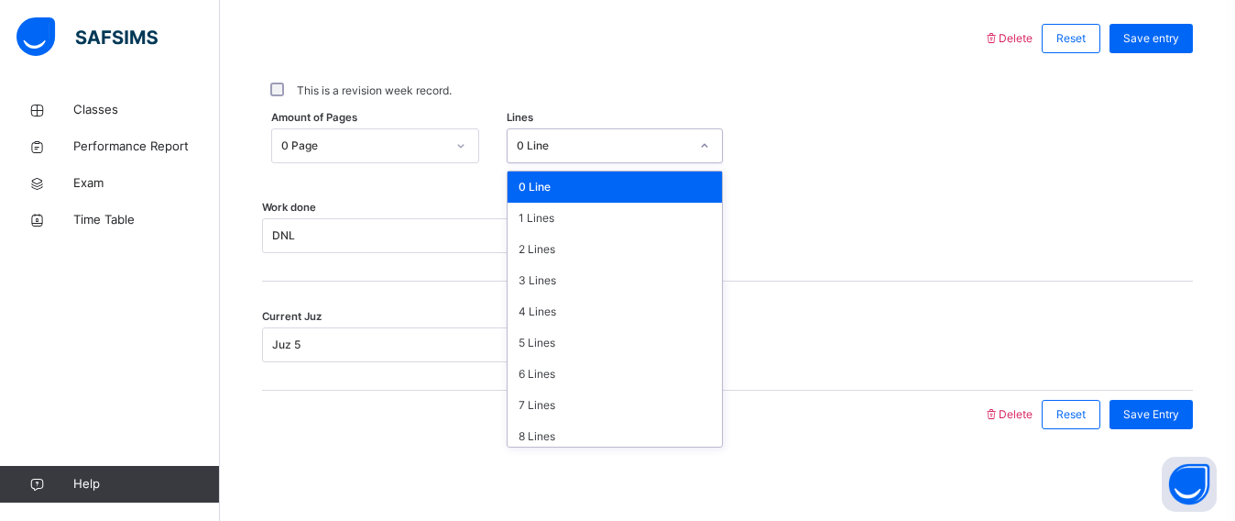
click at [678, 144] on div "0 Line" at bounding box center [603, 145] width 173 height 16
click at [829, 110] on div "This is a revision week record." at bounding box center [727, 90] width 931 height 57
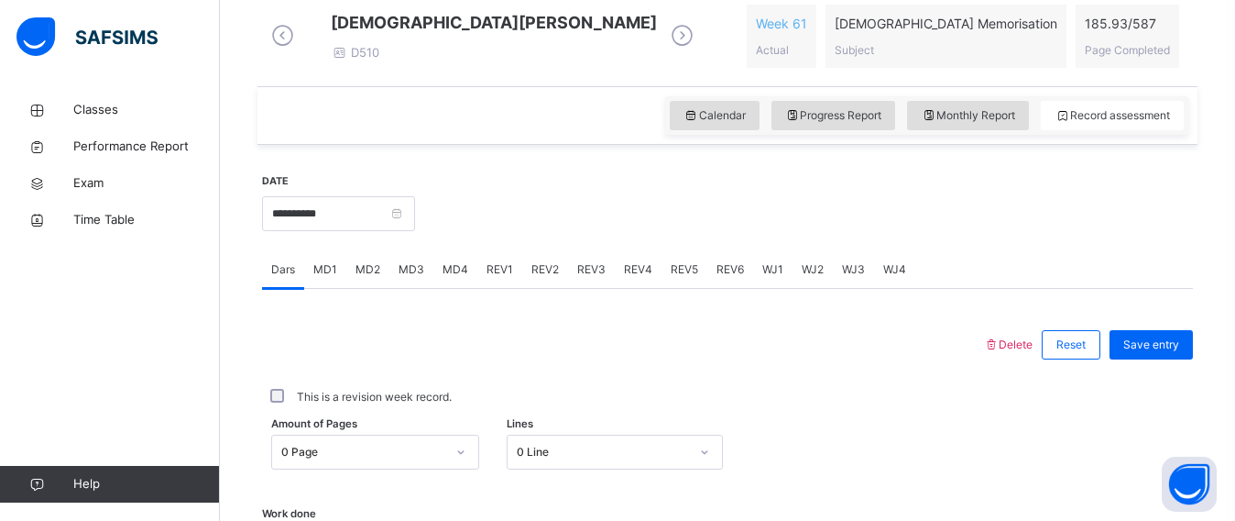
scroll to position [581, 0]
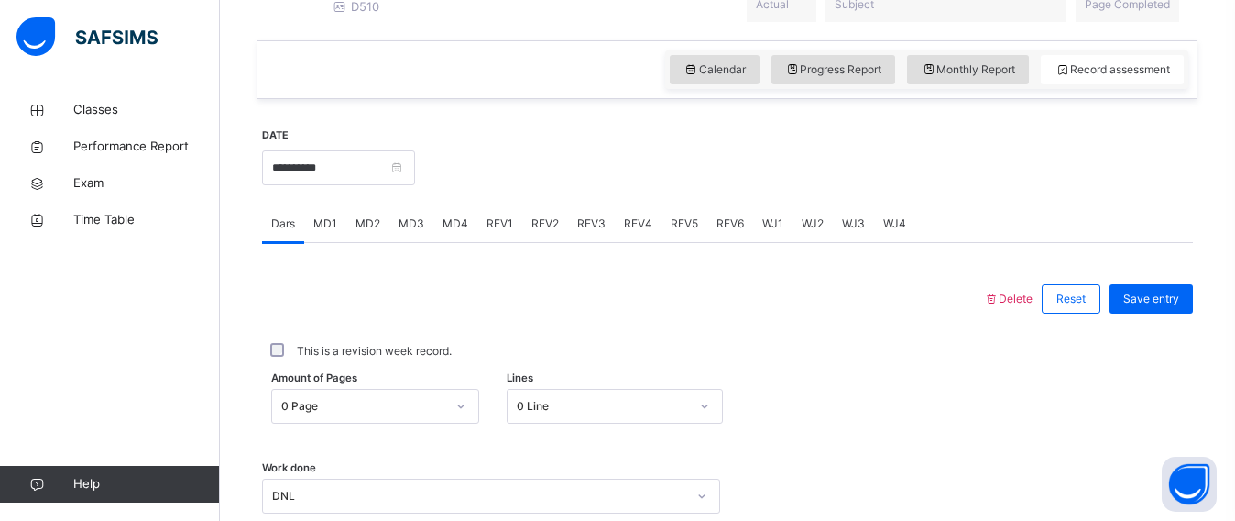
click at [489, 232] on span "REV1" at bounding box center [500, 223] width 27 height 16
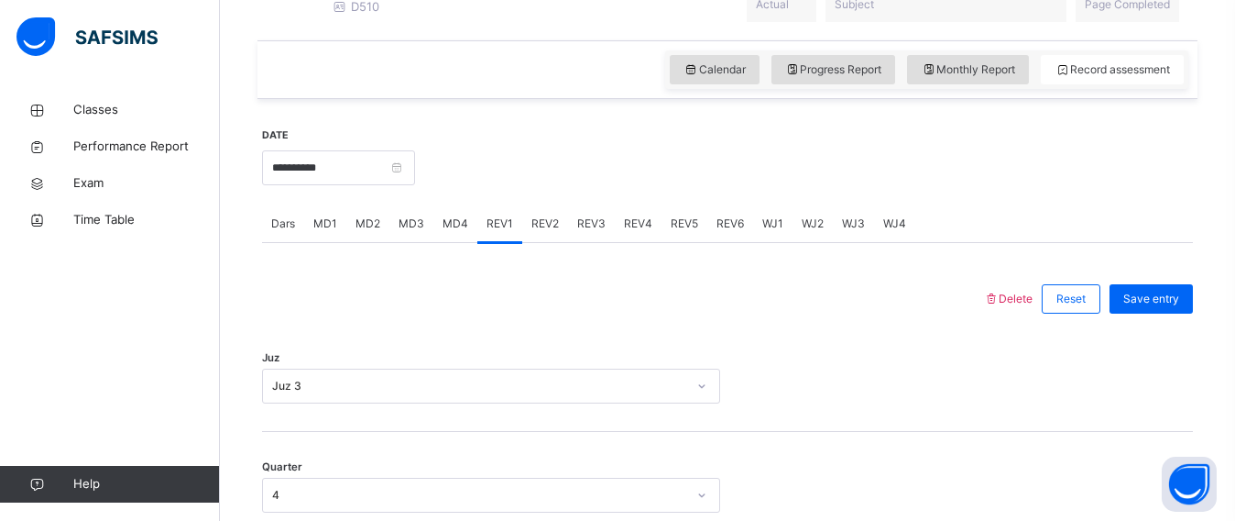
click at [543, 232] on span "REV2" at bounding box center [545, 223] width 27 height 16
click at [582, 232] on span "REV3" at bounding box center [591, 223] width 28 height 16
click at [629, 230] on span "REV4" at bounding box center [638, 223] width 28 height 16
click at [351, 163] on div "**********" at bounding box center [338, 165] width 153 height 79
click at [355, 185] on input "**********" at bounding box center [338, 167] width 153 height 35
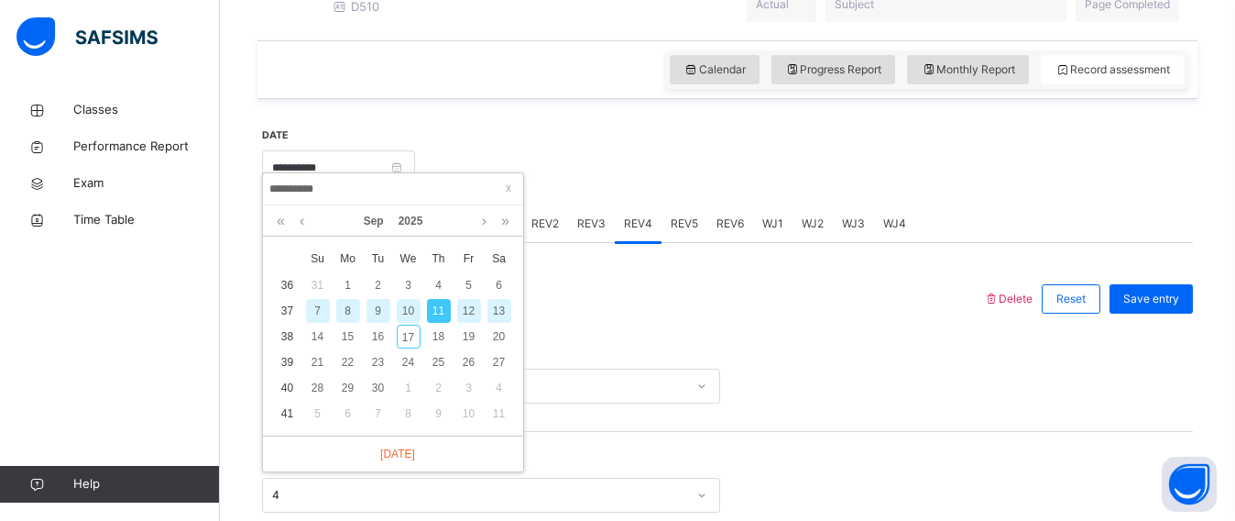
click at [476, 309] on div "12" at bounding box center [469, 311] width 24 height 24
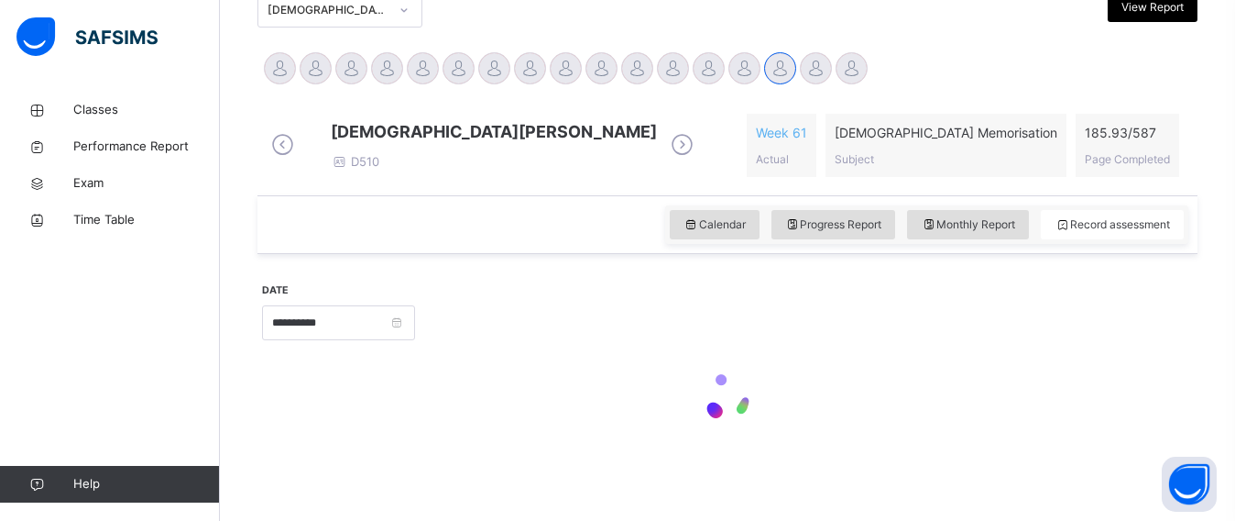
type input "**********"
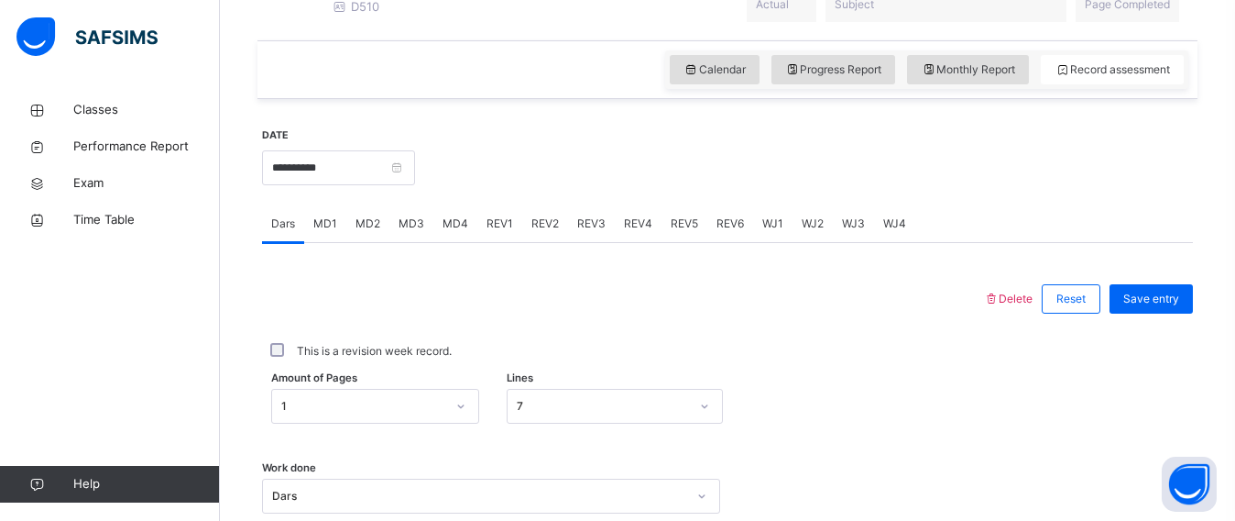
click at [366, 232] on span "MD2" at bounding box center [368, 223] width 25 height 16
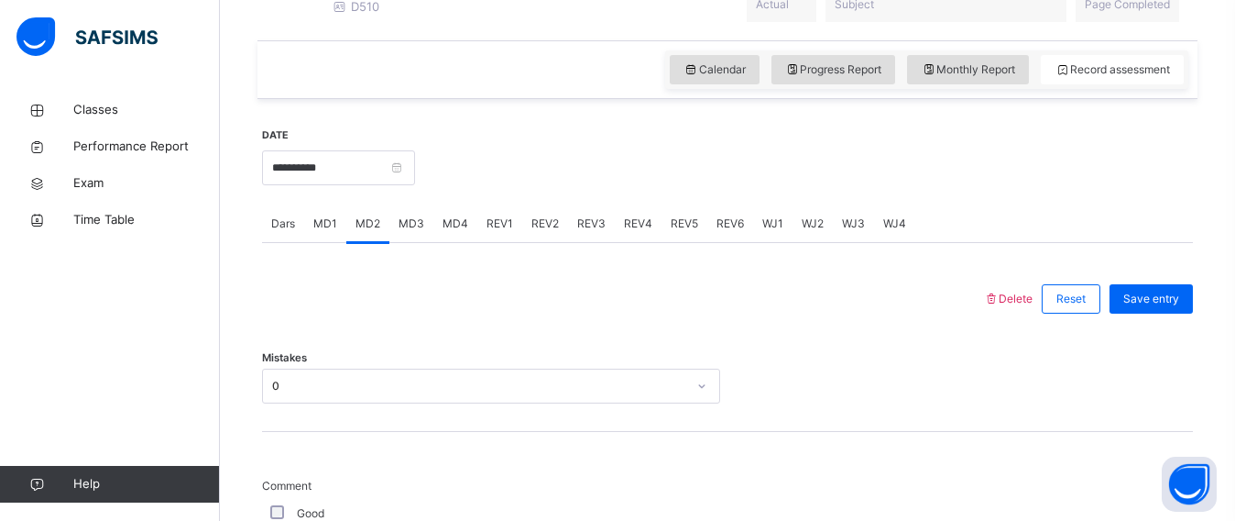
click at [444, 232] on span "MD4" at bounding box center [456, 223] width 26 height 16
click at [502, 232] on span "REV1" at bounding box center [500, 223] width 27 height 16
click at [465, 232] on span "MD4" at bounding box center [456, 223] width 26 height 16
click at [369, 232] on span "MD2" at bounding box center [368, 223] width 25 height 16
click at [453, 232] on span "MD4" at bounding box center [456, 223] width 26 height 16
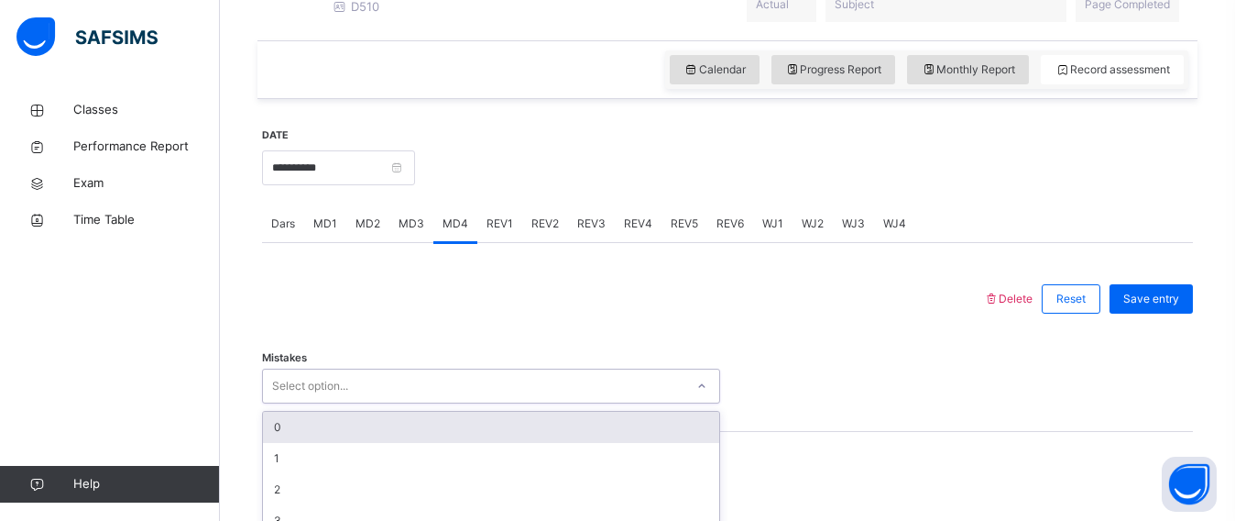
click at [403, 392] on div "option 0 focused, 1 of 7. 7 results available. Use Up and Down to choose option…" at bounding box center [491, 385] width 458 height 35
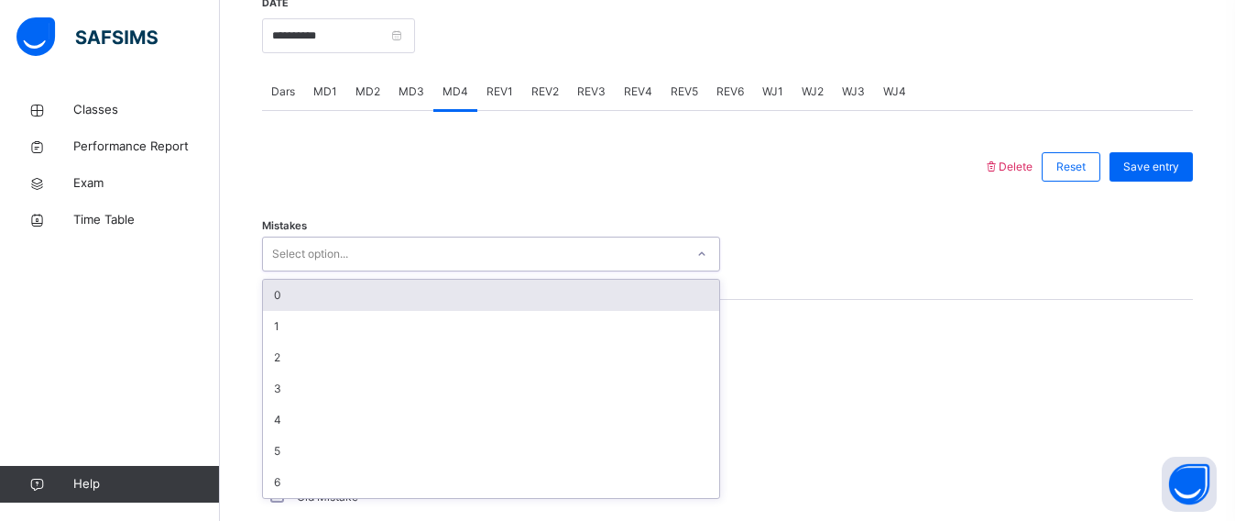
click at [429, 301] on div "0" at bounding box center [491, 295] width 456 height 31
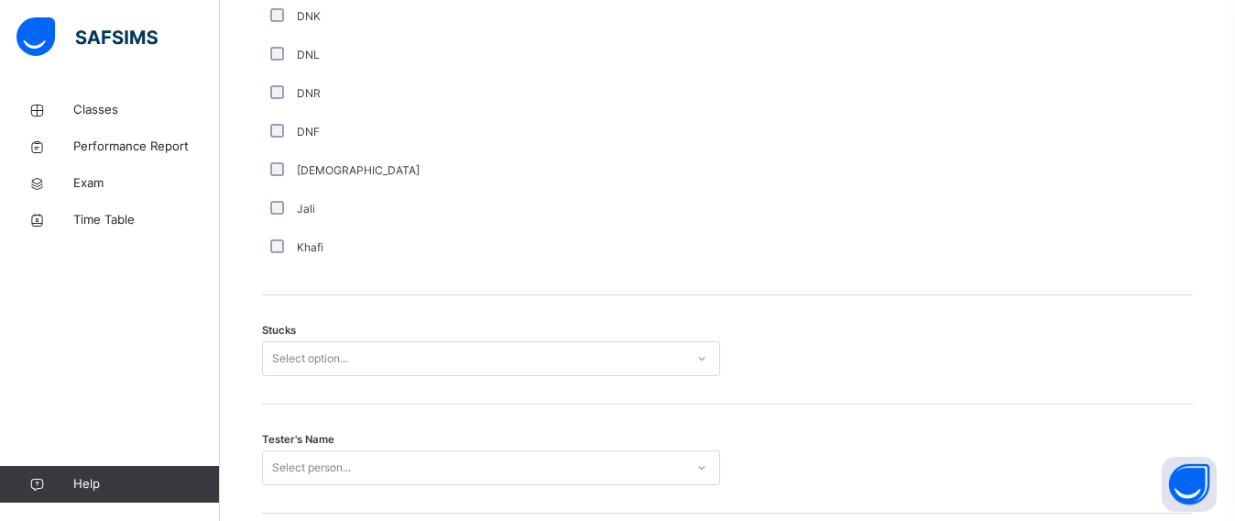
scroll to position [1354, 0]
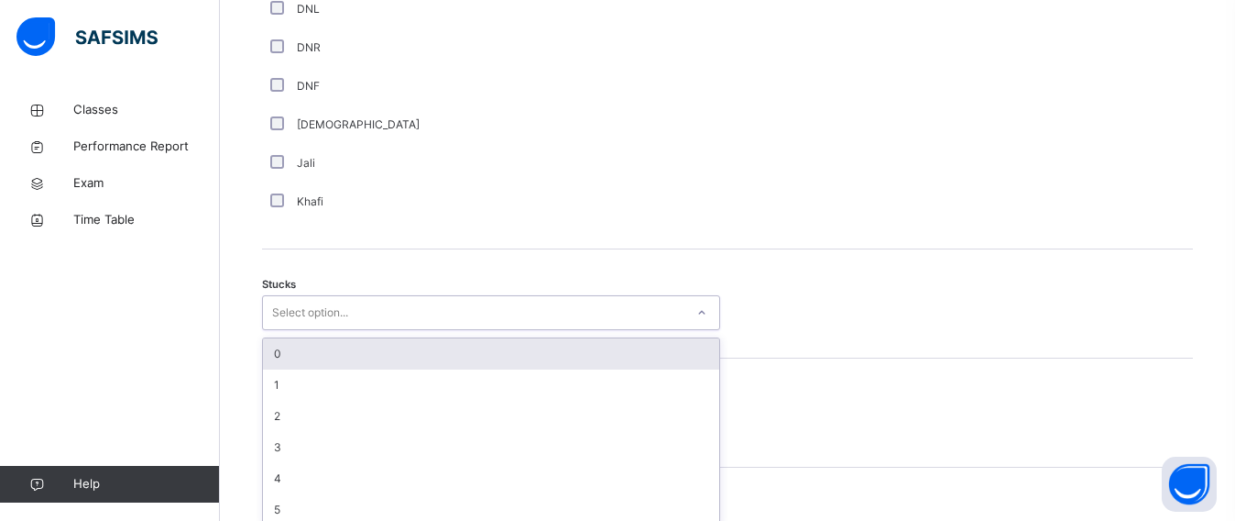
click at [303, 322] on div "Select option..." at bounding box center [310, 312] width 76 height 35
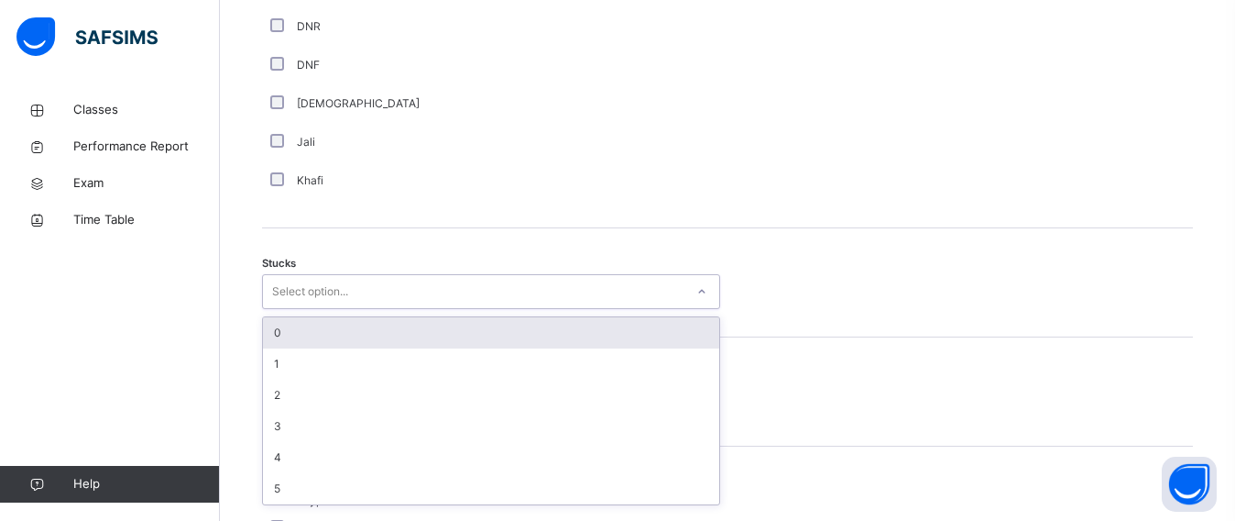
scroll to position [1382, 0]
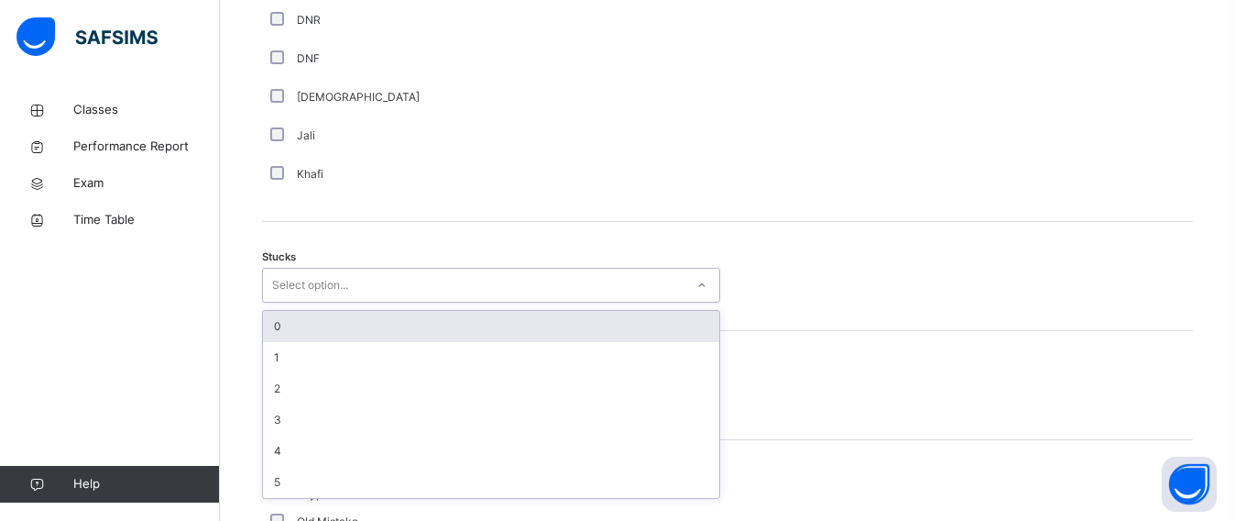
click at [314, 335] on div "0" at bounding box center [491, 326] width 456 height 31
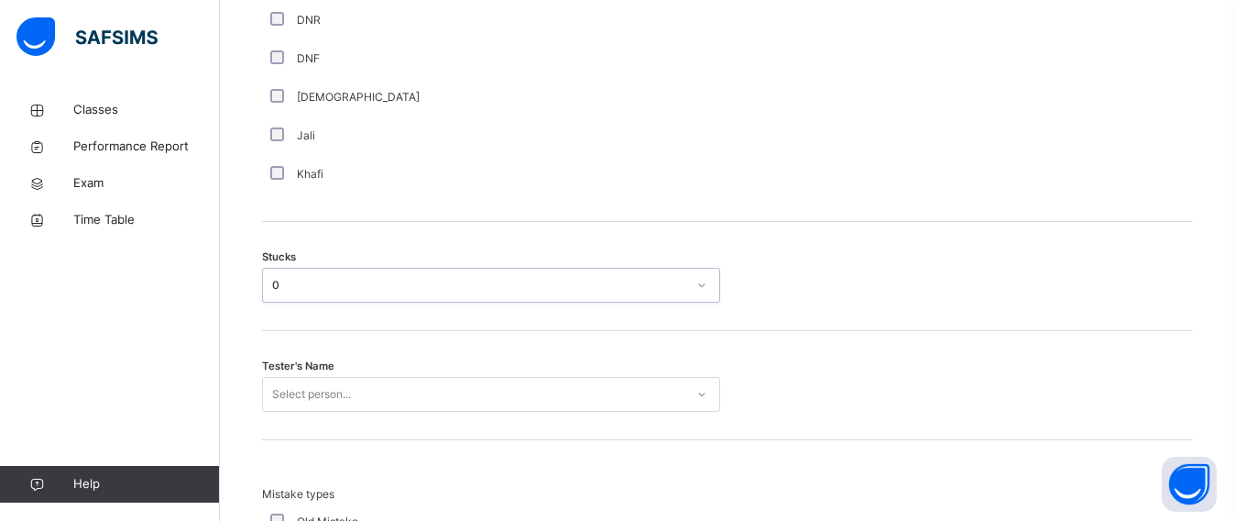
click at [313, 396] on div "Select person..." at bounding box center [491, 394] width 458 height 35
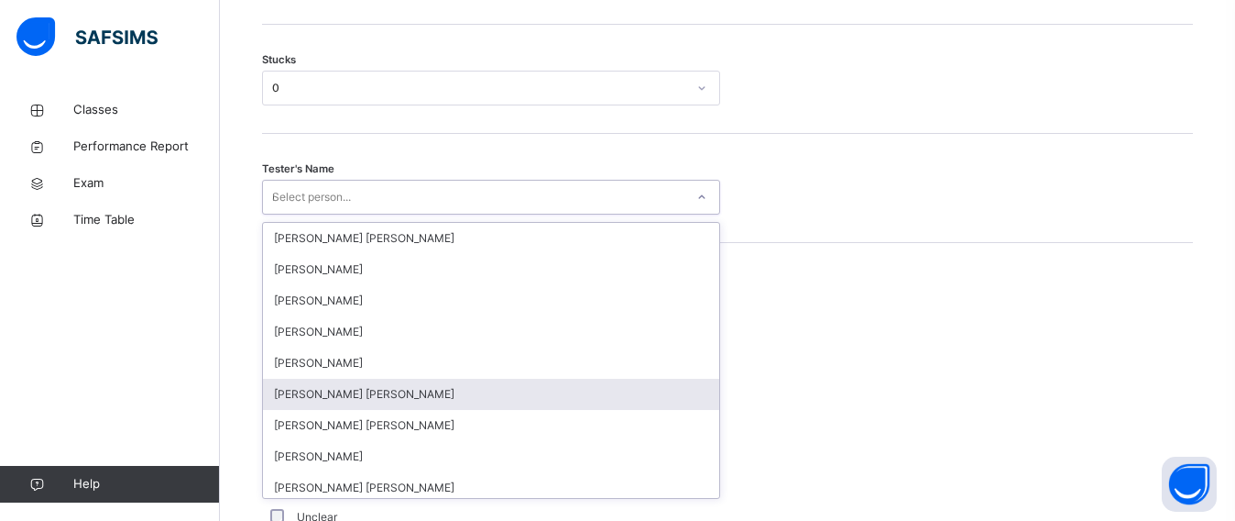
type input "**"
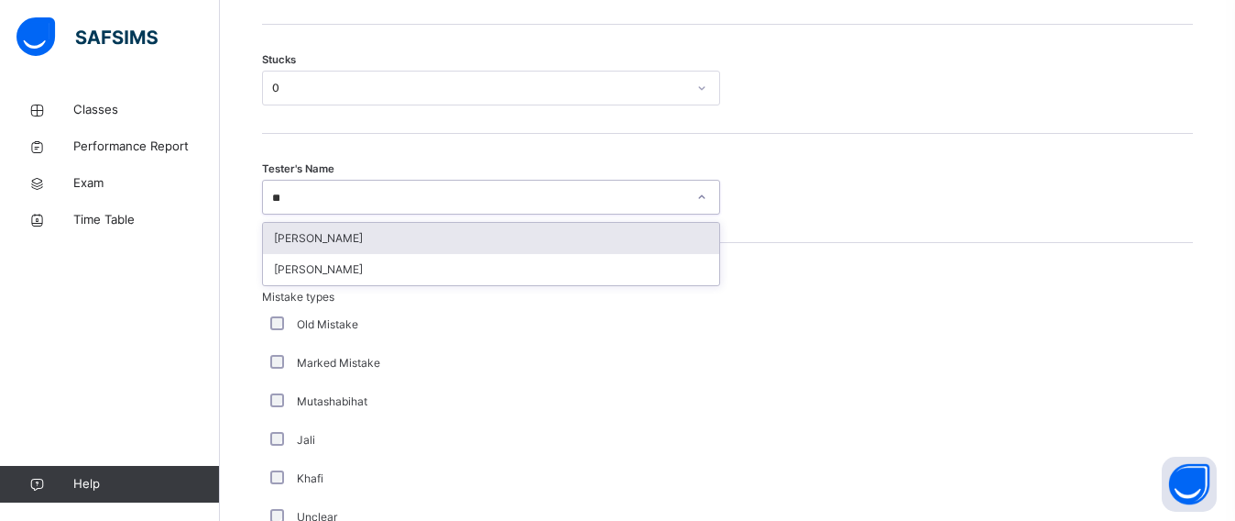
click at [346, 249] on div "[PERSON_NAME]" at bounding box center [491, 238] width 456 height 31
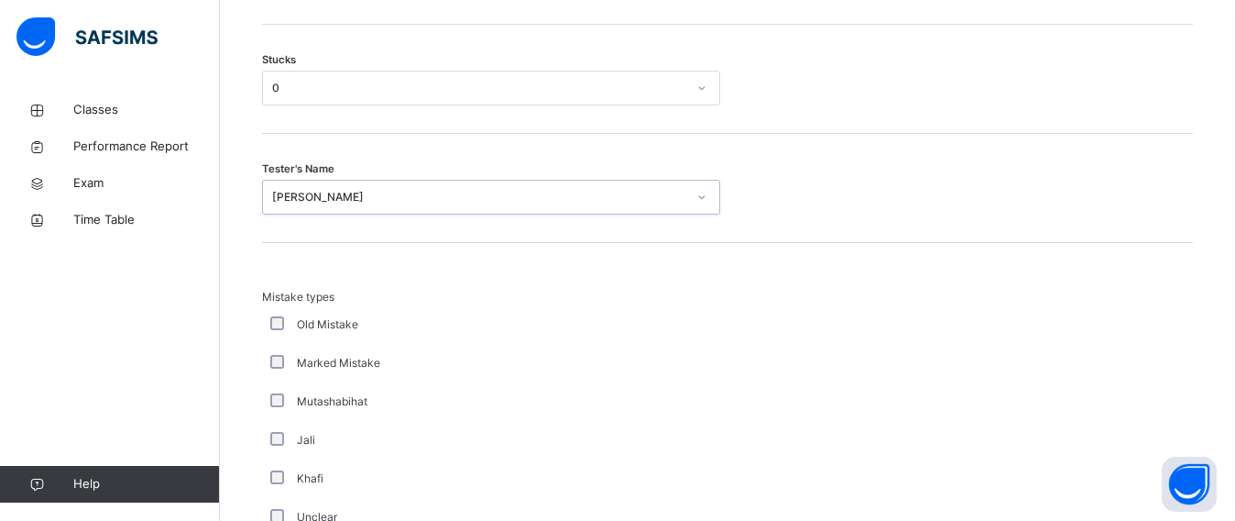
click at [441, 324] on div "Old Mistake" at bounding box center [491, 324] width 458 height 38
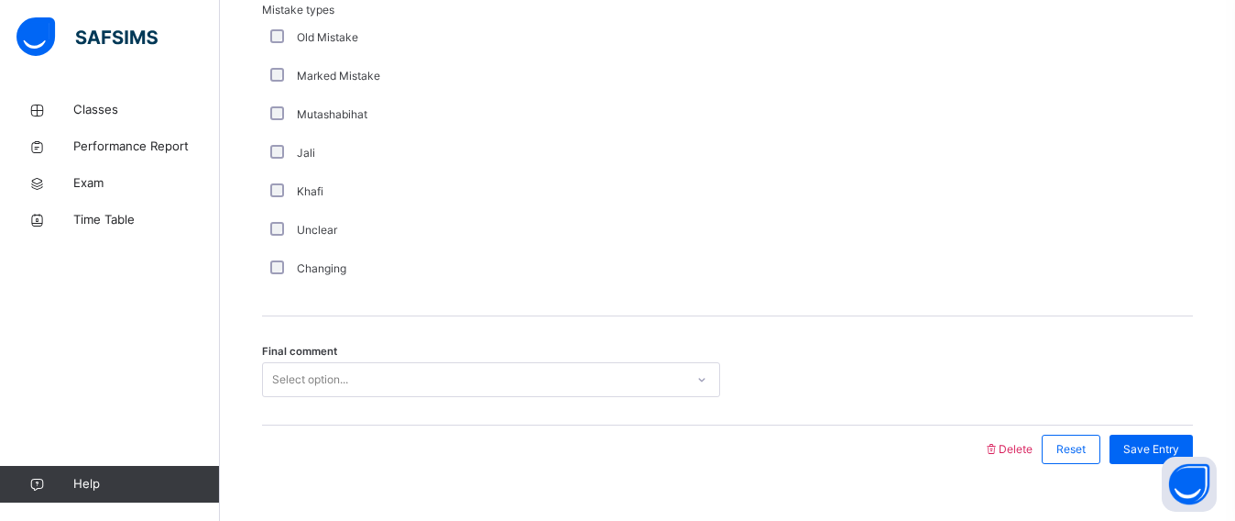
scroll to position [1915, 0]
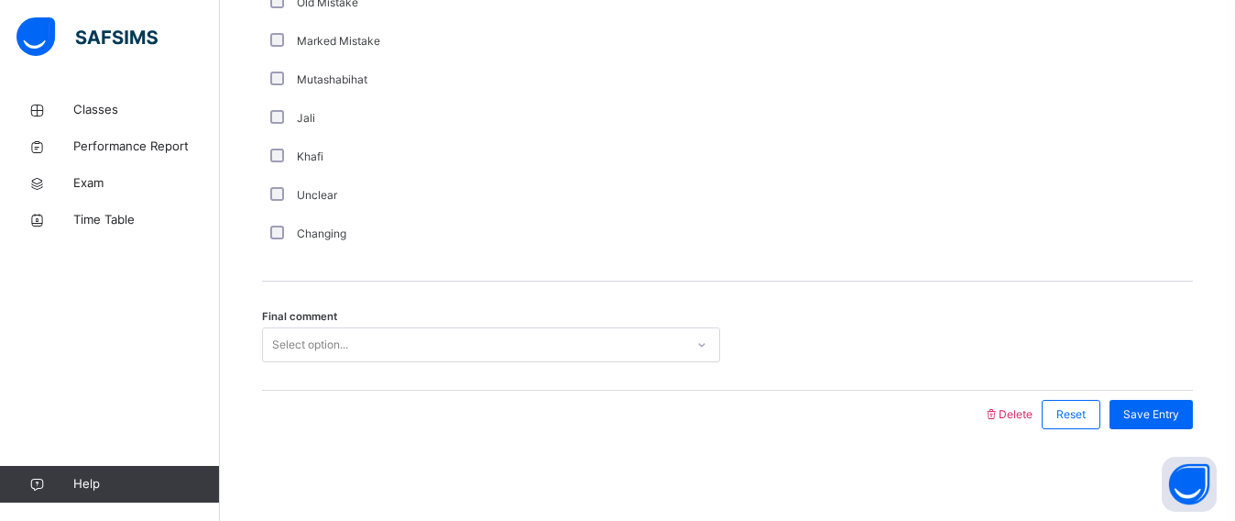
click at [439, 336] on div "Select option..." at bounding box center [474, 345] width 422 height 28
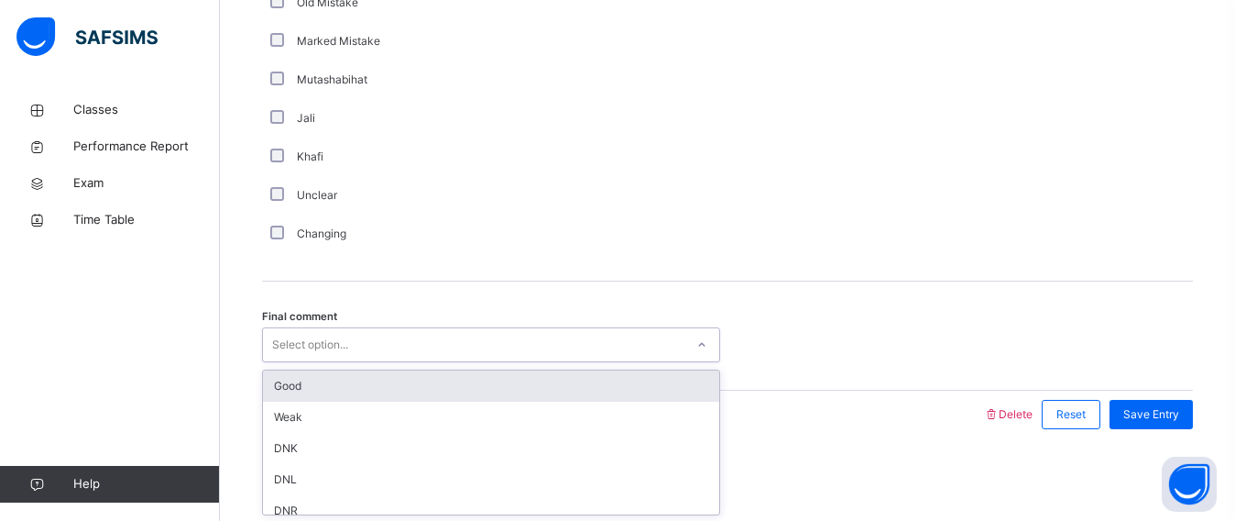
click at [435, 372] on div "Good" at bounding box center [491, 385] width 456 height 31
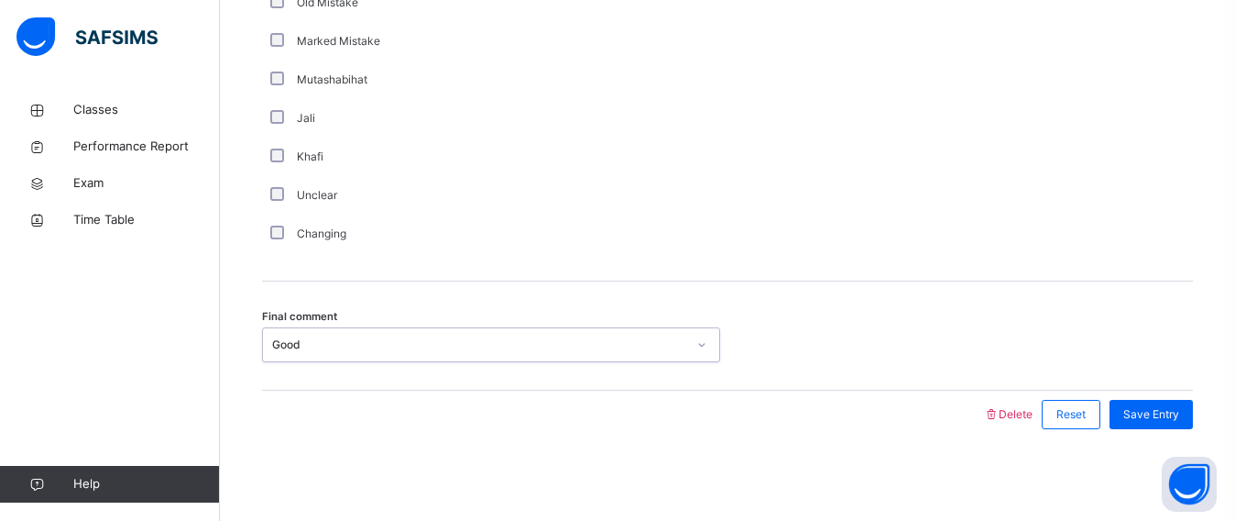
click at [1183, 398] on div "Save Entry" at bounding box center [1147, 414] width 93 height 48
click at [1187, 400] on div "Save Entry" at bounding box center [1151, 414] width 83 height 29
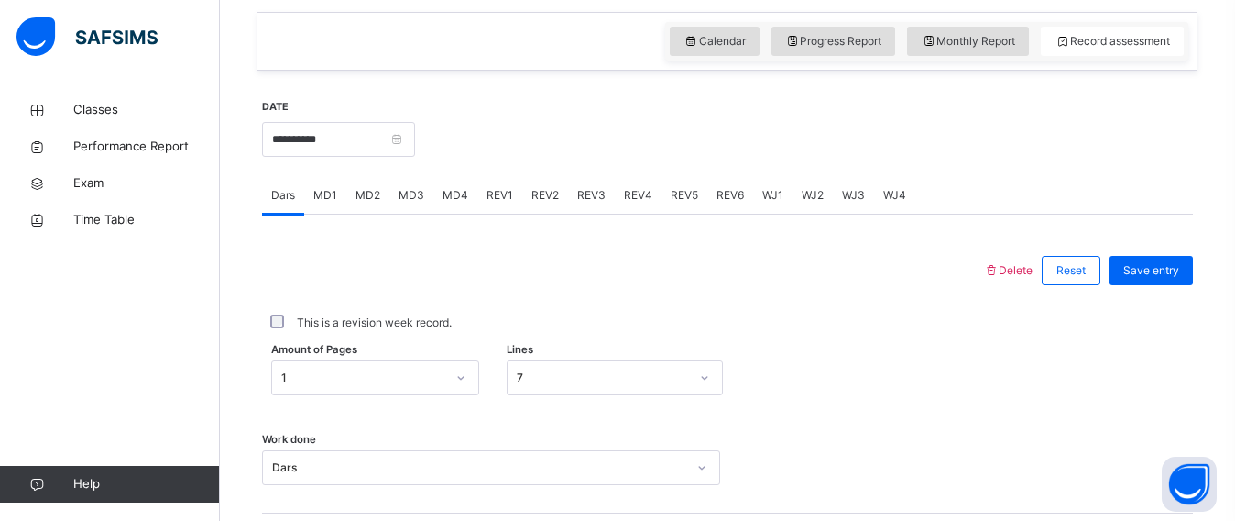
scroll to position [581, 0]
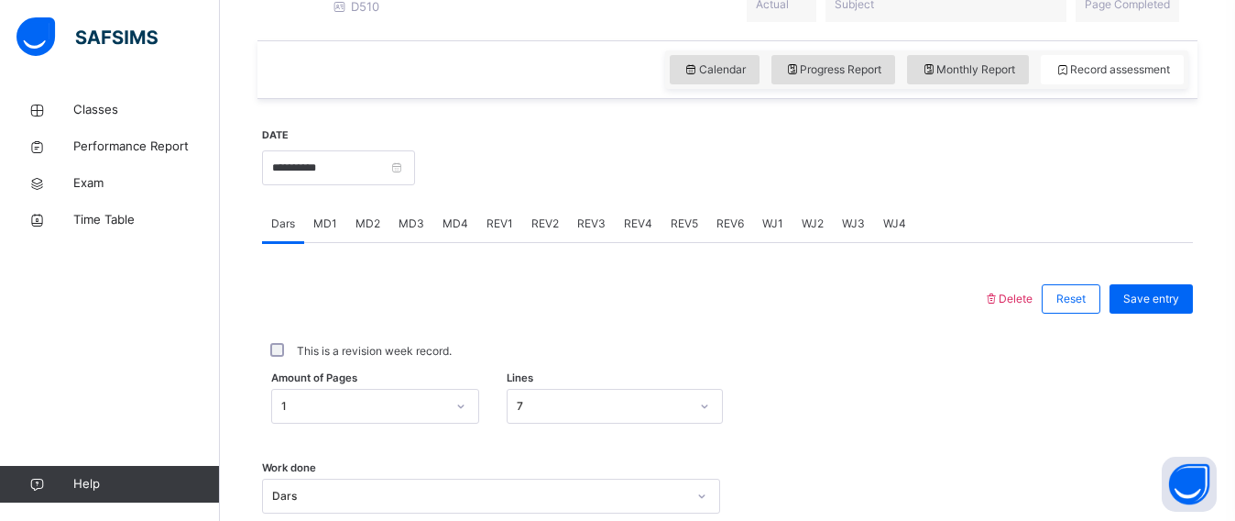
click at [492, 230] on div "REV1" at bounding box center [499, 223] width 45 height 37
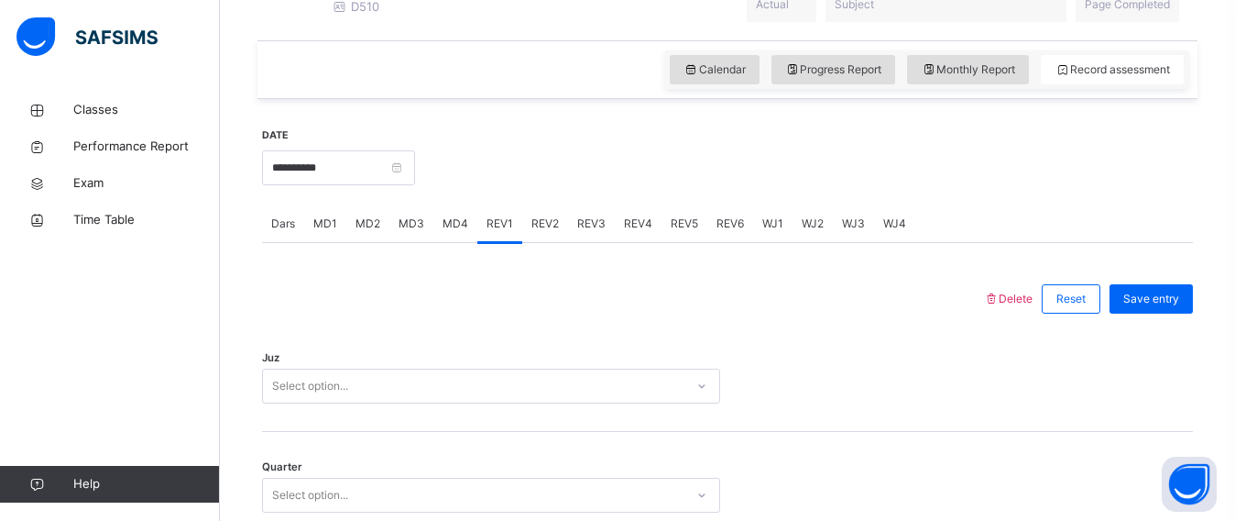
click at [405, 398] on div "Select option..." at bounding box center [491, 385] width 458 height 35
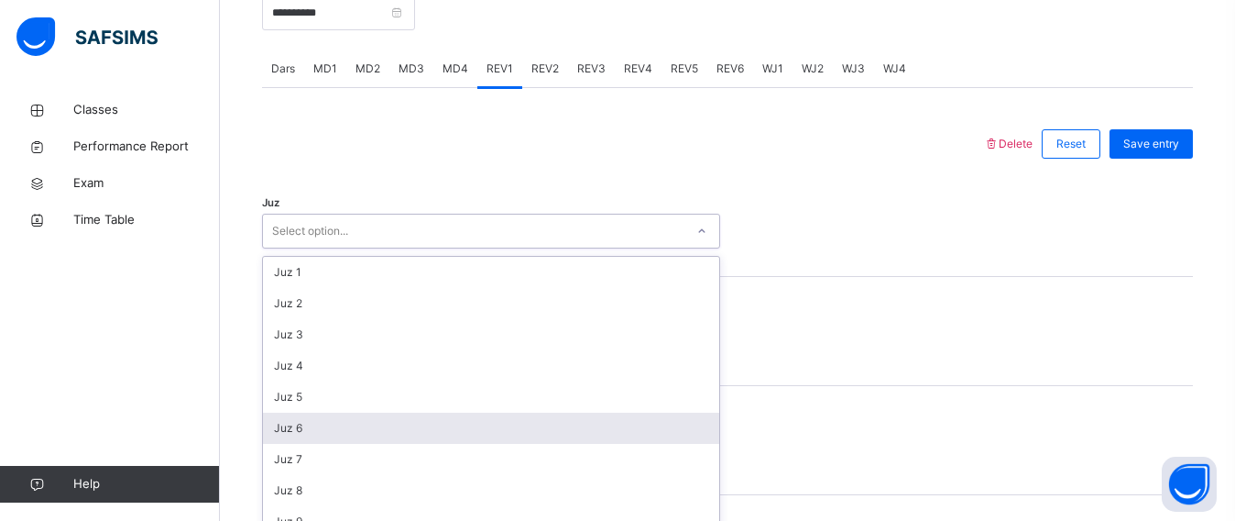
scroll to position [770, 0]
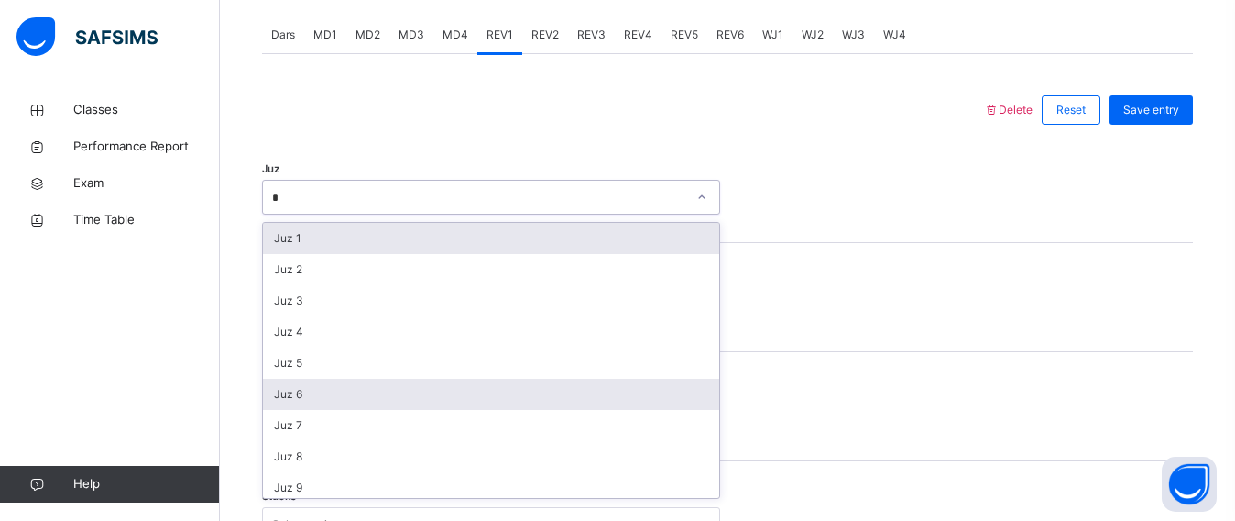
type input "**"
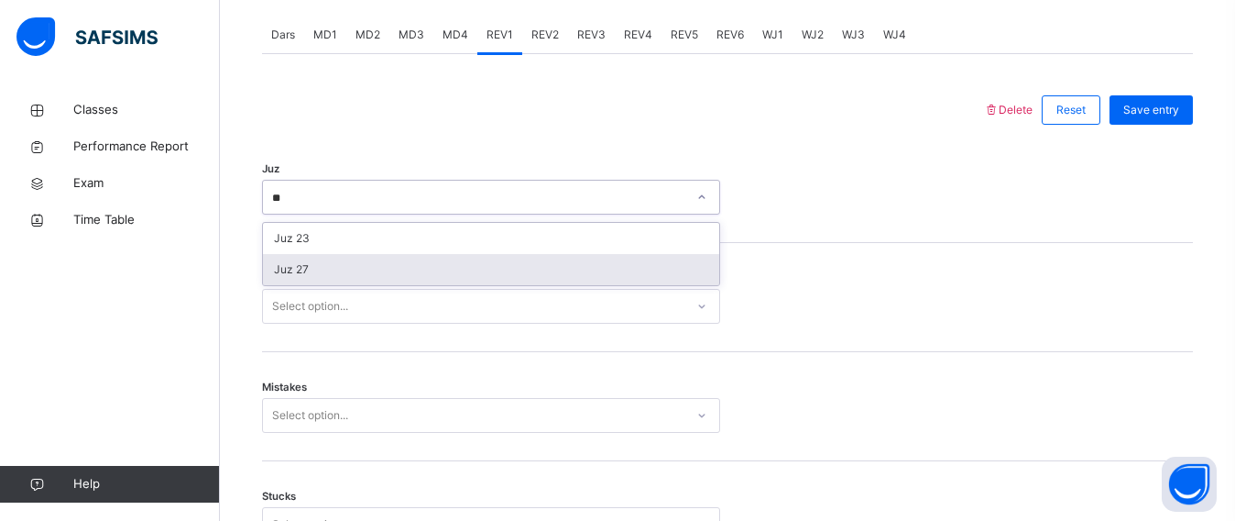
click at [411, 285] on div "Juz 27" at bounding box center [491, 269] width 456 height 31
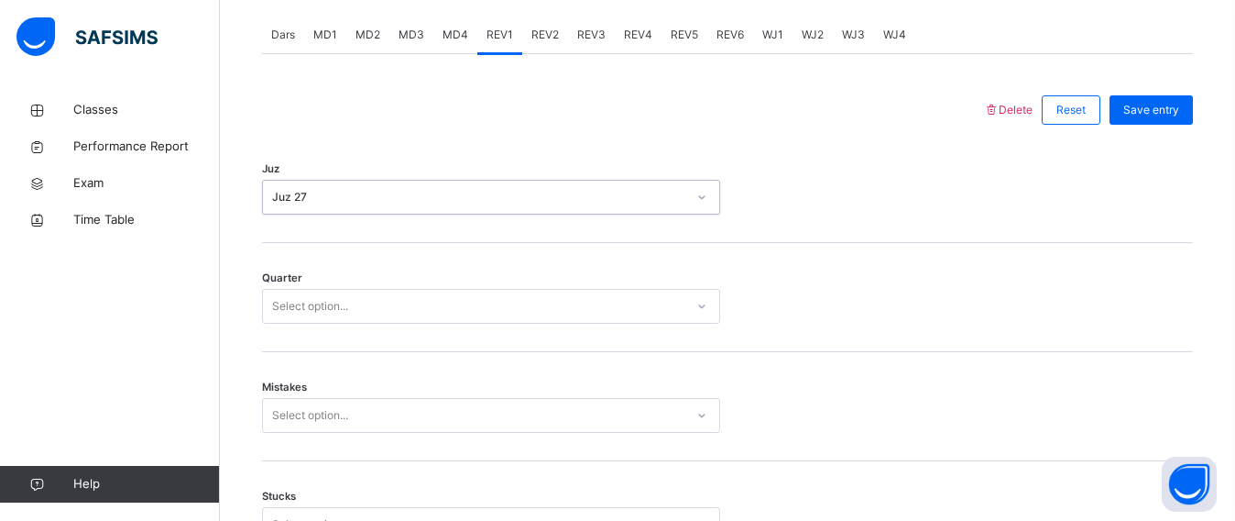
click at [407, 317] on div "Select option..." at bounding box center [474, 306] width 422 height 28
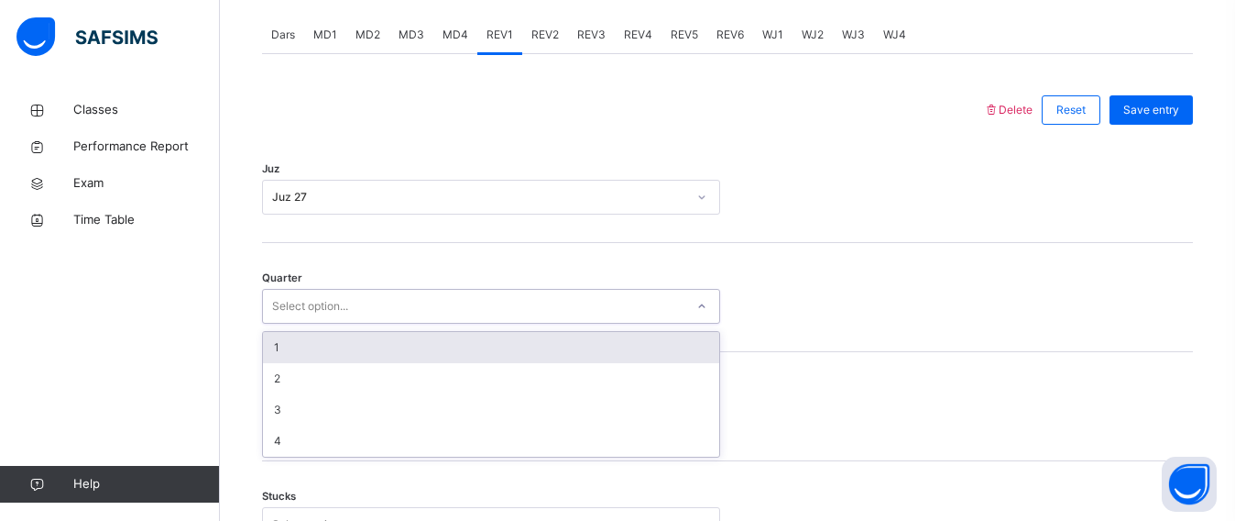
click at [400, 352] on div "1" at bounding box center [491, 347] width 456 height 31
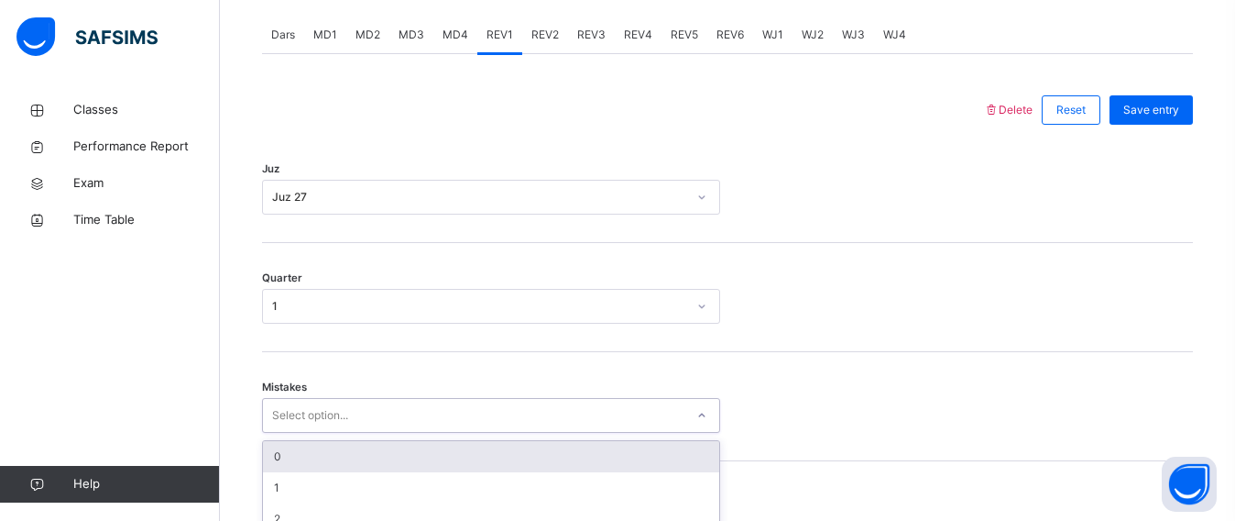
click at [382, 414] on div "option 0 focused, 1 of 7. 7 results available. Use Up and Down to choose option…" at bounding box center [491, 415] width 458 height 35
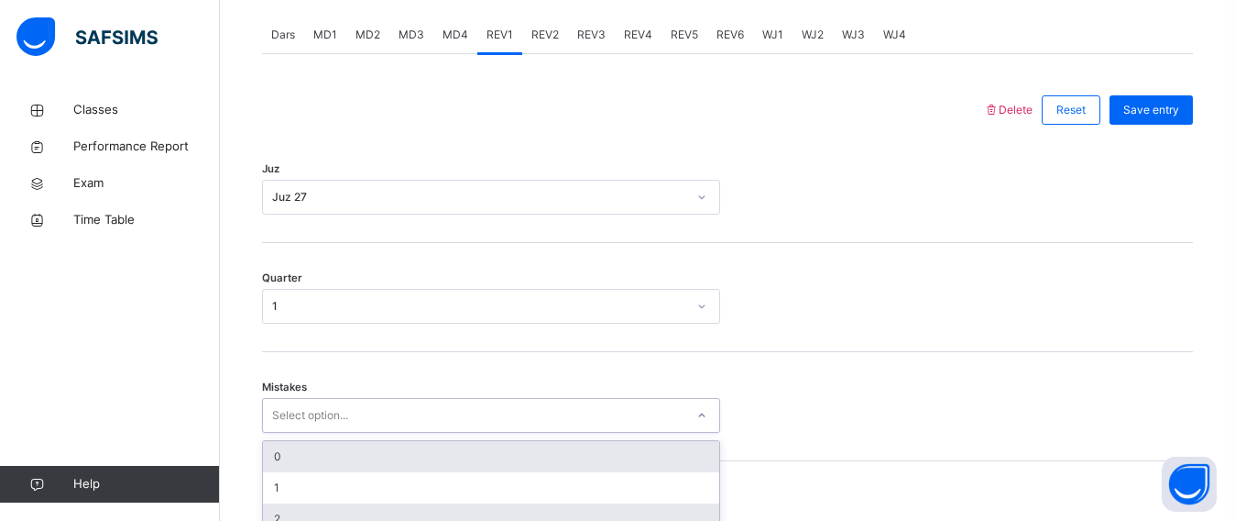
scroll to position [931, 0]
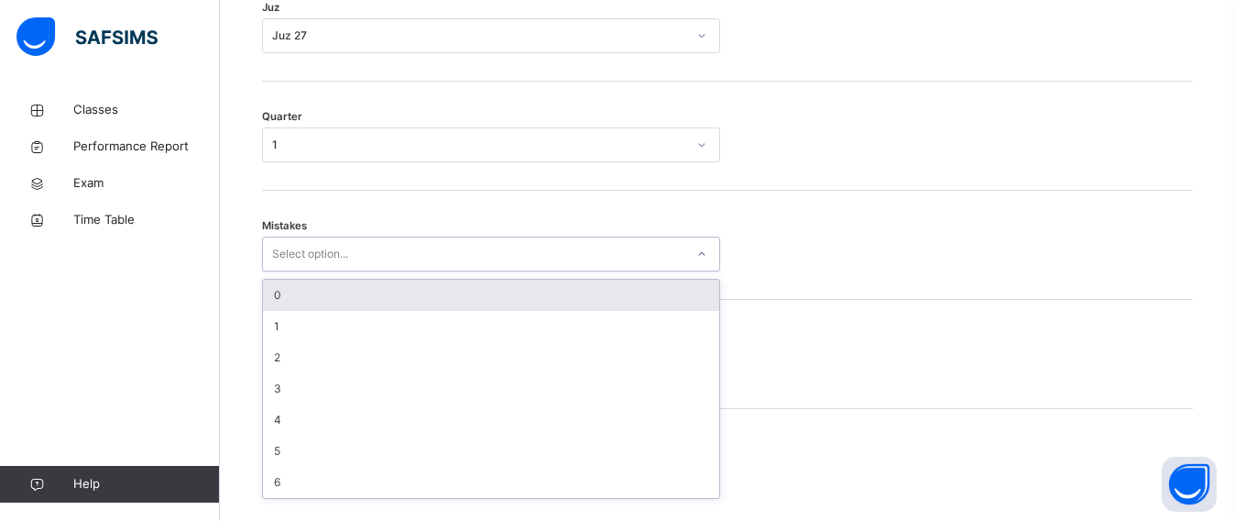
click at [420, 299] on div "0" at bounding box center [491, 295] width 456 height 31
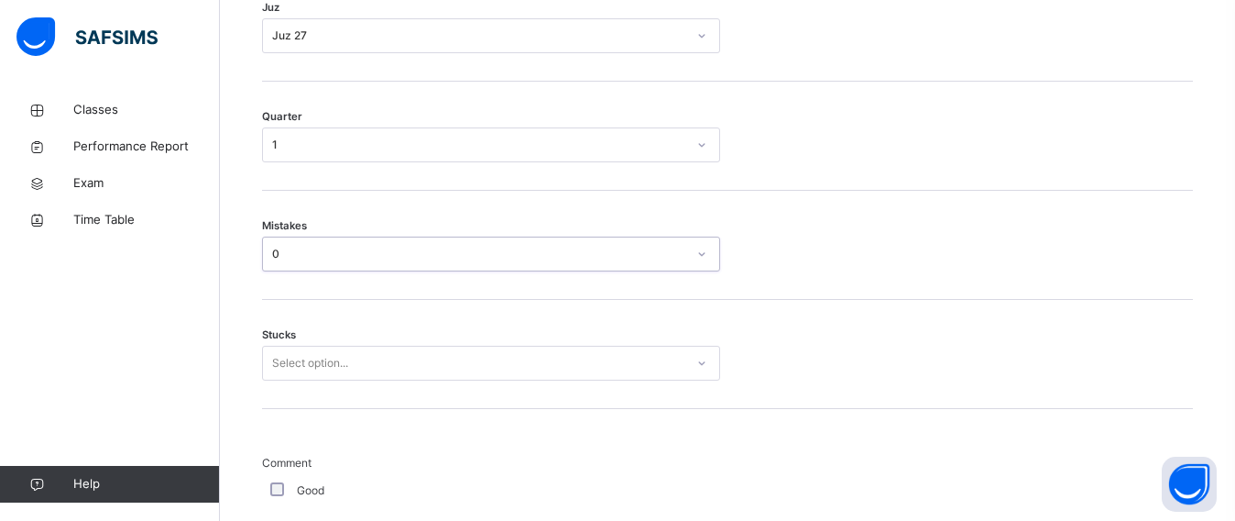
click at [389, 366] on div "Select option..." at bounding box center [491, 362] width 458 height 35
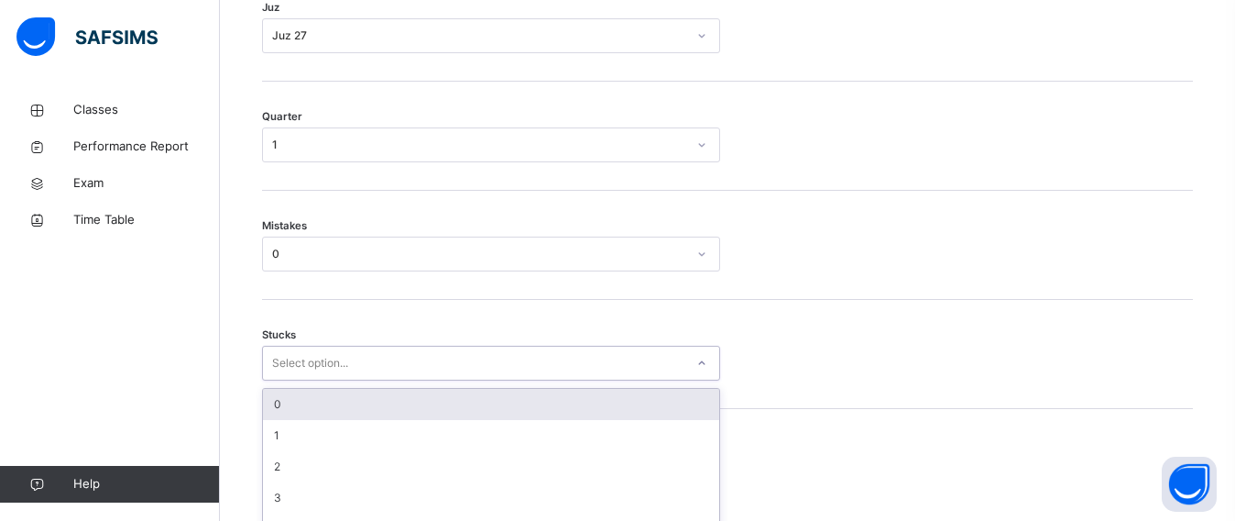
scroll to position [1009, 0]
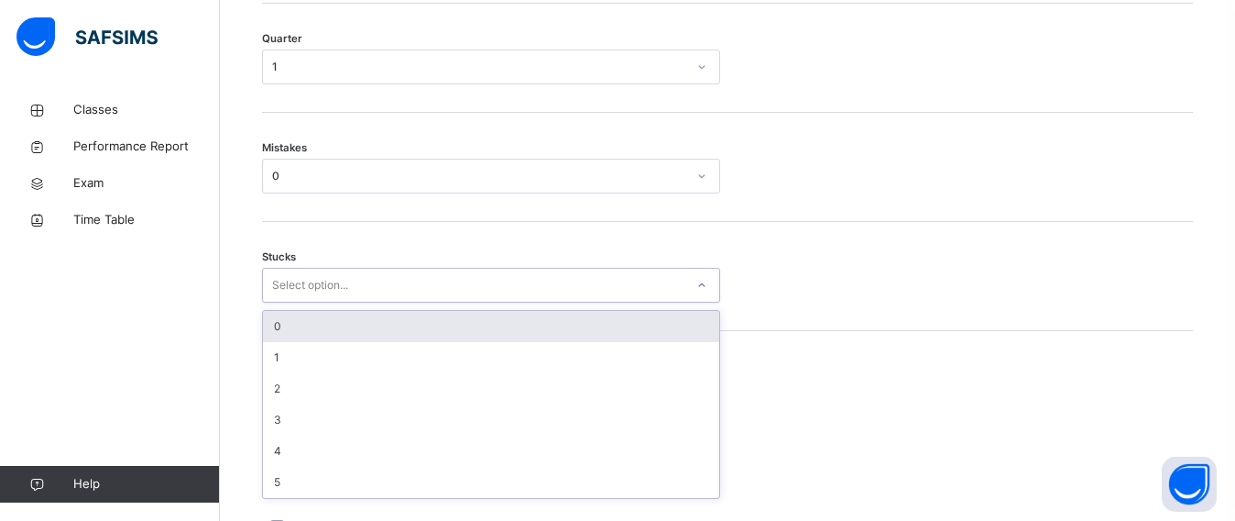
click at [395, 342] on div "0" at bounding box center [491, 326] width 456 height 31
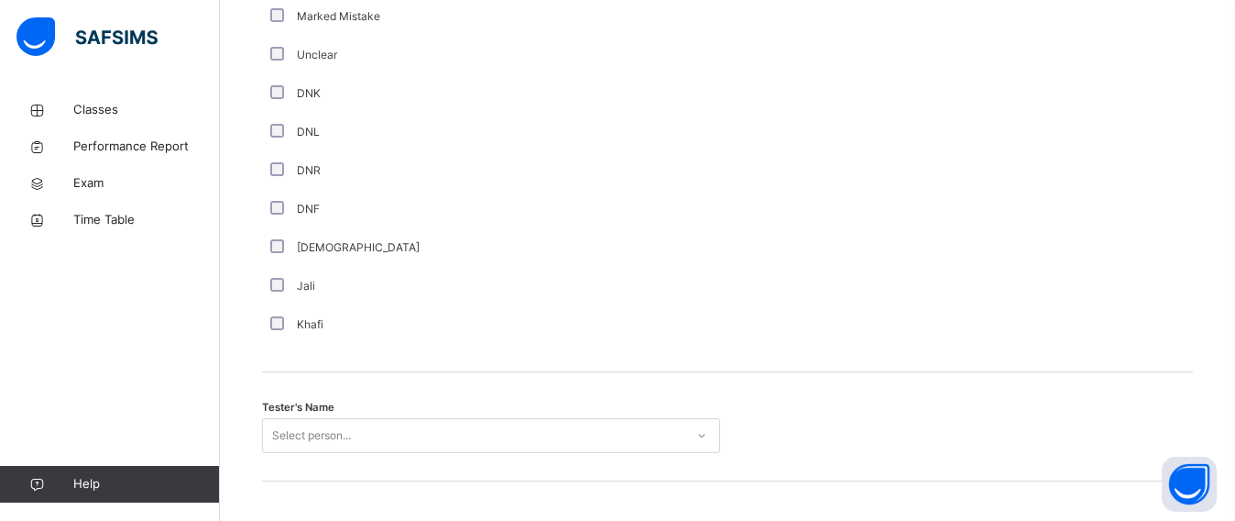
scroll to position [1594, 0]
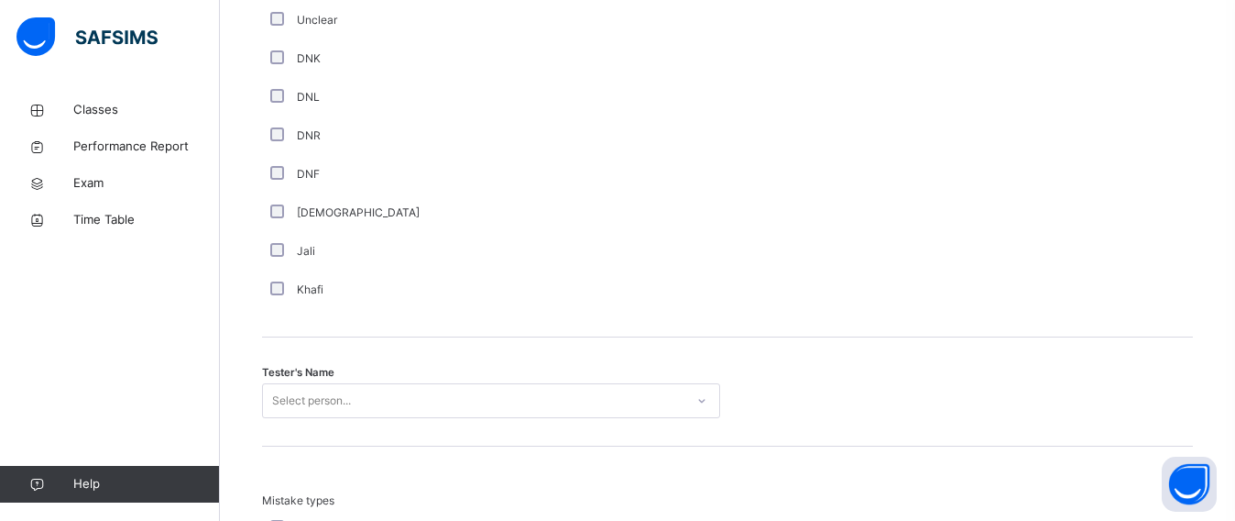
click at [284, 423] on div "Tester's Name Select person..." at bounding box center [727, 391] width 931 height 109
click at [317, 389] on div "Tester's Name Select person..." at bounding box center [491, 400] width 458 height 35
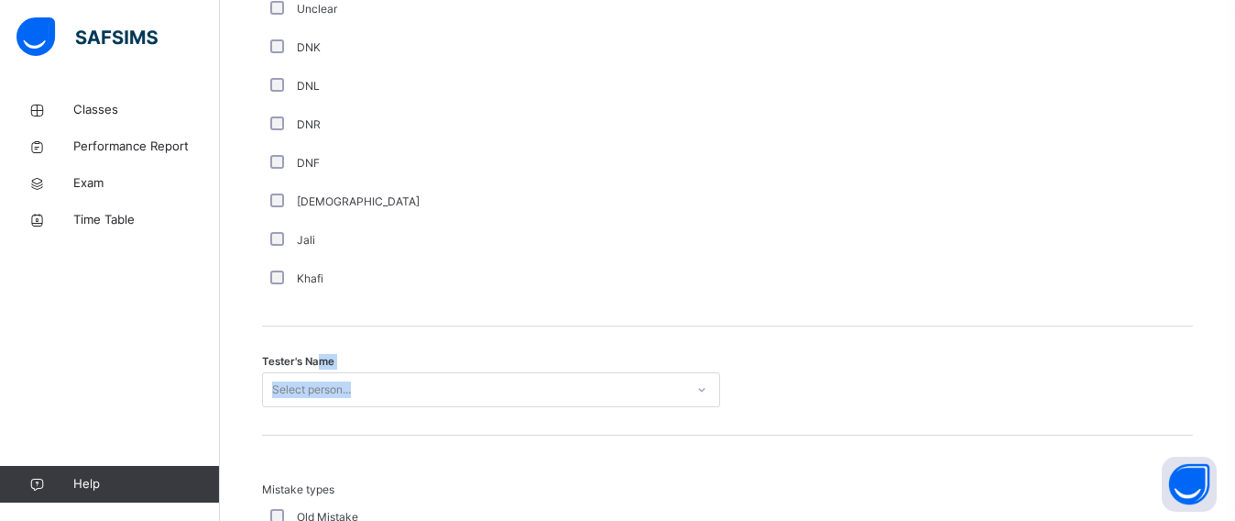
click at [317, 400] on div "Select person..." at bounding box center [491, 389] width 458 height 35
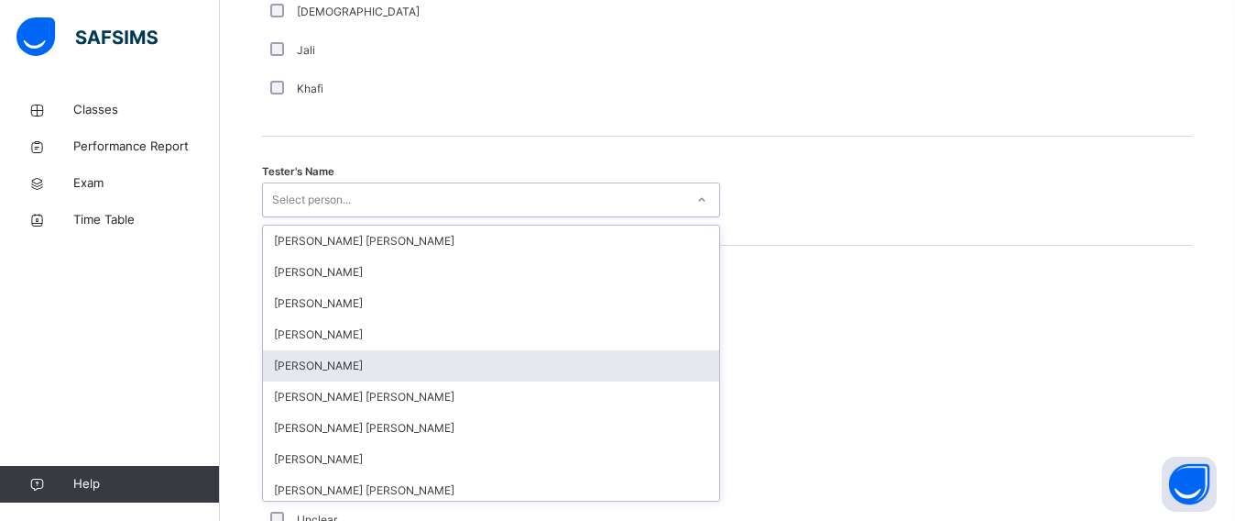
scroll to position [1797, 0]
click at [328, 376] on div "[PERSON_NAME]" at bounding box center [491, 362] width 456 height 31
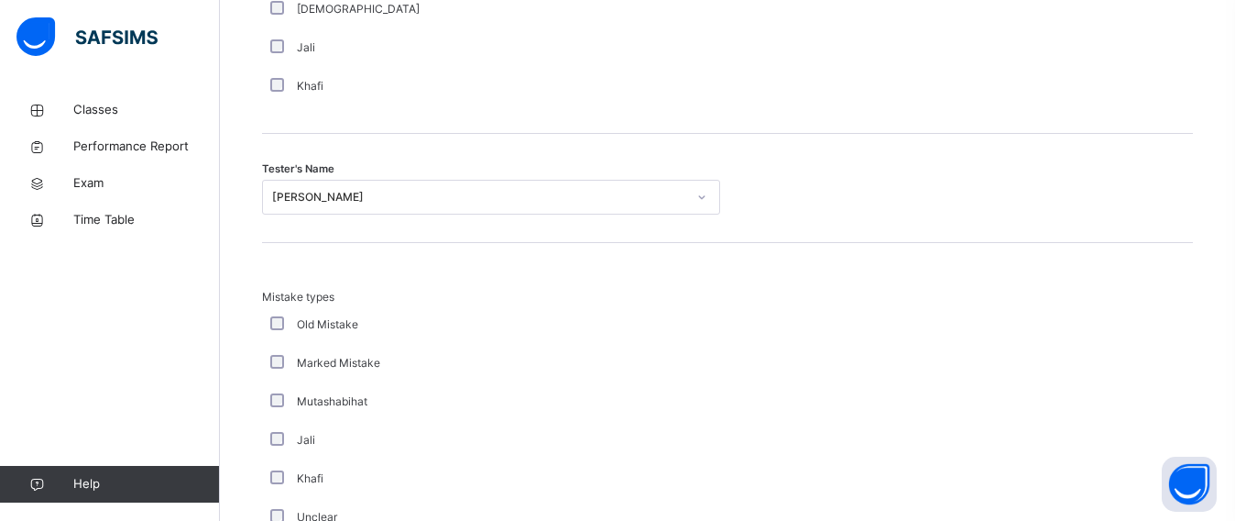
click at [458, 409] on div "Mutashabihat" at bounding box center [491, 401] width 449 height 16
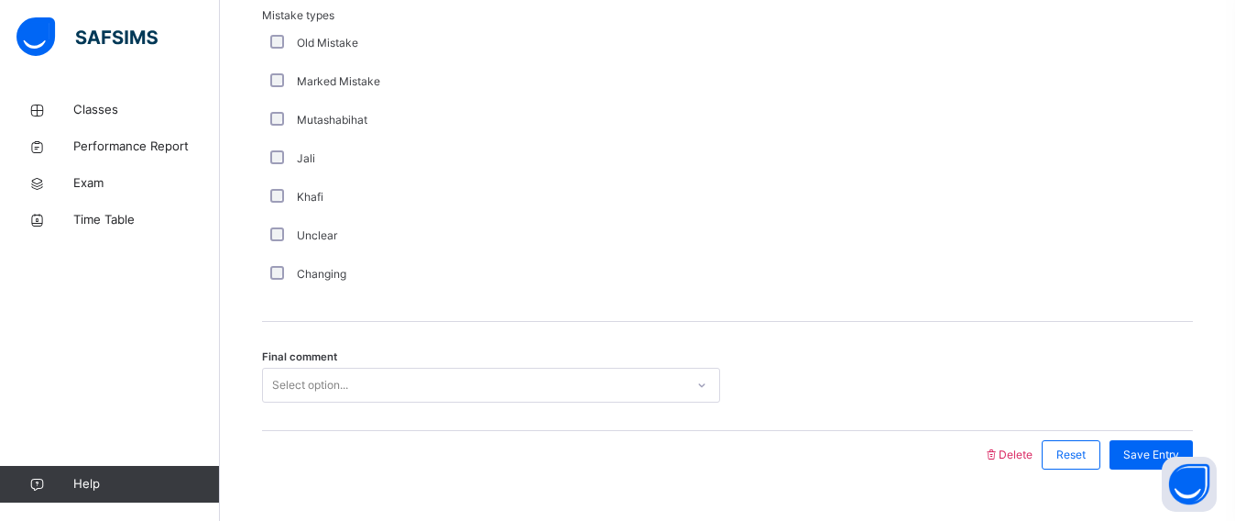
scroll to position [2133, 0]
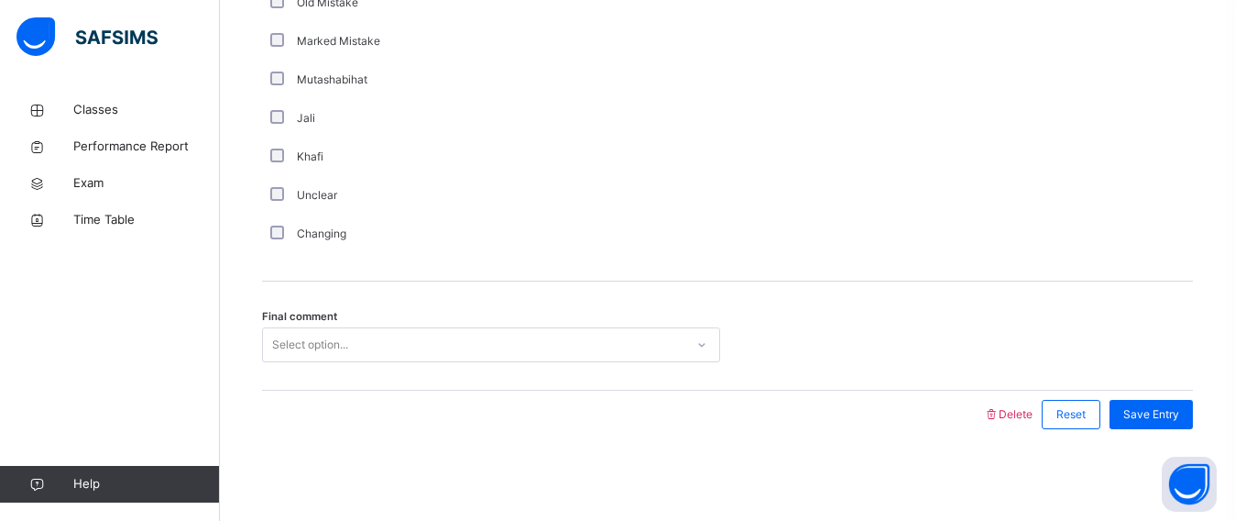
click at [436, 348] on div "Select option..." at bounding box center [474, 345] width 422 height 28
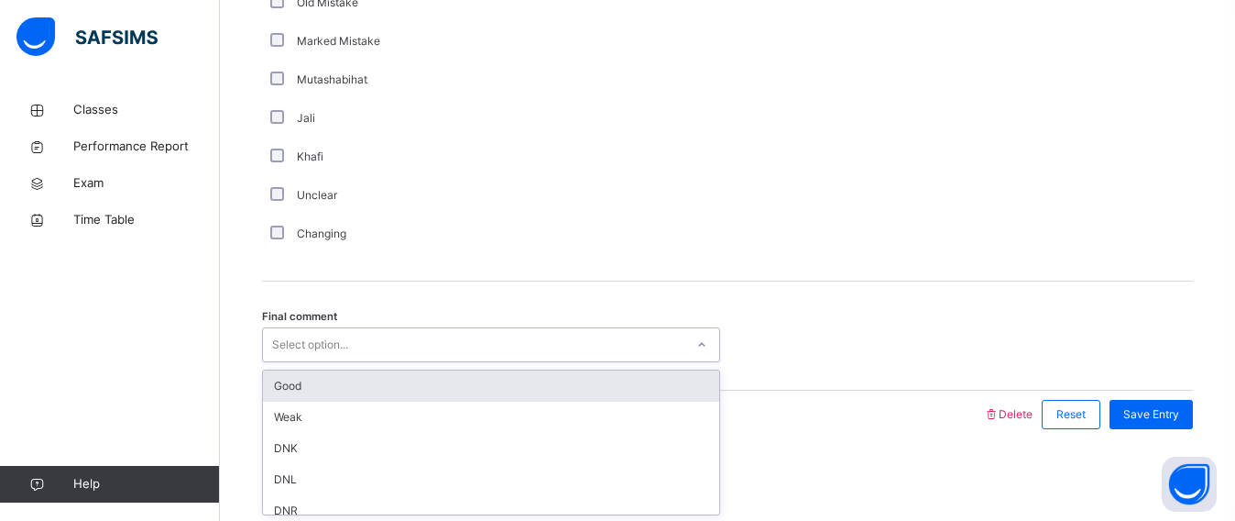
click at [433, 388] on div "Good" at bounding box center [491, 385] width 456 height 31
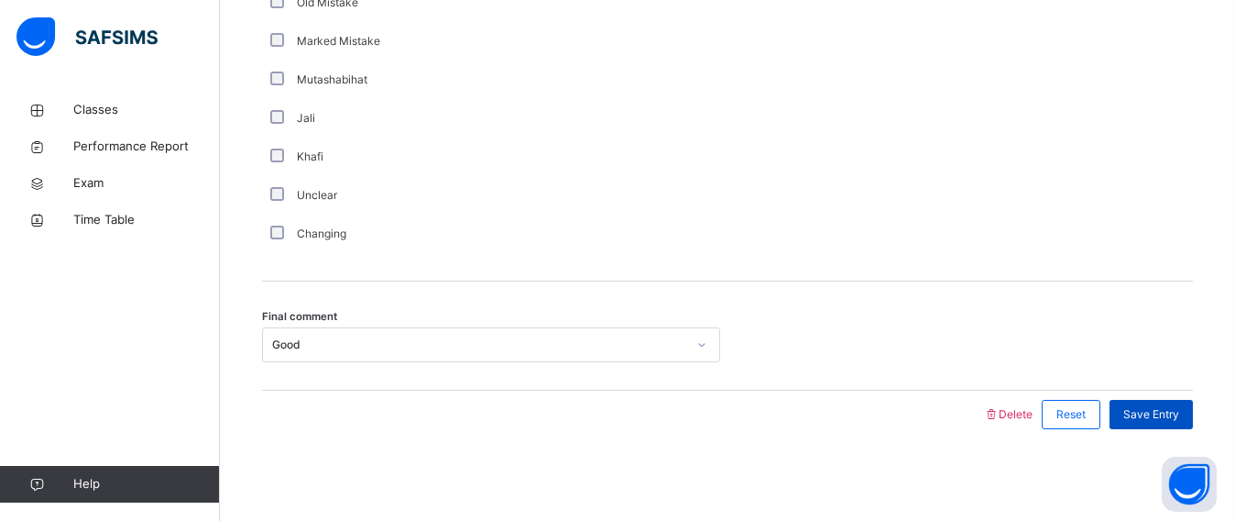
click at [1189, 404] on div "Save Entry" at bounding box center [1151, 414] width 83 height 29
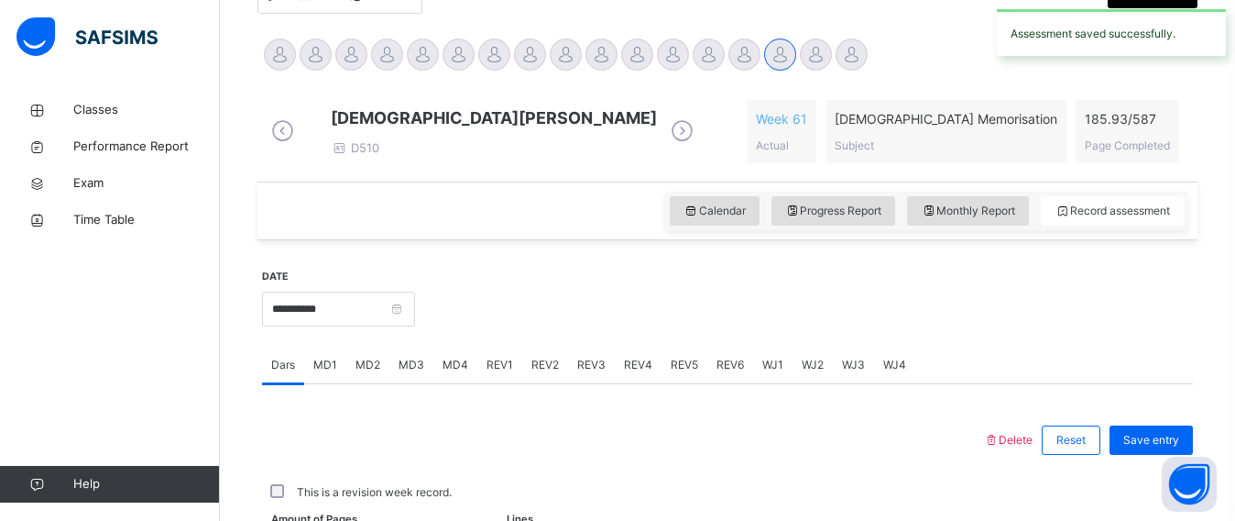
scroll to position [444, 0]
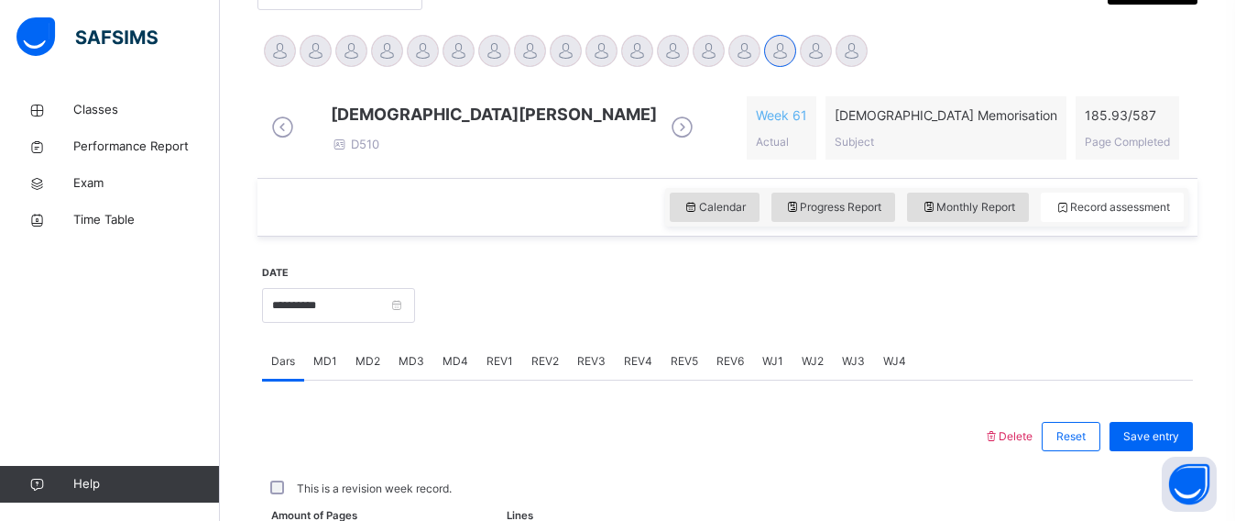
click at [544, 368] on span "REV2" at bounding box center [545, 361] width 27 height 16
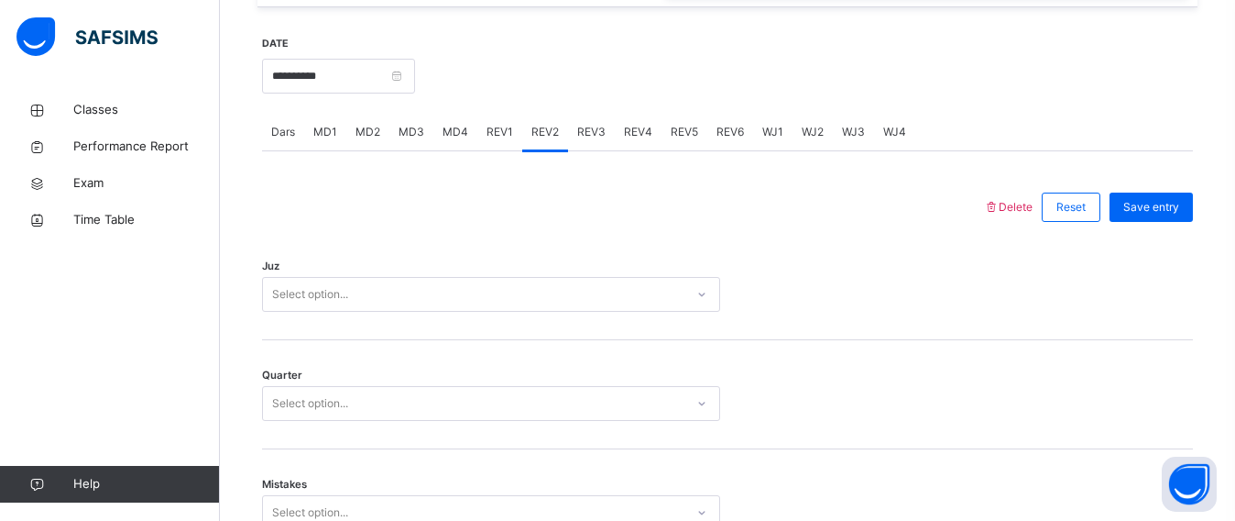
scroll to position [718, 0]
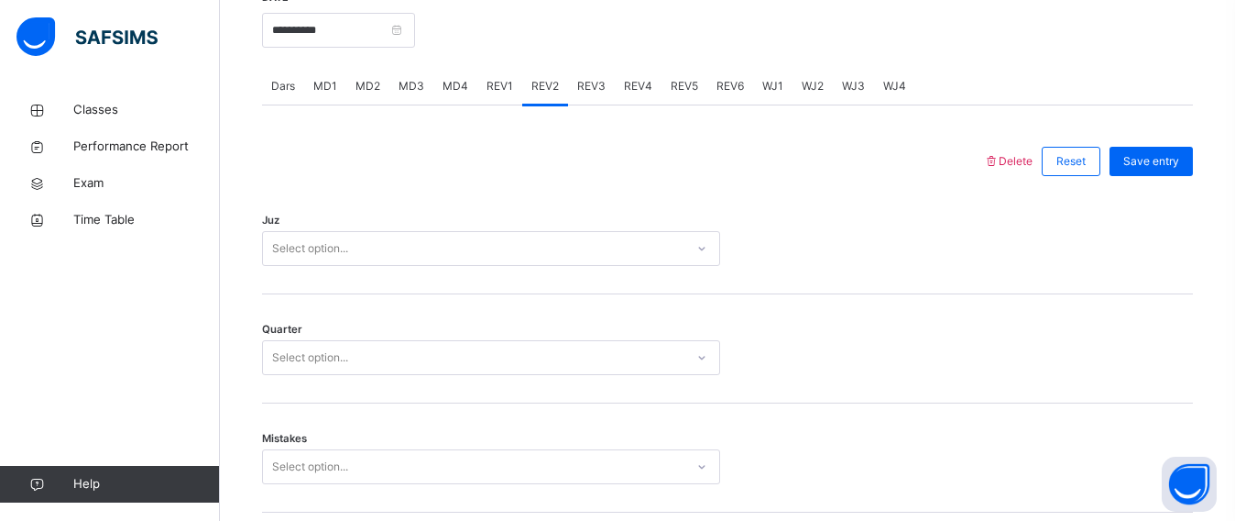
click at [291, 265] on div "Select option..." at bounding box center [491, 248] width 458 height 35
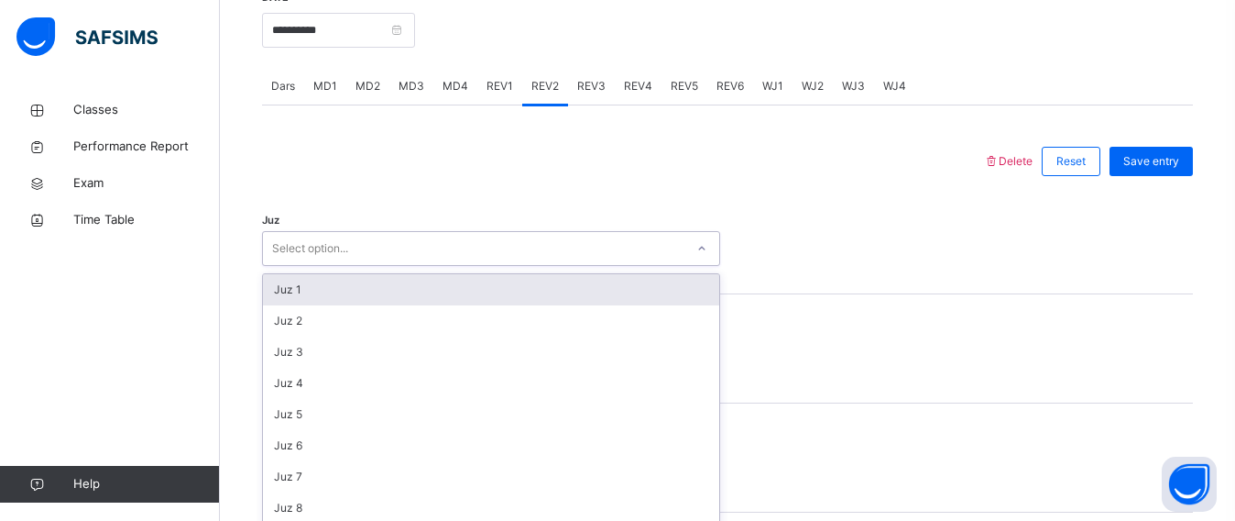
scroll to position [770, 0]
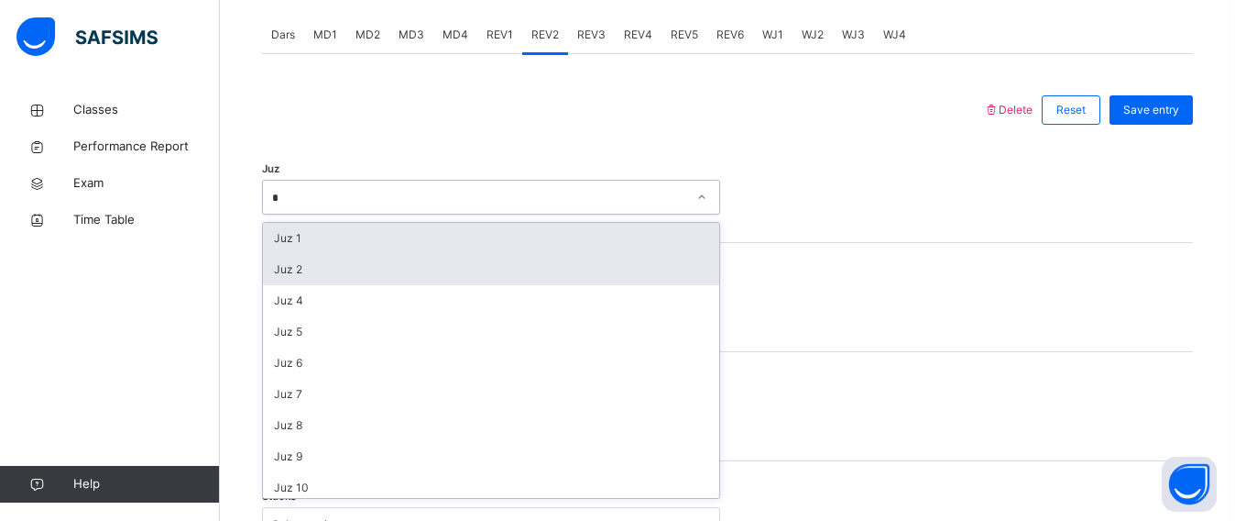
type input "**"
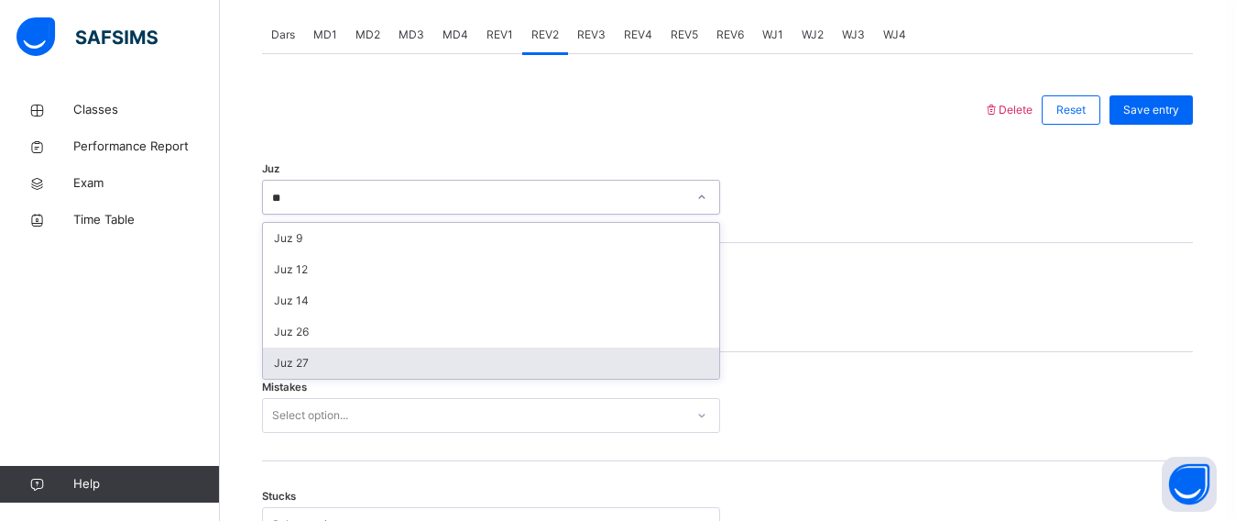
click at [340, 374] on div "Juz 27" at bounding box center [491, 362] width 456 height 31
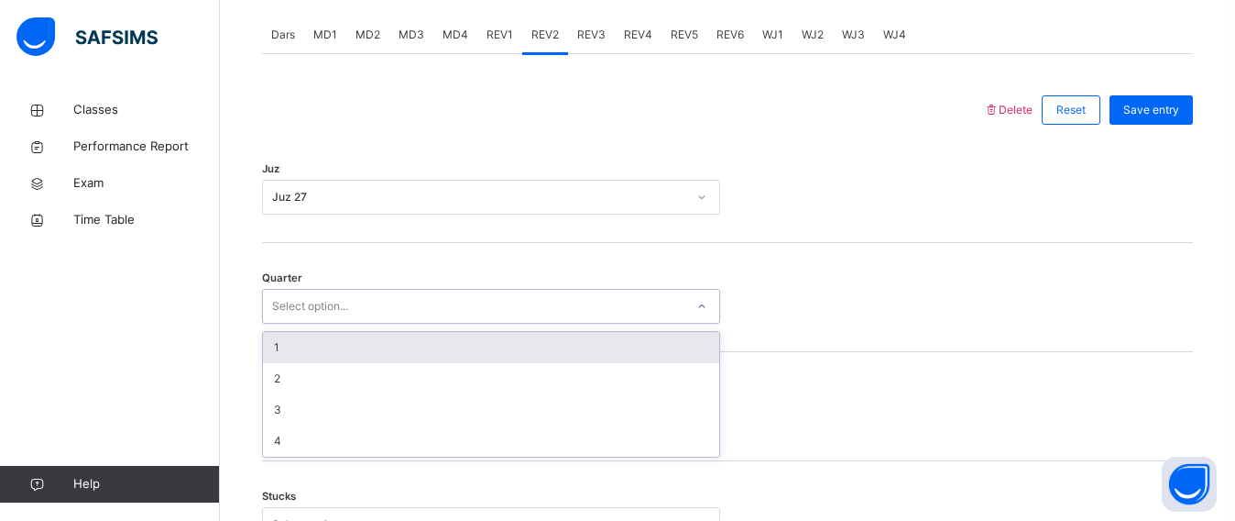
click at [368, 321] on div "Select option..." at bounding box center [474, 306] width 422 height 28
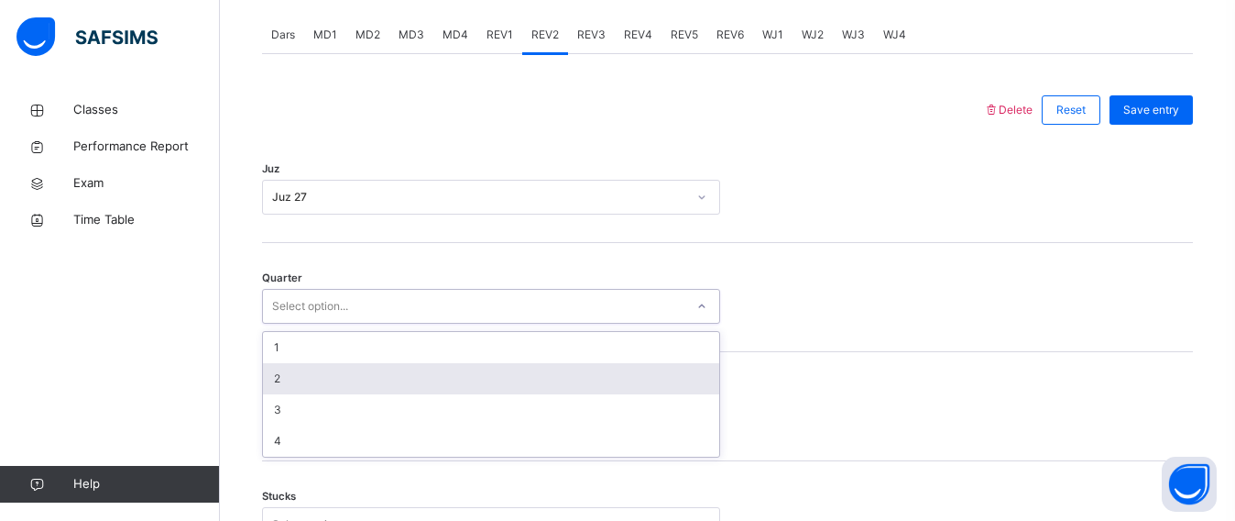
click at [356, 389] on div "2" at bounding box center [491, 378] width 456 height 31
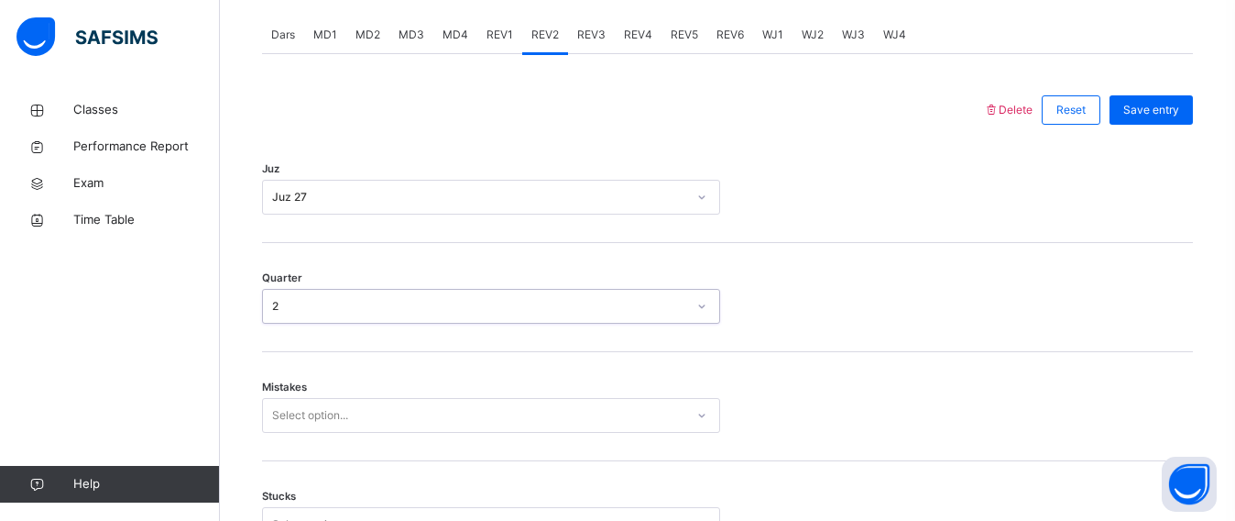
click at [354, 433] on div "Select option..." at bounding box center [491, 415] width 458 height 35
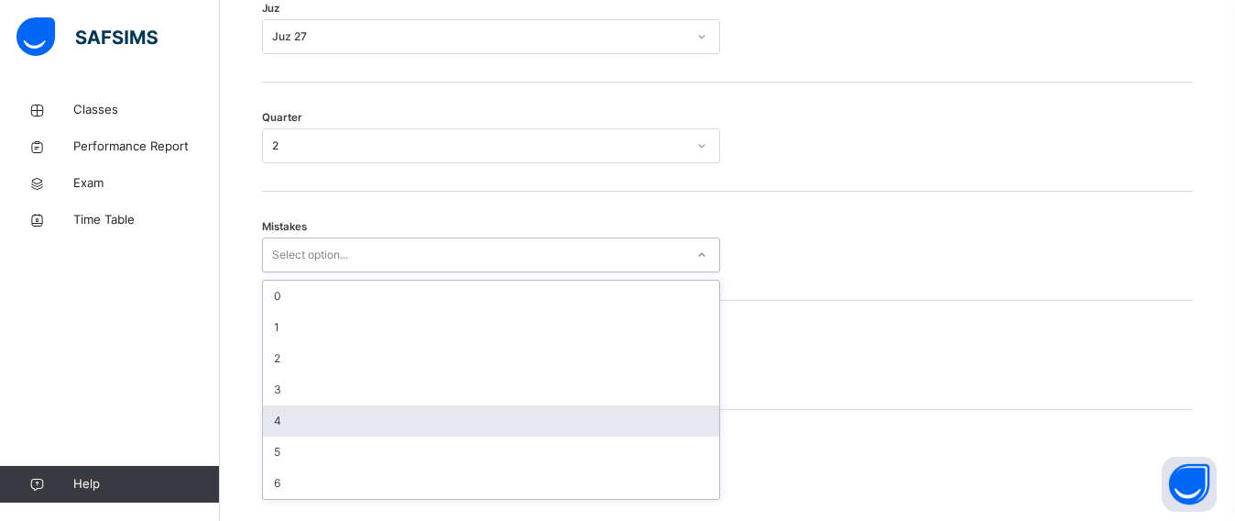
scroll to position [931, 0]
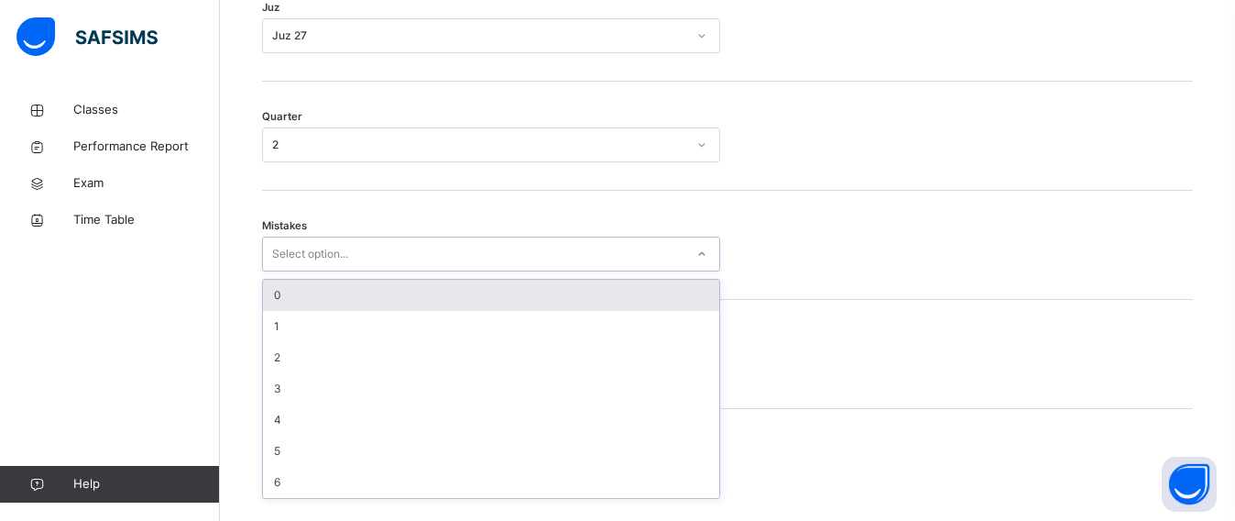
click at [426, 292] on div "0 1 2 3 4 5 6" at bounding box center [491, 389] width 458 height 220
click at [424, 308] on div "0" at bounding box center [491, 295] width 456 height 31
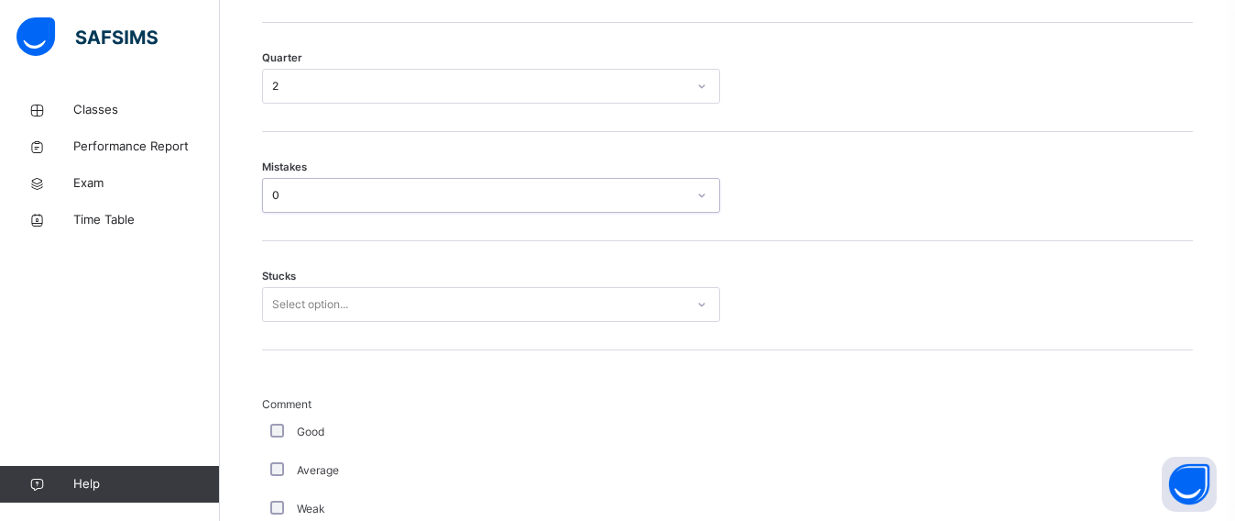
click at [407, 322] on div "Select option..." at bounding box center [491, 304] width 458 height 35
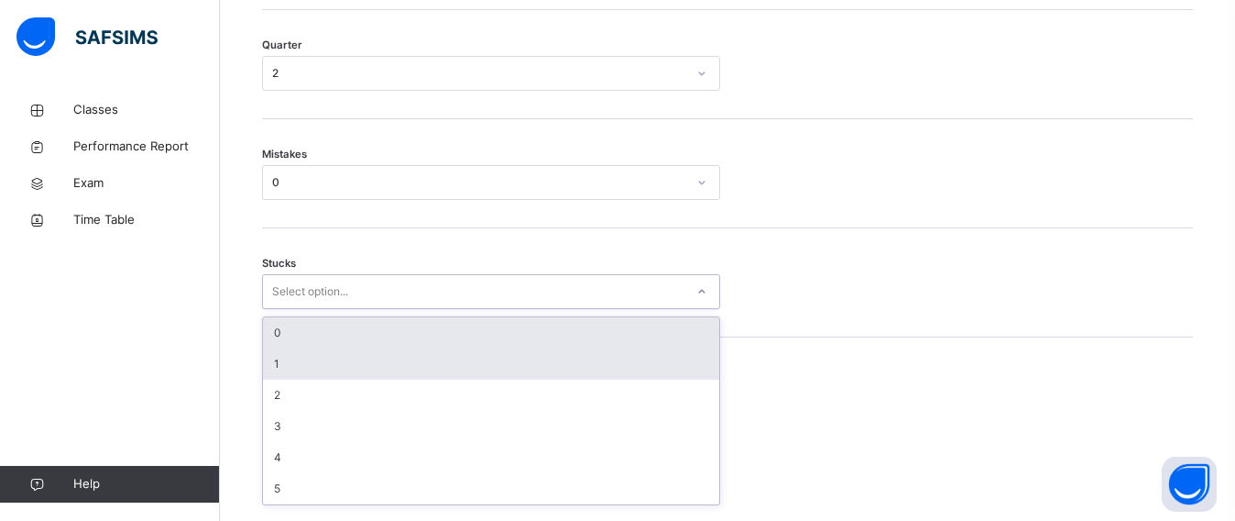
scroll to position [1009, 0]
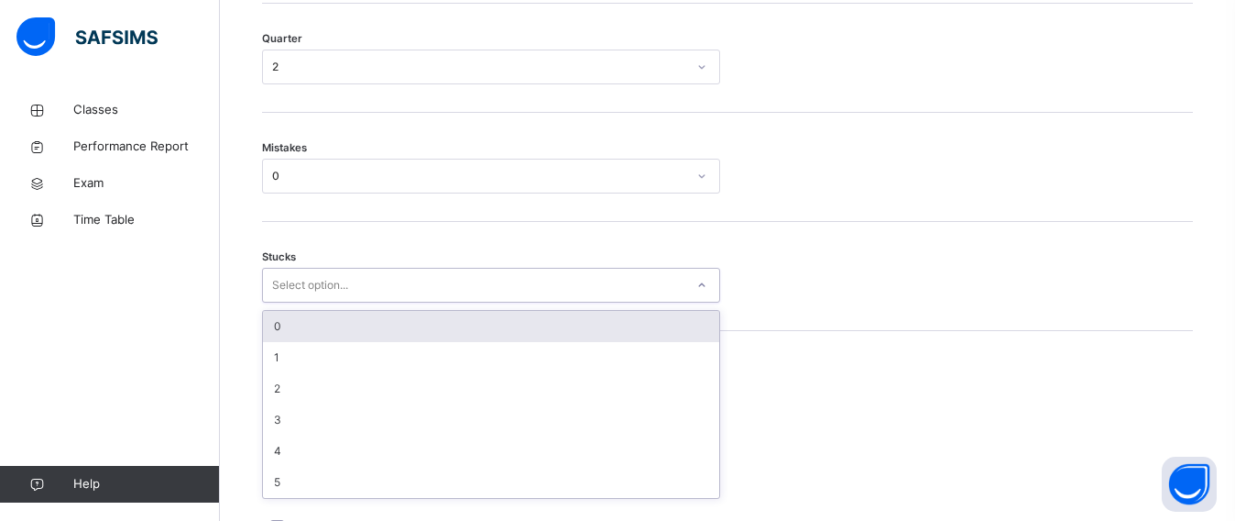
click at [417, 342] on div "0" at bounding box center [491, 326] width 456 height 31
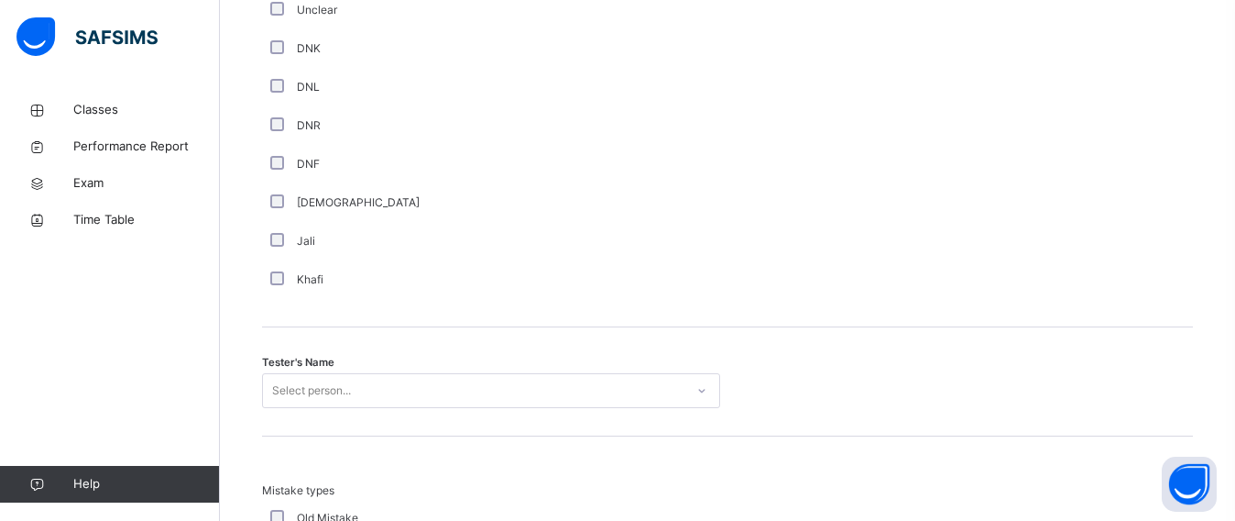
scroll to position [1605, 0]
click at [360, 394] on div "Select person..." at bounding box center [491, 389] width 458 height 35
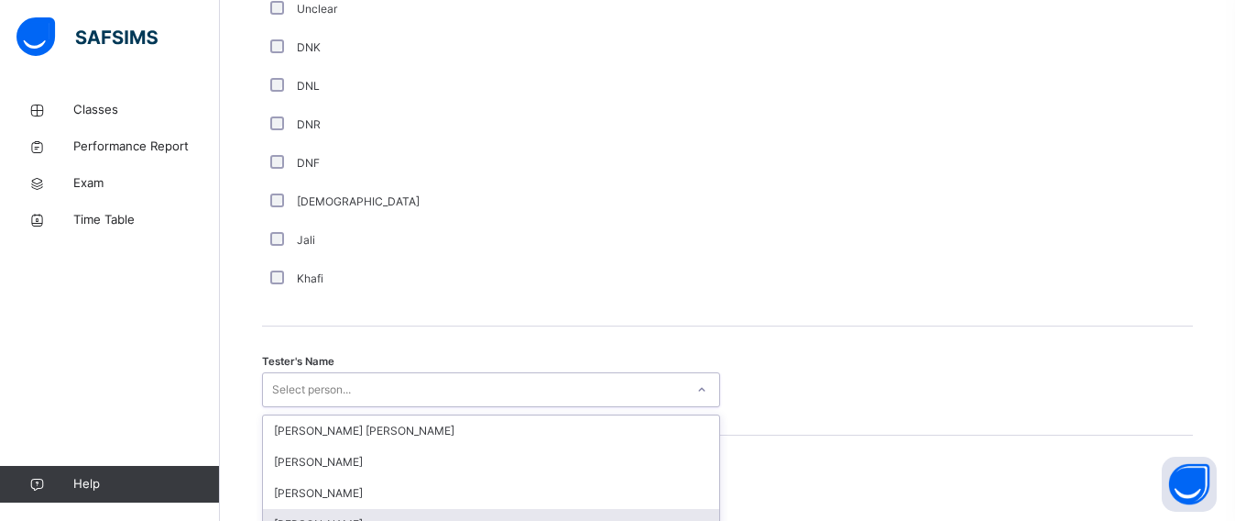
scroll to position [1797, 0]
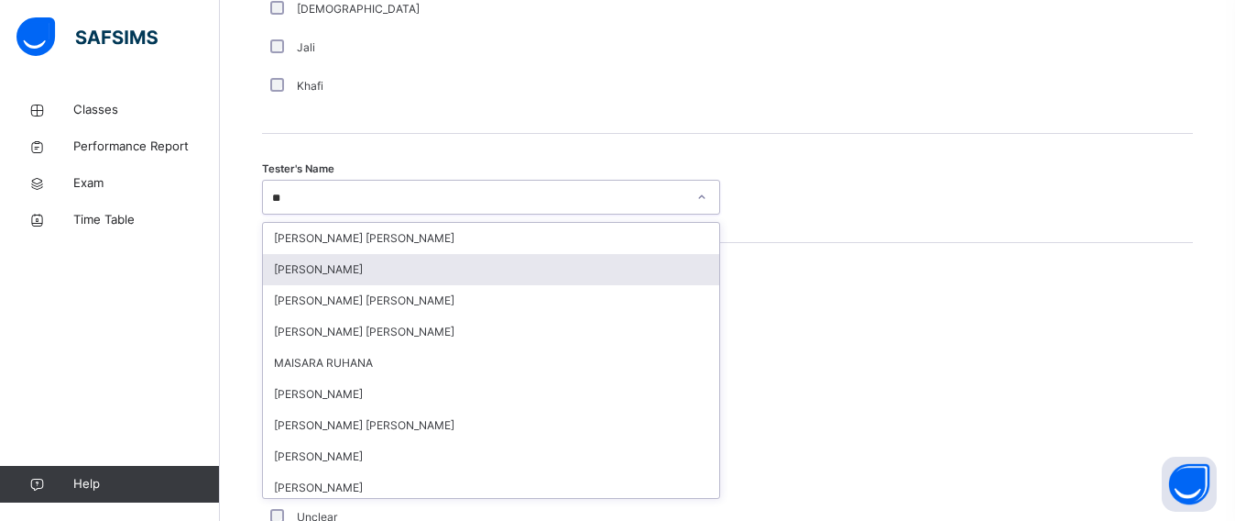
type input "***"
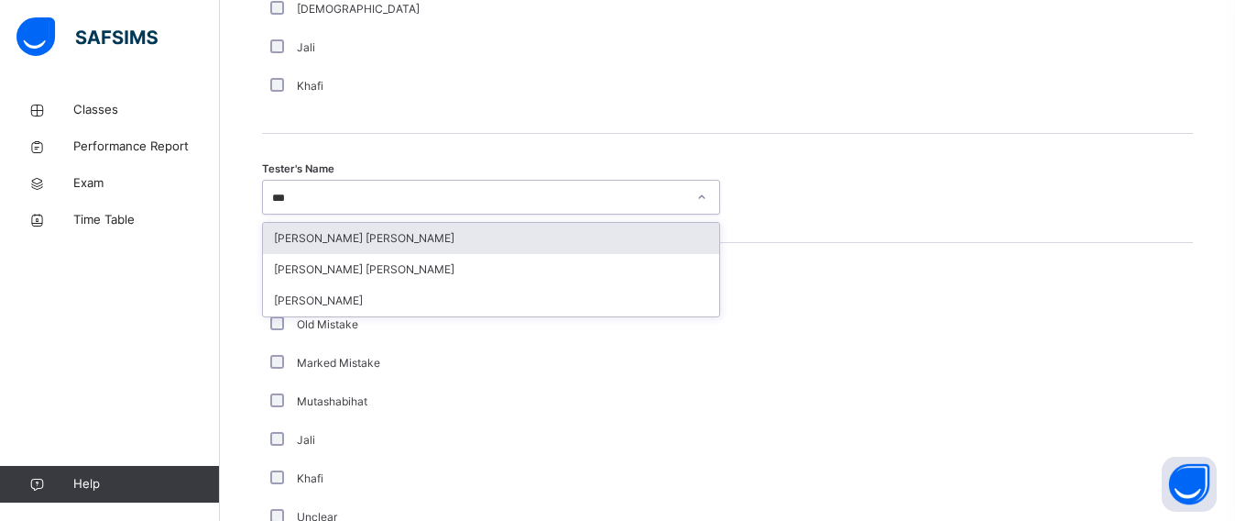
click at [427, 253] on div "[PERSON_NAME] [PERSON_NAME]" at bounding box center [491, 238] width 456 height 31
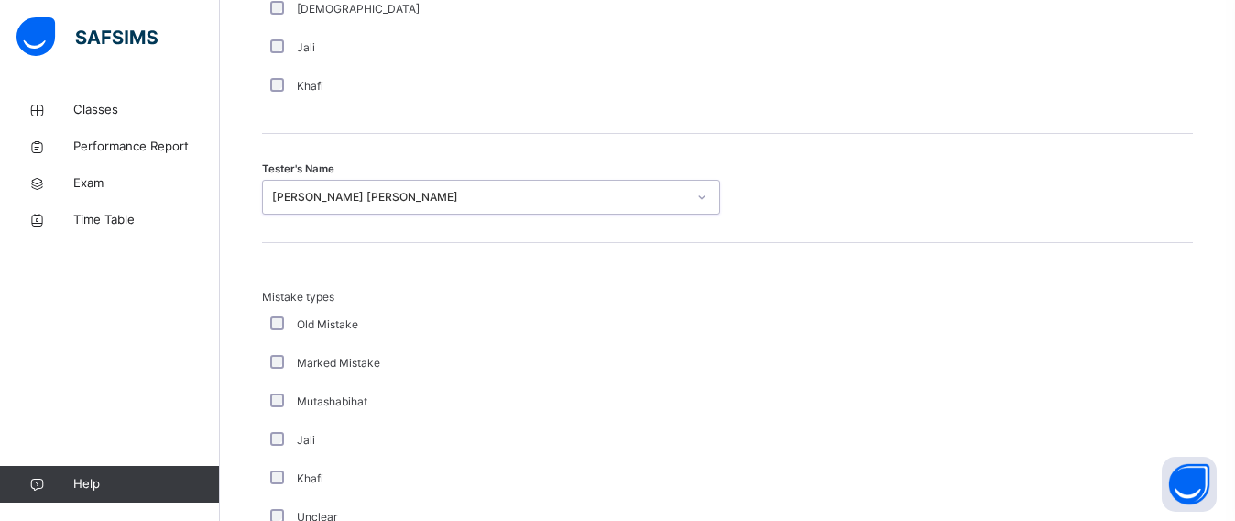
click at [433, 319] on div "Old Mistake" at bounding box center [491, 324] width 458 height 38
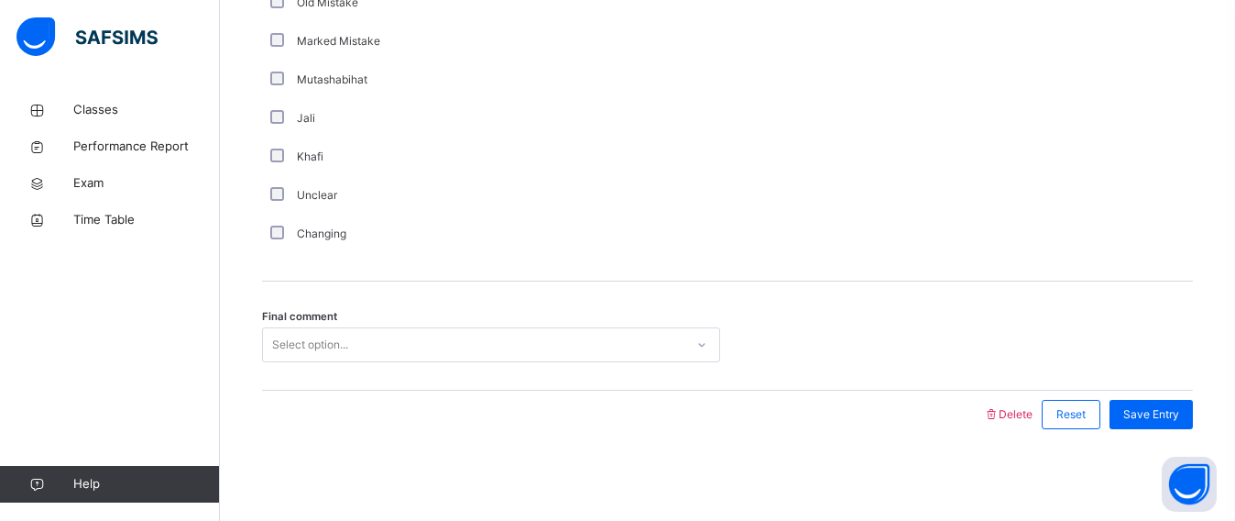
scroll to position [2133, 0]
click at [433, 339] on div "Select option..." at bounding box center [474, 345] width 422 height 28
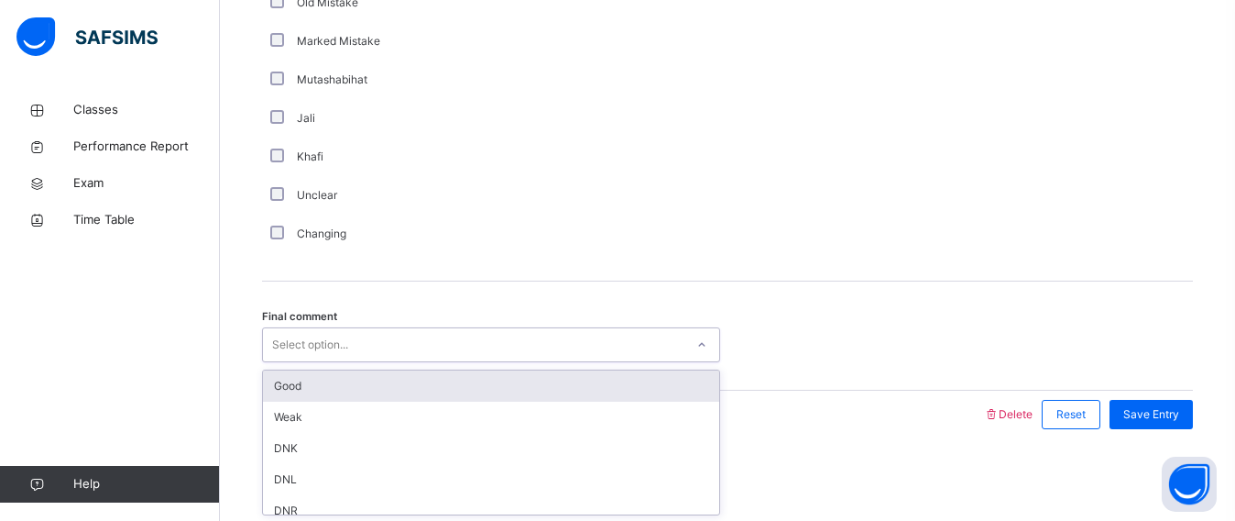
click at [439, 385] on div "Good" at bounding box center [491, 385] width 456 height 31
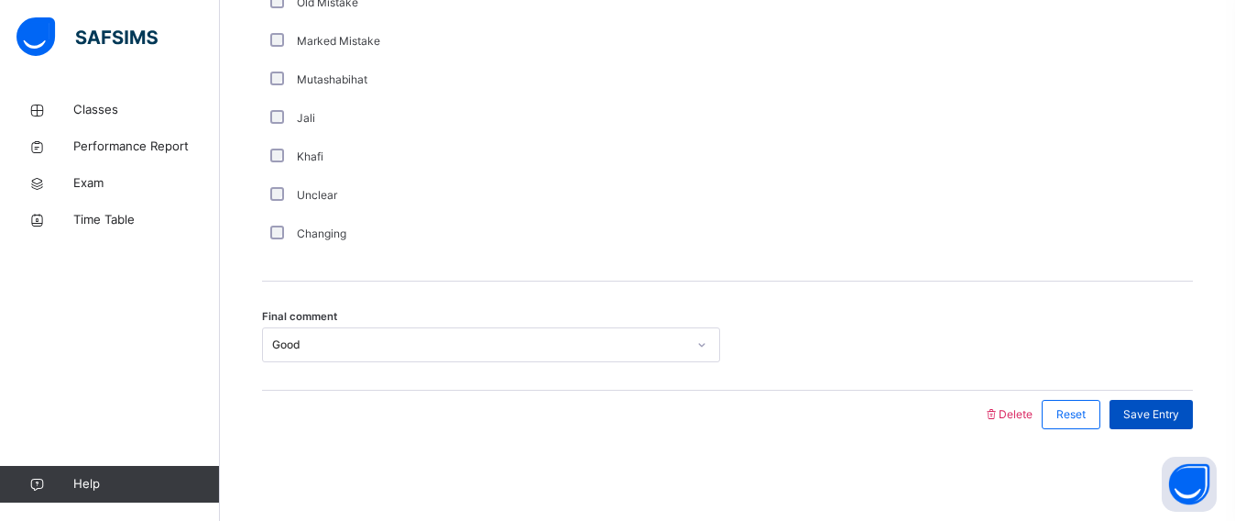
click at [1179, 419] on span "Save Entry" at bounding box center [1152, 414] width 56 height 16
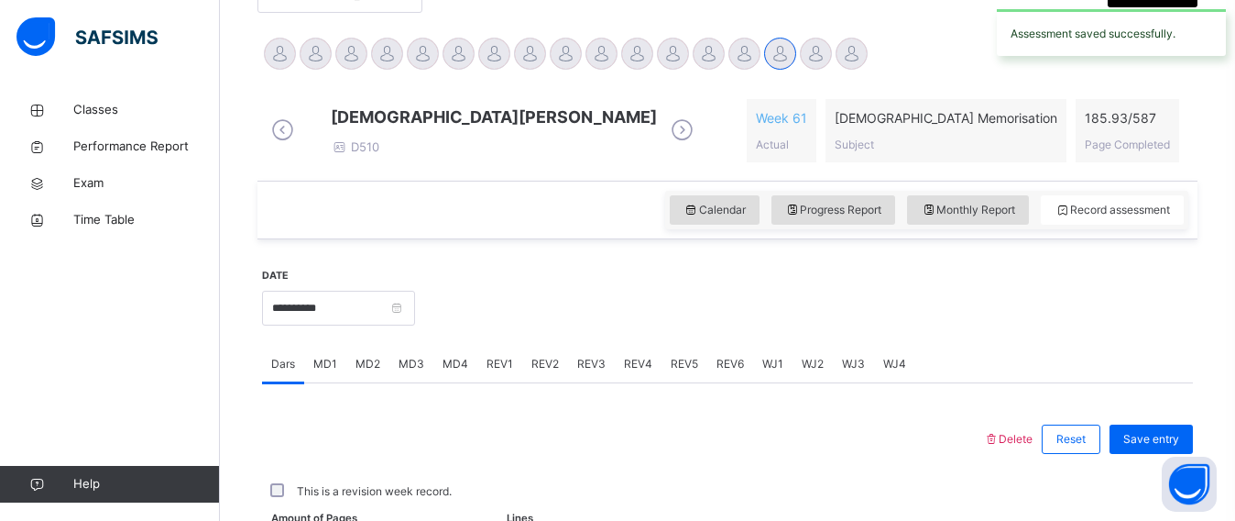
scroll to position [856, 0]
